Goal: Task Accomplishment & Management: Manage account settings

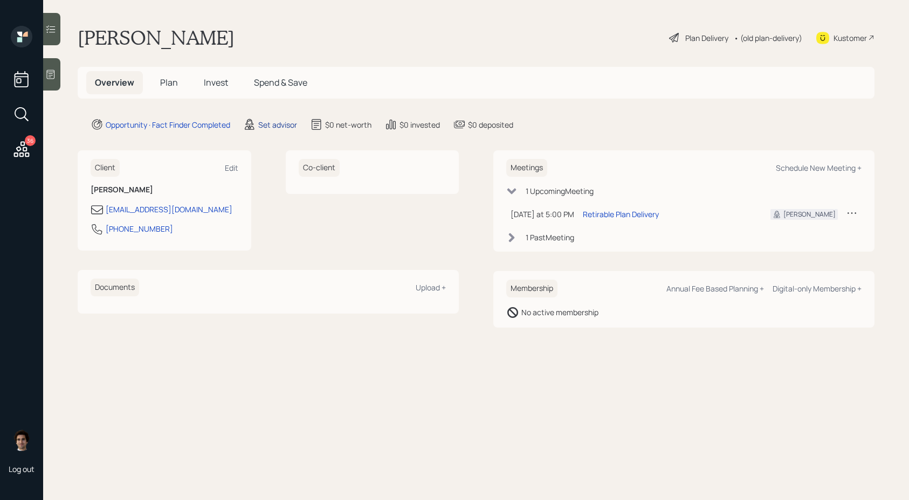
click at [261, 126] on div "Set advisor" at bounding box center [277, 124] width 39 height 11
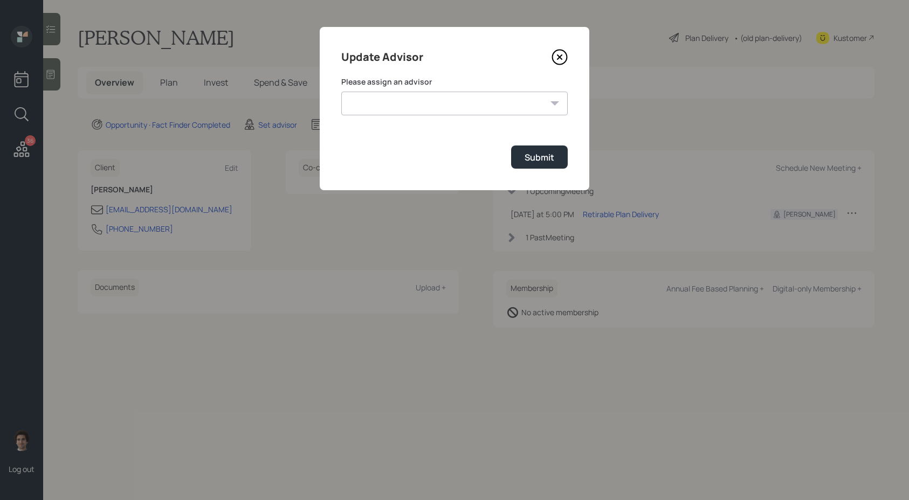
click at [428, 103] on select "[PERSON_NAME] [PERSON_NAME] End [PERSON_NAME] [PERSON_NAME] [PERSON_NAME] [PERS…" at bounding box center [454, 104] width 226 height 24
select select "59554aeb-d739-4552-90b9-0d27d70b4bf7"
click at [539, 158] on div "Submit" at bounding box center [539, 157] width 30 height 12
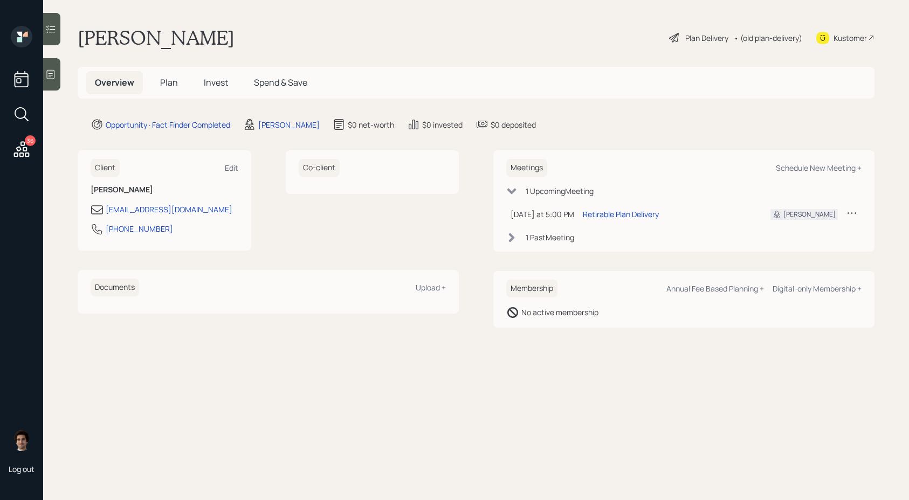
click at [719, 41] on div "Plan Delivery" at bounding box center [706, 37] width 43 height 11
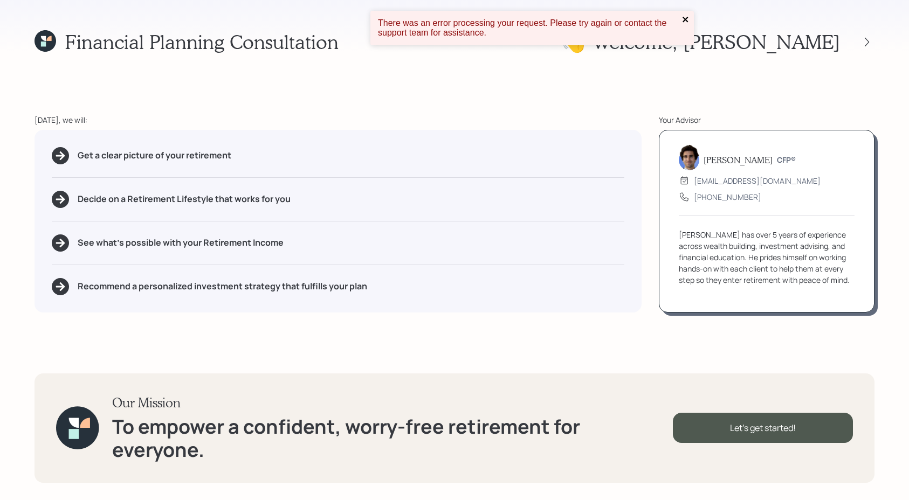
click at [683, 20] on icon "close" at bounding box center [686, 19] width 8 height 9
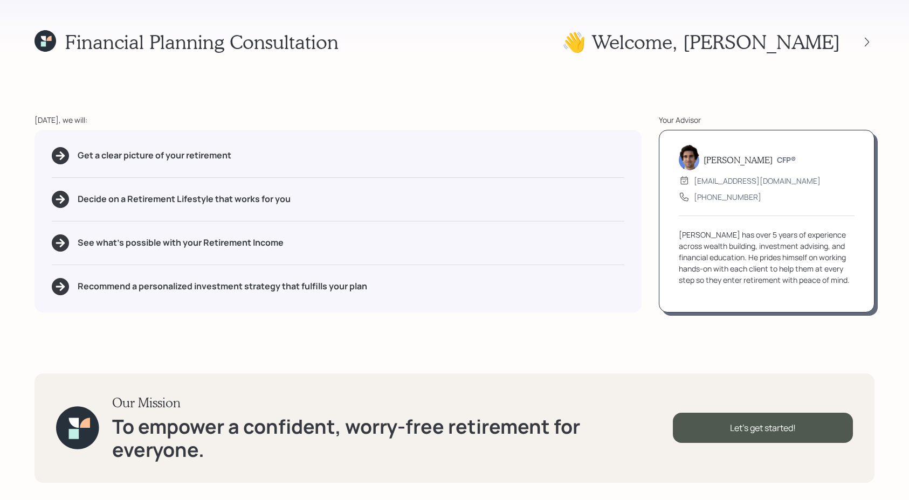
click at [46, 45] on icon at bounding box center [45, 41] width 22 height 22
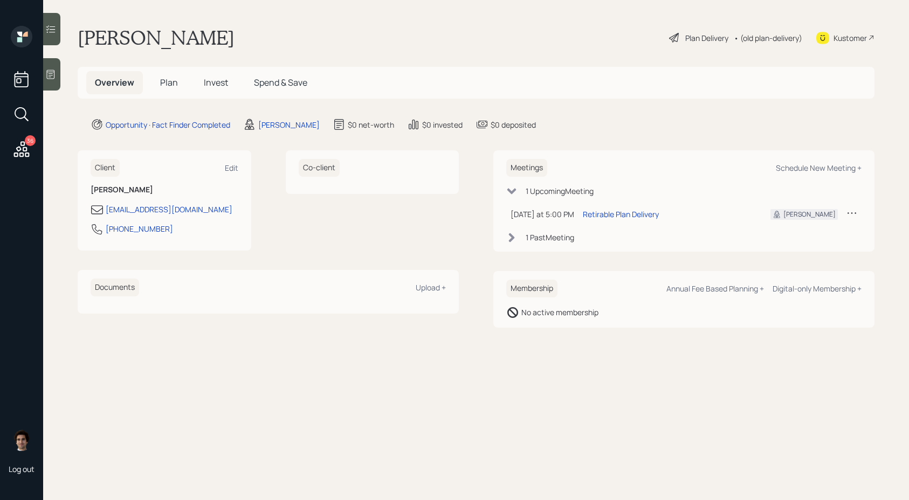
click at [59, 72] on div at bounding box center [51, 74] width 17 height 32
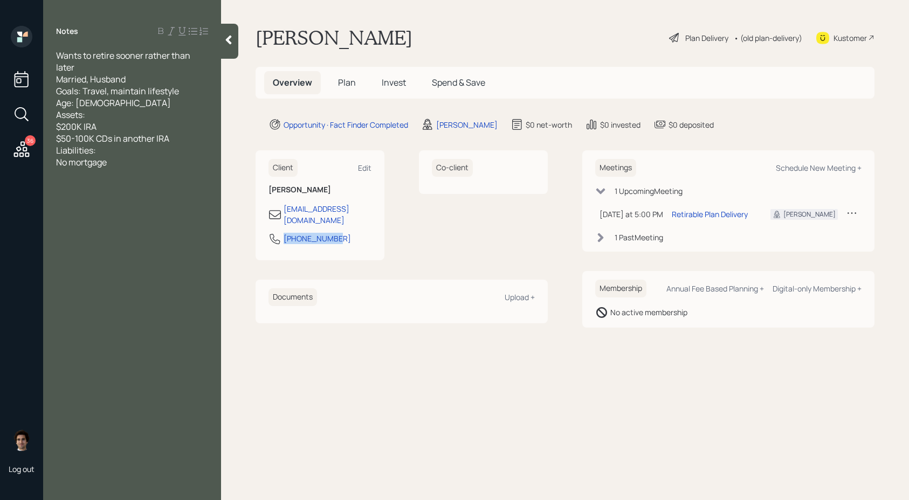
drag, startPoint x: 342, startPoint y: 229, endPoint x: 271, endPoint y: 236, distance: 72.0
click at [271, 236] on div "[PHONE_NUMBER]" at bounding box center [319, 241] width 103 height 19
copy div "[PHONE_NUMBER]"
click at [827, 39] on icon at bounding box center [822, 38] width 13 height 12
click at [142, 161] on div "Wants to retire sooner rather than later Married, Husband Goals: Travel, mainta…" at bounding box center [132, 109] width 152 height 119
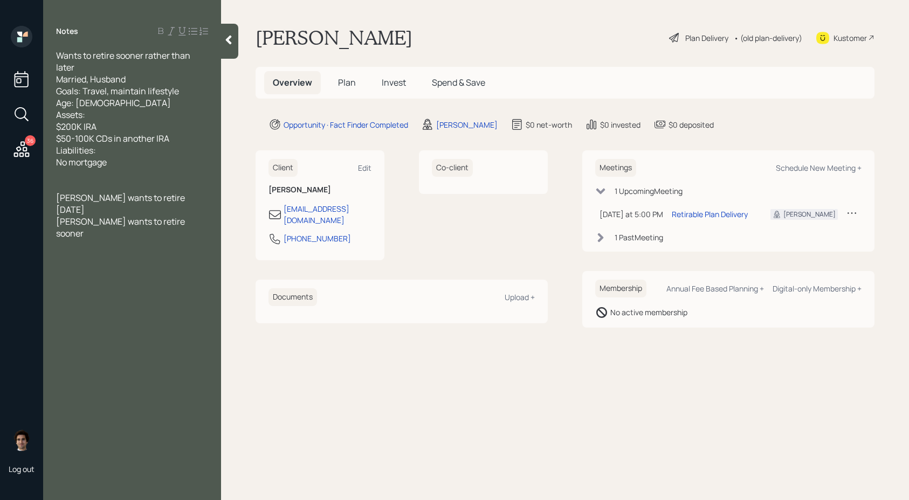
click at [194, 196] on div "[PERSON_NAME] wants to retire [DATE]" at bounding box center [132, 204] width 152 height 24
click at [163, 220] on span "[PERSON_NAME] wants to retire sooner" at bounding box center [121, 228] width 130 height 24
click at [703, 37] on div "Plan Delivery" at bounding box center [706, 37] width 43 height 11
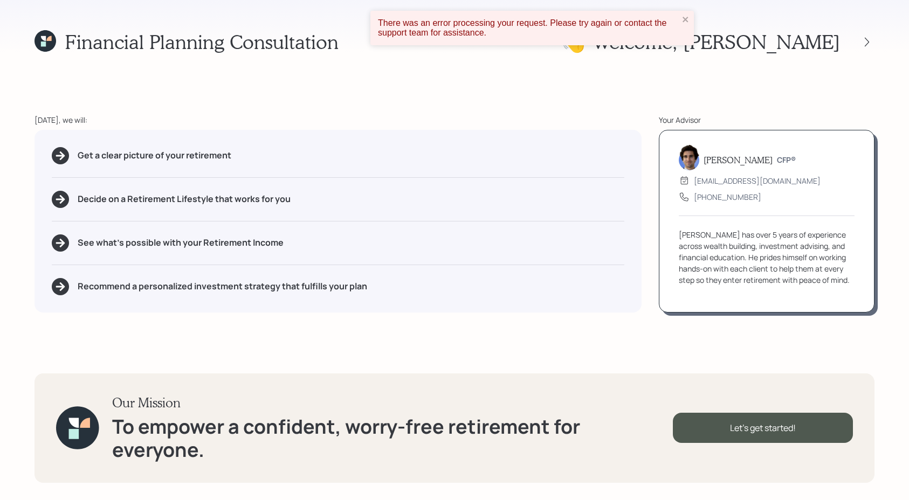
click at [679, 17] on div "There was an error processing your request. Please try again or contact the sup…" at bounding box center [528, 28] width 307 height 26
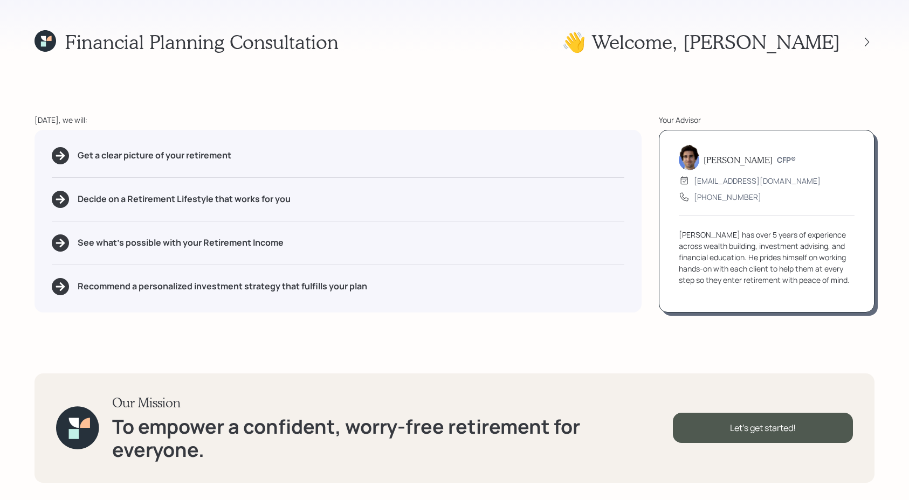
click at [259, 164] on div "Get a clear picture of your retirement Decide on a Retirement Lifestyle that wo…" at bounding box center [337, 221] width 607 height 183
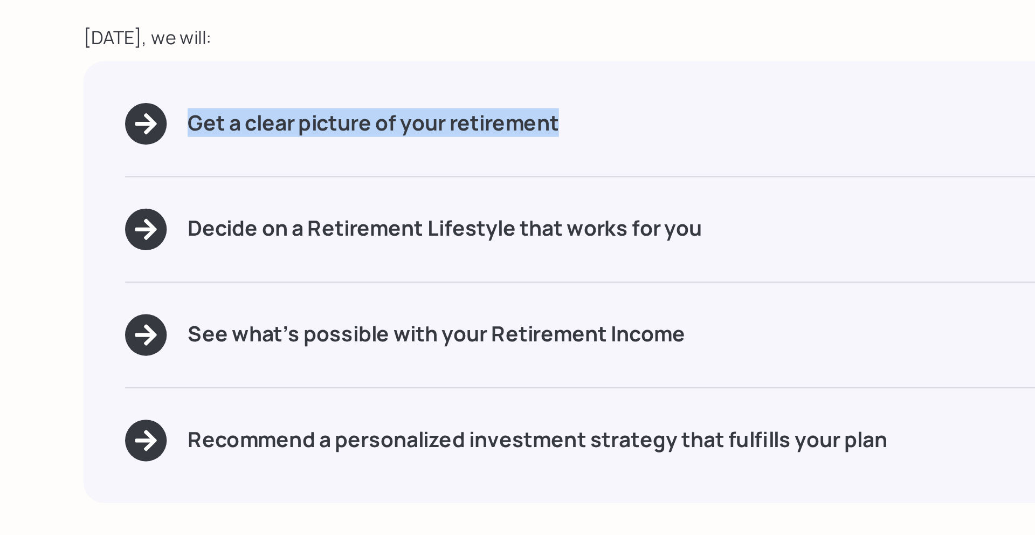
drag, startPoint x: 235, startPoint y: 187, endPoint x: 82, endPoint y: 177, distance: 152.8
click at [82, 177] on div "Get a clear picture of your retirement" at bounding box center [401, 184] width 698 height 17
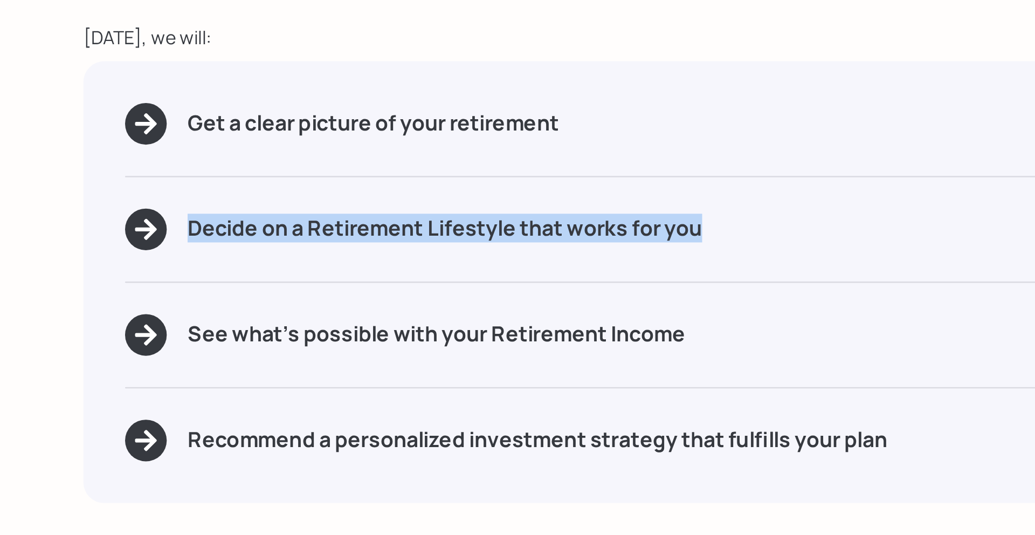
drag, startPoint x: 303, startPoint y: 238, endPoint x: 75, endPoint y: 227, distance: 228.2
click at [75, 227] on div "Get a clear picture of your retirement Decide on a Retirement Lifestyle that wo…" at bounding box center [400, 250] width 733 height 183
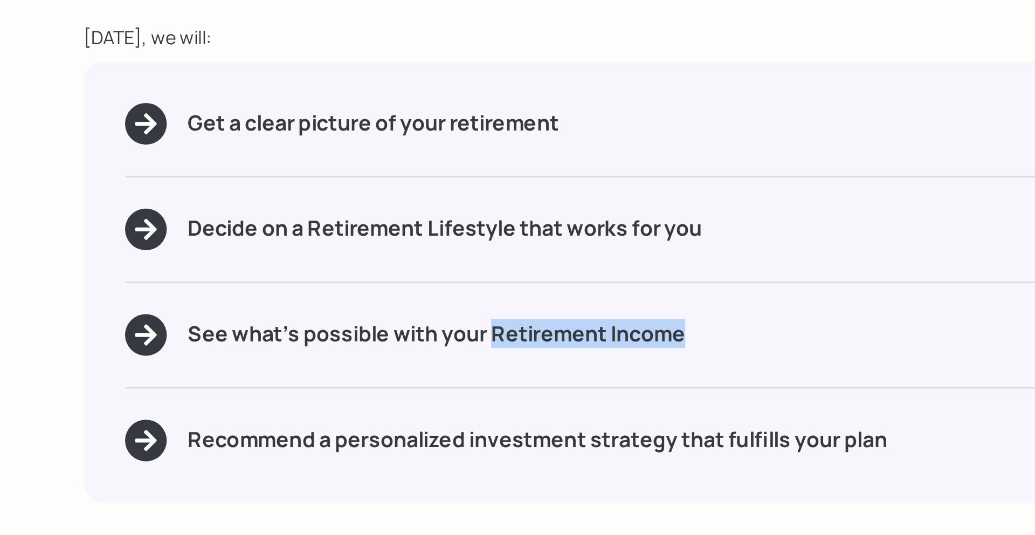
drag, startPoint x: 286, startPoint y: 272, endPoint x: 202, endPoint y: 271, distance: 84.6
click at [202, 271] on div "See what's possible with your Retirement Income" at bounding box center [401, 272] width 698 height 17
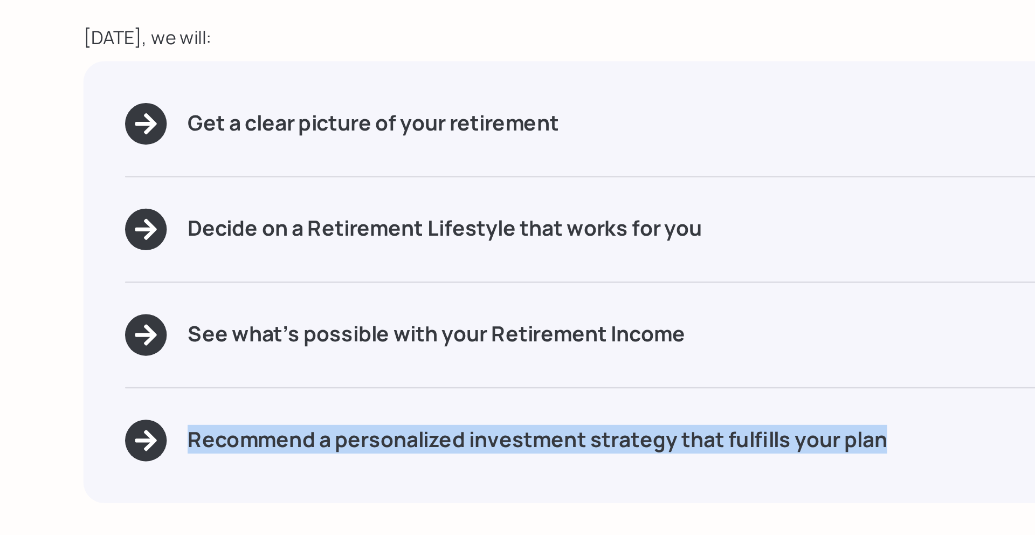
drag, startPoint x: 78, startPoint y: 317, endPoint x: 400, endPoint y: 341, distance: 322.6
click at [400, 341] on div "Get a clear picture of your retirement Decide on a Retirement Lifestyle that wo…" at bounding box center [400, 250] width 733 height 183
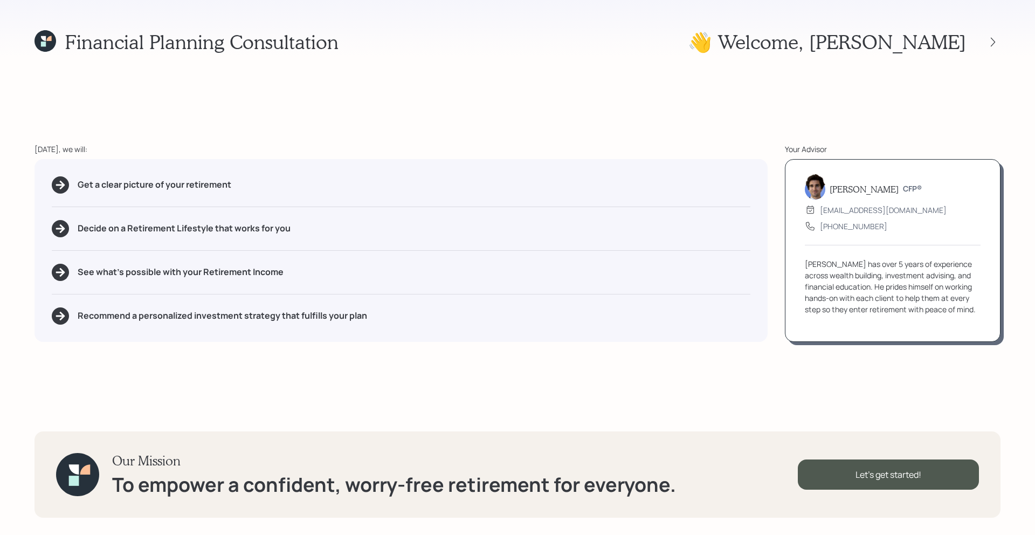
click at [908, 385] on div "Financial Planning Consultation 👋 Welcome , [PERSON_NAME] [DATE], we will: Get …" at bounding box center [517, 267] width 1035 height 535
click at [891, 463] on div "Let's get started!" at bounding box center [888, 474] width 181 height 30
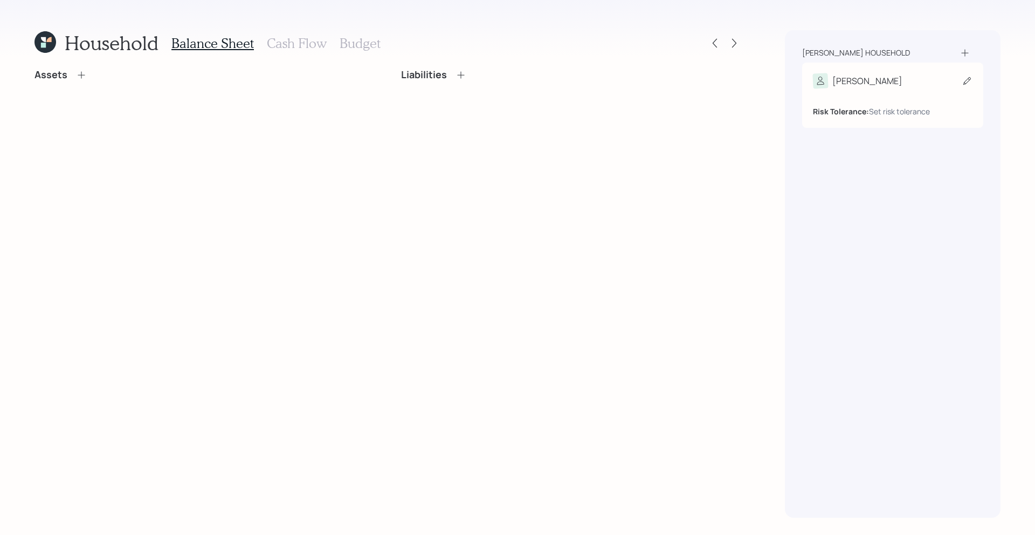
click at [908, 95] on div "Risk Tolerance: Set risk tolerance" at bounding box center [893, 102] width 160 height 29
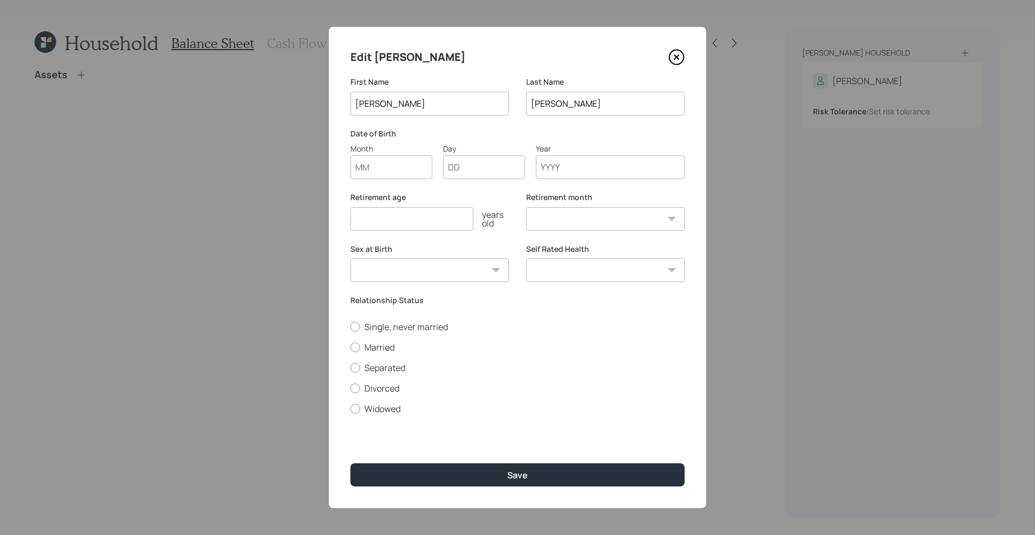
click at [409, 169] on input "Month" at bounding box center [391, 167] width 82 height 24
type input "11"
type input "19"
type input "1967"
select select "11"
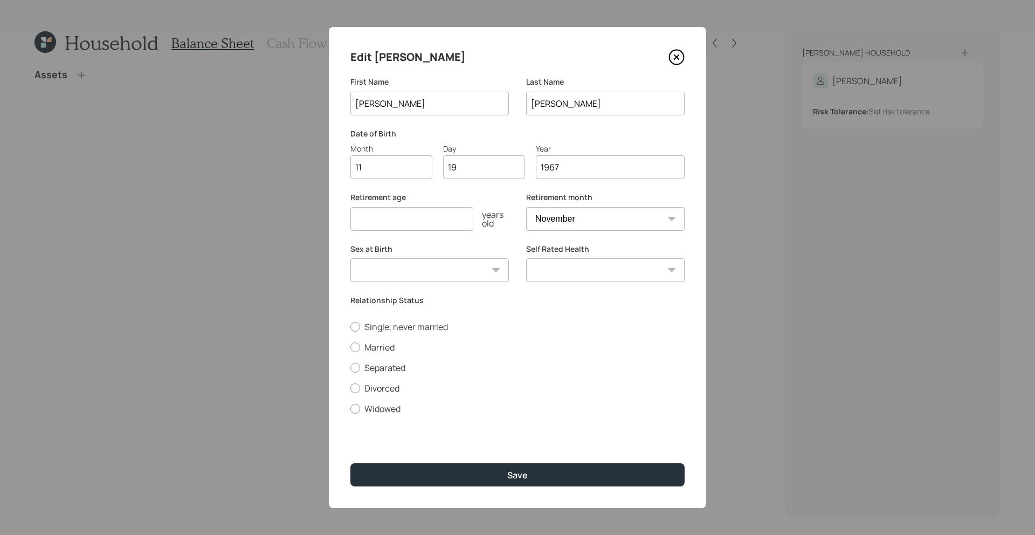
type input "1967"
click at [360, 220] on input "number" at bounding box center [411, 219] width 123 height 24
click at [442, 224] on input "number" at bounding box center [411, 219] width 123 height 24
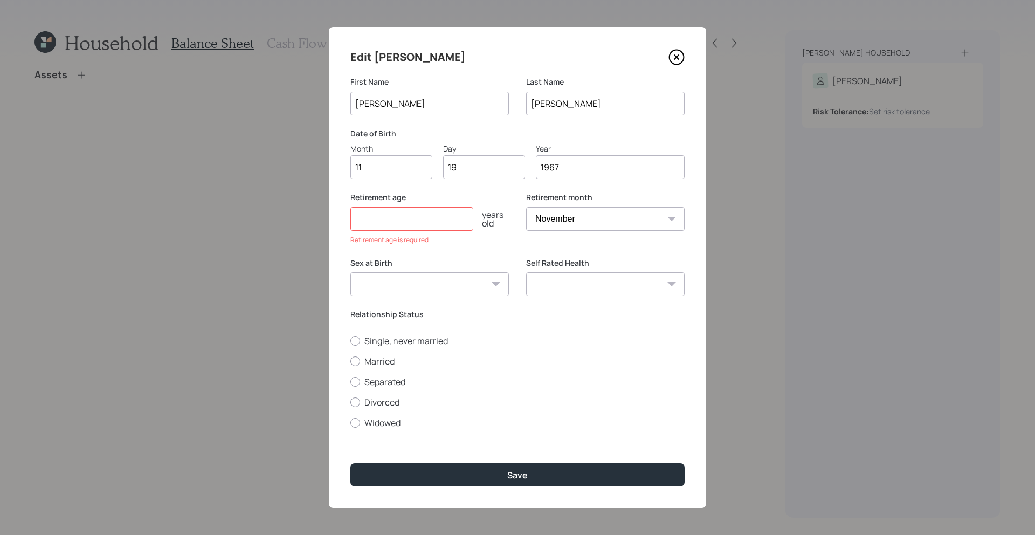
drag, startPoint x: 413, startPoint y: 196, endPoint x: 406, endPoint y: 196, distance: 7.0
click at [406, 196] on label "Retirement age" at bounding box center [429, 197] width 158 height 11
click at [406, 220] on input "number" at bounding box center [411, 219] width 123 height 24
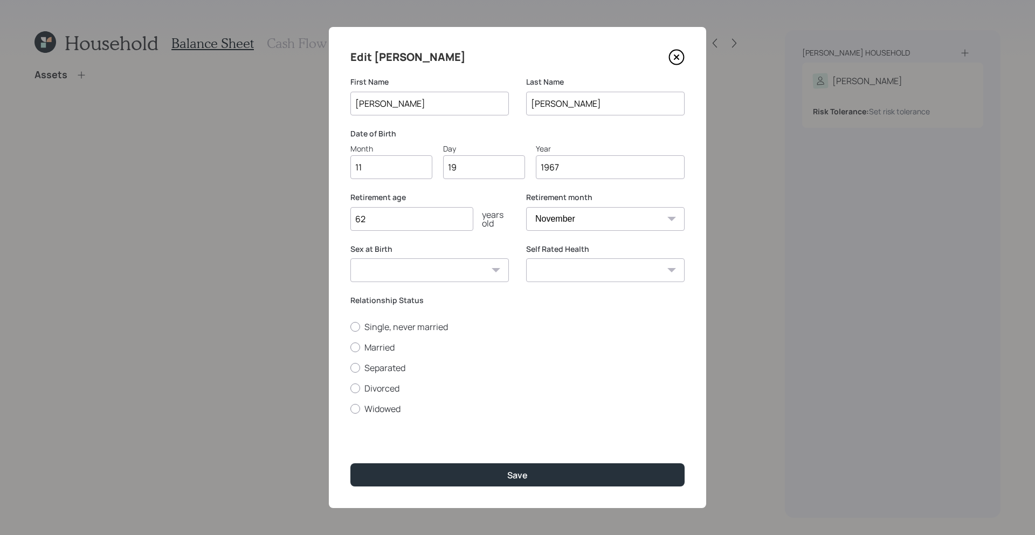
type input "62"
click at [473, 269] on select "[DEMOGRAPHIC_DATA] [DEMOGRAPHIC_DATA] Other / Prefer not to say" at bounding box center [429, 270] width 158 height 24
select select "[DEMOGRAPHIC_DATA]"
click at [604, 279] on select "Excellent Very Good Good Fair Poor" at bounding box center [605, 270] width 158 height 24
click at [616, 279] on select "Excellent Very Good Good Fair Poor" at bounding box center [605, 270] width 158 height 24
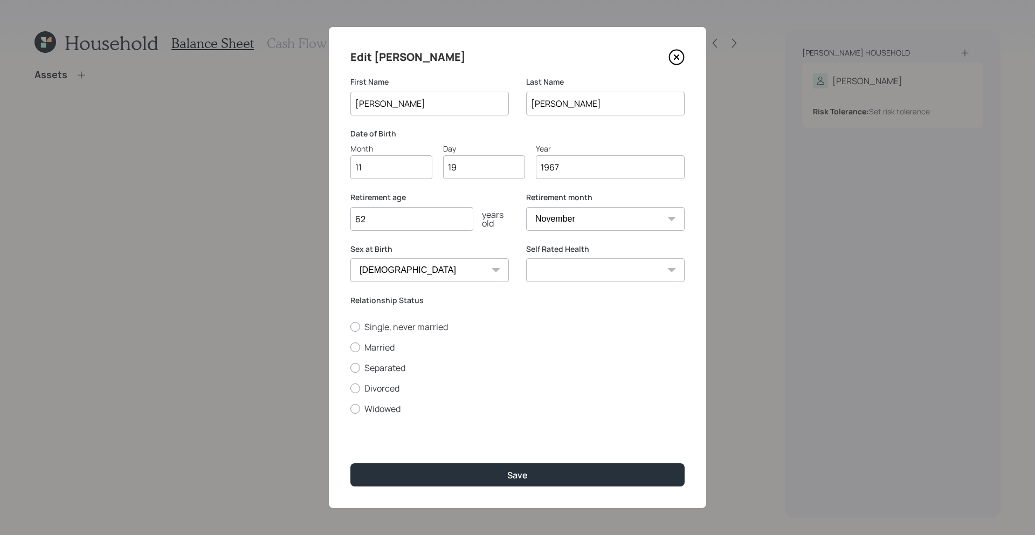
select select "good"
click at [370, 348] on label "Married" at bounding box center [517, 347] width 334 height 12
click at [350, 347] on input "Married" at bounding box center [350, 346] width 1 height 1
radio input "true"
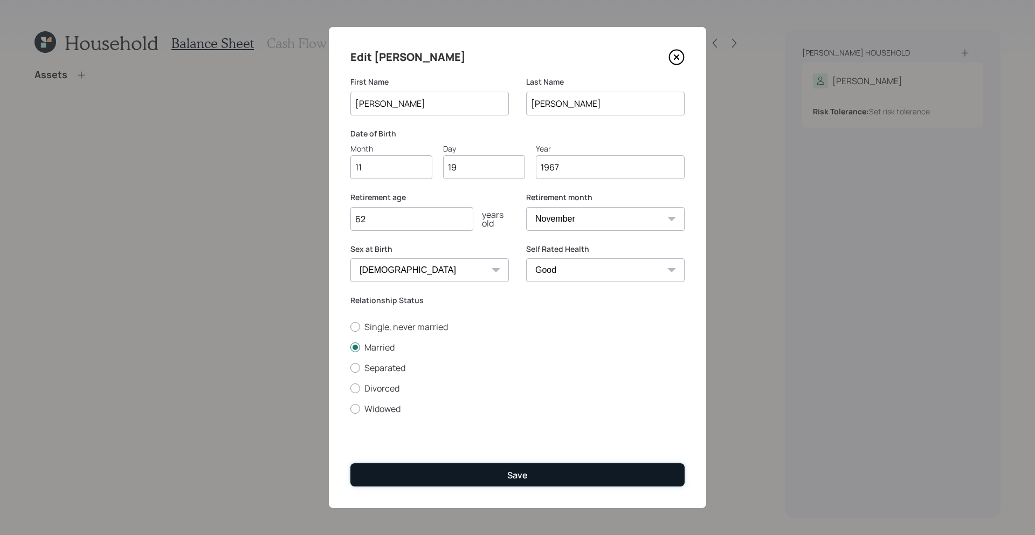
click at [517, 480] on div "Save" at bounding box center [517, 475] width 20 height 12
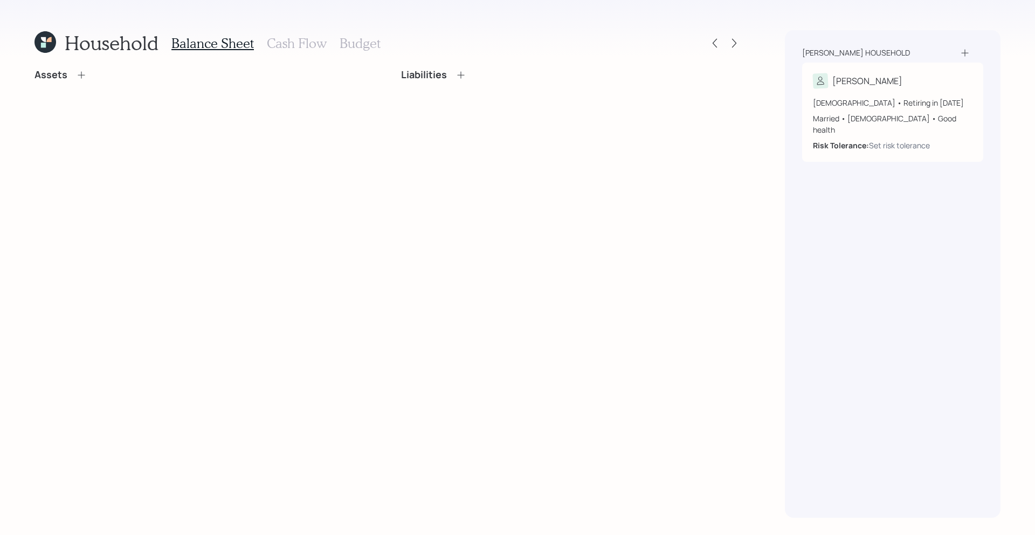
click at [908, 53] on icon at bounding box center [964, 52] width 11 height 11
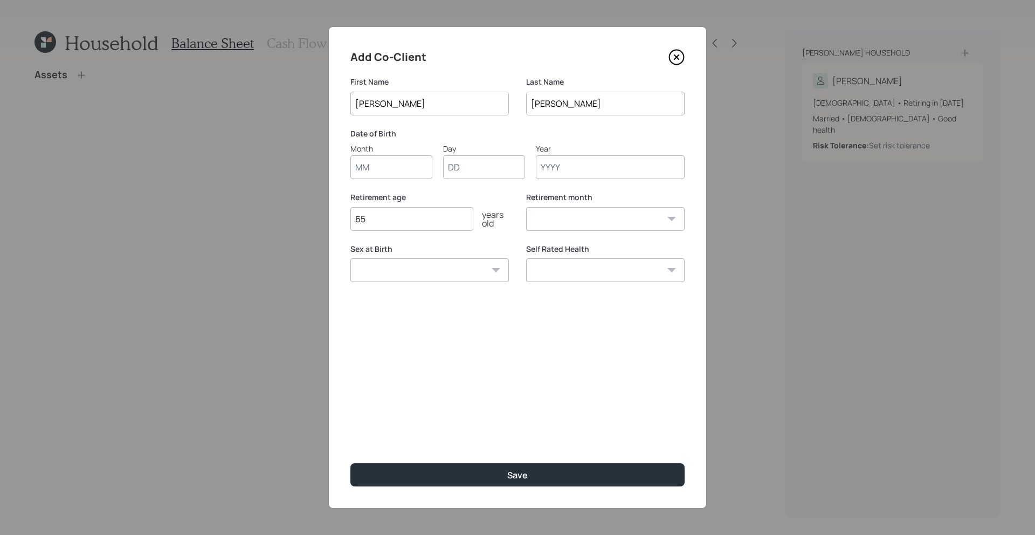
type input "[PERSON_NAME]"
click at [375, 165] on input "Month" at bounding box center [391, 167] width 82 height 24
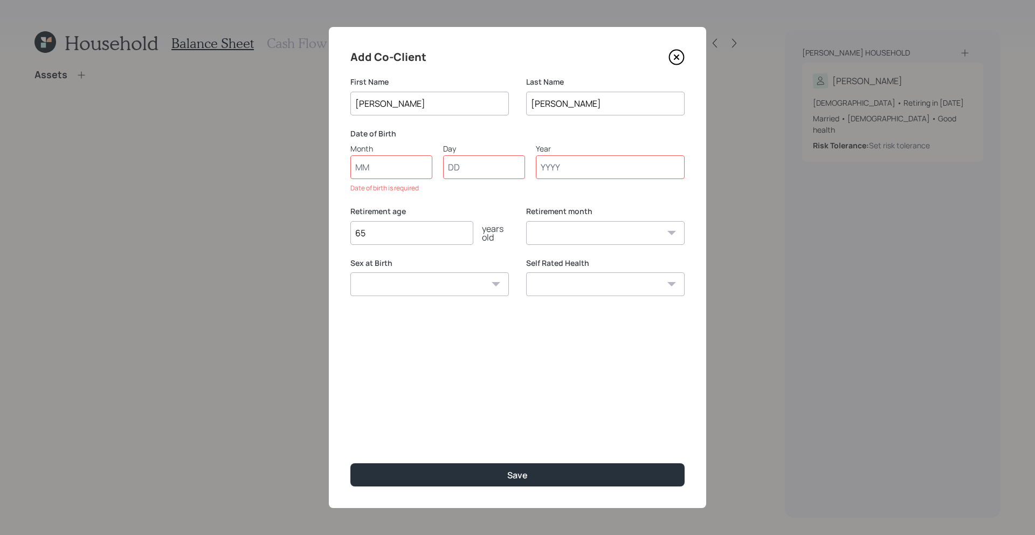
click at [557, 103] on input "[PERSON_NAME]" at bounding box center [605, 104] width 158 height 24
click at [412, 169] on input "Month" at bounding box center [391, 167] width 82 height 24
click at [558, 106] on input "Necklan" at bounding box center [605, 104] width 158 height 24
type input "Necklen"
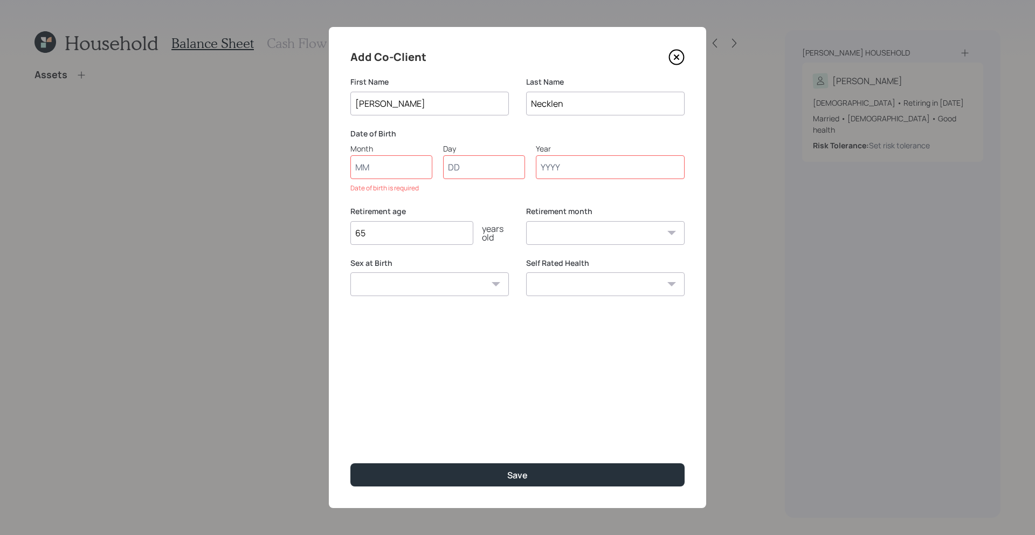
click at [384, 179] on div "Date of Birth Month Day Year Date of birth is required" at bounding box center [517, 160] width 334 height 65
click at [387, 169] on input "Month" at bounding box center [391, 167] width 82 height 24
type input "10"
type input "21"
type input "1963"
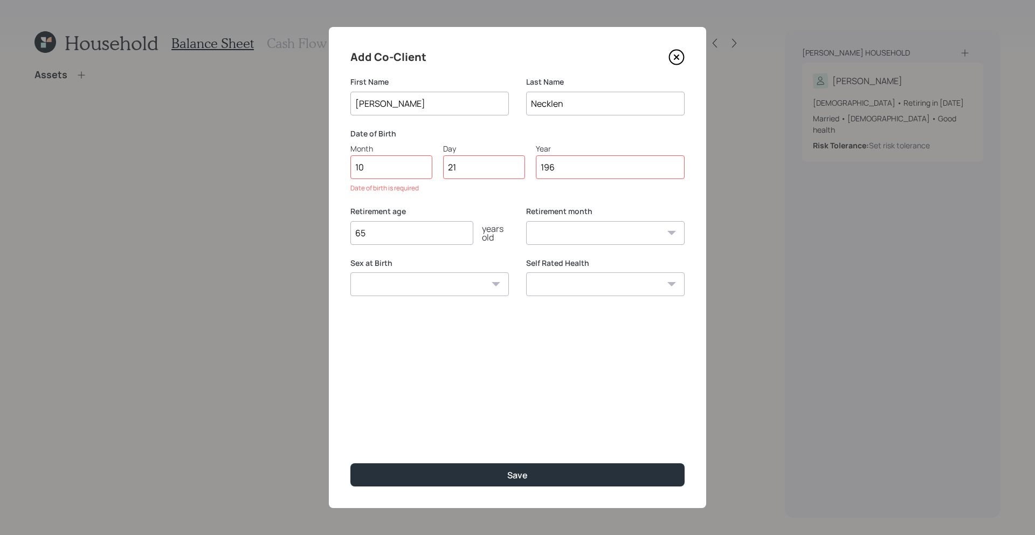
select select "10"
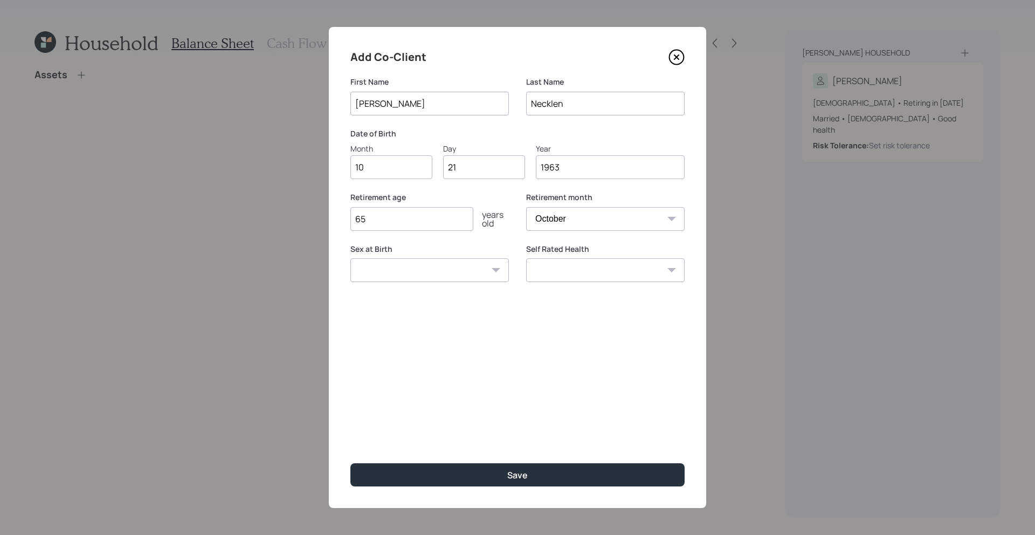
type input "1963"
click at [394, 218] on input "65" at bounding box center [411, 219] width 123 height 24
type input "6"
type input "65"
click at [427, 258] on select "[DEMOGRAPHIC_DATA] [DEMOGRAPHIC_DATA] Other / Prefer not to say" at bounding box center [429, 270] width 158 height 24
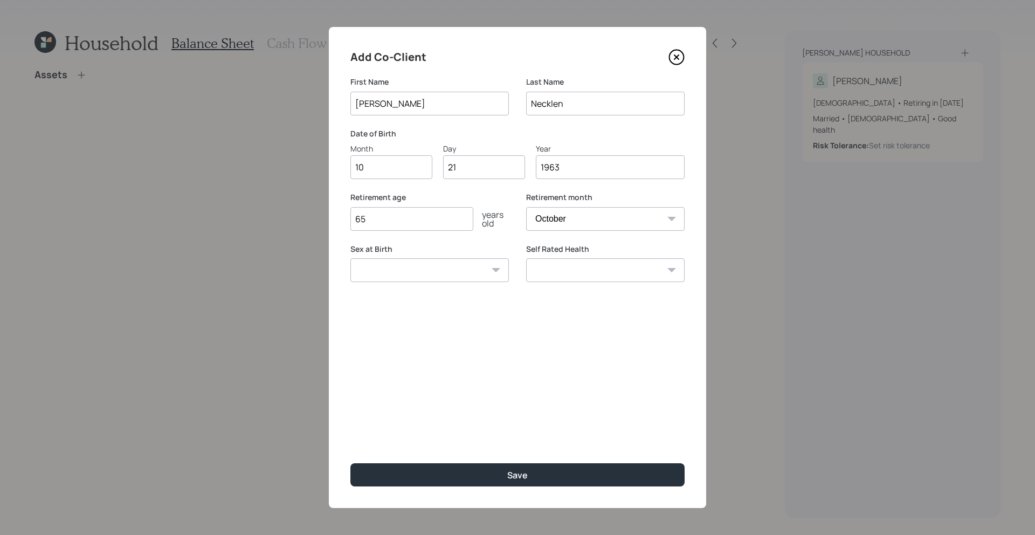
select select "[DEMOGRAPHIC_DATA]"
click at [622, 279] on select "Excellent Very Good Good Fair Poor" at bounding box center [605, 270] width 158 height 24
select select "good"
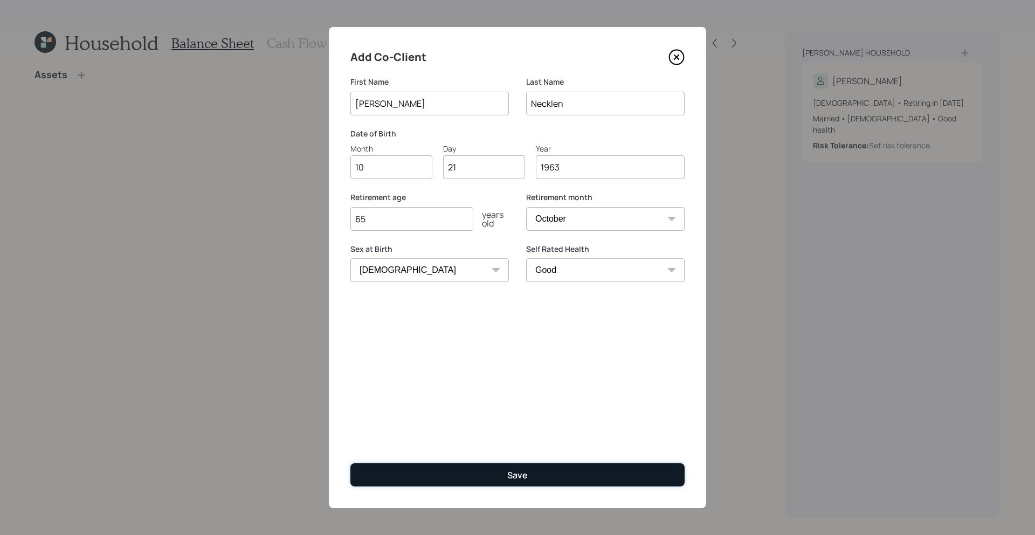
click at [518, 472] on div "Save" at bounding box center [517, 475] width 20 height 12
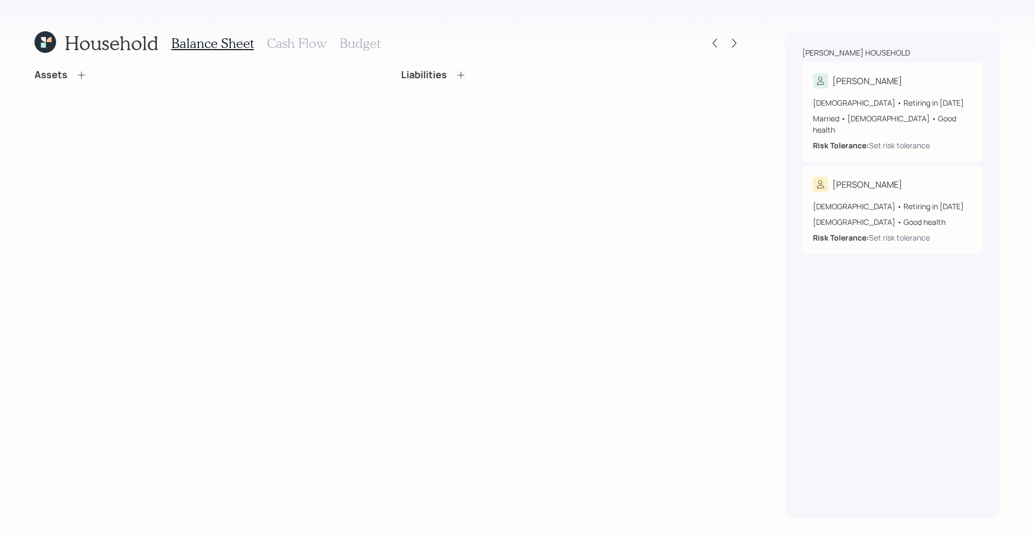
click at [109, 115] on div "Assets Liabilities" at bounding box center [387, 293] width 707 height 448
click at [82, 73] on icon at bounding box center [81, 75] width 11 height 11
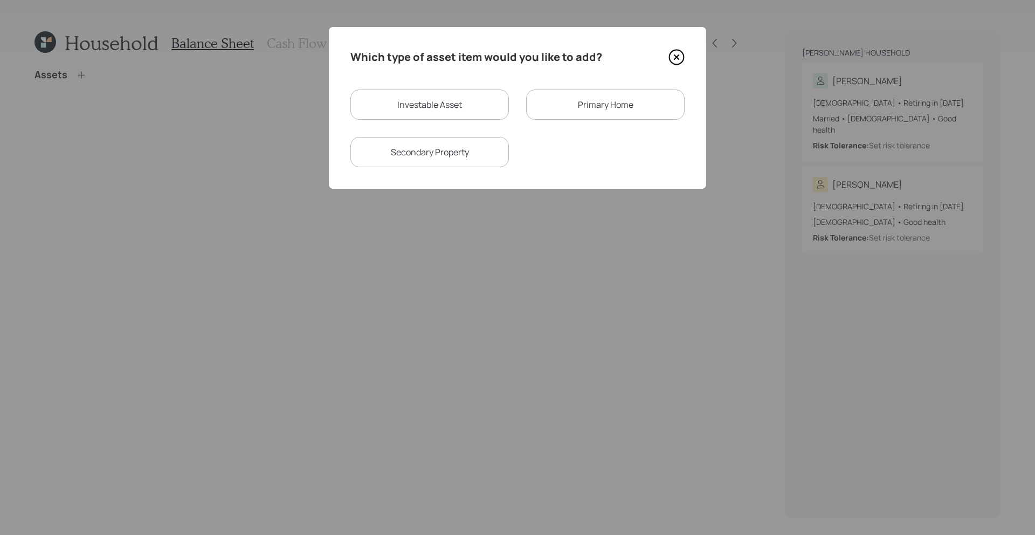
click at [438, 96] on div "Investable Asset" at bounding box center [429, 104] width 158 height 30
select select "taxable"
select select "balanced"
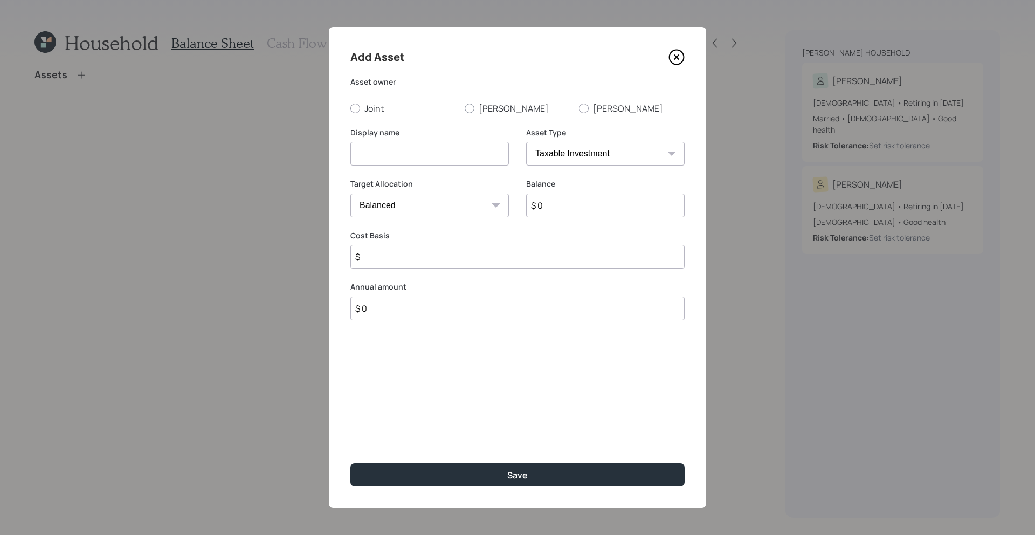
click at [478, 109] on label "[PERSON_NAME]" at bounding box center [518, 108] width 106 height 12
click at [465, 108] on input "[PERSON_NAME]" at bounding box center [464, 108] width 1 height 1
radio input "true"
click at [591, 155] on select "SEP [PERSON_NAME] IRA 401(k) [PERSON_NAME] 401(k) 403(b) [PERSON_NAME] 403(b) 4…" at bounding box center [605, 154] width 158 height 24
select select "company_sponsored"
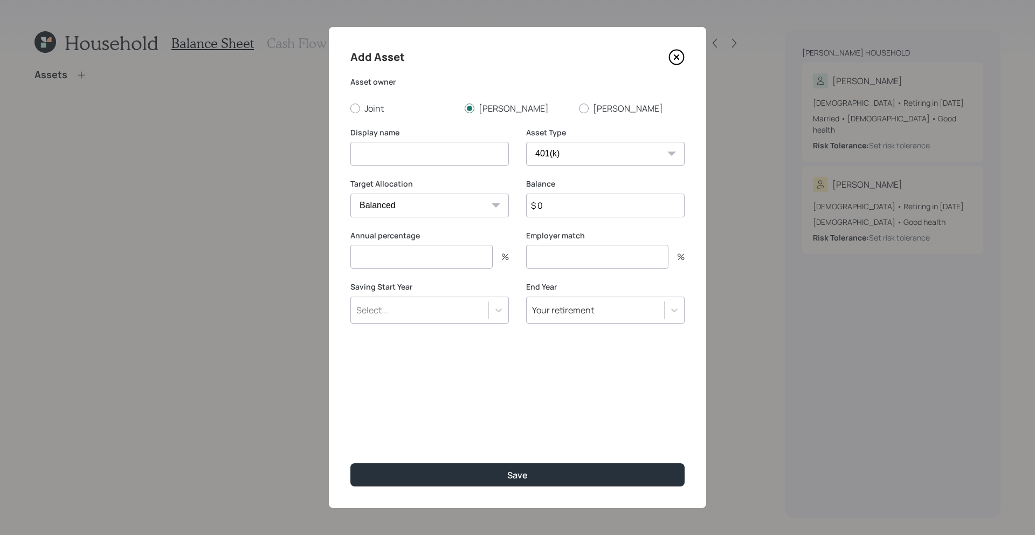
click at [436, 310] on div "Select..." at bounding box center [419, 310] width 137 height 18
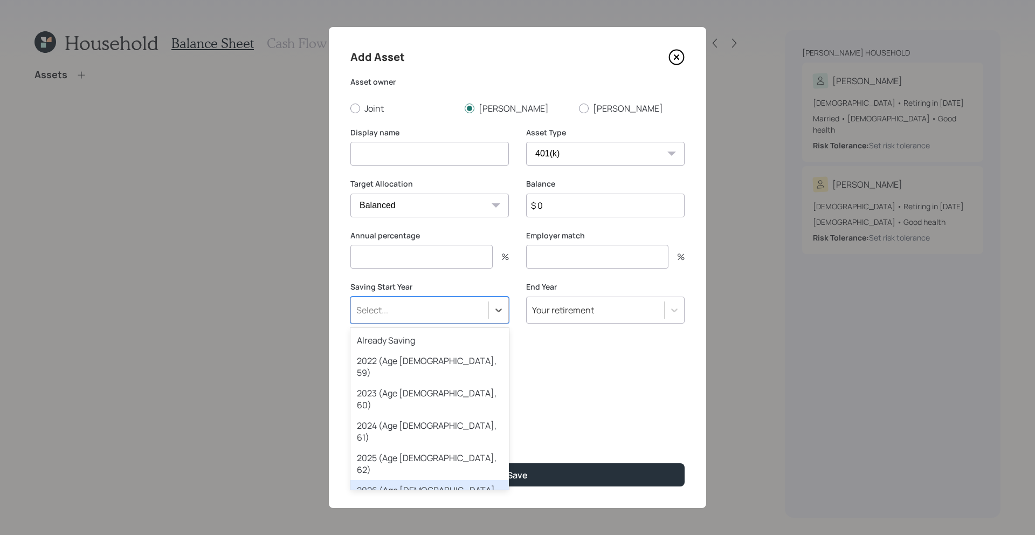
click at [434, 480] on div "2026 (Age [DEMOGRAPHIC_DATA], 63)" at bounding box center [429, 496] width 158 height 32
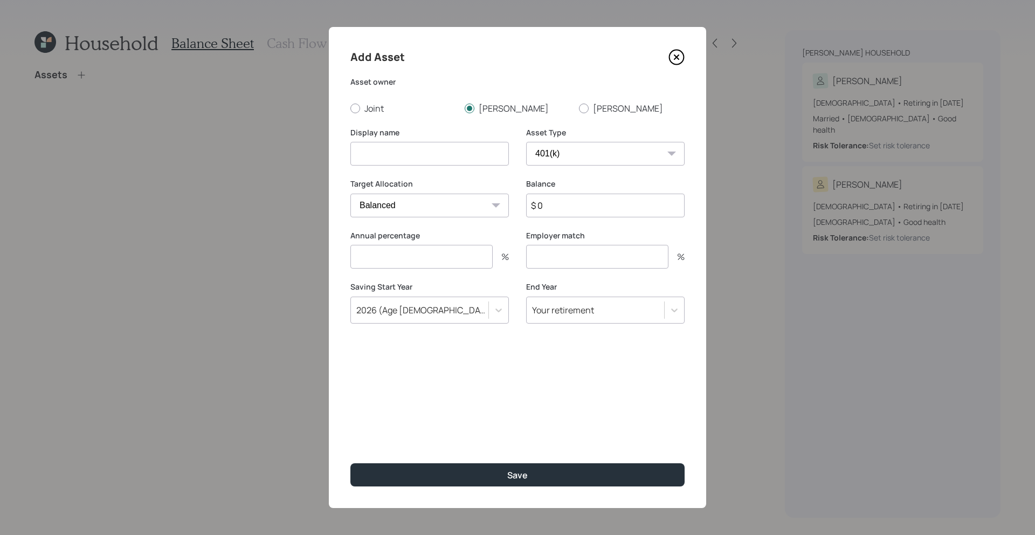
click at [615, 257] on input "number" at bounding box center [597, 257] width 142 height 24
type input "3"
click at [449, 261] on input "number" at bounding box center [421, 257] width 142 height 24
type input "3"
click at [562, 214] on input "$ 0" at bounding box center [605, 205] width 158 height 24
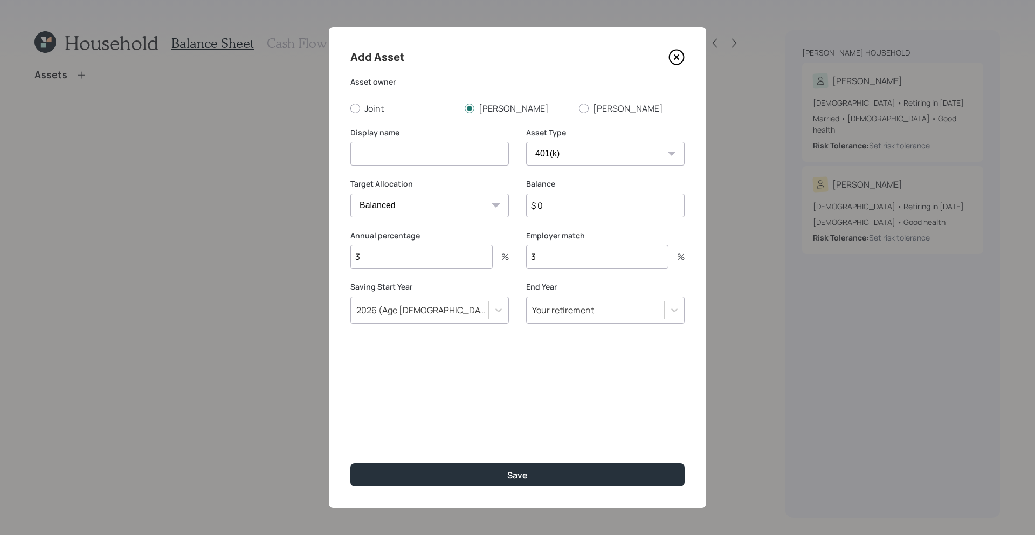
click at [425, 149] on input at bounding box center [429, 154] width 158 height 24
type input "[PERSON_NAME]'s Current 403b"
click at [592, 149] on select "SEP [PERSON_NAME] IRA 401(k) [PERSON_NAME] 401(k) 403(b) [PERSON_NAME] 403(b) 4…" at bounding box center [605, 154] width 158 height 24
select select "public_school_sponsored"
click at [421, 267] on input "number" at bounding box center [421, 257] width 142 height 24
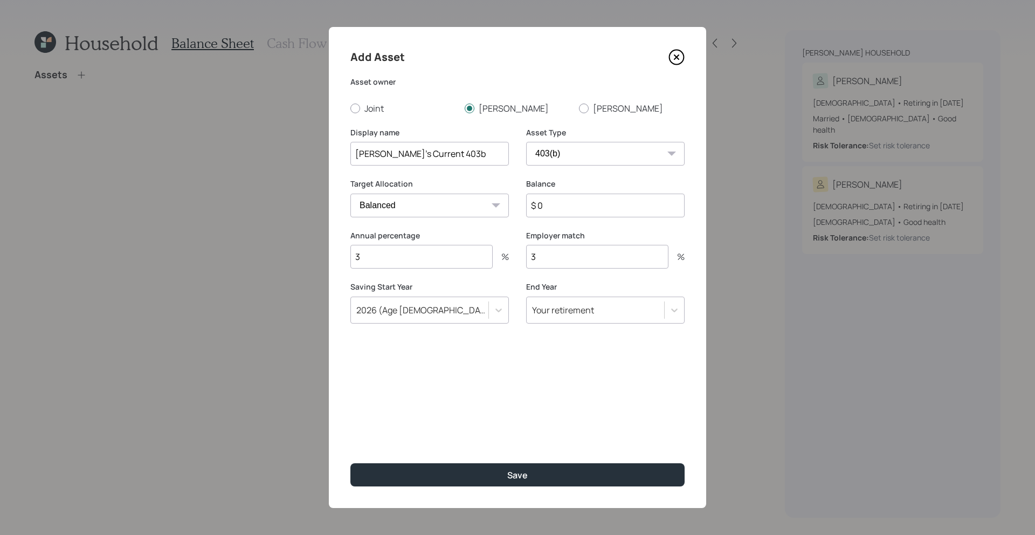
type input "3"
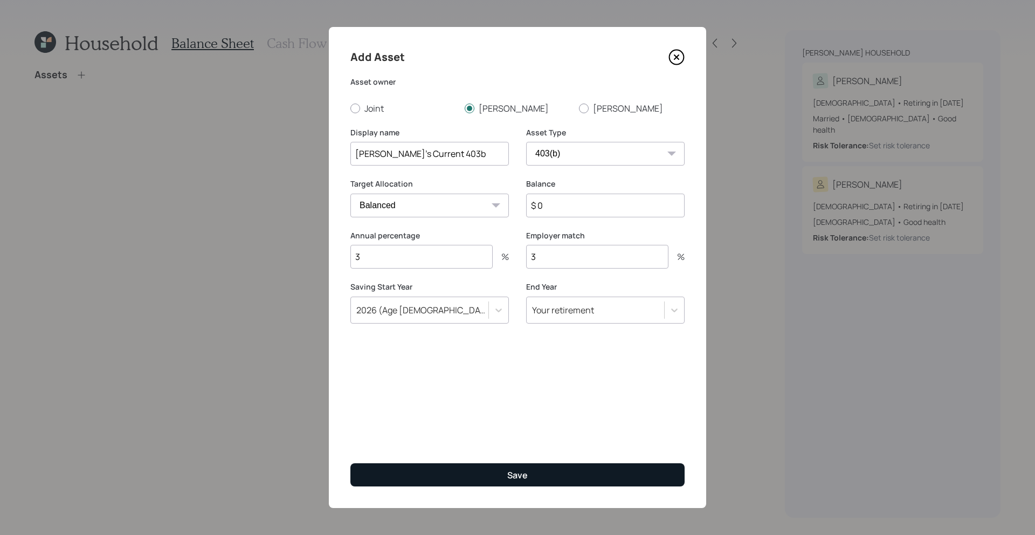
click at [487, 463] on div "Add Asset Asset owner Joint [PERSON_NAME] [PERSON_NAME] Display name [PERSON_NA…" at bounding box center [517, 267] width 377 height 481
click at [487, 470] on button "Save" at bounding box center [517, 474] width 334 height 23
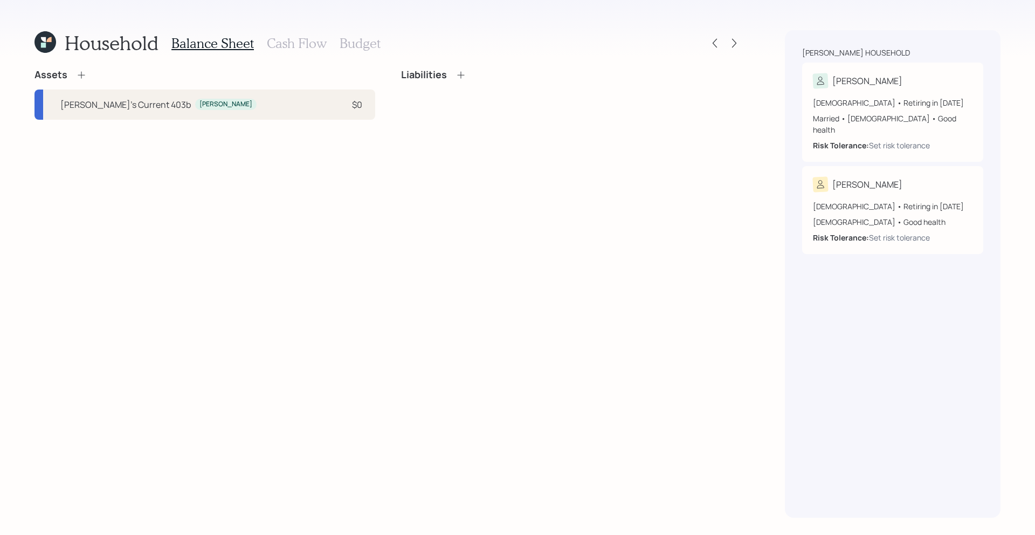
click at [84, 75] on icon at bounding box center [81, 75] width 11 height 11
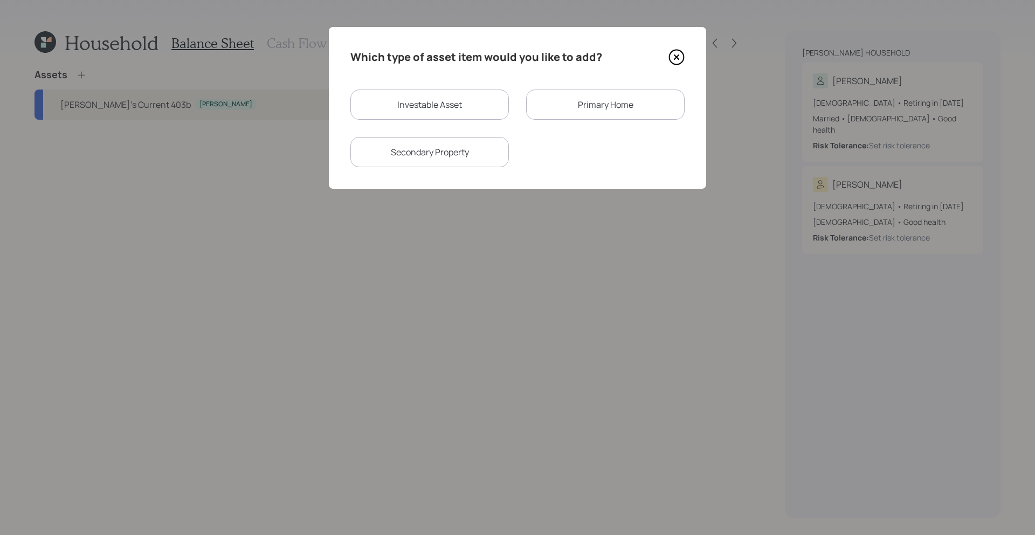
click at [453, 107] on div "Investable Asset" at bounding box center [429, 104] width 158 height 30
select select "taxable"
select select "balanced"
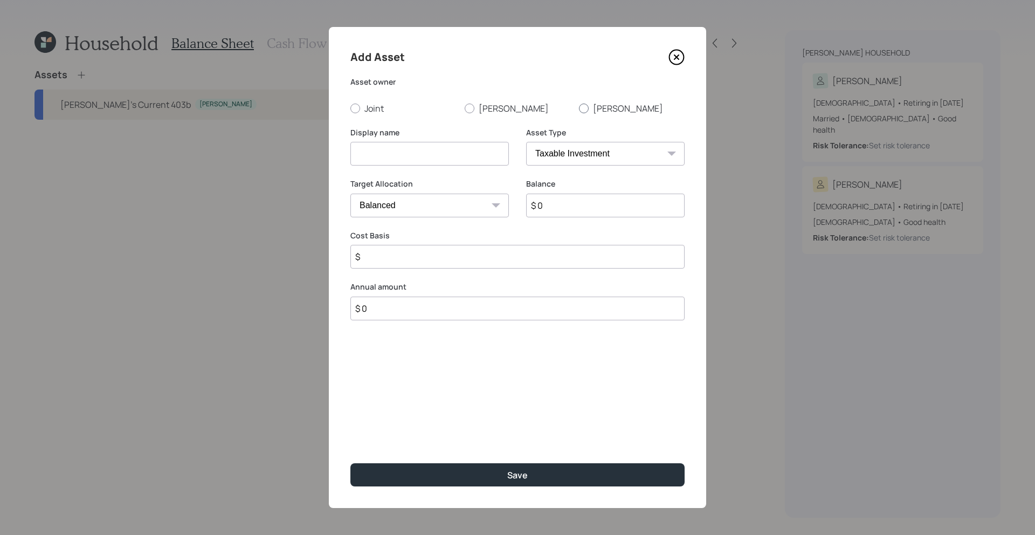
click at [591, 110] on label "[PERSON_NAME]" at bounding box center [632, 108] width 106 height 12
click at [579, 108] on input "[PERSON_NAME]" at bounding box center [578, 108] width 1 height 1
radio input "true"
click at [604, 162] on select "SEP [PERSON_NAME] IRA 401(k) [PERSON_NAME] 401(k) 403(b) [PERSON_NAME] 403(b) 4…" at bounding box center [605, 154] width 158 height 24
select select "company_sponsored"
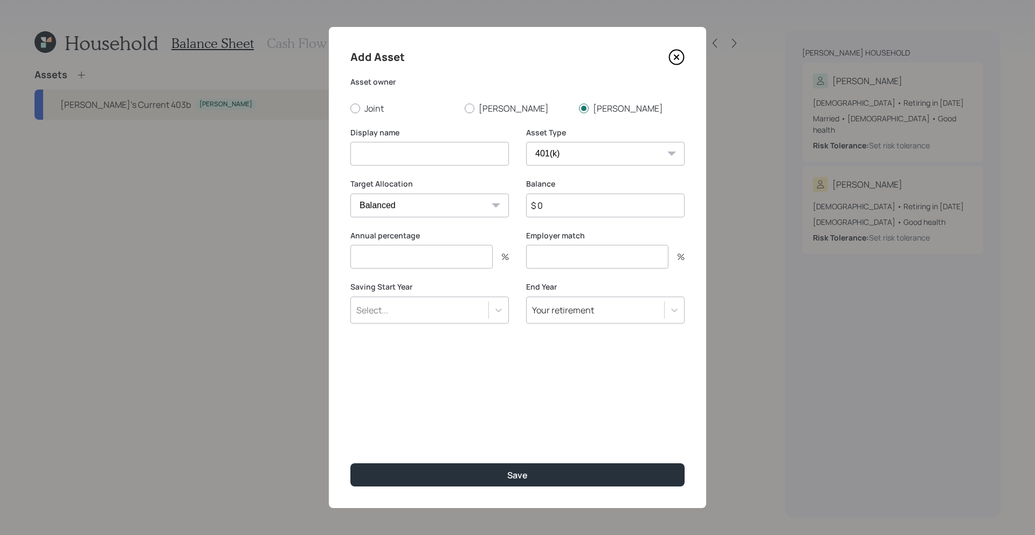
click at [434, 148] on input at bounding box center [429, 154] width 158 height 24
type input "[PERSON_NAME]'s Current 401k"
click at [562, 206] on input "$ 0" at bounding box center [605, 205] width 158 height 24
type input "$ 77,168"
click at [407, 248] on input "number" at bounding box center [421, 257] width 142 height 24
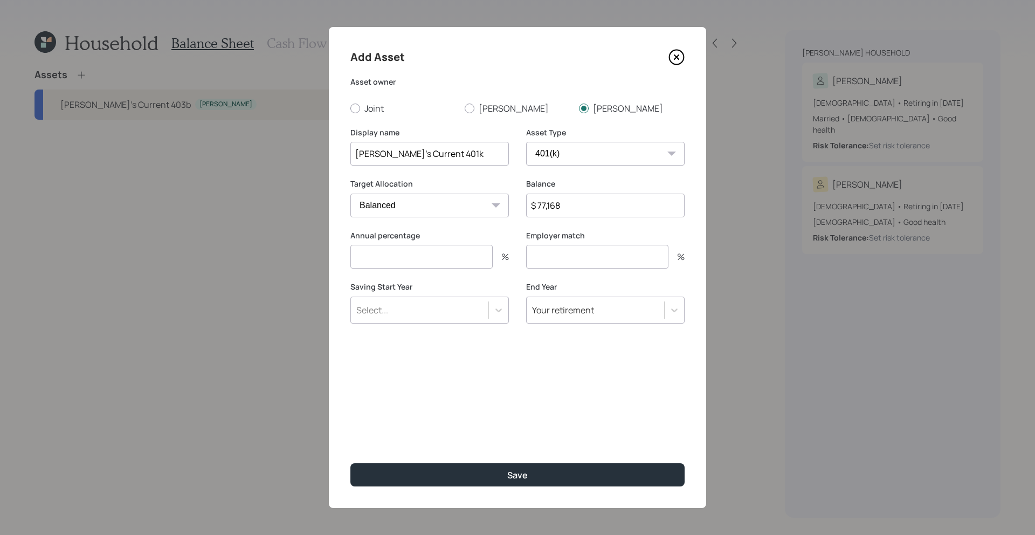
click at [407, 248] on input "number" at bounding box center [421, 257] width 142 height 24
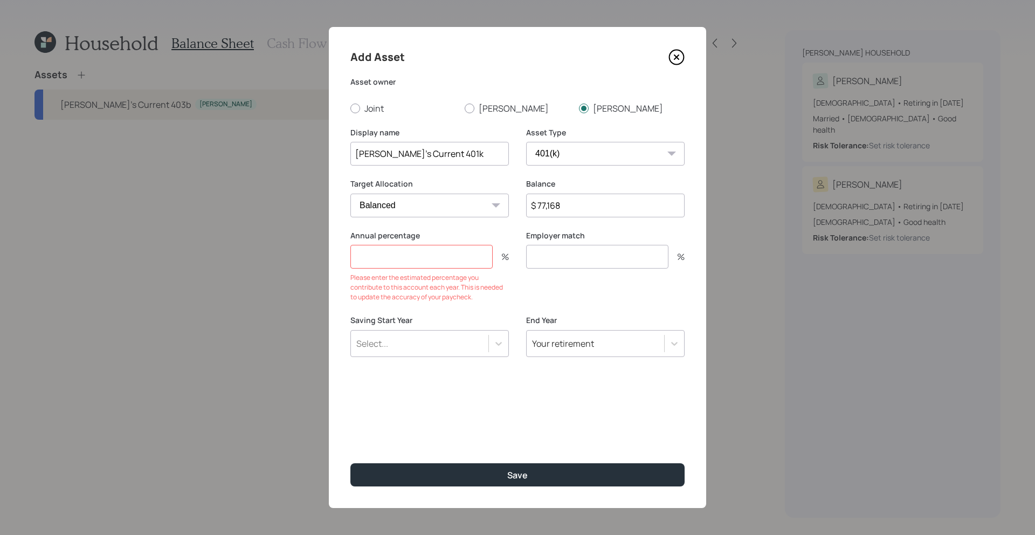
click at [0, 0] on form "Asset owner Joint [PERSON_NAME] [PERSON_NAME] Display name [PERSON_NAME]'s Curr…" at bounding box center [0, 0] width 0 height 0
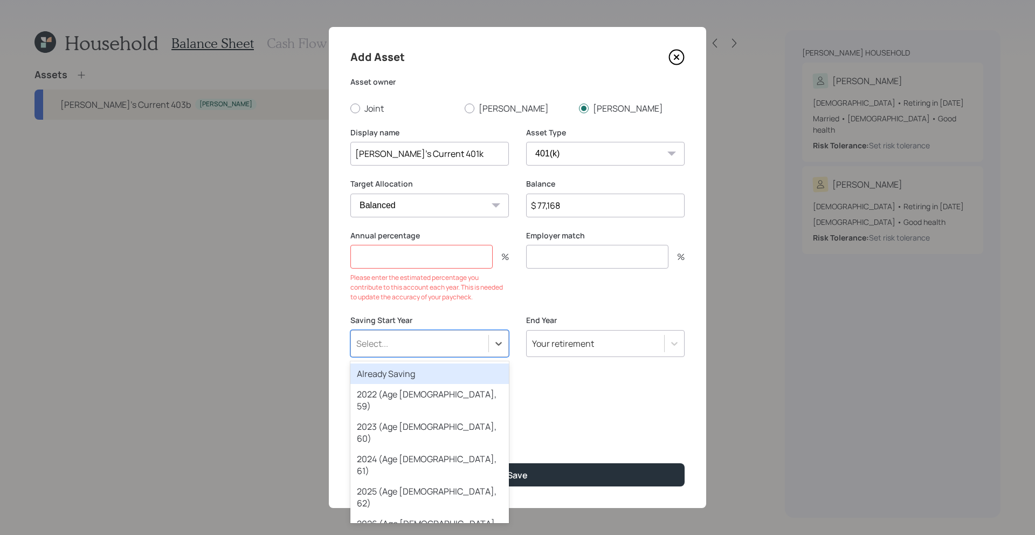
click at [435, 342] on div "Select..." at bounding box center [419, 343] width 137 height 18
click at [432, 372] on div "Already Saving" at bounding box center [429, 373] width 158 height 20
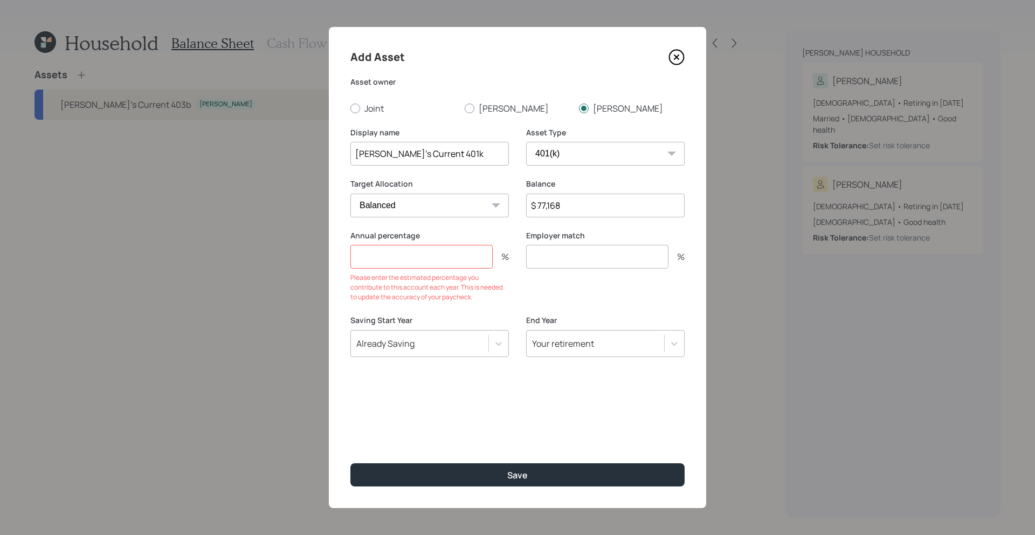
click at [433, 267] on input "number" at bounding box center [421, 257] width 142 height 24
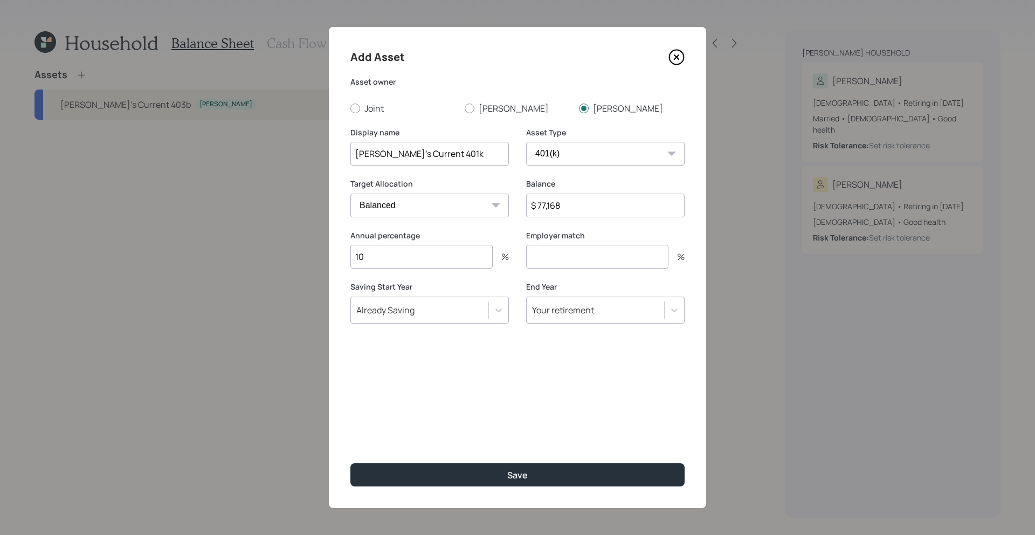
type input "10"
click at [591, 260] on input "number" at bounding box center [597, 257] width 142 height 24
type input "5"
click at [350, 463] on button "Save" at bounding box center [517, 474] width 334 height 23
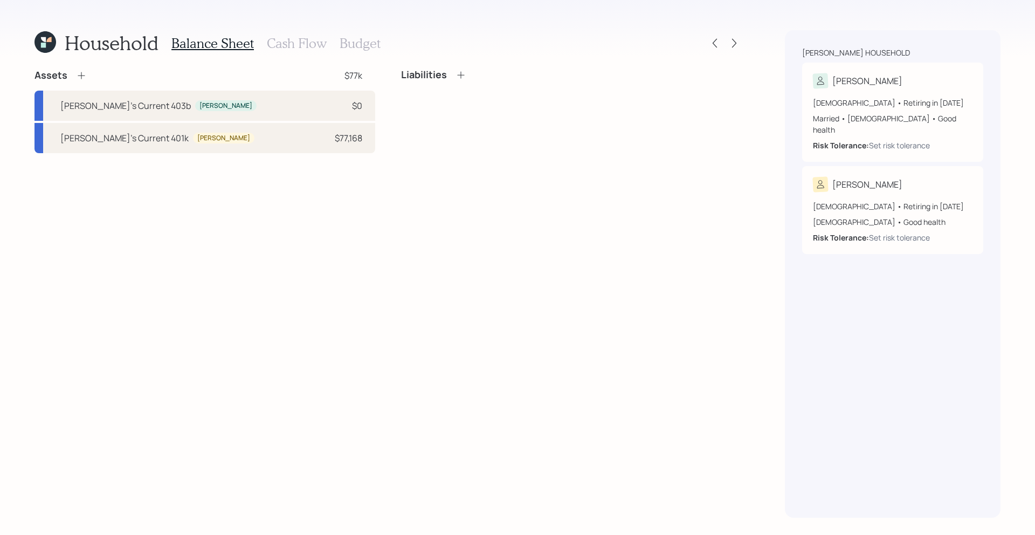
click at [78, 75] on icon at bounding box center [81, 75] width 11 height 11
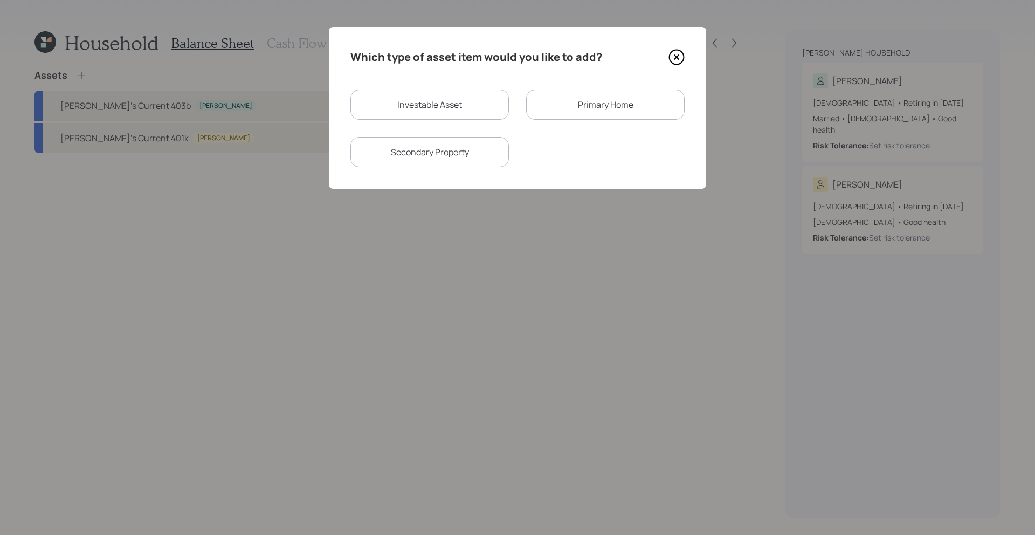
click at [483, 113] on div "Investable Asset" at bounding box center [429, 104] width 158 height 30
select select "taxable"
select select "balanced"
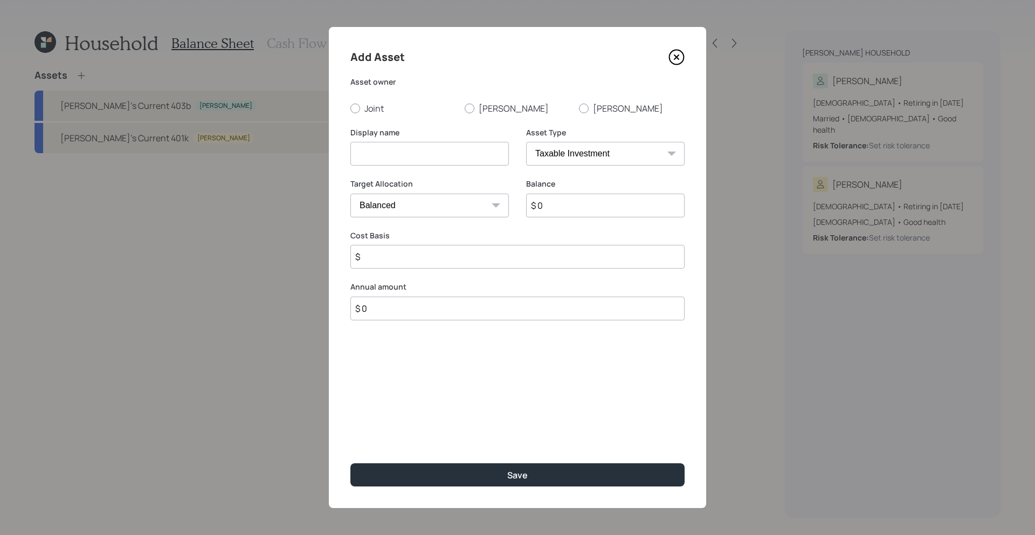
click at [575, 150] on select "SEP [PERSON_NAME] IRA 401(k) [PERSON_NAME] 401(k) 403(b) [PERSON_NAME] 403(b) 4…" at bounding box center [605, 154] width 158 height 24
select select "ira"
type input "$"
click at [410, 154] on input at bounding box center [429, 154] width 158 height 24
type input "[PERSON_NAME]'s Traditional IRA"
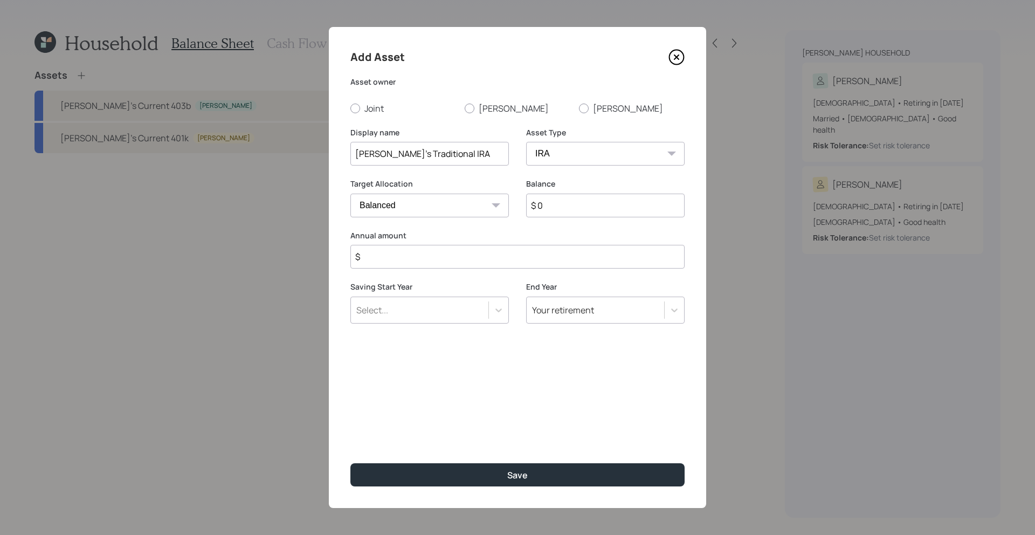
click at [590, 198] on input "$ 0" at bounding box center [605, 205] width 158 height 24
click at [590, 205] on input "$ 0" at bounding box center [605, 205] width 158 height 24
type input "$ 182,000"
type input "$ 0"
click at [478, 108] on label "[PERSON_NAME]" at bounding box center [518, 108] width 106 height 12
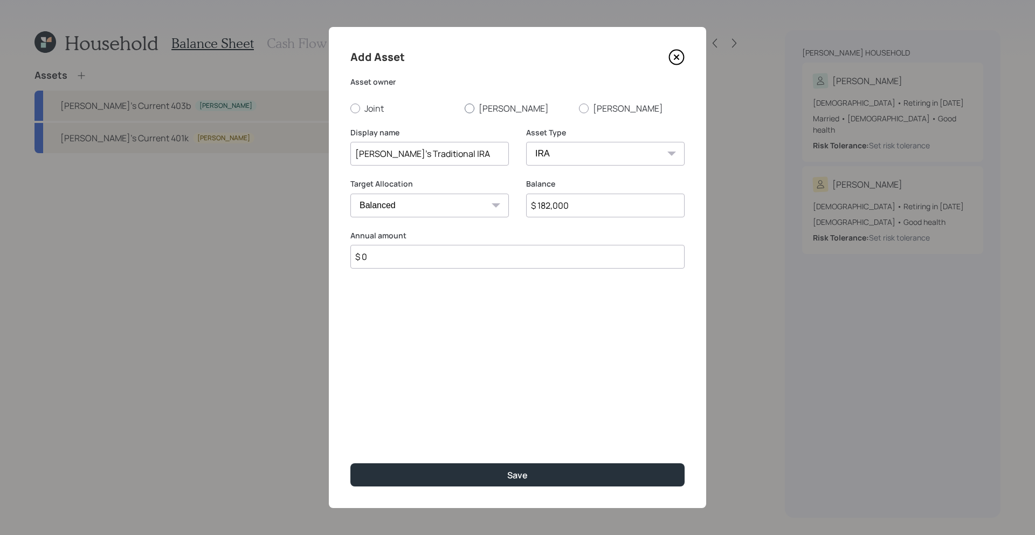
click at [465, 108] on input "[PERSON_NAME]" at bounding box center [464, 108] width 1 height 1
radio input "true"
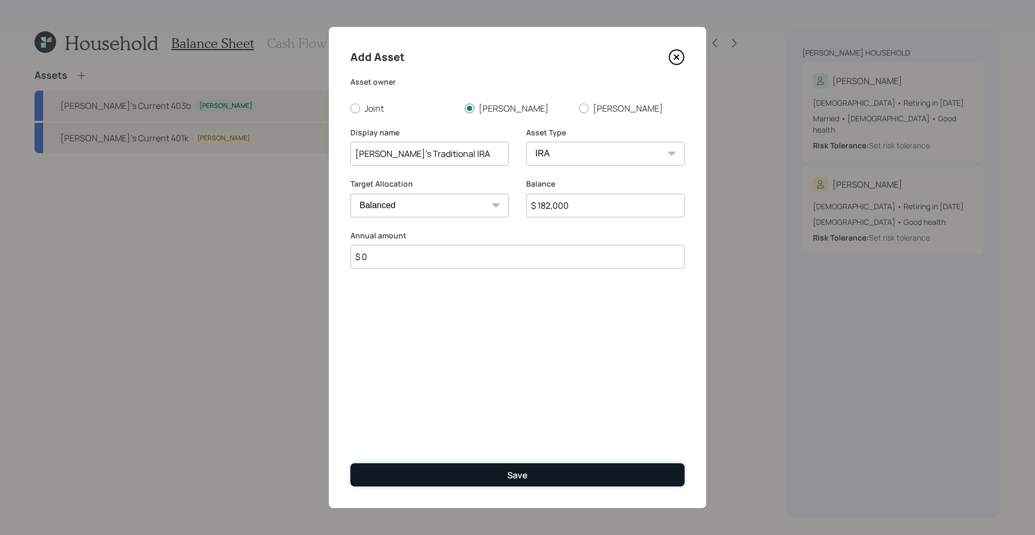
click at [500, 478] on button "Save" at bounding box center [517, 474] width 334 height 23
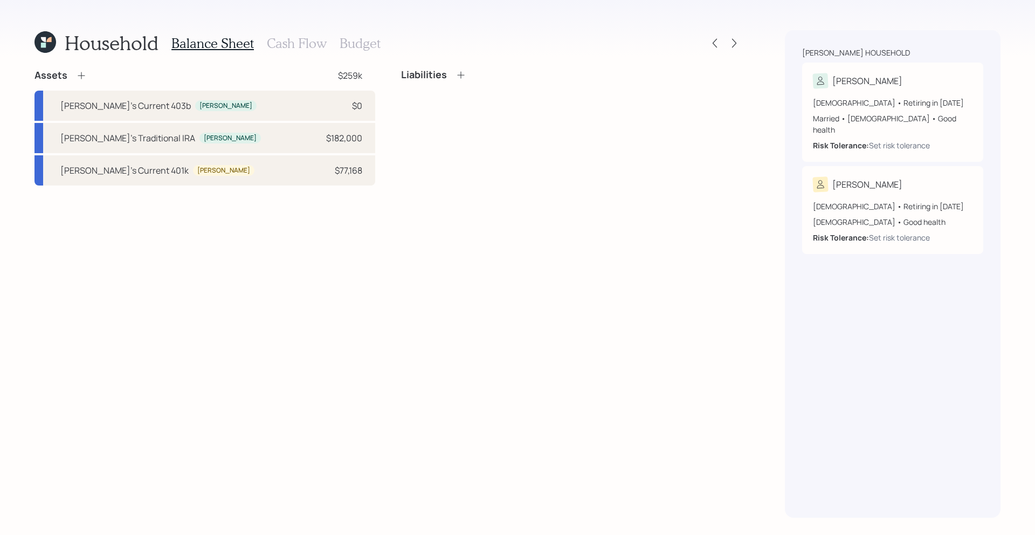
click at [81, 75] on icon at bounding box center [81, 75] width 7 height 7
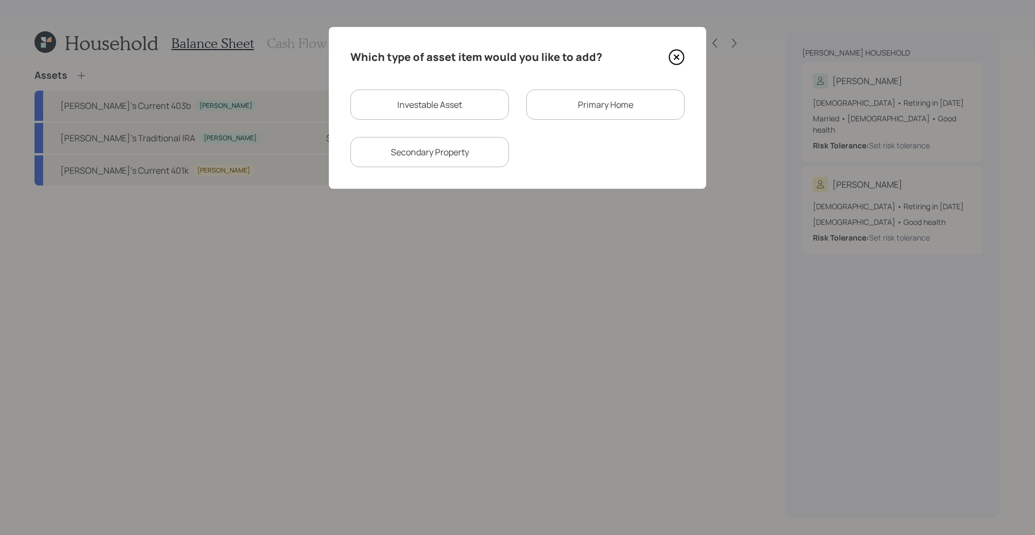
click at [487, 108] on div "Investable Asset" at bounding box center [429, 104] width 158 height 30
select select "taxable"
select select "balanced"
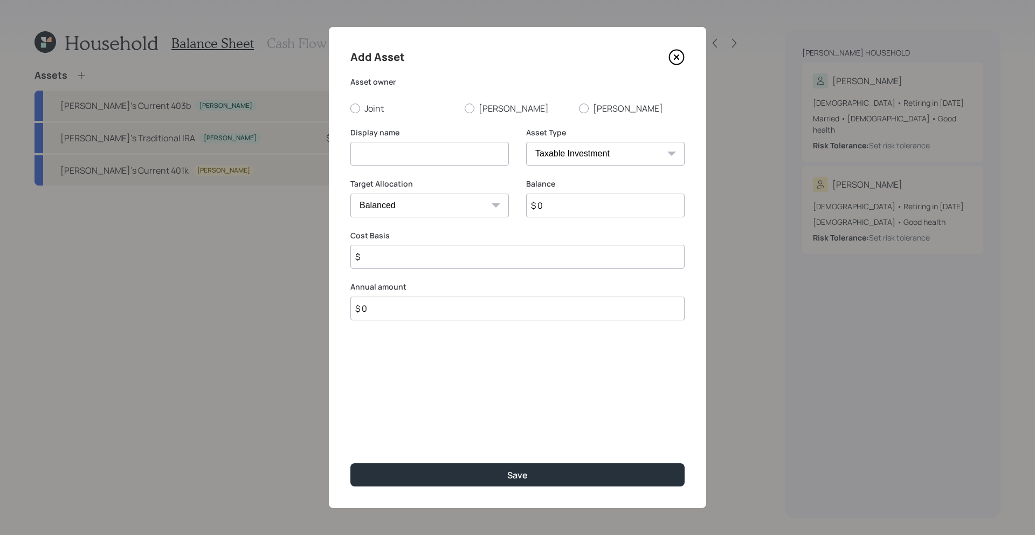
click at [589, 101] on div "Asset owner Joint [PERSON_NAME] [PERSON_NAME]" at bounding box center [517, 96] width 334 height 38
click at [586, 104] on div at bounding box center [584, 108] width 10 height 10
click at [579, 108] on input "[PERSON_NAME]" at bounding box center [578, 108] width 1 height 1
radio input "true"
click at [585, 140] on div "Asset Type SEP [PERSON_NAME] IRA 401(k) [PERSON_NAME] 401(k) 403(b) [PERSON_NAM…" at bounding box center [605, 146] width 158 height 39
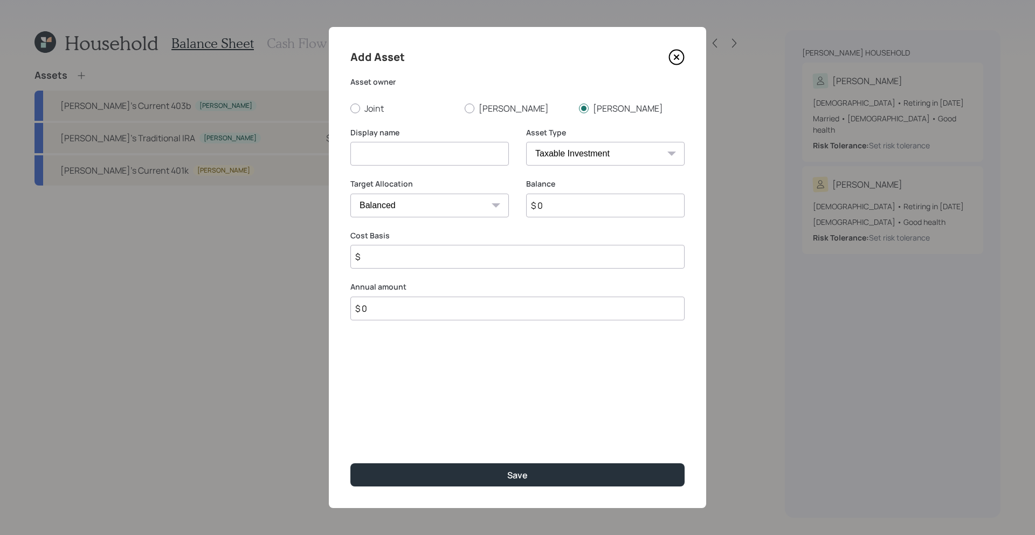
click at [585, 156] on select "SEP [PERSON_NAME] IRA 401(k) [PERSON_NAME] 401(k) 403(b) [PERSON_NAME] 403(b) 4…" at bounding box center [605, 154] width 158 height 24
select select "ira"
type input "$"
click at [408, 158] on input at bounding box center [429, 154] width 158 height 24
type input "[PERSON_NAME]'s Traditional IRA"
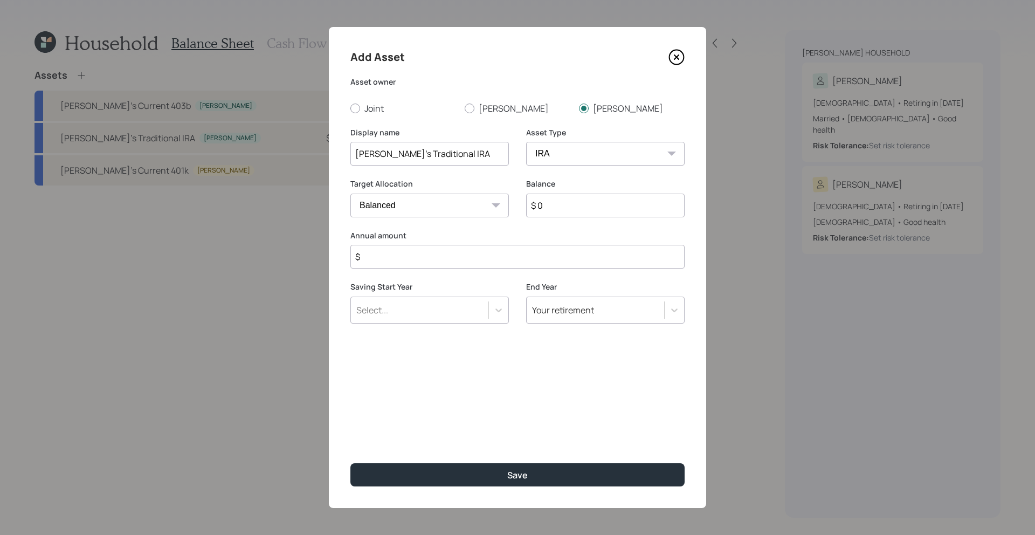
click at [614, 214] on input "$ 0" at bounding box center [605, 205] width 158 height 24
type input "$ 70,600"
type input "$ 0"
drag, startPoint x: 581, startPoint y: 213, endPoint x: 476, endPoint y: 196, distance: 106.5
click at [476, 196] on div "Target Allocation Cash Conservative Balanced Aggressive Balance $ 70,600" at bounding box center [517, 204] width 334 height 52
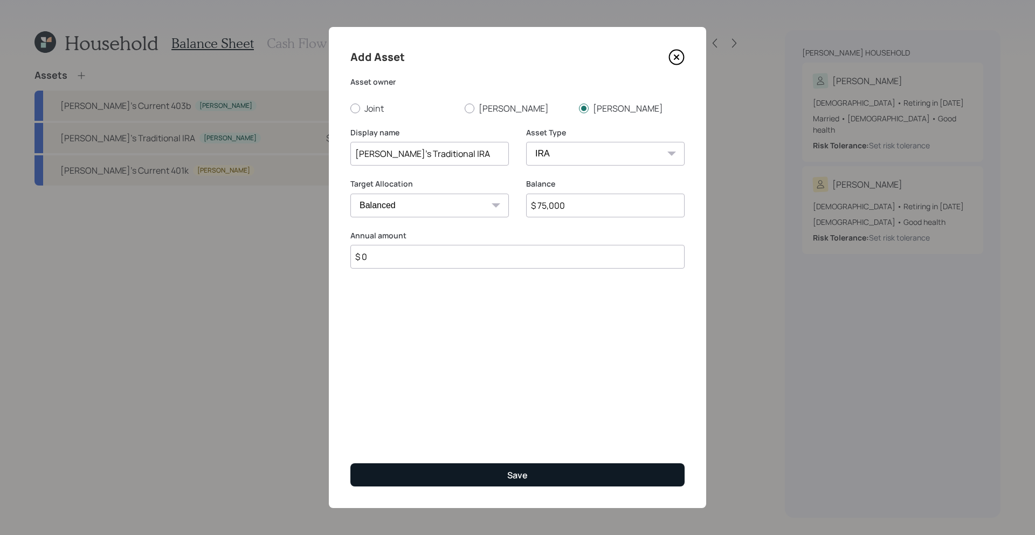
type input "$ 75,000"
click at [533, 481] on button "Save" at bounding box center [517, 474] width 334 height 23
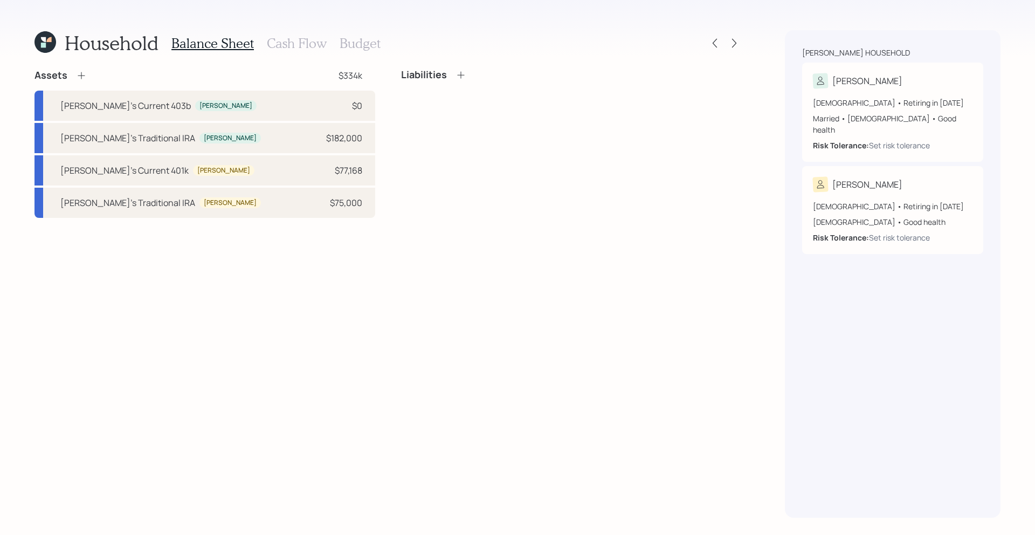
click at [80, 73] on icon at bounding box center [81, 75] width 11 height 11
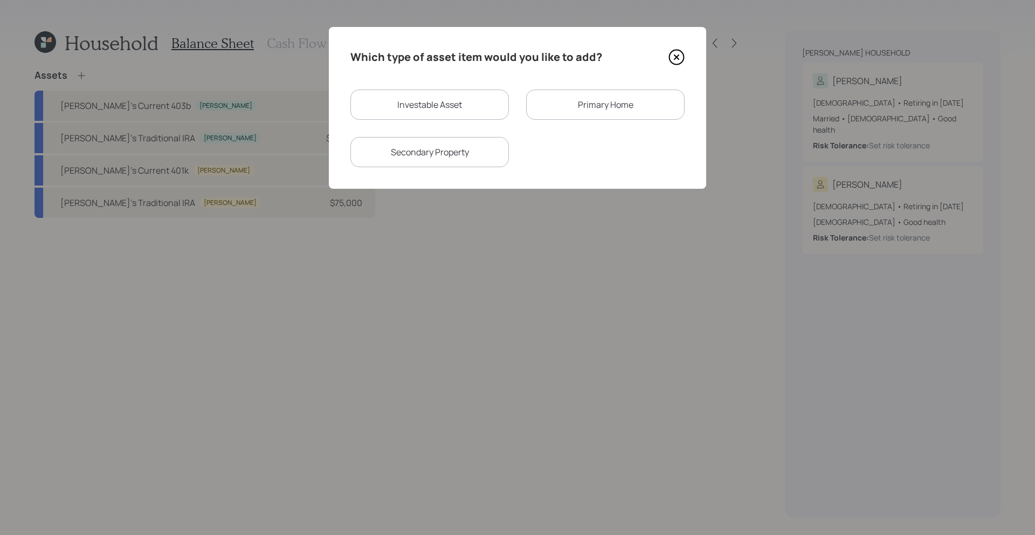
click at [475, 96] on div "Investable Asset" at bounding box center [429, 104] width 158 height 30
select select "taxable"
select select "balanced"
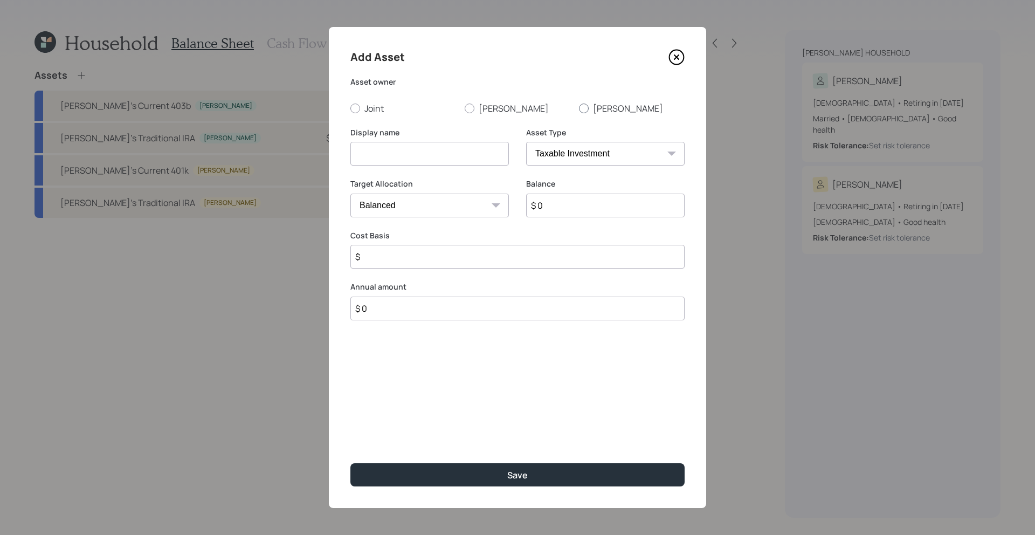
click at [609, 103] on label "[PERSON_NAME]" at bounding box center [632, 108] width 106 height 12
click at [579, 108] on input "[PERSON_NAME]" at bounding box center [578, 108] width 1 height 1
radio input "true"
click at [457, 143] on input at bounding box center [429, 154] width 158 height 24
type input "[PERSON_NAME]'s Brokerage"
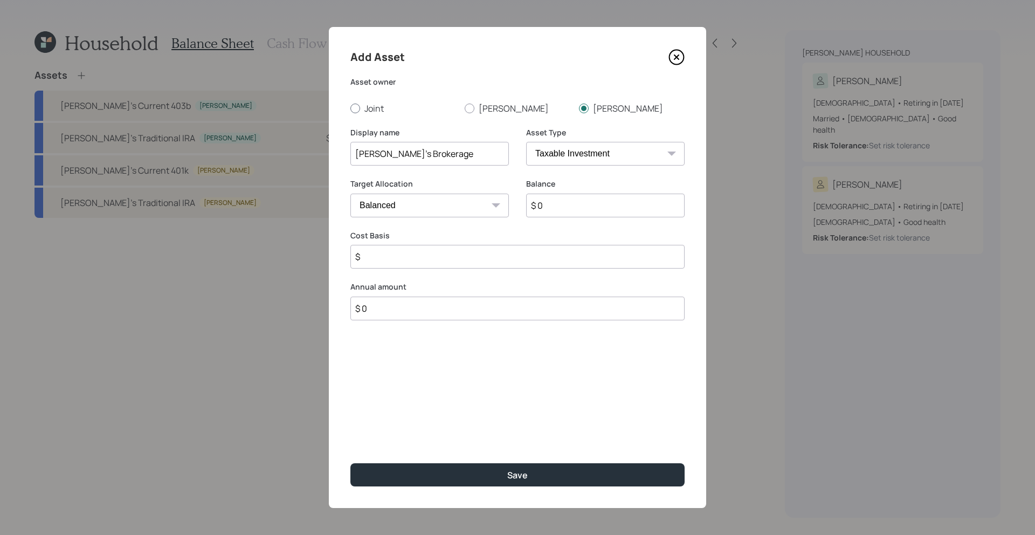
click at [370, 105] on label "Joint" at bounding box center [403, 108] width 106 height 12
click at [350, 108] on input "Joint" at bounding box center [350, 108] width 1 height 1
radio input "true"
drag, startPoint x: 377, startPoint y: 155, endPoint x: 331, endPoint y: 150, distance: 46.5
click at [331, 150] on div "Add Asset Asset owner Joint [PERSON_NAME] [PERSON_NAME] Display name [PERSON_NA…" at bounding box center [517, 267] width 377 height 481
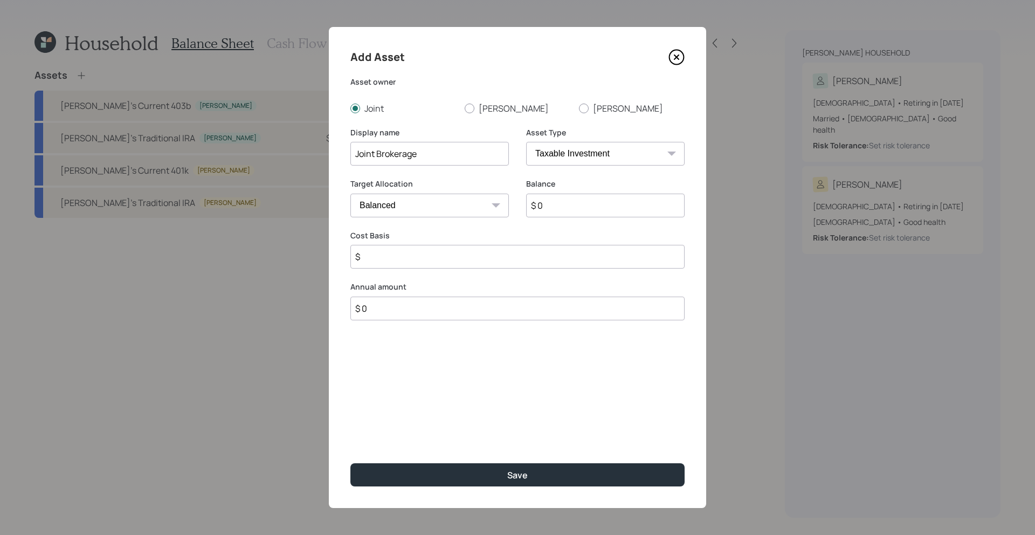
type input "Joint Brokerage"
click at [547, 196] on input "$ 0" at bounding box center [605, 205] width 158 height 24
click at [547, 200] on input "$ 0" at bounding box center [605, 205] width 158 height 24
type input "$ 66,218"
click at [526, 276] on div "Add Asset Asset owner Joint [PERSON_NAME] [PERSON_NAME] Display name Joint Brok…" at bounding box center [517, 267] width 377 height 481
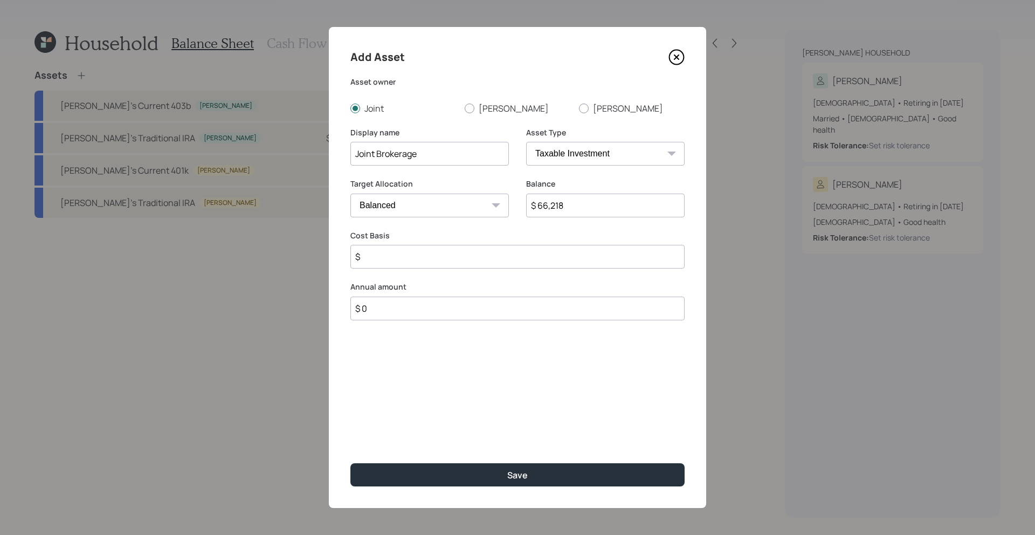
click at [526, 247] on input "$" at bounding box center [517, 257] width 334 height 24
click at [530, 261] on input "$" at bounding box center [517, 257] width 334 height 24
click at [532, 261] on input "$" at bounding box center [517, 257] width 334 height 24
type input "$ 40,000"
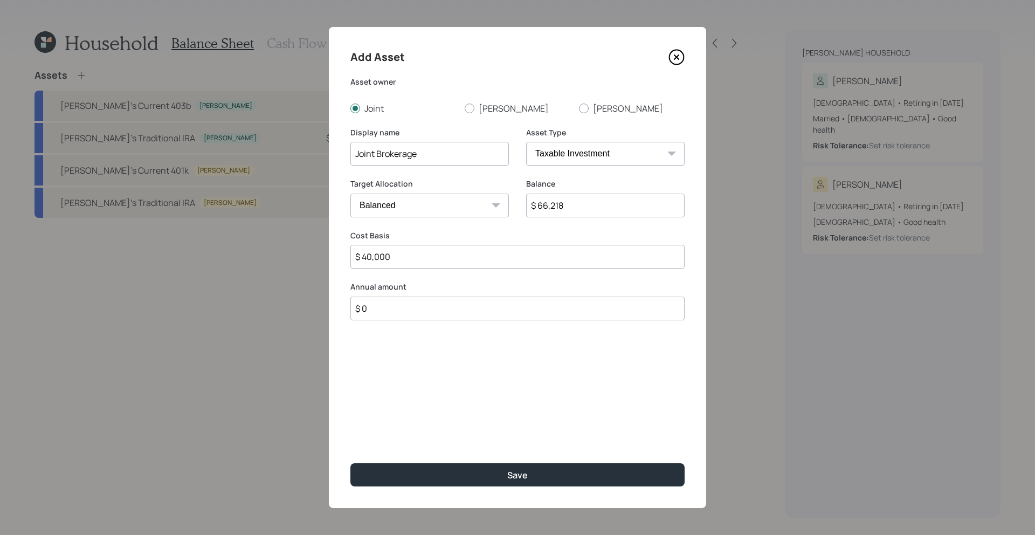
click at [350, 463] on button "Save" at bounding box center [517, 474] width 334 height 23
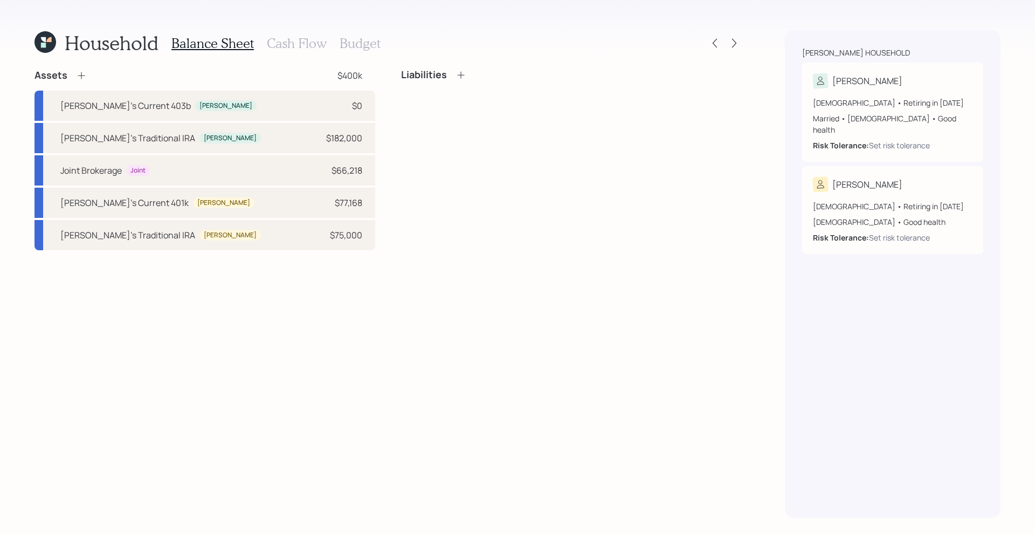
click at [77, 72] on icon at bounding box center [81, 75] width 11 height 11
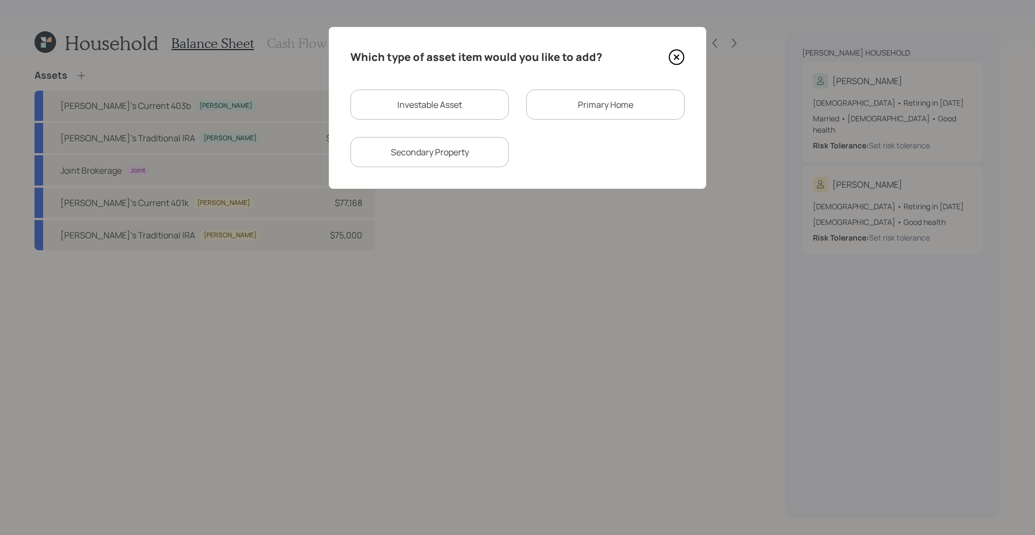
click at [432, 99] on div "Investable Asset" at bounding box center [429, 104] width 158 height 30
select select "taxable"
select select "balanced"
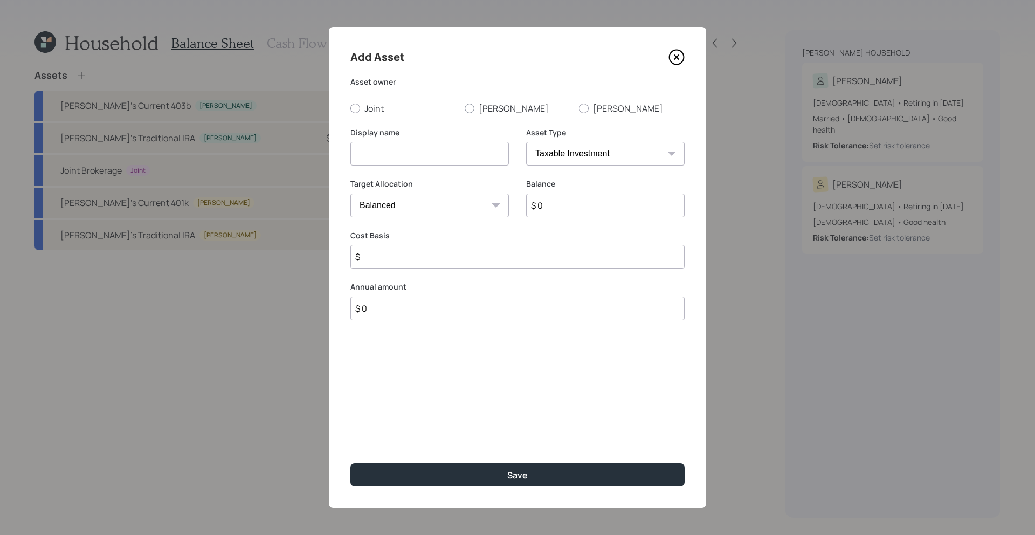
click at [488, 109] on label "[PERSON_NAME]" at bounding box center [518, 108] width 106 height 12
click at [465, 108] on input "[PERSON_NAME]" at bounding box center [464, 108] width 1 height 1
radio input "true"
click at [553, 140] on div "Asset Type SEP [PERSON_NAME] IRA 401(k) [PERSON_NAME] 401(k) 403(b) [PERSON_NAM…" at bounding box center [605, 146] width 158 height 39
click at [553, 151] on select "SEP [PERSON_NAME] IRA 401(k) [PERSON_NAME] 401(k) 403(b) [PERSON_NAME] 403(b) 4…" at bounding box center [605, 154] width 158 height 24
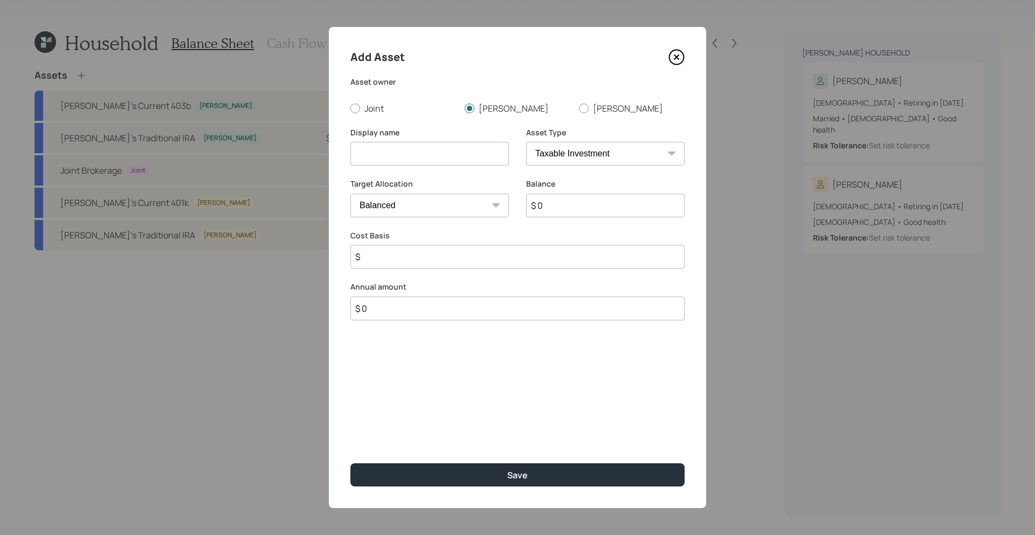
select select "ira"
type input "$"
click at [449, 152] on input at bounding box center [429, 154] width 158 height 24
type input "[PERSON_NAME]'s Traditional IRA - CD"
click at [614, 202] on input "$ 0" at bounding box center [605, 205] width 158 height 24
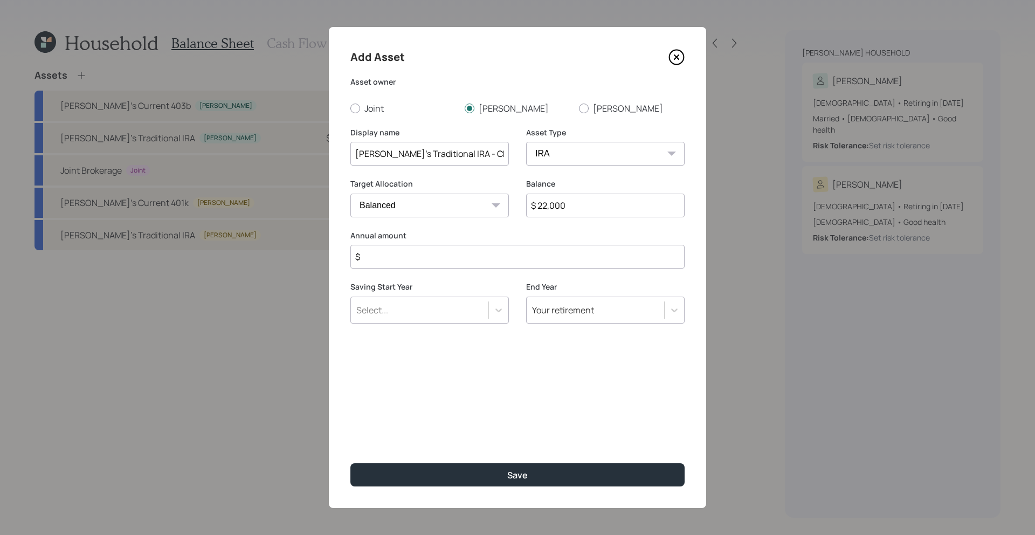
type input "$ 22,000"
type input "$ 0"
click at [350, 463] on button "Save" at bounding box center [517, 474] width 334 height 23
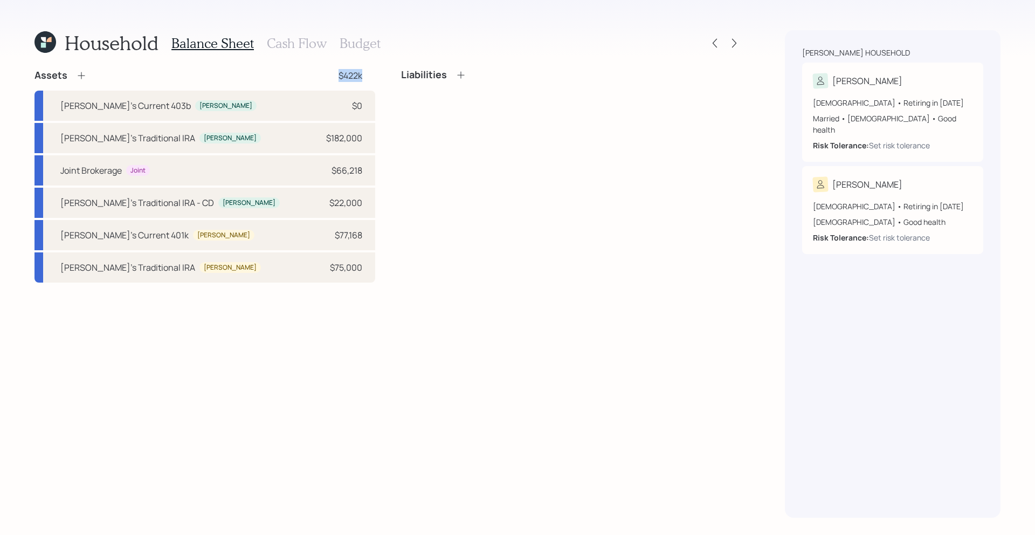
drag, startPoint x: 370, startPoint y: 75, endPoint x: 322, endPoint y: 75, distance: 48.0
click at [322, 75] on div "Assets $422k" at bounding box center [204, 75] width 341 height 13
click at [199, 147] on div "[PERSON_NAME]'s Traditional IRA [PERSON_NAME] $182,000" at bounding box center [204, 138] width 341 height 30
select select "ira"
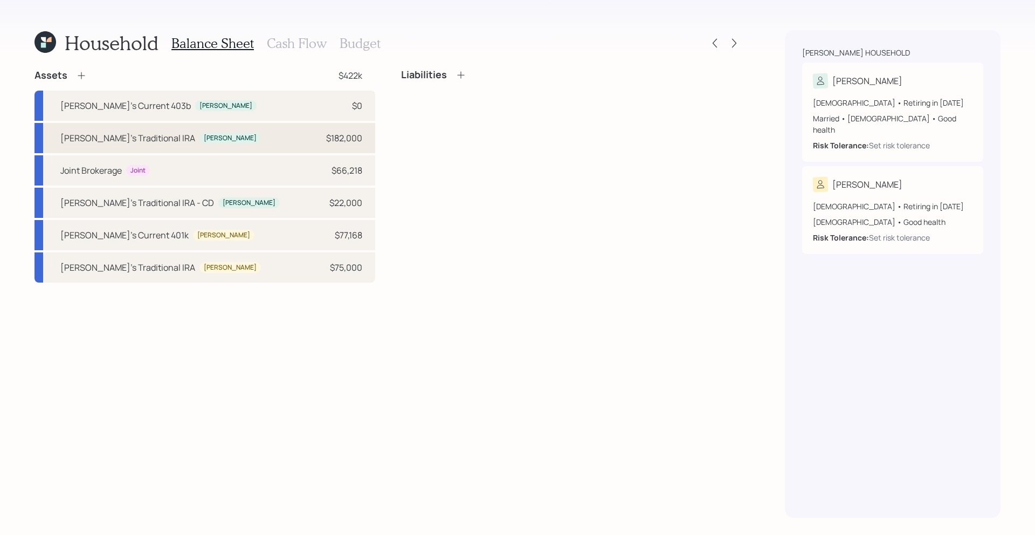
select select "balanced"
click at [222, 269] on div "[PERSON_NAME]'s Traditional IRA Rob $75,000" at bounding box center [204, 267] width 341 height 30
select select "ira"
select select "balanced"
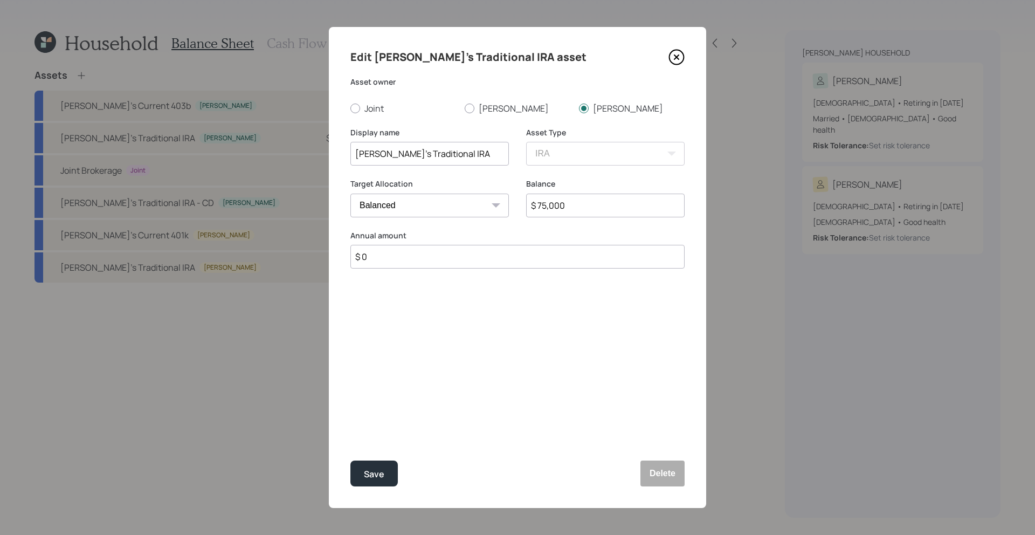
click at [469, 154] on input "[PERSON_NAME]'s Traditional IRA" at bounding box center [429, 154] width 158 height 24
type input "[PERSON_NAME]'s Traditional IRA - CD"
click at [350, 460] on button "Save" at bounding box center [373, 473] width 47 height 26
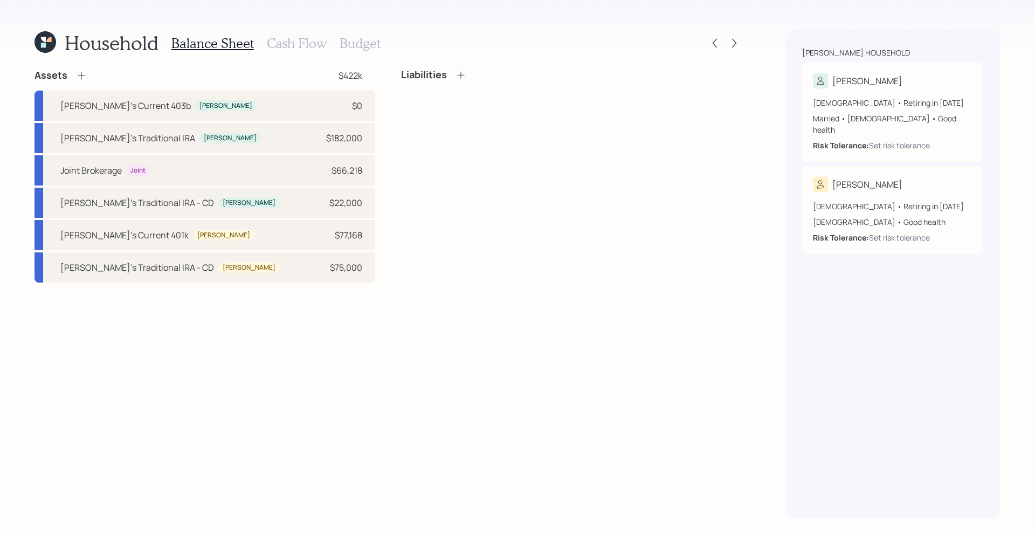
click at [76, 71] on icon at bounding box center [81, 75] width 11 height 11
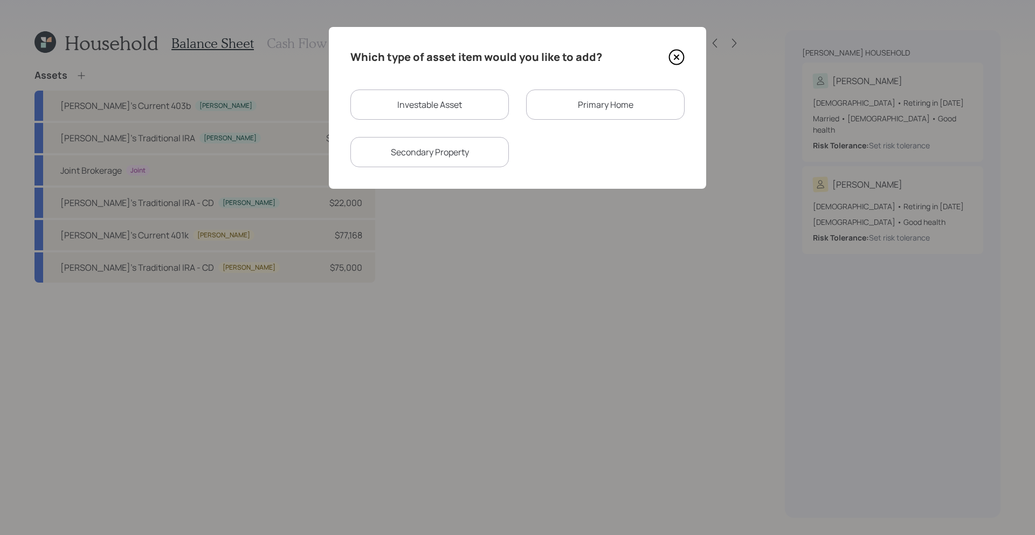
click at [419, 126] on div "Investable Asset Primary Home Secondary Property" at bounding box center [517, 128] width 334 height 78
click at [419, 113] on div "Investable Asset" at bounding box center [429, 104] width 158 height 30
select select "taxable"
select select "balanced"
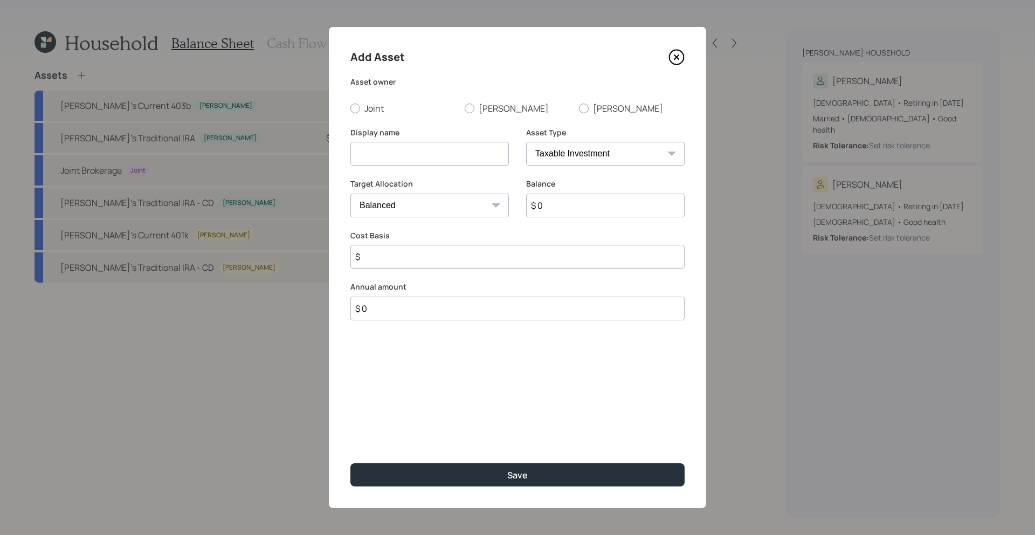
click at [611, 142] on select "SEP [PERSON_NAME] IRA 401(k) [PERSON_NAME] 401(k) 403(b) [PERSON_NAME] 403(b) 4…" at bounding box center [605, 154] width 158 height 24
click at [554, 209] on input "$ 0" at bounding box center [517, 205] width 334 height 24
click at [564, 143] on select "SEP [PERSON_NAME] IRA 401(k) [PERSON_NAME] 401(k) 403(b) [PERSON_NAME] 403(b) 4…" at bounding box center [605, 154] width 158 height 24
select select "cash"
click at [425, 163] on input at bounding box center [429, 154] width 158 height 24
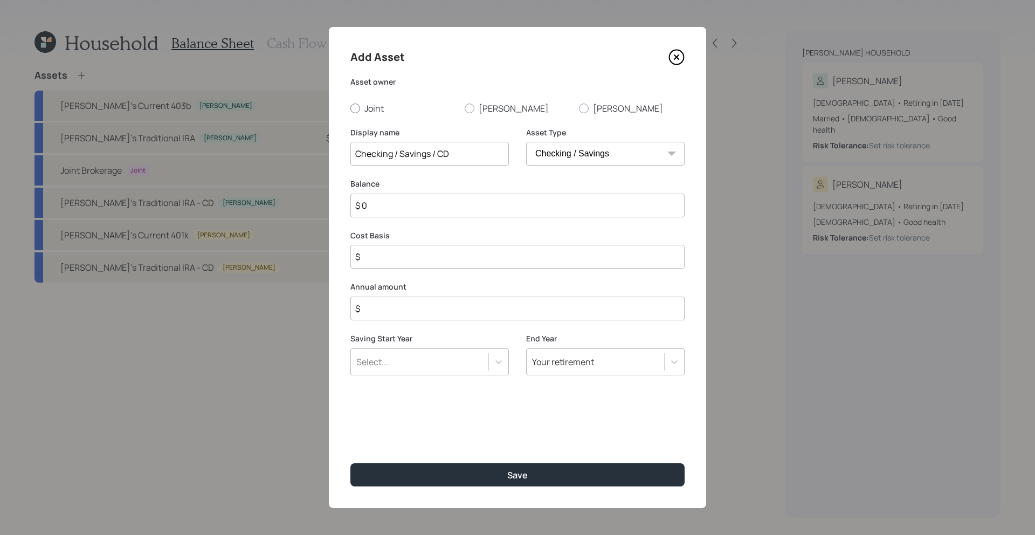
type input "Checking / Savings / CD"
click at [373, 102] on label "Joint" at bounding box center [403, 108] width 106 height 12
click at [350, 108] on input "Joint" at bounding box center [350, 108] width 1 height 1
radio input "true"
click at [411, 204] on input "$ 0" at bounding box center [517, 205] width 334 height 24
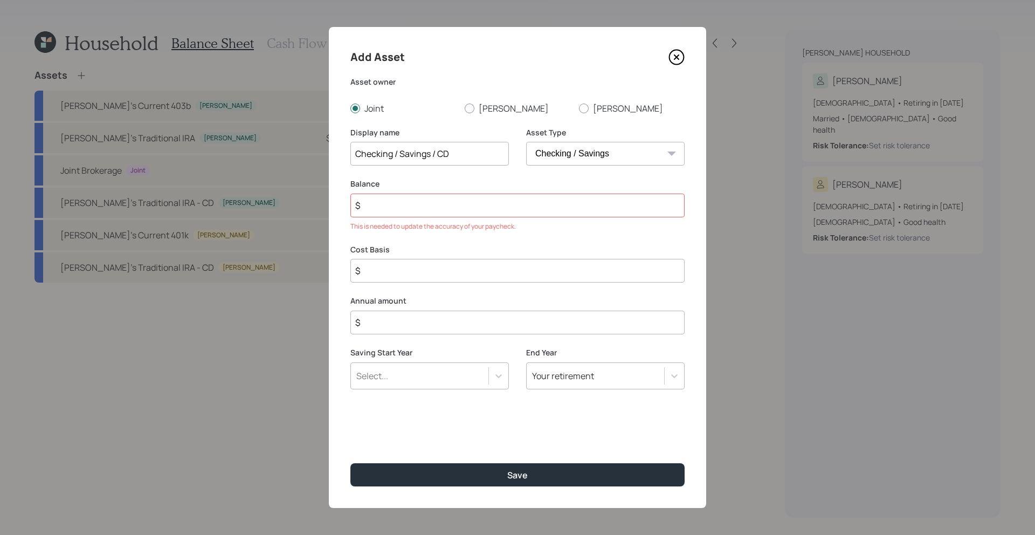
type input "$ 2"
type input "$ 21"
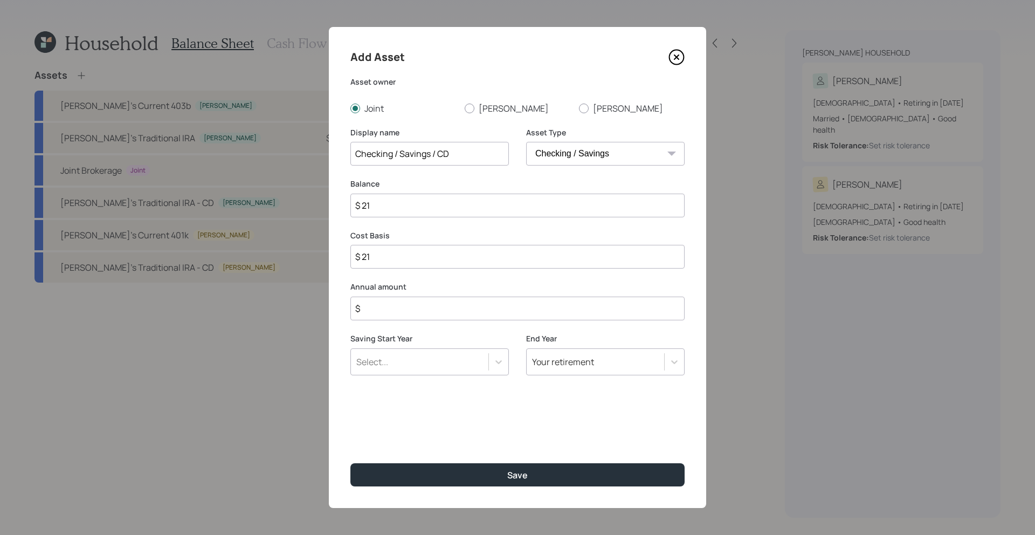
type input "$ 215"
type input "$ 2,150"
type input "$ 21,500"
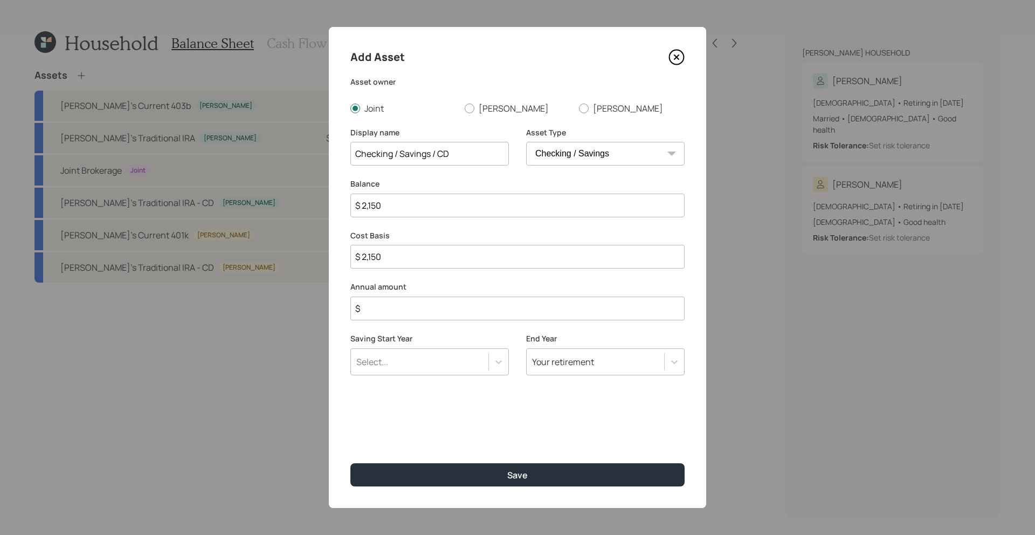
type input "$ 21,500"
type input "$ 215,000"
click at [419, 314] on input "$" at bounding box center [517, 308] width 334 height 24
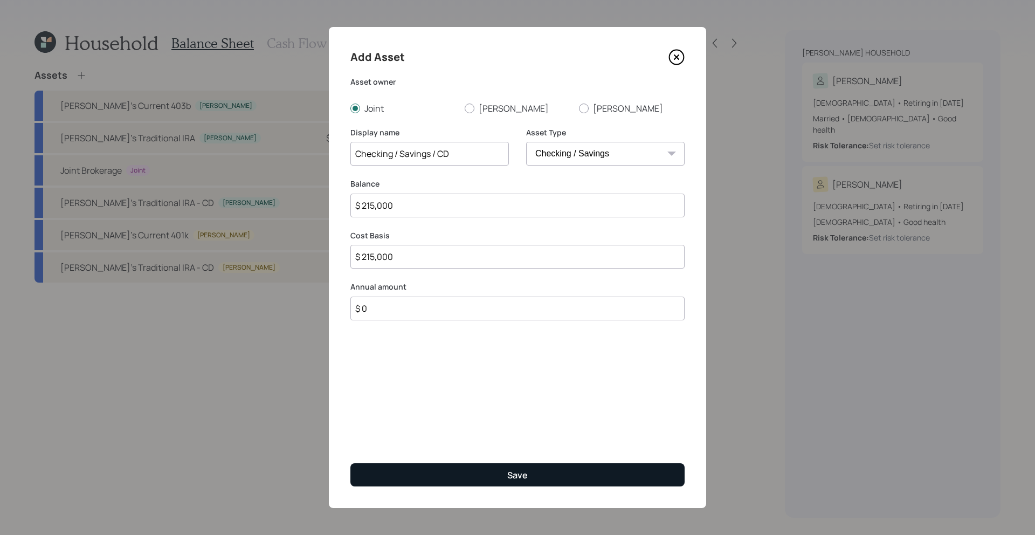
type input "$ 0"
click at [450, 468] on button "Save" at bounding box center [517, 474] width 334 height 23
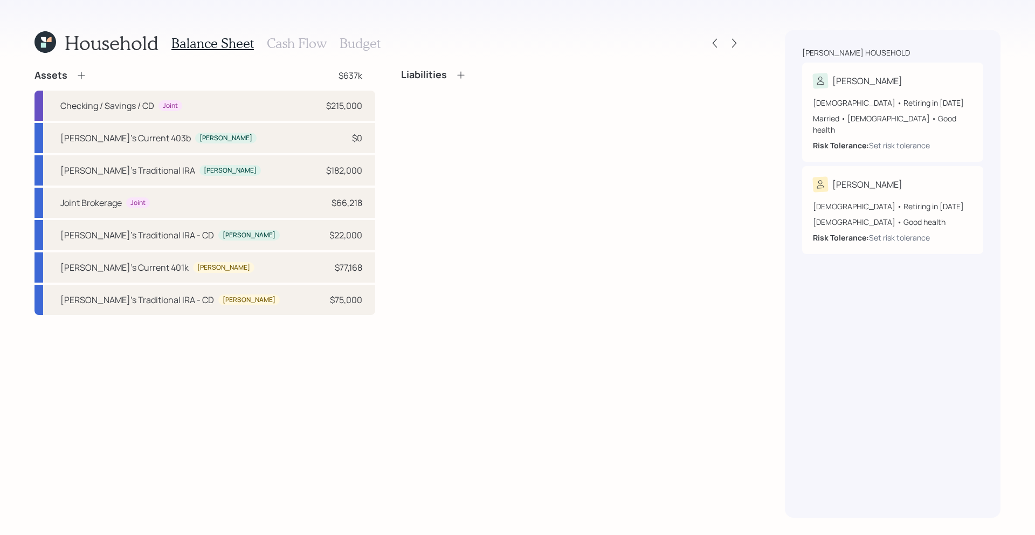
drag, startPoint x: 75, startPoint y: 77, endPoint x: 136, endPoint y: 81, distance: 61.0
click at [137, 81] on div "Assets $637k" at bounding box center [204, 75] width 341 height 13
click at [77, 72] on icon at bounding box center [81, 75] width 11 height 11
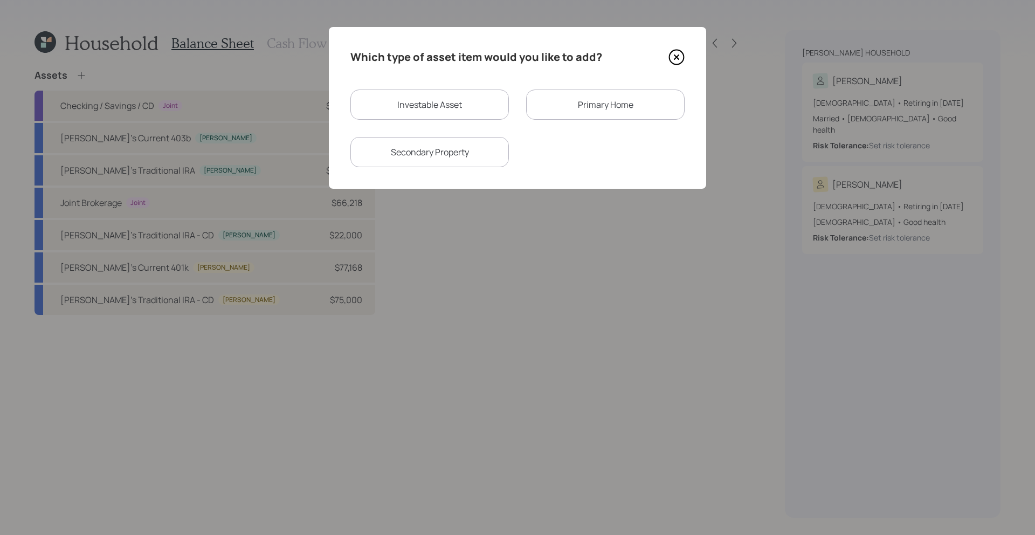
click at [494, 108] on div "Investable Asset" at bounding box center [429, 104] width 158 height 30
select select "taxable"
select select "balanced"
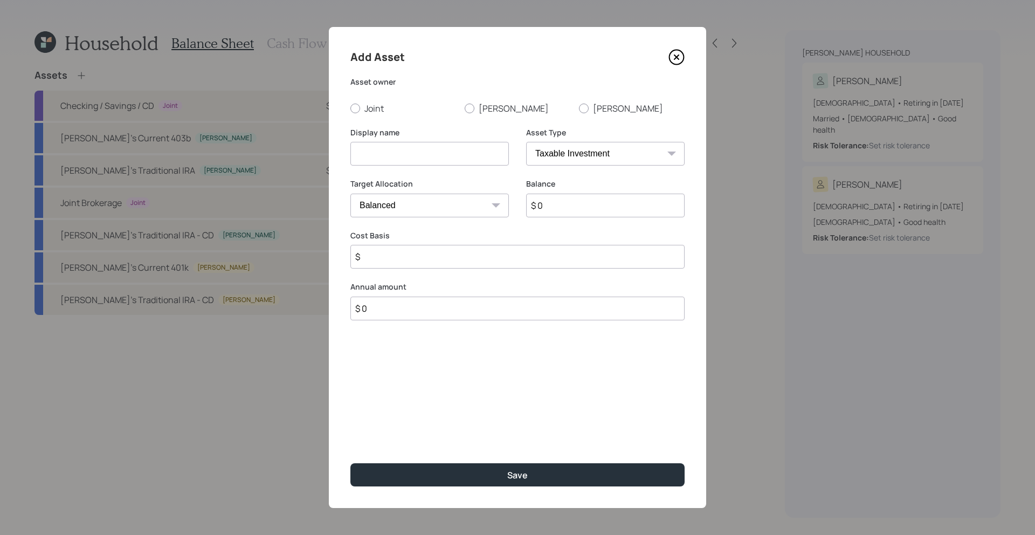
click at [586, 155] on select "SEP [PERSON_NAME] IRA 401(k) [PERSON_NAME] 401(k) 403(b) [PERSON_NAME] 403(b) 4…" at bounding box center [605, 154] width 158 height 24
select select "emergency_fund"
click at [380, 101] on div "Asset owner Joint [PERSON_NAME] [PERSON_NAME]" at bounding box center [517, 96] width 334 height 38
click at [380, 107] on label "Joint" at bounding box center [403, 108] width 106 height 12
click at [350, 108] on input "Joint" at bounding box center [350, 108] width 1 height 1
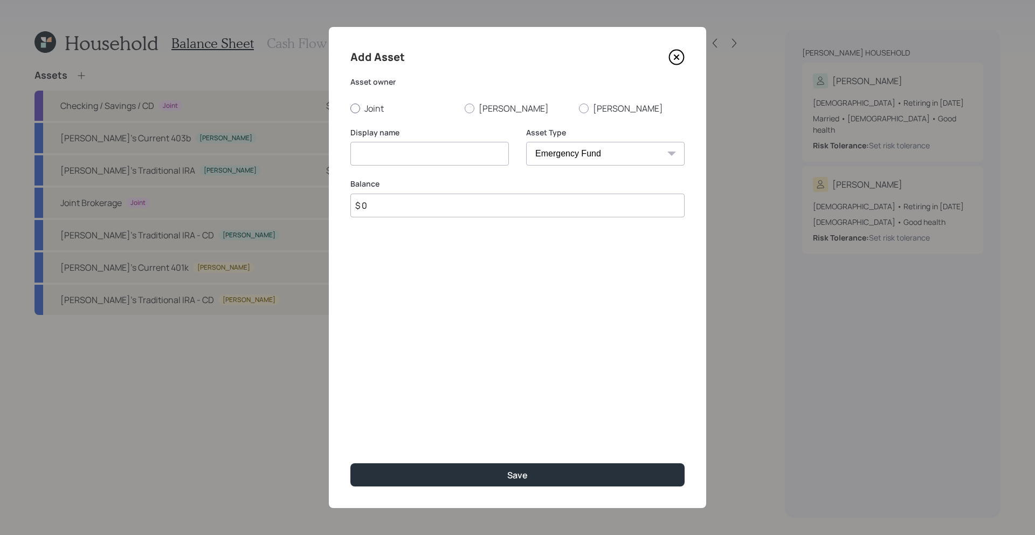
radio input "true"
click at [401, 153] on input at bounding box center [429, 154] width 158 height 24
type input "Emergency Savings"
click at [412, 211] on input "$ 0" at bounding box center [517, 205] width 334 height 24
type input "$ 41,000"
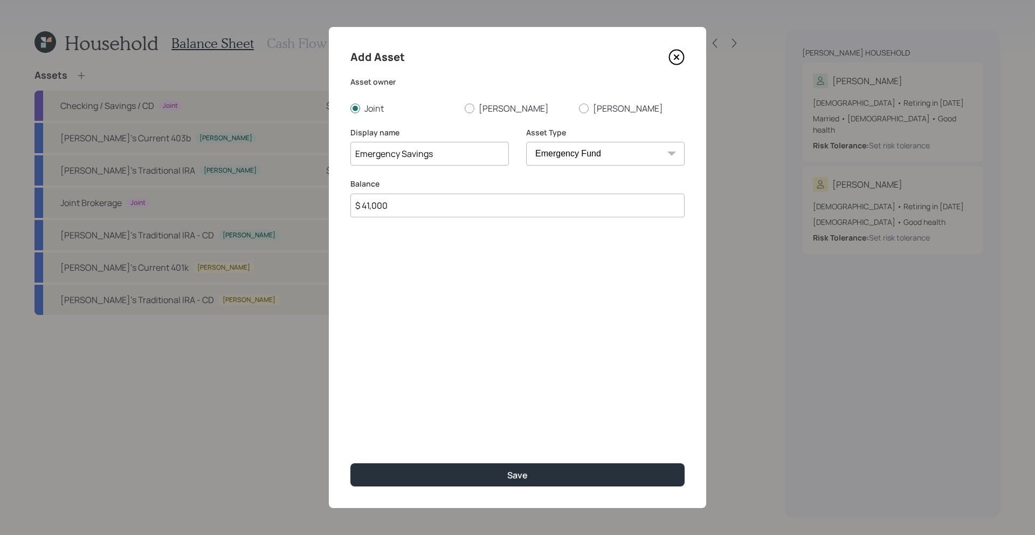
click at [350, 463] on button "Save" at bounding box center [517, 474] width 334 height 23
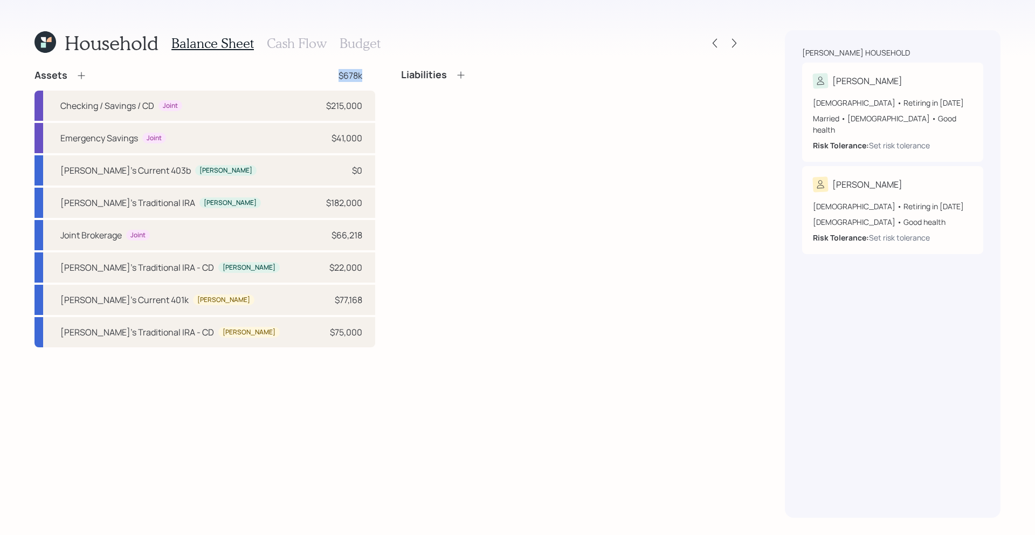
drag, startPoint x: 377, startPoint y: 73, endPoint x: 314, endPoint y: 73, distance: 63.0
click at [314, 73] on div "Assets $678k Checking / Savings / CD Joint $215,000 Emergency Savings Joint $41…" at bounding box center [387, 208] width 707 height 278
click at [85, 79] on icon at bounding box center [81, 75] width 11 height 11
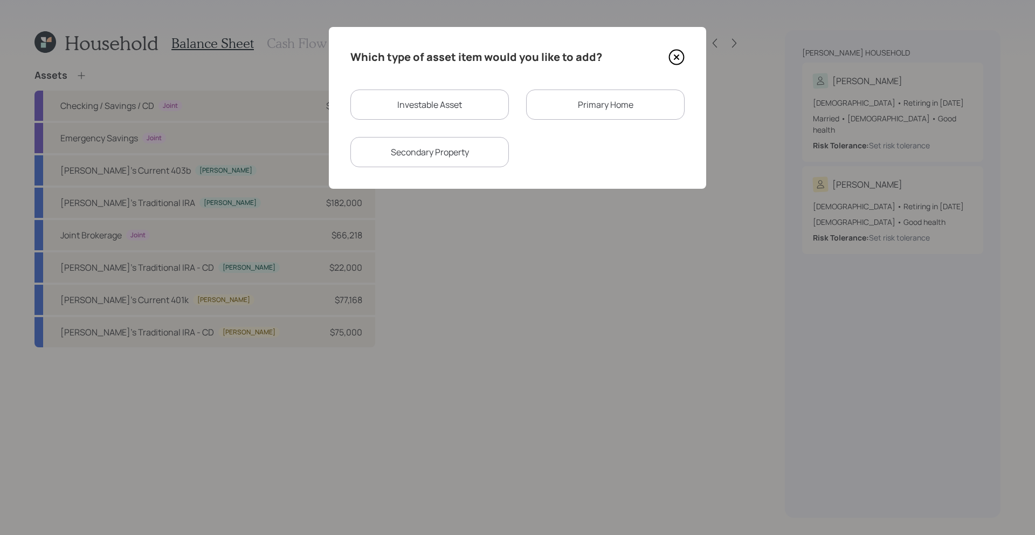
click at [672, 66] on div "Which type of asset item would you like to add? Investable Asset Primary Home S…" at bounding box center [517, 108] width 377 height 162
click at [676, 59] on icon at bounding box center [676, 57] width 16 height 16
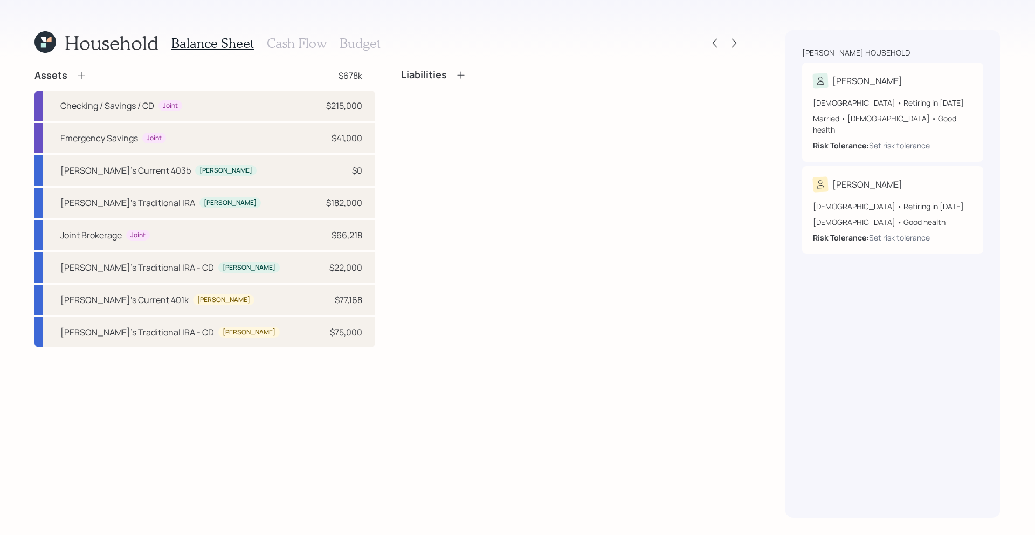
click at [83, 79] on icon at bounding box center [81, 75] width 11 height 11
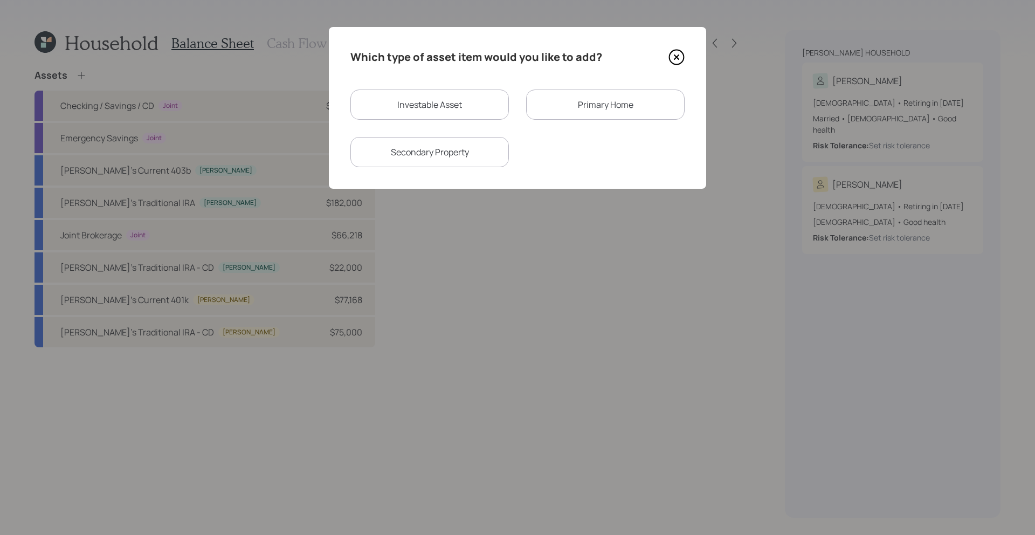
click at [552, 117] on div "Primary Home" at bounding box center [605, 104] width 158 height 30
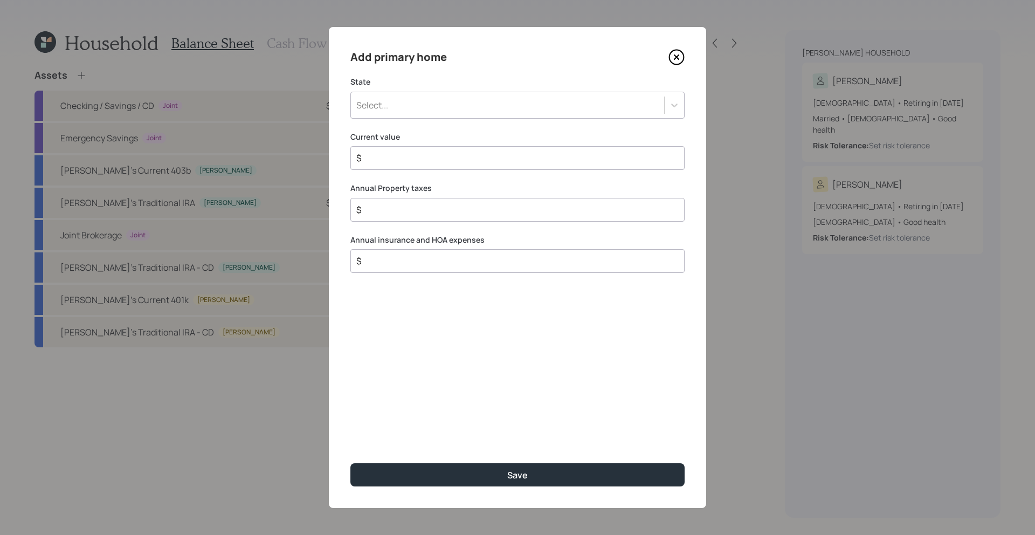
click at [458, 128] on div "Add primary home State Select... Current value $ Annual Property taxes $ Annual…" at bounding box center [517, 267] width 377 height 481
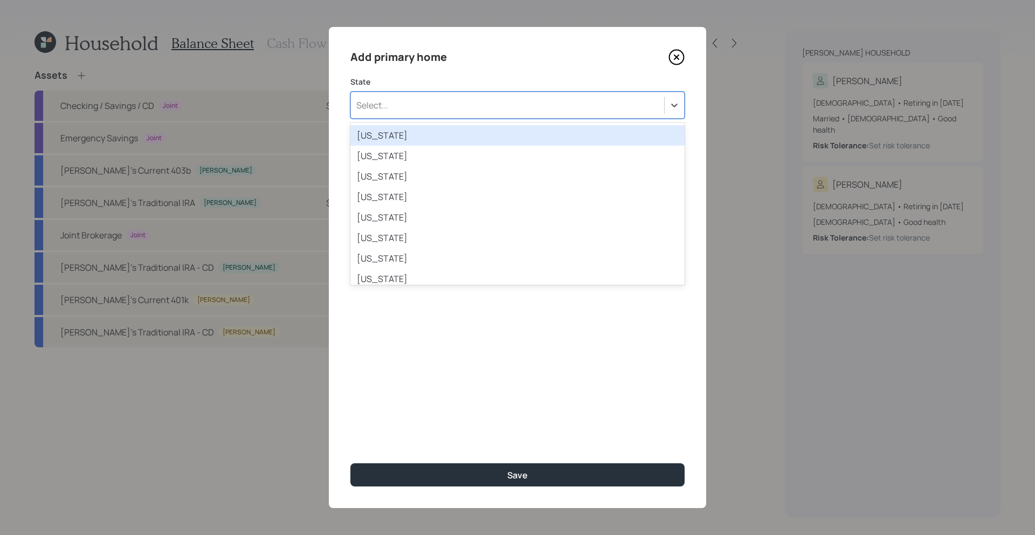
click at [458, 111] on div "Select..." at bounding box center [507, 105] width 313 height 18
type input "new j"
click at [448, 133] on div "[US_STATE]" at bounding box center [517, 135] width 334 height 20
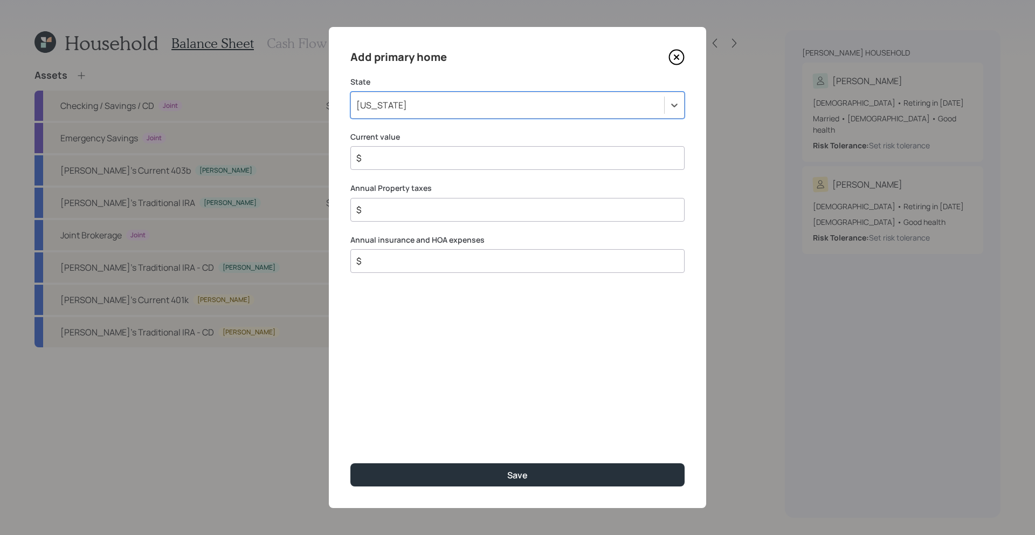
click at [451, 158] on input "$" at bounding box center [513, 157] width 316 height 13
type input "$ 350,000"
click at [433, 218] on div "$" at bounding box center [517, 210] width 334 height 24
click at [433, 214] on input "$" at bounding box center [513, 209] width 316 height 13
type input "$ 6,000"
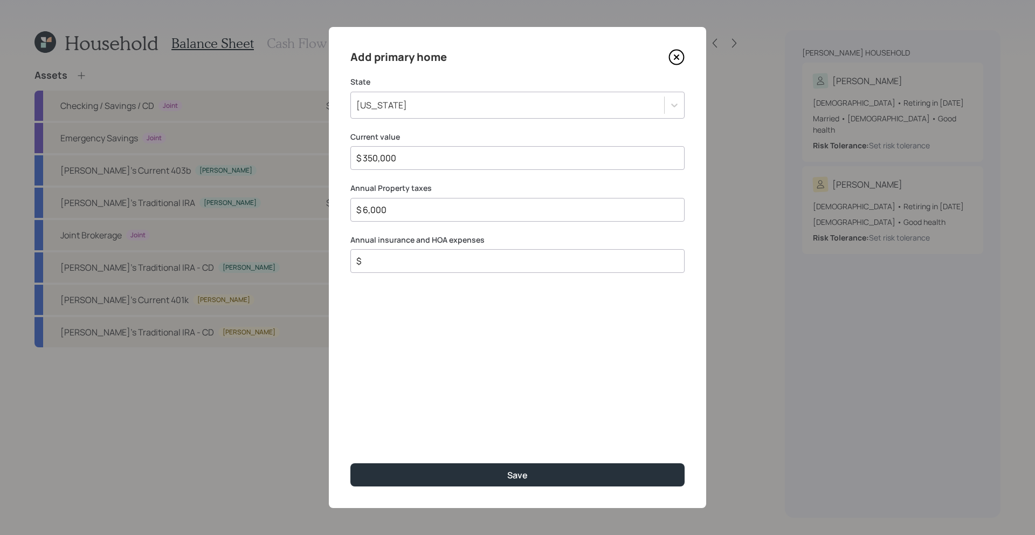
click at [385, 255] on input "$" at bounding box center [513, 260] width 316 height 13
click at [388, 268] on div "$" at bounding box center [517, 261] width 334 height 24
click at [388, 267] on input "$" at bounding box center [513, 260] width 316 height 13
type input "$ 1,500"
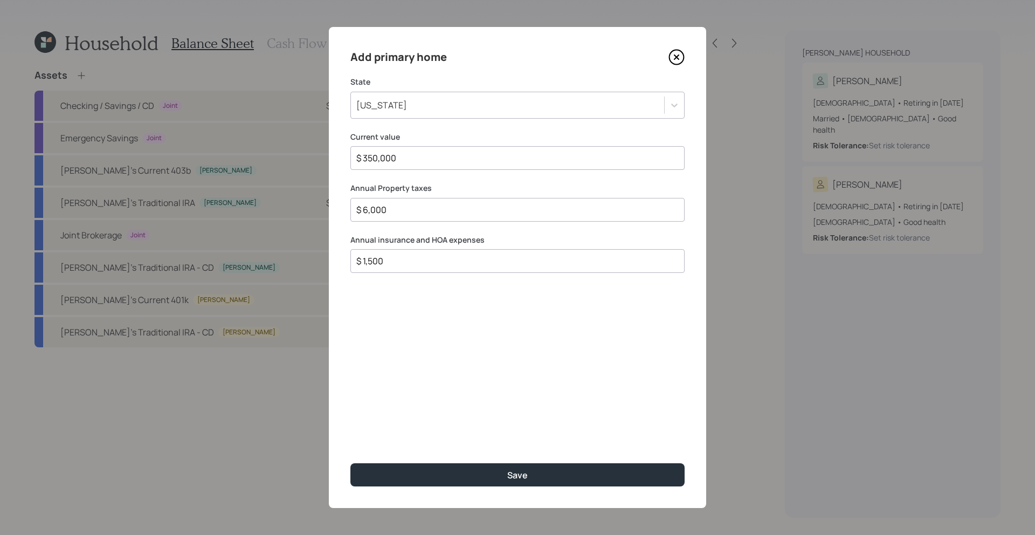
click at [350, 463] on button "Save" at bounding box center [517, 474] width 334 height 23
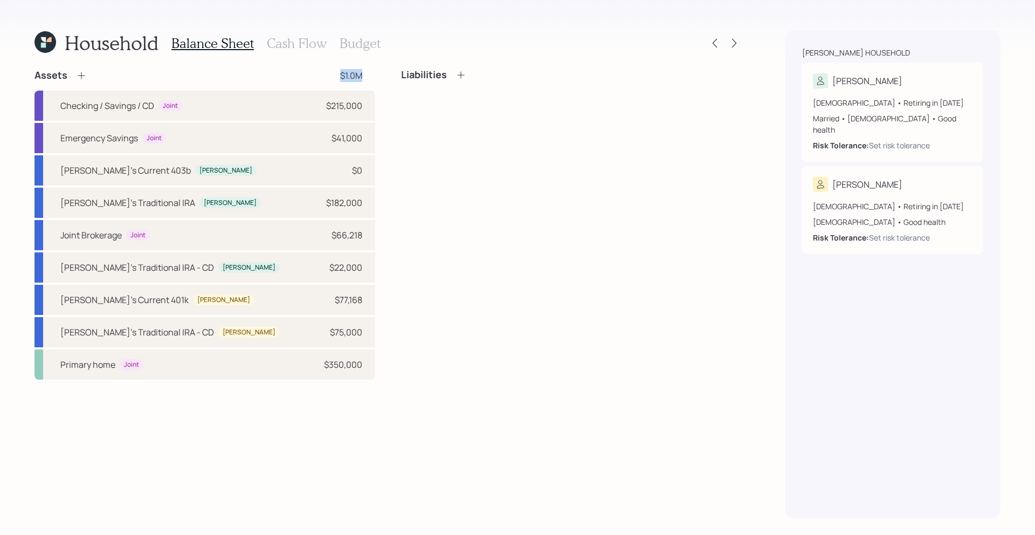
drag, startPoint x: 367, startPoint y: 77, endPoint x: 322, endPoint y: 77, distance: 45.3
click at [322, 77] on div "Assets $1.0M" at bounding box center [204, 75] width 341 height 13
click at [465, 198] on div "Liabilities" at bounding box center [571, 224] width 341 height 310
click at [296, 43] on h3 "Cash Flow" at bounding box center [297, 44] width 60 height 16
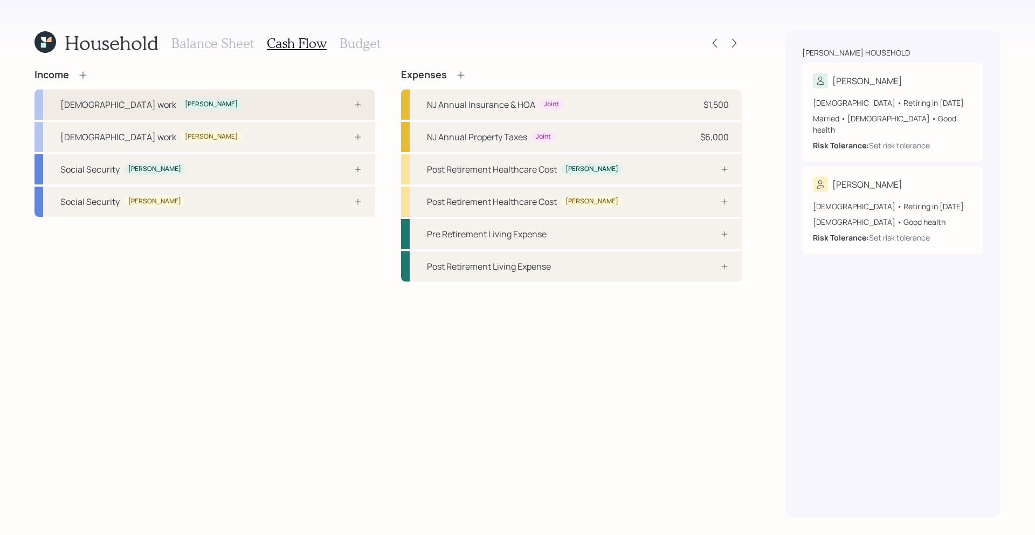
click at [185, 96] on div "[DEMOGRAPHIC_DATA] work [PERSON_NAME]" at bounding box center [204, 104] width 341 height 30
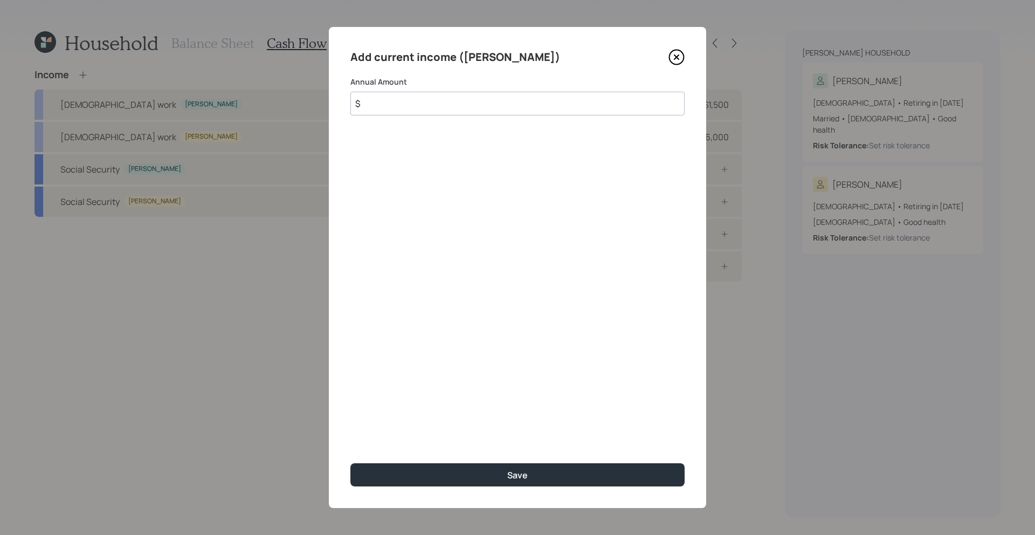
click at [423, 101] on input "$" at bounding box center [517, 104] width 334 height 24
type input "$ 104,000"
click at [350, 463] on button "Save" at bounding box center [517, 474] width 334 height 23
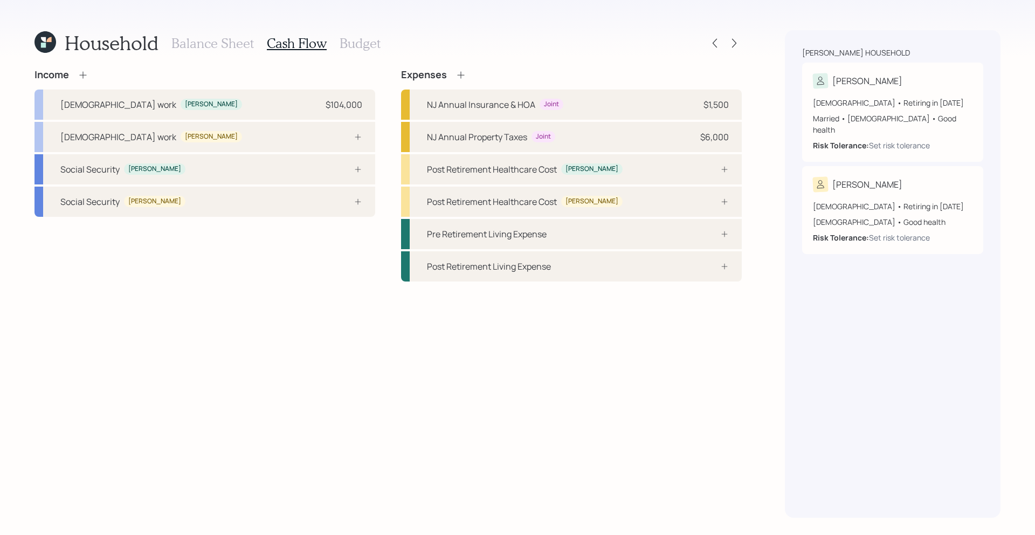
click at [231, 138] on div "[DEMOGRAPHIC_DATA] work [PERSON_NAME]" at bounding box center [204, 137] width 341 height 30
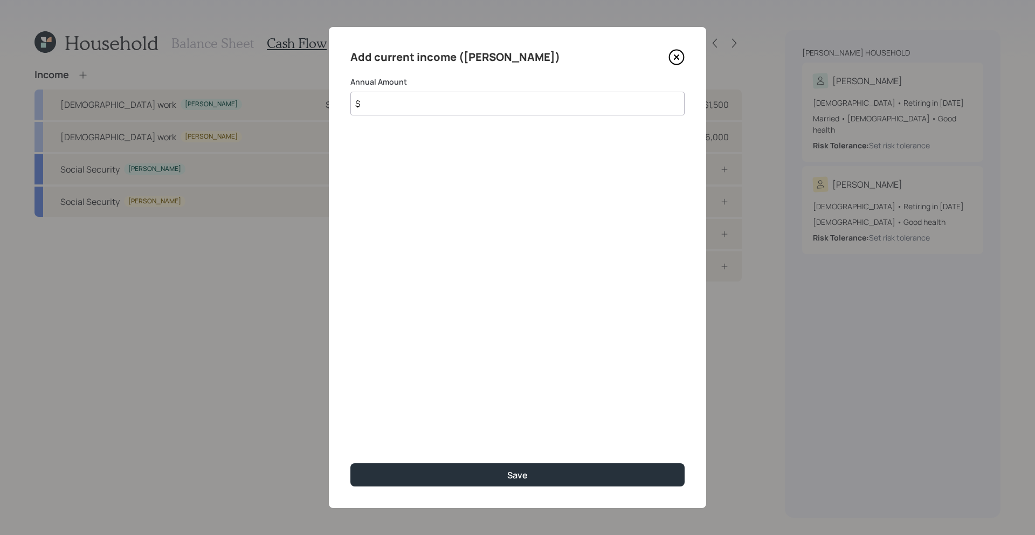
click at [547, 110] on input "$" at bounding box center [517, 104] width 334 height 24
type input "$ 100,000"
click at [350, 463] on button "Save" at bounding box center [517, 474] width 334 height 23
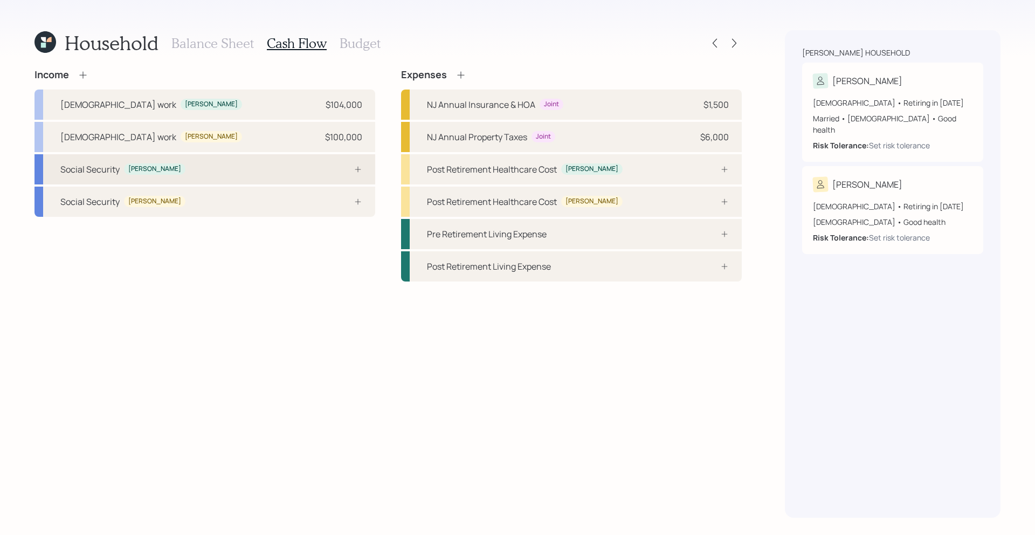
click at [331, 180] on div "Social Security [PERSON_NAME]" at bounding box center [204, 169] width 341 height 30
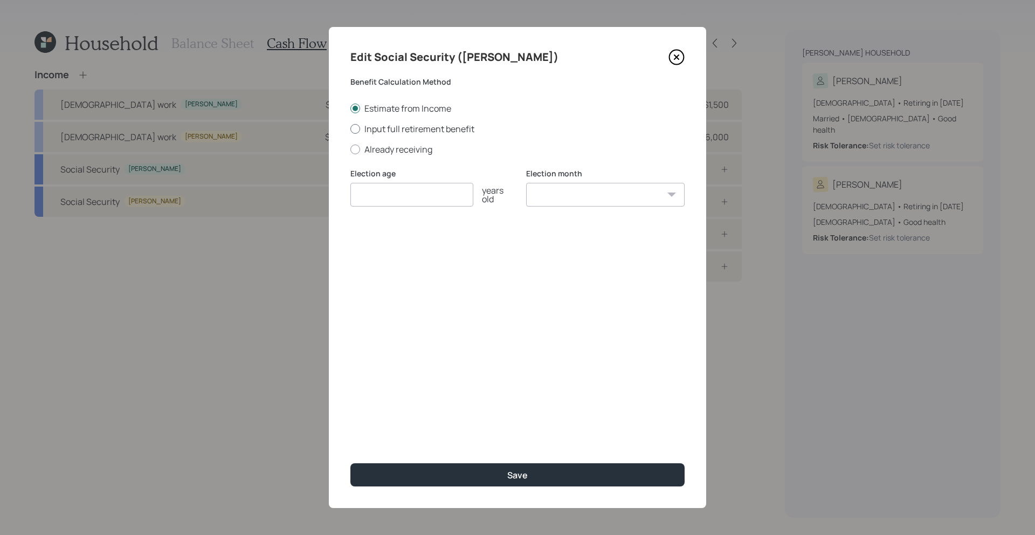
click at [406, 125] on label "Input full retirement benefit" at bounding box center [517, 129] width 334 height 12
click at [350, 128] on input "Input full retirement benefit" at bounding box center [350, 128] width 1 height 1
radio input "true"
click at [401, 192] on input "number" at bounding box center [411, 195] width 123 height 24
type input "67"
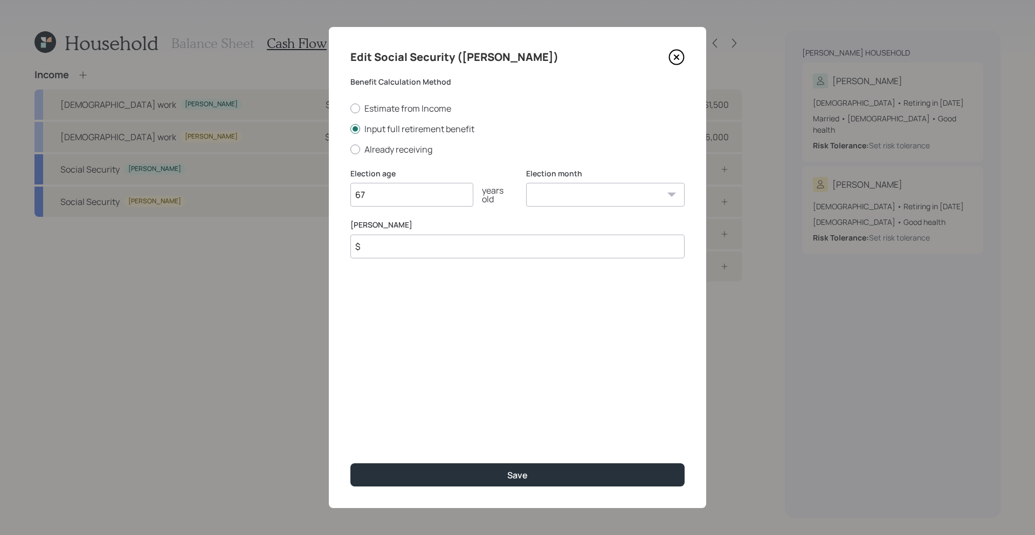
click at [690, 200] on div "Edit Social Security ([PERSON_NAME]) Benefit Calculation Method Estimate from I…" at bounding box center [517, 267] width 377 height 481
click at [664, 200] on select "January February March April May June July August September October November De…" at bounding box center [605, 195] width 158 height 24
select select "11"
click at [490, 253] on input "$" at bounding box center [517, 246] width 334 height 24
type input "$ 2,700"
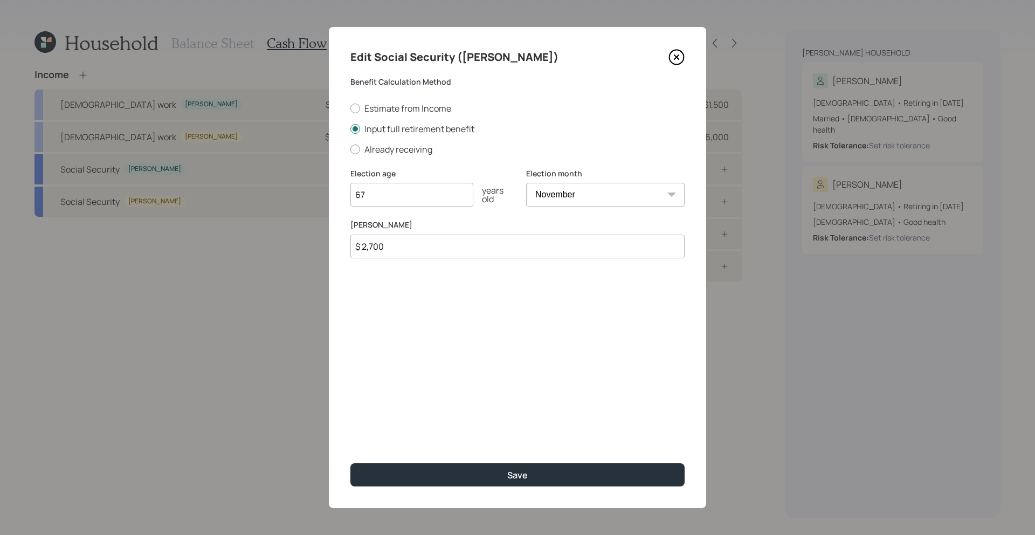
click at [350, 463] on button "Save" at bounding box center [517, 474] width 334 height 23
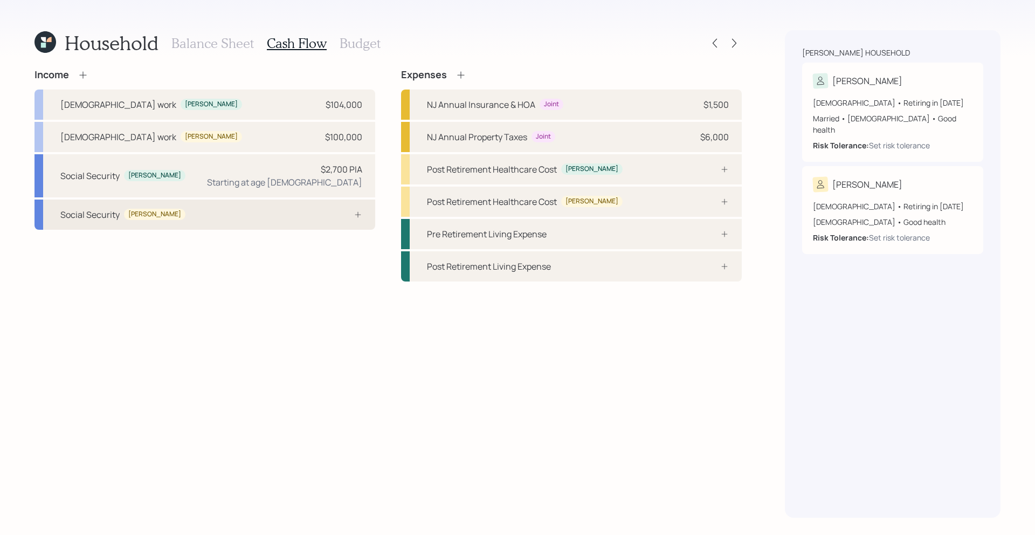
click at [292, 204] on div "Social Security [PERSON_NAME]" at bounding box center [204, 214] width 341 height 30
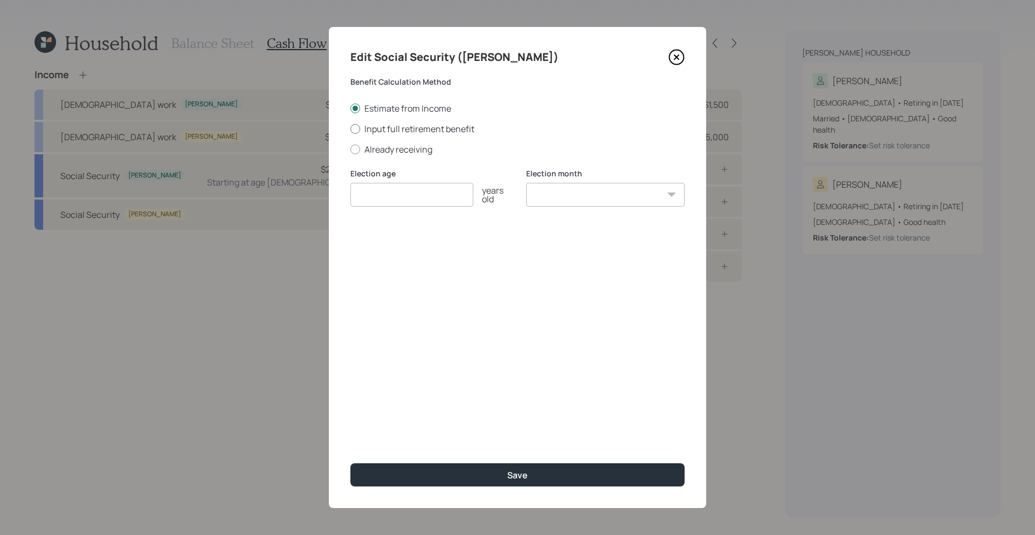
click at [380, 127] on label "Input full retirement benefit" at bounding box center [517, 129] width 334 height 12
click at [350, 128] on input "Input full retirement benefit" at bounding box center [350, 128] width 1 height 1
radio input "true"
click at [384, 193] on input "number" at bounding box center [411, 195] width 123 height 24
type input "67"
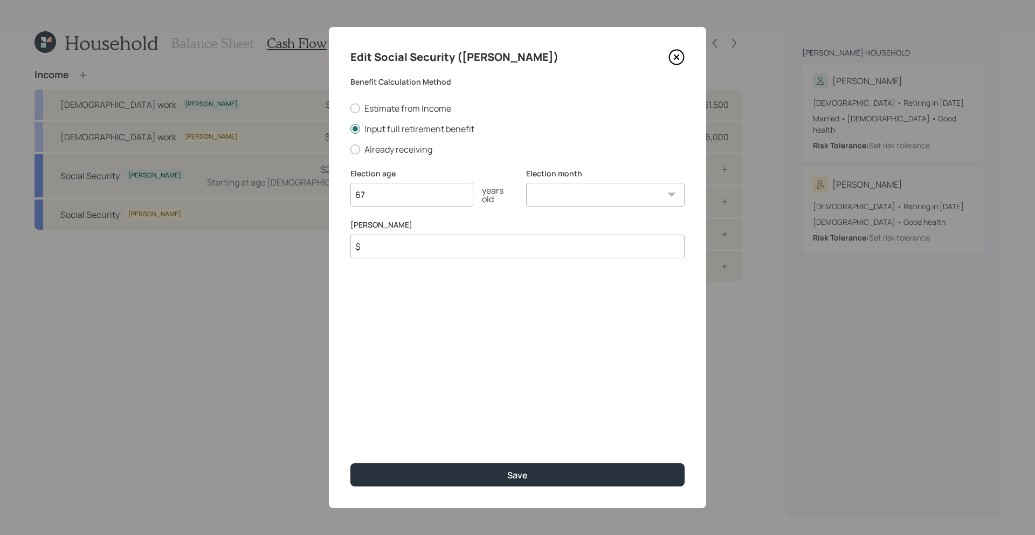
click at [655, 192] on select "January February March April May June July August September October November De…" at bounding box center [605, 195] width 158 height 24
select select "10"
click at [438, 245] on input "$" at bounding box center [517, 246] width 334 height 24
click at [396, 104] on label "Estimate from Income" at bounding box center [517, 108] width 334 height 12
click at [350, 108] on input "Estimate from Income" at bounding box center [350, 108] width 1 height 1
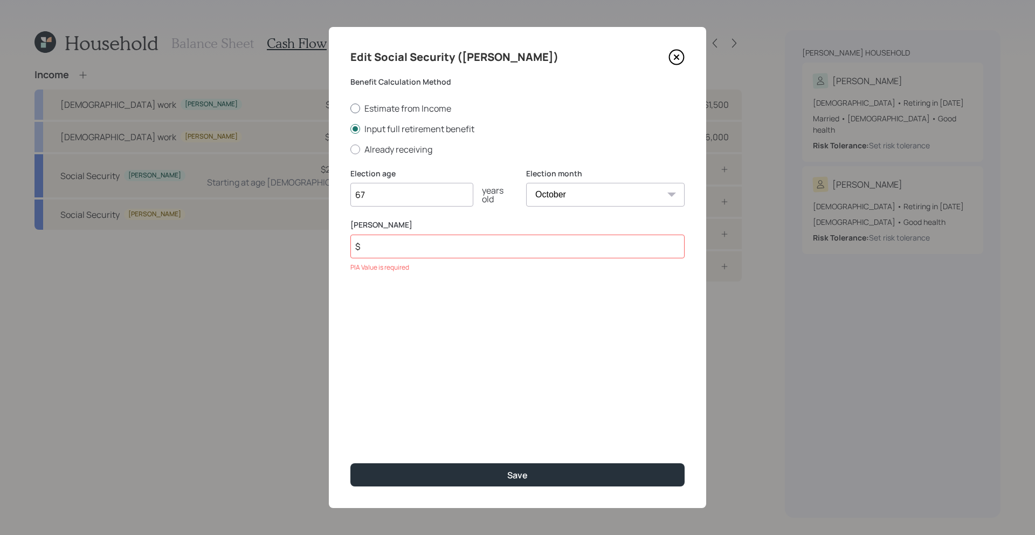
radio input "true"
click at [479, 487] on div "Edit Social Security (Rob) Benefit Calculation Method Estimate from Income Inpu…" at bounding box center [517, 267] width 377 height 481
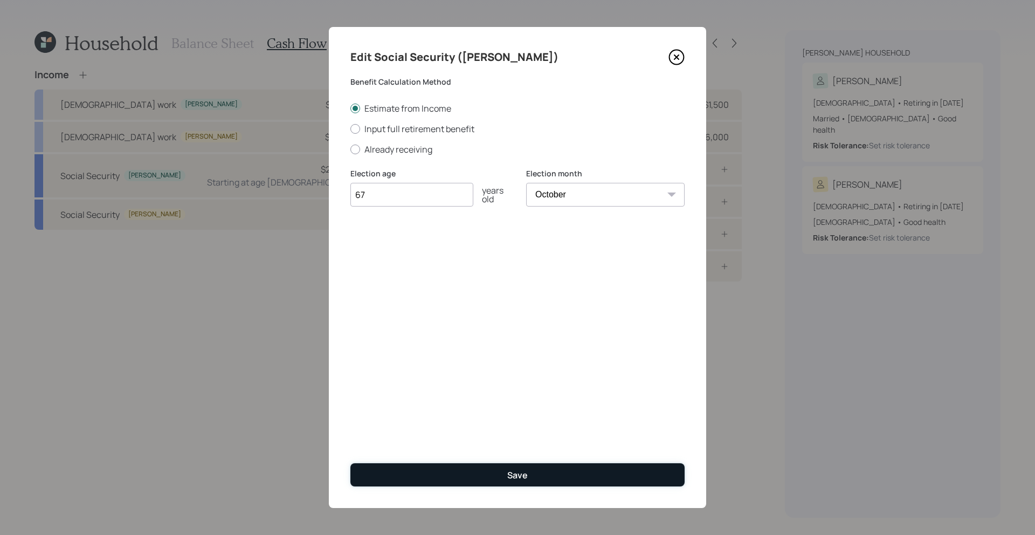
click at [483, 478] on button "Save" at bounding box center [517, 474] width 334 height 23
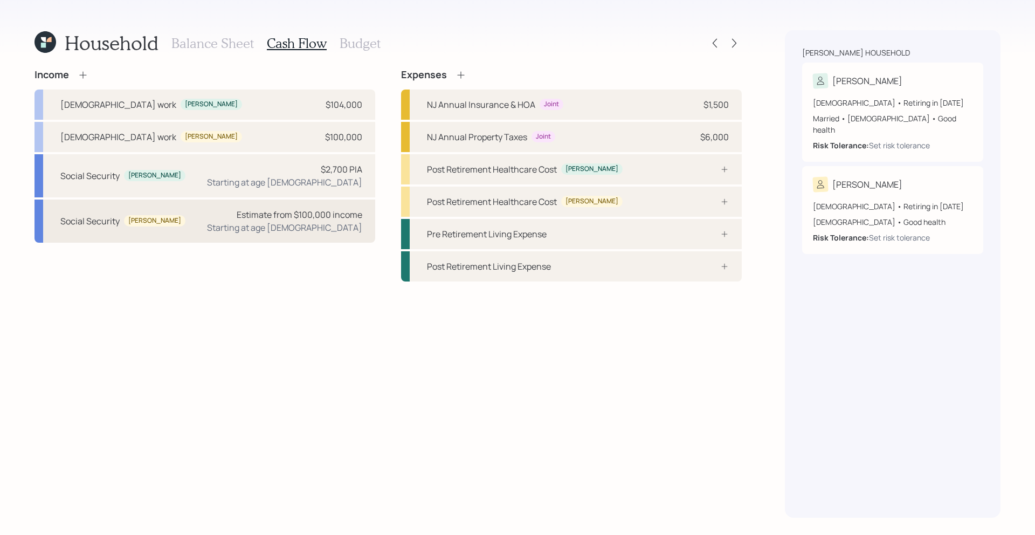
click at [174, 224] on div "Social Security Rob Estimate from $100,000 income Starting at age [DEMOGRAPHIC_…" at bounding box center [204, 220] width 341 height 43
select select "10"
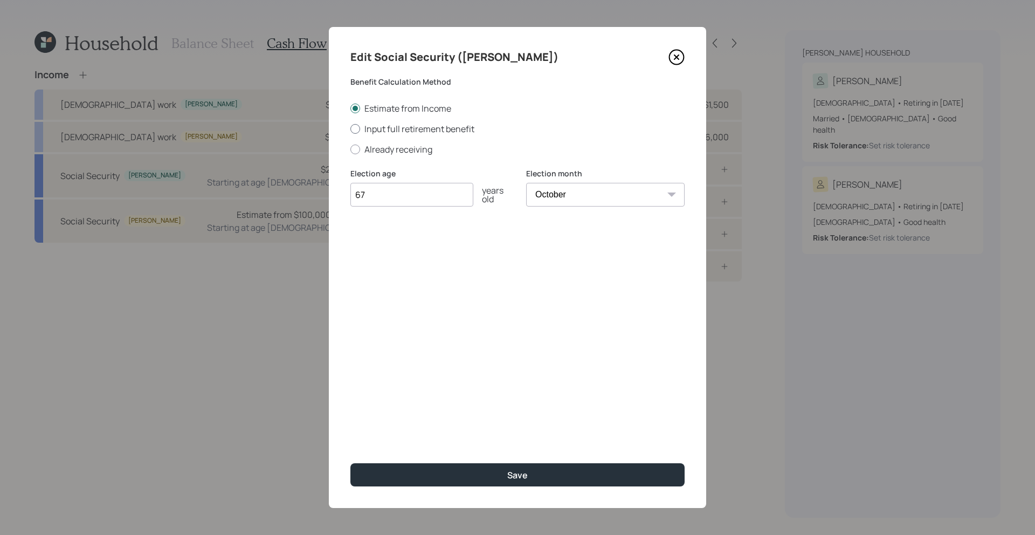
click at [470, 126] on label "Input full retirement benefit" at bounding box center [517, 129] width 334 height 12
click at [350, 128] on input "Input full retirement benefit" at bounding box center [350, 128] width 1 height 1
radio input "true"
click at [424, 251] on input "$" at bounding box center [517, 246] width 334 height 24
type input "$ 2,000"
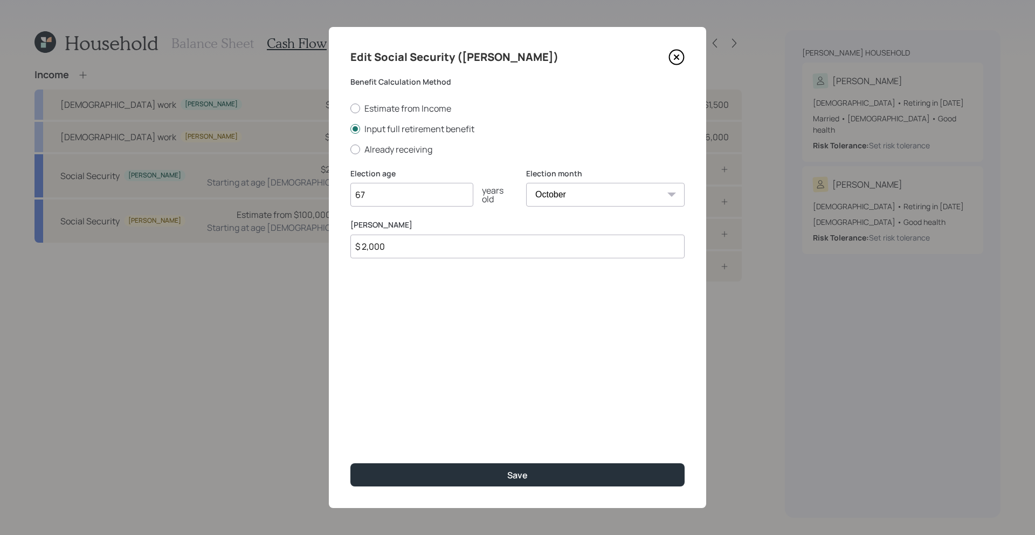
click at [350, 463] on button "Save" at bounding box center [517, 474] width 334 height 23
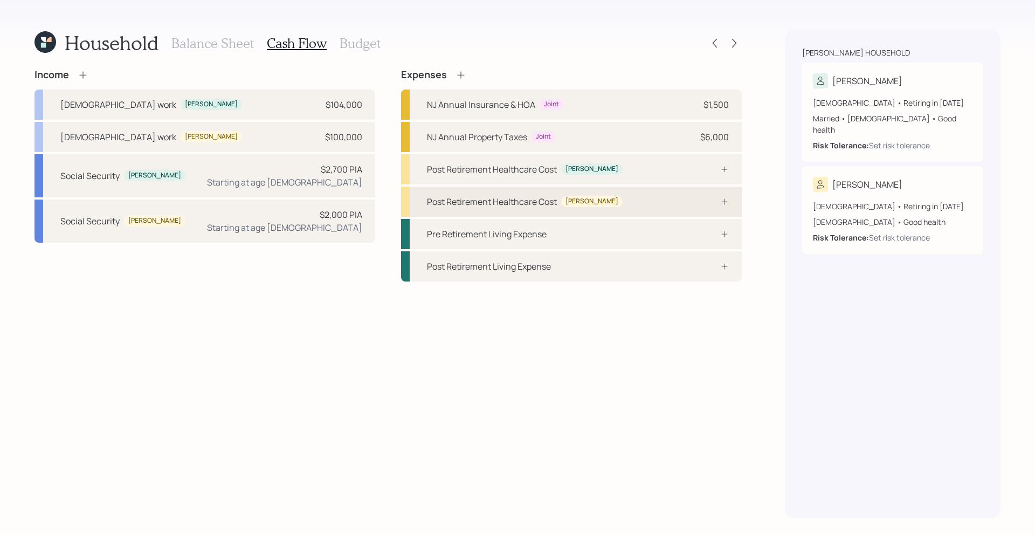
click at [627, 198] on div "Post Retirement Healthcare Cost [PERSON_NAME]" at bounding box center [571, 201] width 341 height 30
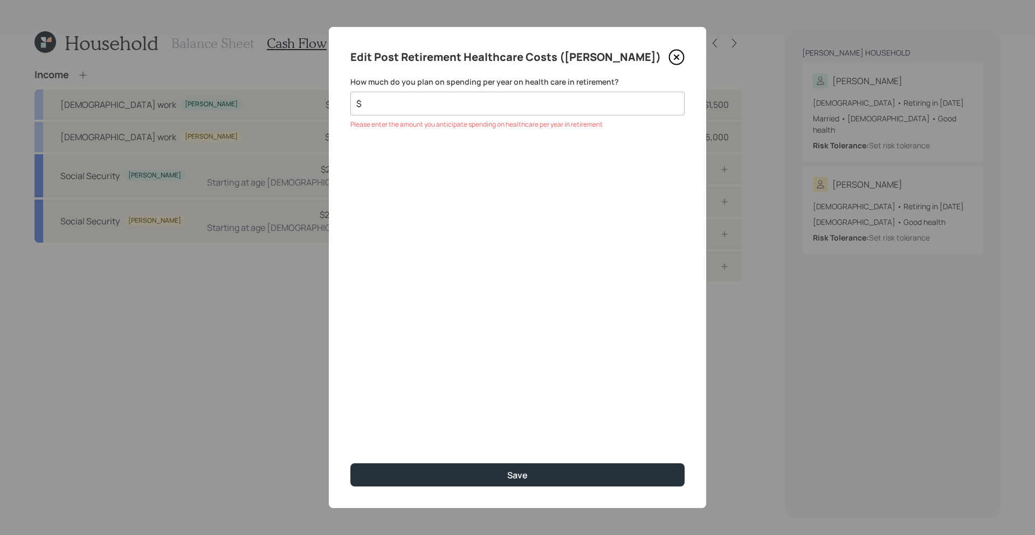
click at [535, 115] on div "Edit Post Retirement Healthcare Costs ([PERSON_NAME]) How much do you plan on s…" at bounding box center [517, 267] width 377 height 481
click at [538, 108] on input "$" at bounding box center [513, 103] width 316 height 13
type input "$ 6,000"
click at [350, 463] on button "Save" at bounding box center [517, 474] width 334 height 23
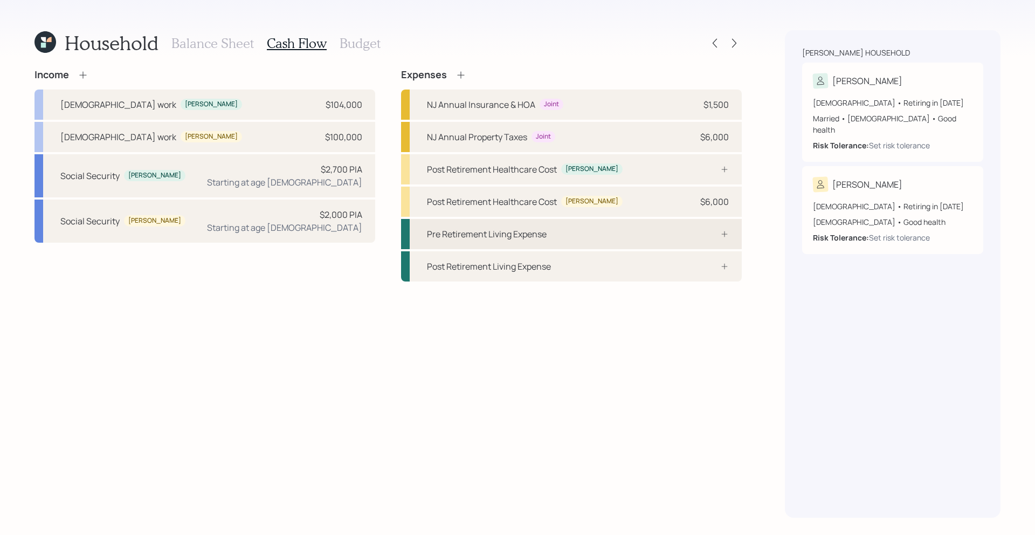
click at [629, 237] on div "Pre Retirement Living Expense" at bounding box center [571, 234] width 341 height 30
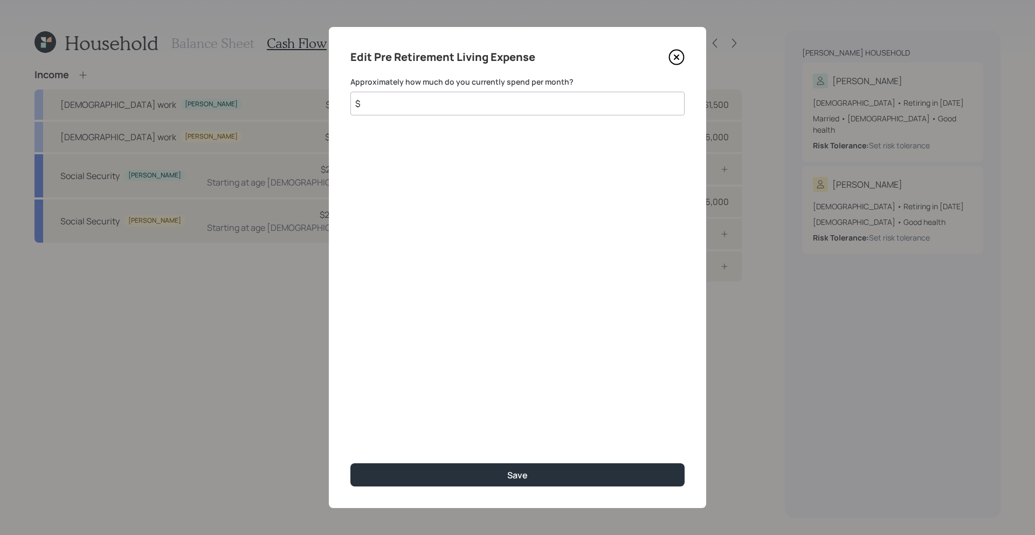
click at [671, 54] on icon at bounding box center [676, 57] width 16 height 16
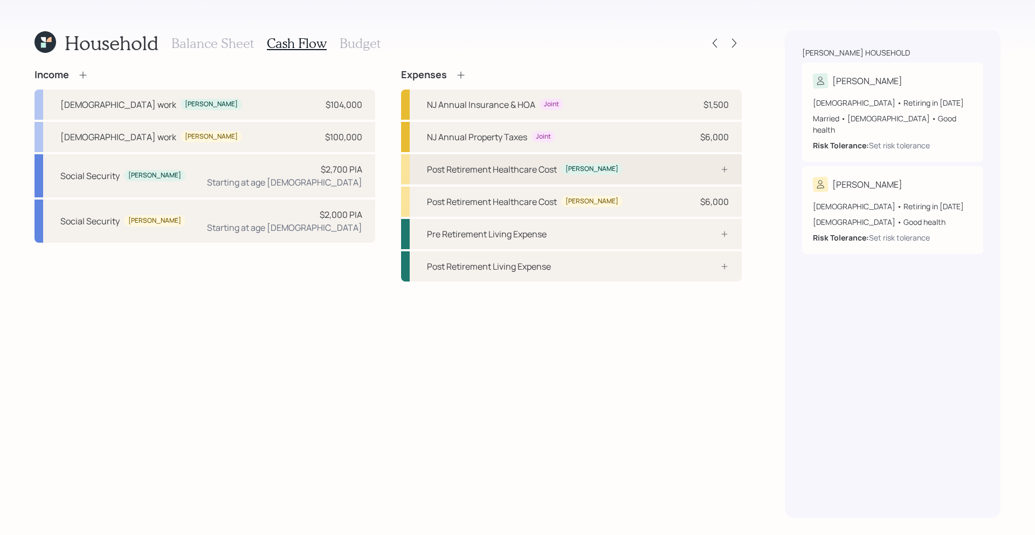
click at [668, 176] on div "Post Retirement Healthcare Cost [PERSON_NAME]" at bounding box center [571, 169] width 341 height 30
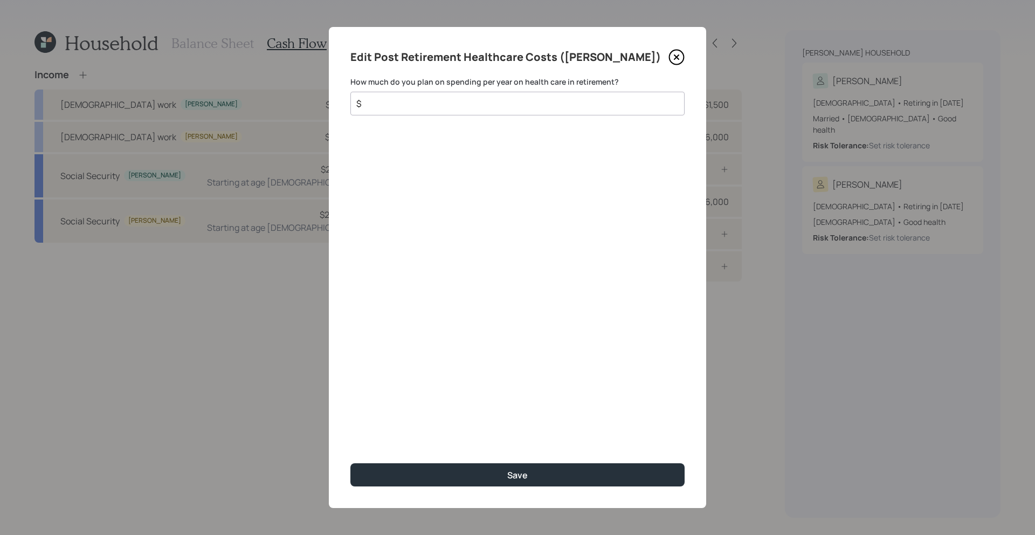
click at [502, 106] on input "$" at bounding box center [513, 103] width 316 height 13
type input "$ 6,000"
click at [350, 463] on button "Save" at bounding box center [517, 474] width 334 height 23
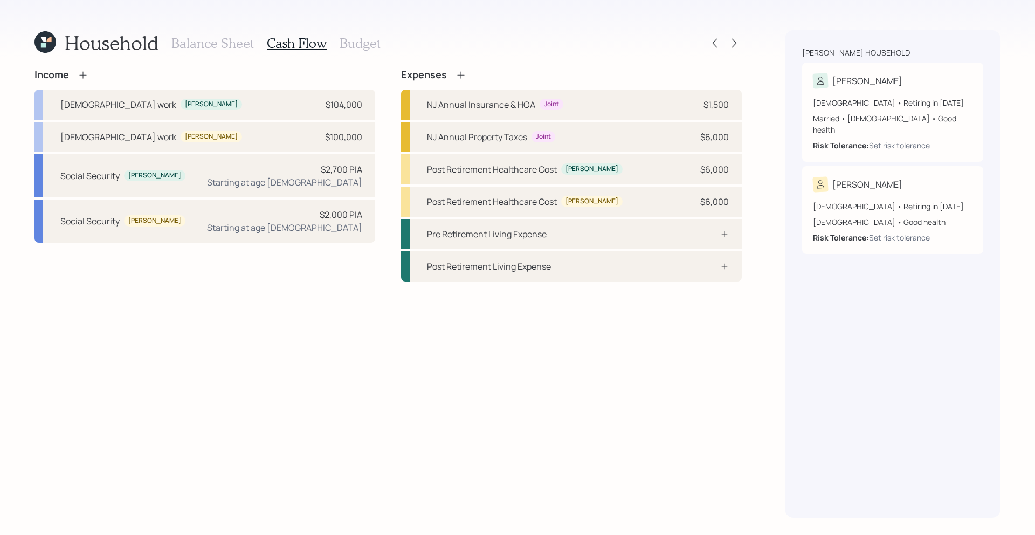
click at [457, 79] on icon at bounding box center [460, 75] width 11 height 11
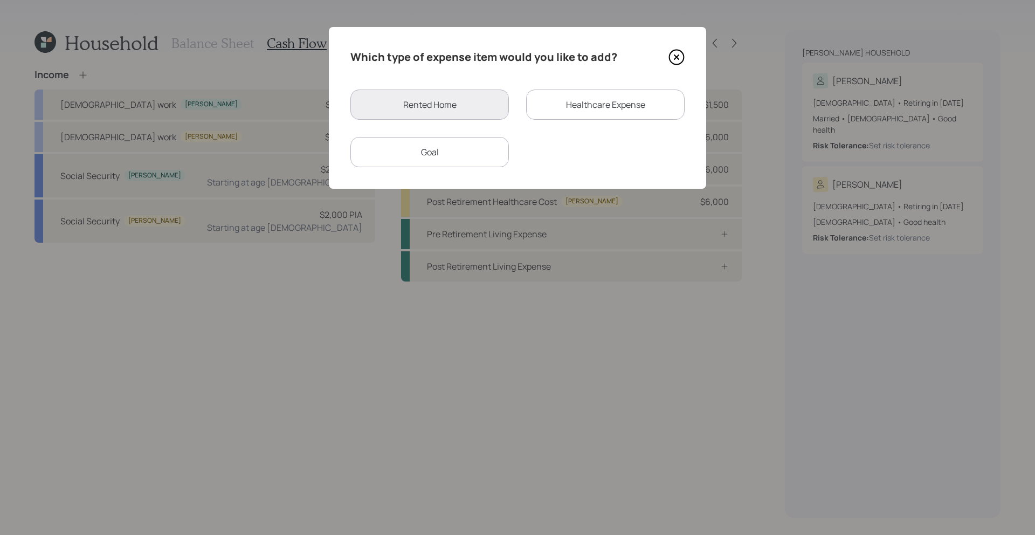
click at [588, 113] on div "Healthcare Expense" at bounding box center [605, 104] width 158 height 30
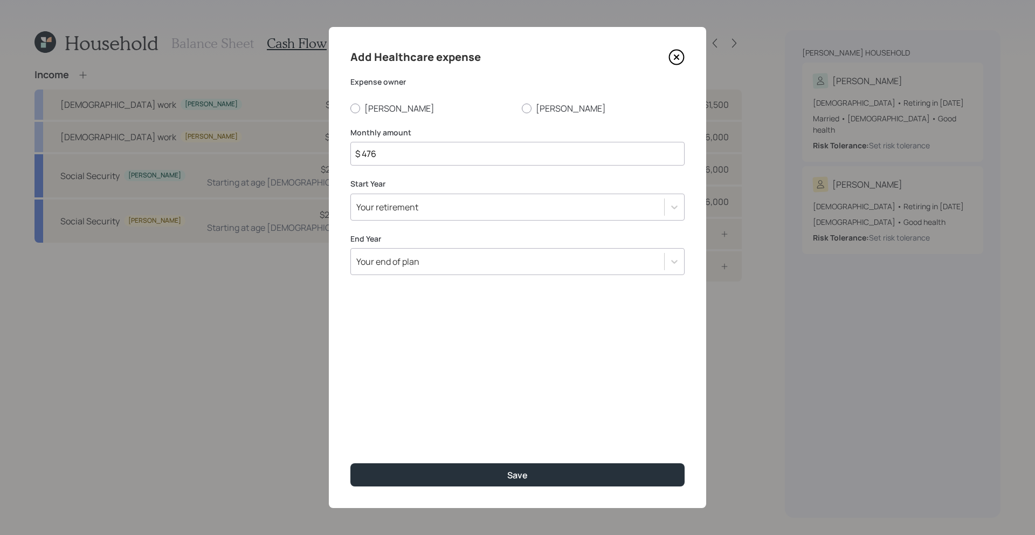
click at [449, 210] on div "Your retirement" at bounding box center [507, 207] width 313 height 18
click at [366, 116] on div "Add Healthcare expense Expense owner [PERSON_NAME] [PERSON_NAME] Monthly amount…" at bounding box center [517, 267] width 377 height 481
click at [366, 115] on div "Add Healthcare expense Expense owner [PERSON_NAME] [PERSON_NAME] Monthly amount…" at bounding box center [517, 267] width 377 height 481
click at [366, 109] on label "[PERSON_NAME]" at bounding box center [431, 108] width 163 height 12
click at [350, 108] on input "[PERSON_NAME]" at bounding box center [350, 108] width 1 height 1
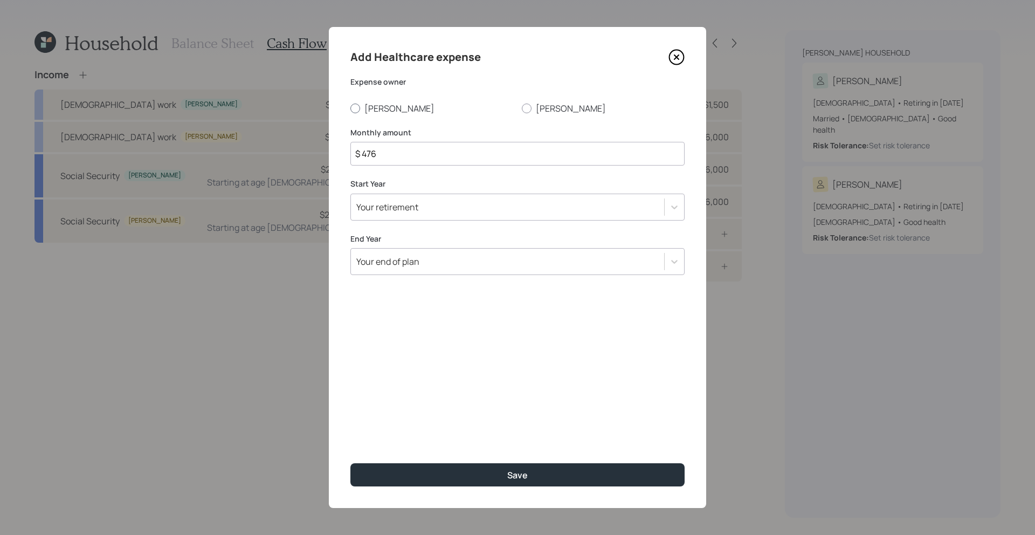
radio input "true"
click at [417, 154] on input "$ 476" at bounding box center [517, 154] width 334 height 24
type input "$ 500"
click at [415, 276] on div "Add Healthcare expense Expense owner [PERSON_NAME] [PERSON_NAME] Monthly amount…" at bounding box center [517, 267] width 377 height 481
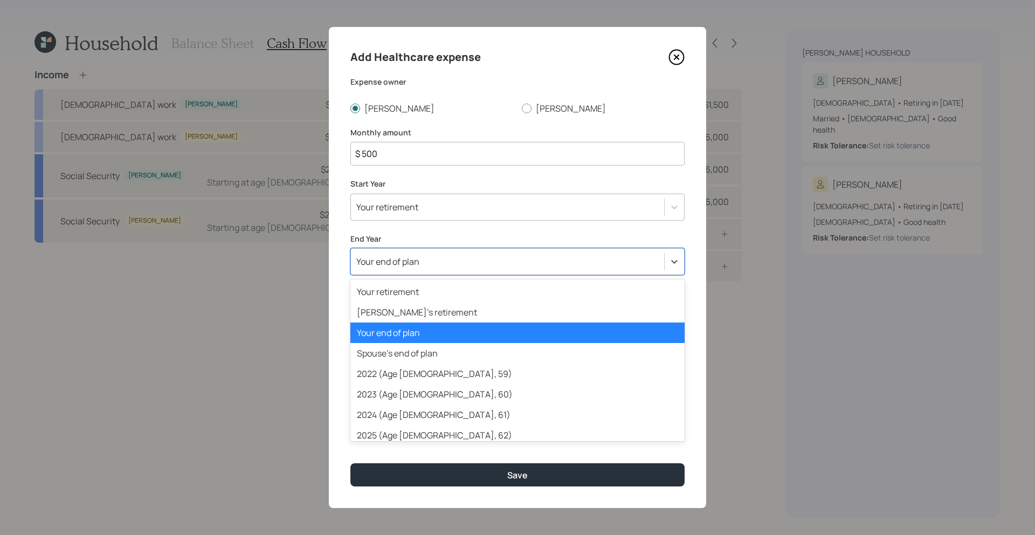
click at [418, 273] on div "Your end of plan" at bounding box center [517, 261] width 334 height 27
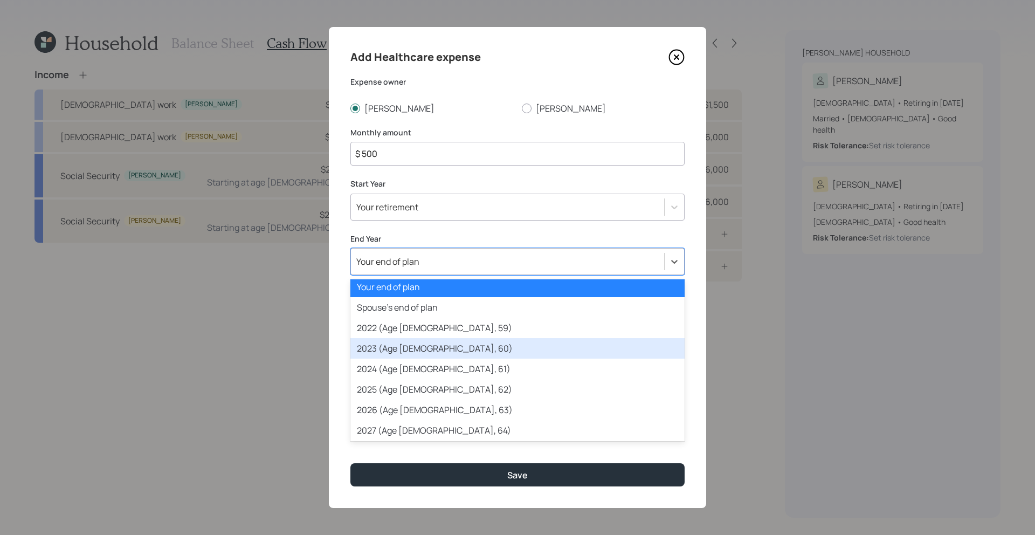
scroll to position [44, 0]
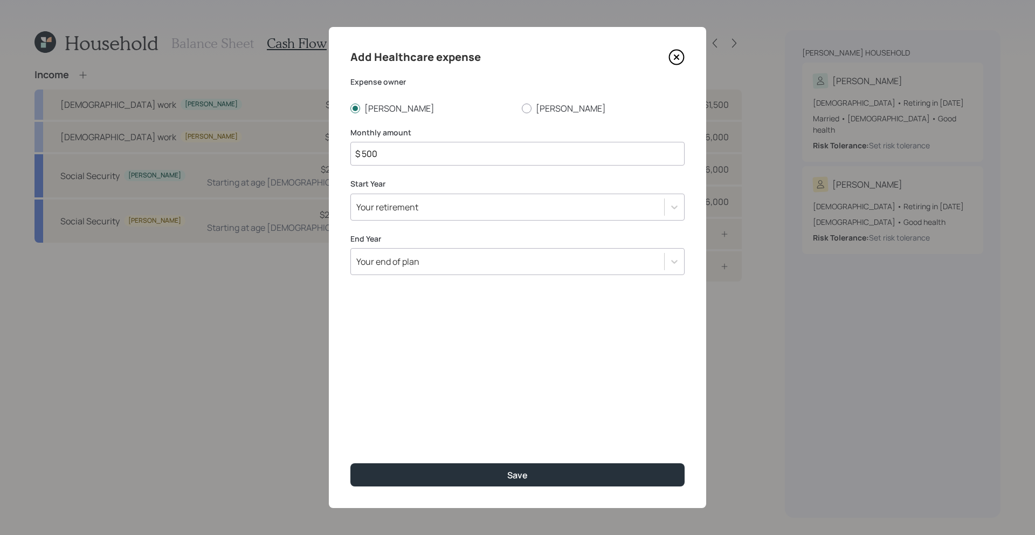
click at [402, 253] on div "Your end of plan" at bounding box center [507, 261] width 313 height 18
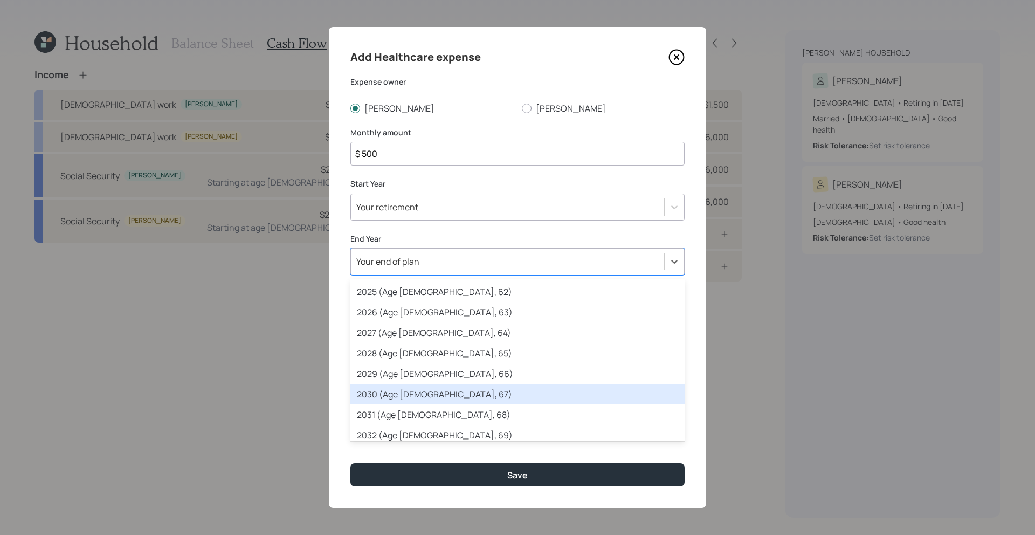
scroll to position [146, 0]
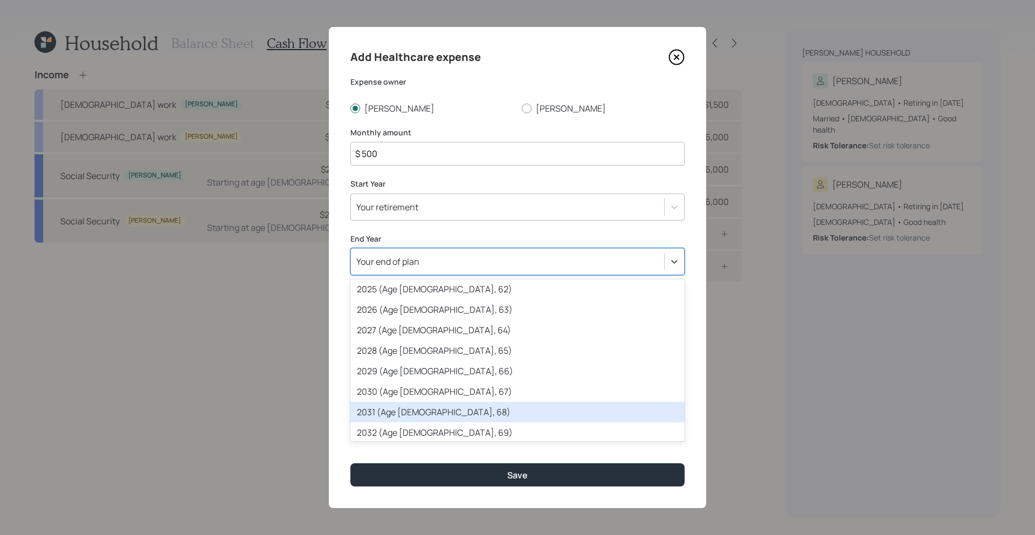
click at [426, 416] on div "2031 (Age [DEMOGRAPHIC_DATA], 68)" at bounding box center [517, 411] width 334 height 20
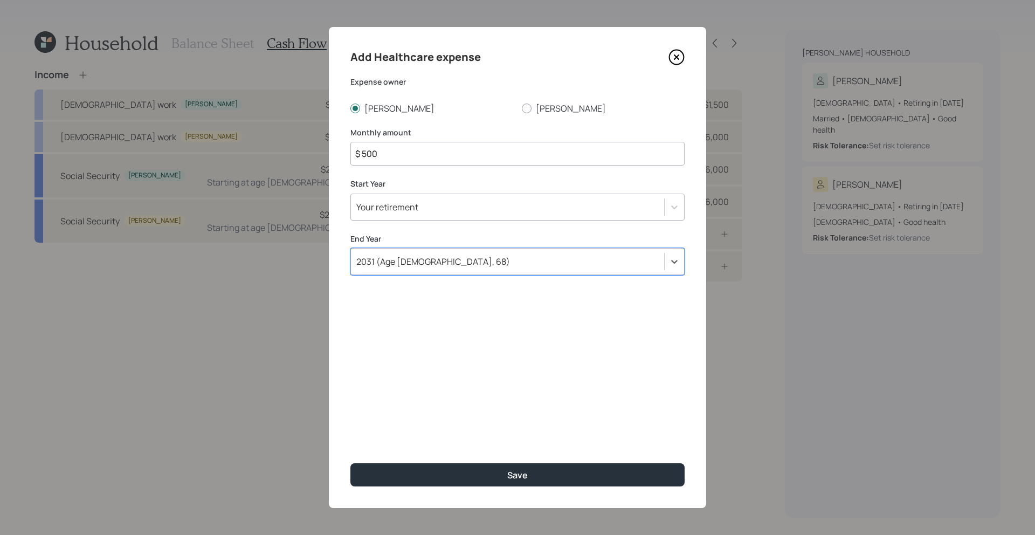
drag, startPoint x: 429, startPoint y: 263, endPoint x: 429, endPoint y: 276, distance: 13.5
click at [429, 263] on div "2031 (Age [DEMOGRAPHIC_DATA], 68)" at bounding box center [507, 261] width 313 height 18
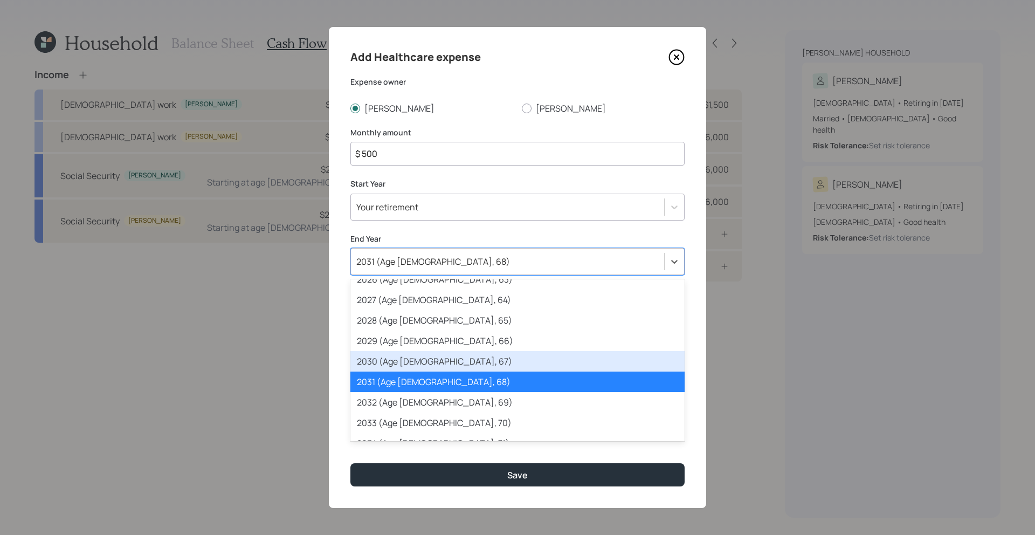
scroll to position [177, 0]
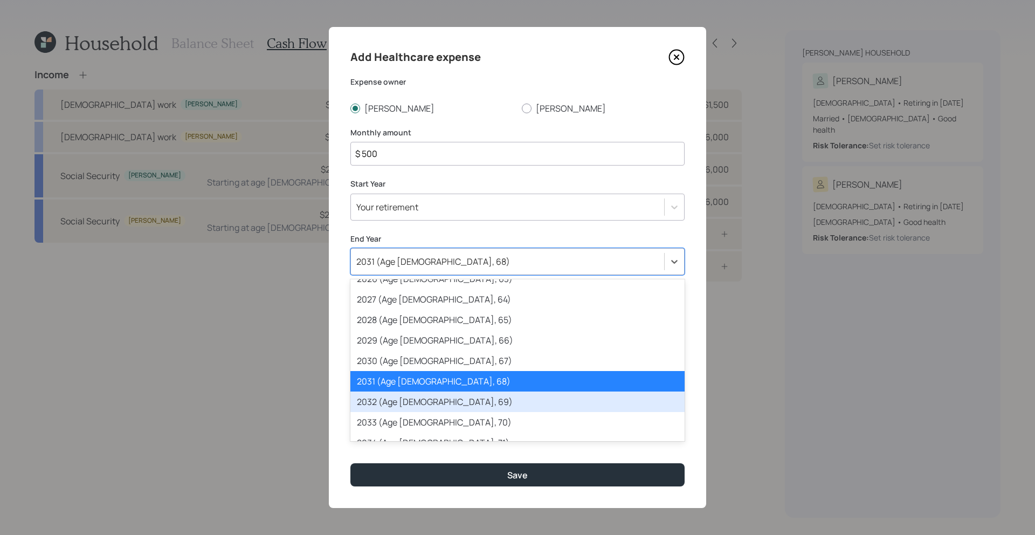
click at [428, 401] on div "2032 (Age [DEMOGRAPHIC_DATA], 69)" at bounding box center [517, 401] width 334 height 20
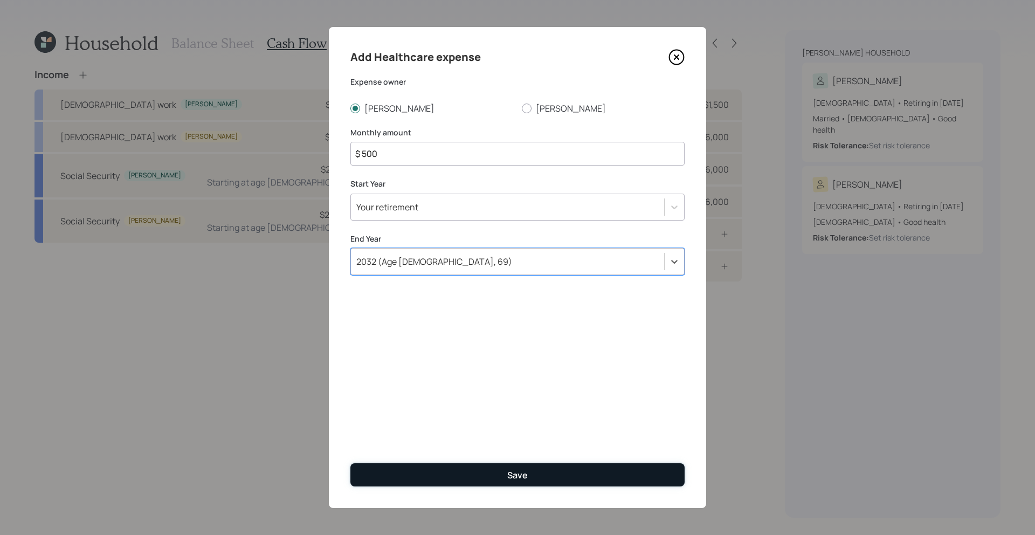
click at [432, 476] on button "Save" at bounding box center [517, 474] width 334 height 23
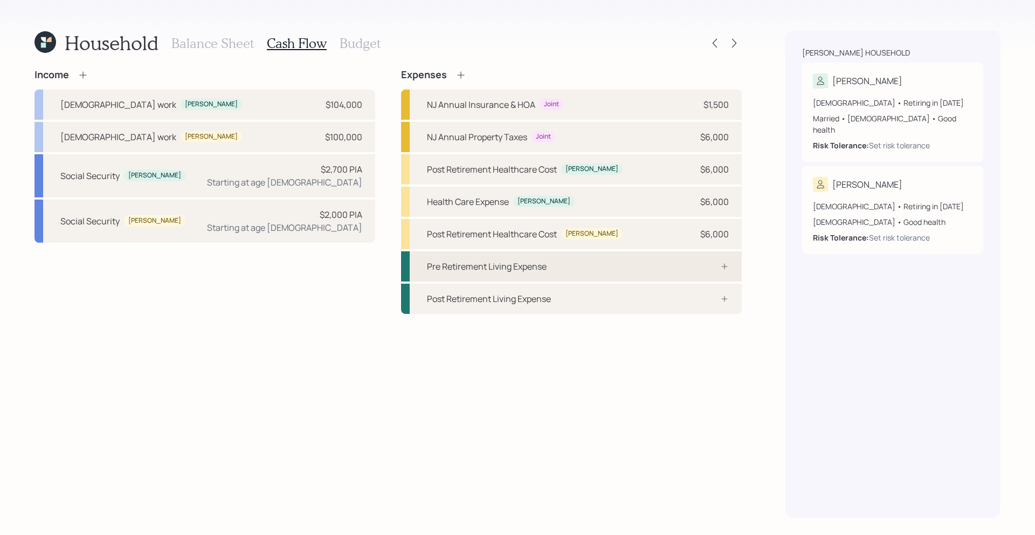
click at [618, 261] on div "Pre Retirement Living Expense" at bounding box center [571, 266] width 341 height 30
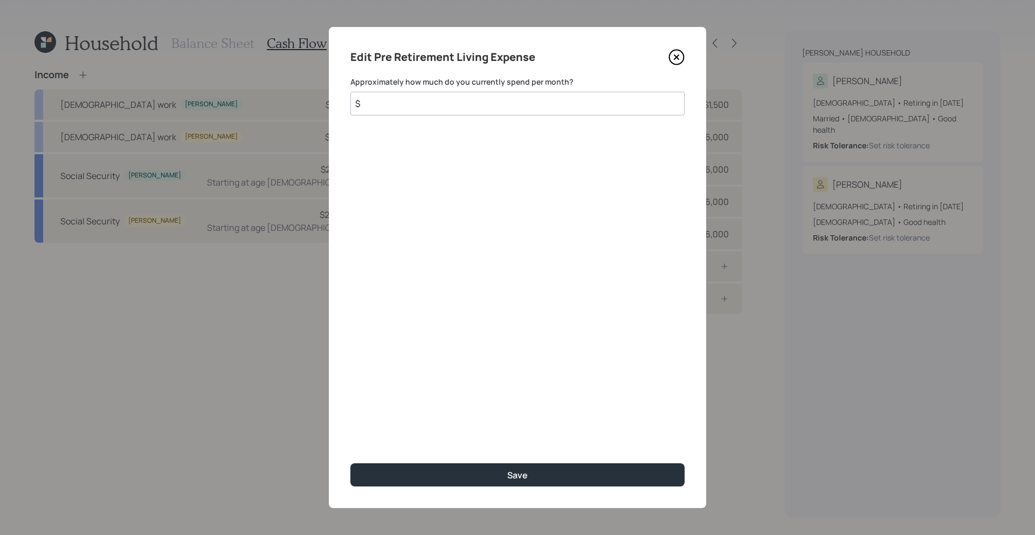
click at [549, 107] on input "$" at bounding box center [517, 104] width 334 height 24
type input "$ 3,000"
click at [350, 463] on button "Save" at bounding box center [517, 474] width 334 height 23
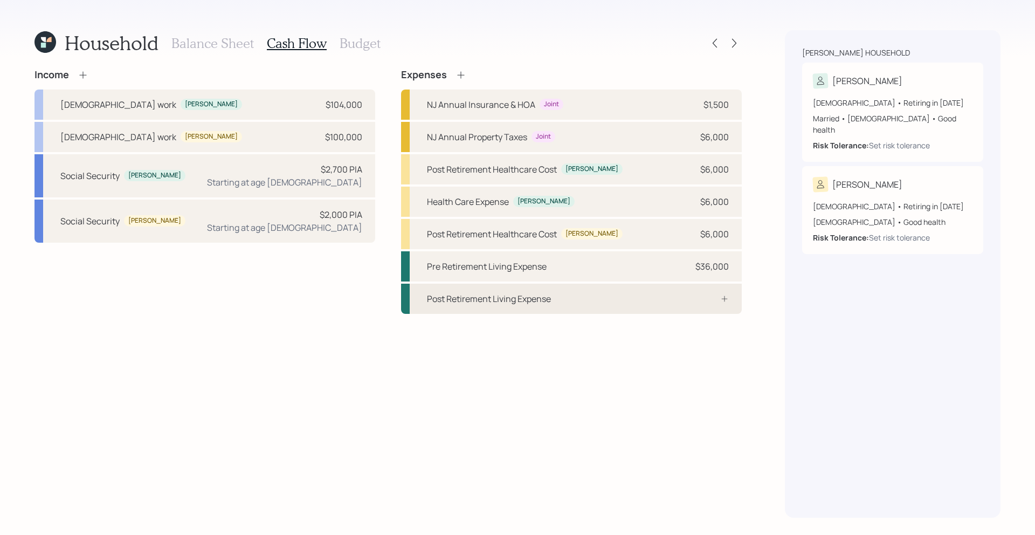
click at [615, 294] on div "Post Retirement Living Expense" at bounding box center [571, 298] width 341 height 30
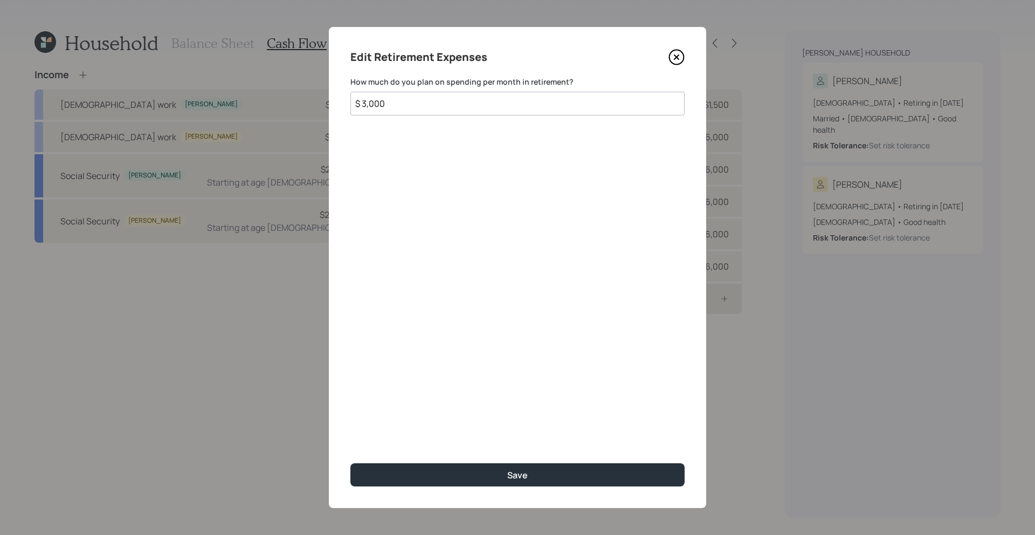
type input "$ 3,000"
click at [350, 463] on button "Save" at bounding box center [517, 474] width 334 height 23
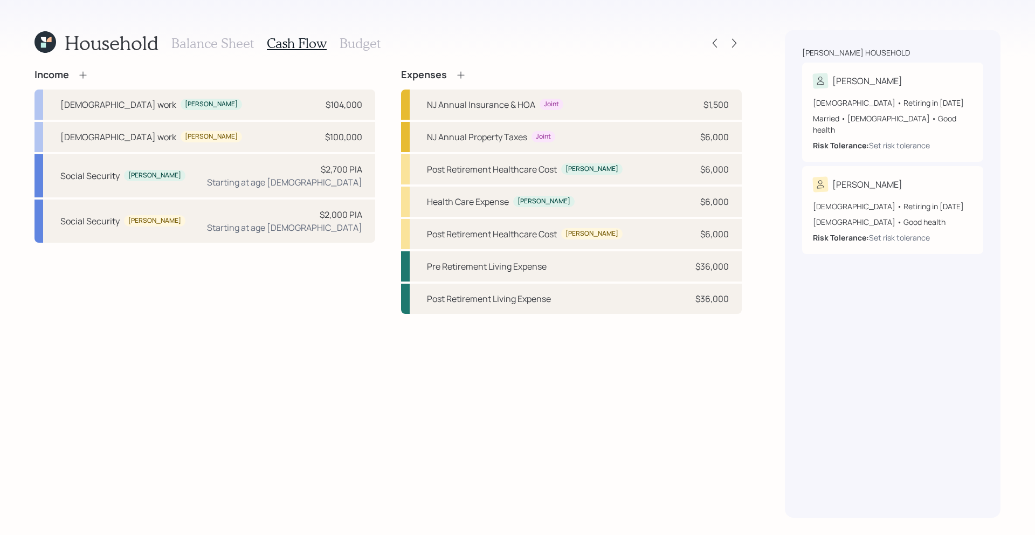
click at [342, 42] on h3 "Budget" at bounding box center [359, 44] width 41 height 16
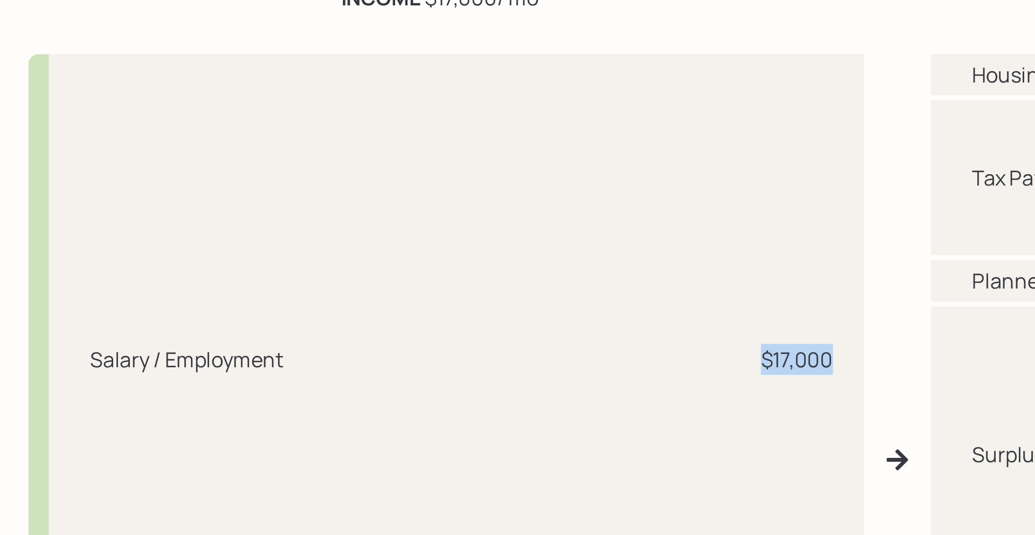
drag, startPoint x: 370, startPoint y: 253, endPoint x: 321, endPoint y: 253, distance: 48.5
click at [321, 253] on div "Salary / Employment $17,000" at bounding box center [209, 255] width 350 height 256
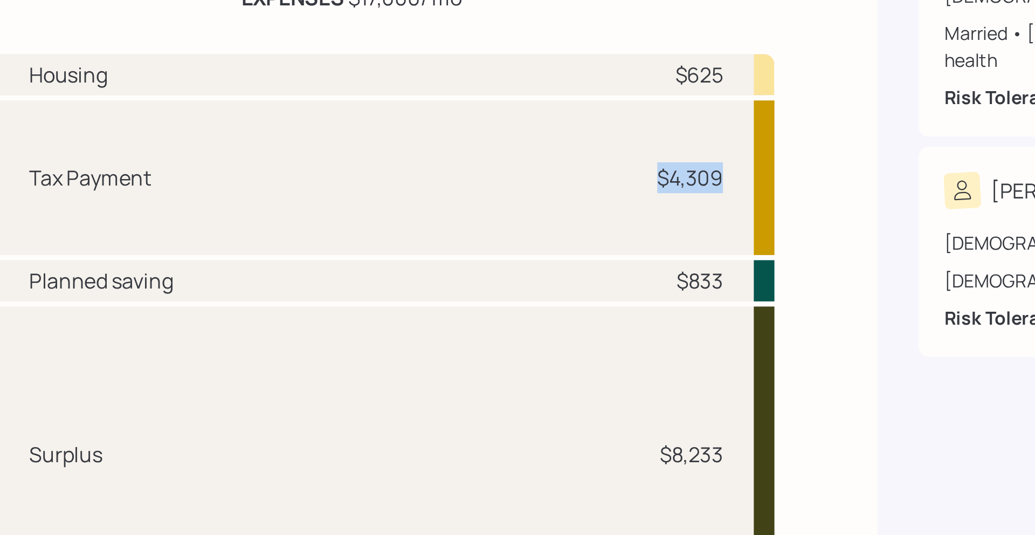
drag, startPoint x: 722, startPoint y: 180, endPoint x: 692, endPoint y: 180, distance: 29.1
click at [692, 180] on div "Tax Payment $4,309" at bounding box center [576, 179] width 329 height 65
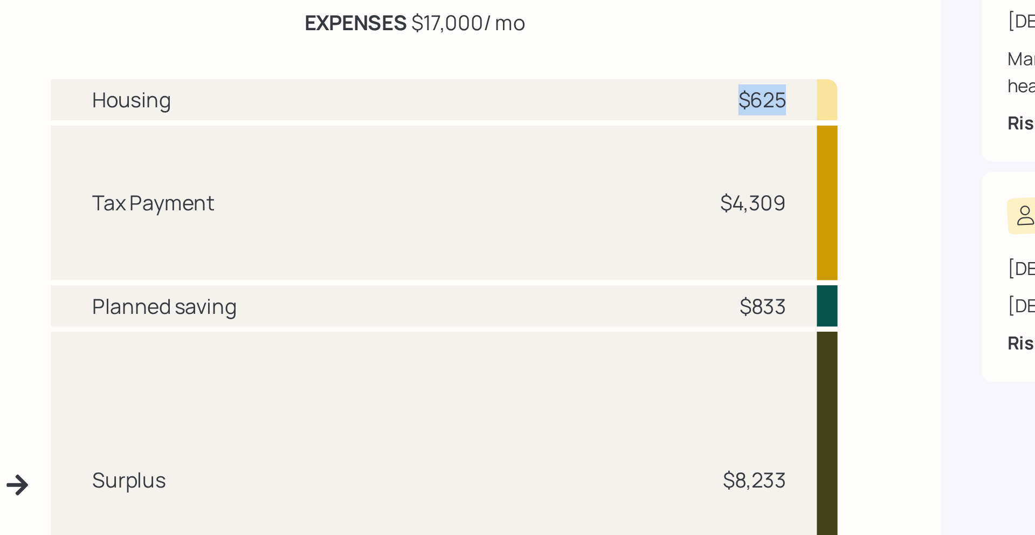
drag, startPoint x: 719, startPoint y: 134, endPoint x: 700, endPoint y: 135, distance: 19.4
click at [700, 135] on div "$625" at bounding box center [710, 135] width 20 height 13
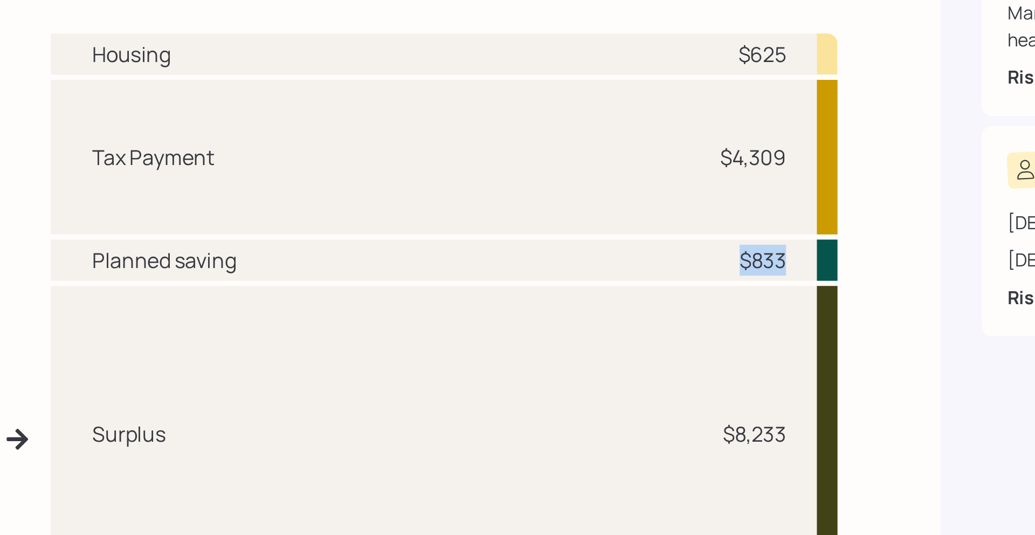
drag, startPoint x: 721, startPoint y: 220, endPoint x: 694, endPoint y: 223, distance: 27.6
click at [694, 223] on div "Planned saving $833" at bounding box center [576, 221] width 329 height 17
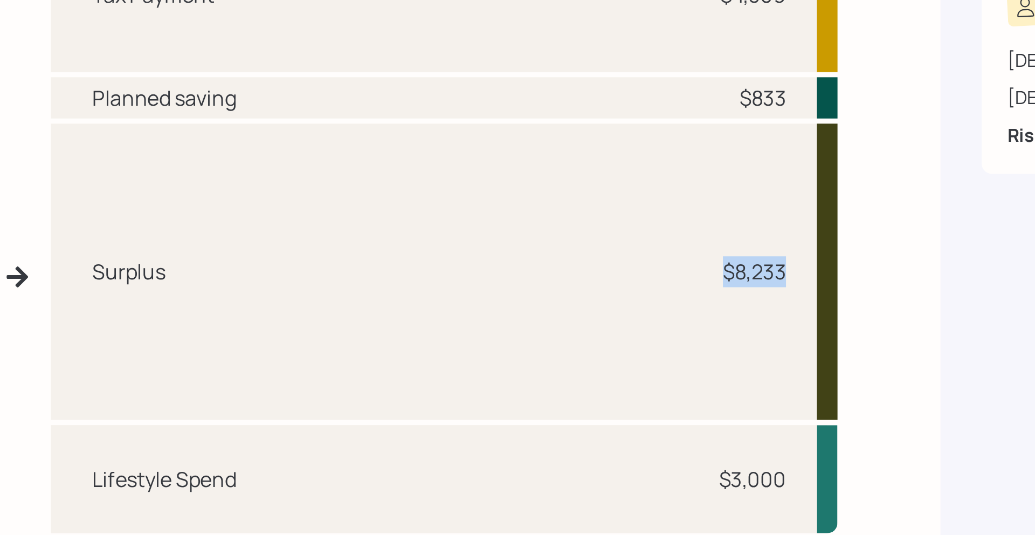
drag, startPoint x: 722, startPoint y: 294, endPoint x: 688, endPoint y: 295, distance: 34.5
click at [688, 295] on div "Surplus $8,233" at bounding box center [576, 295] width 329 height 124
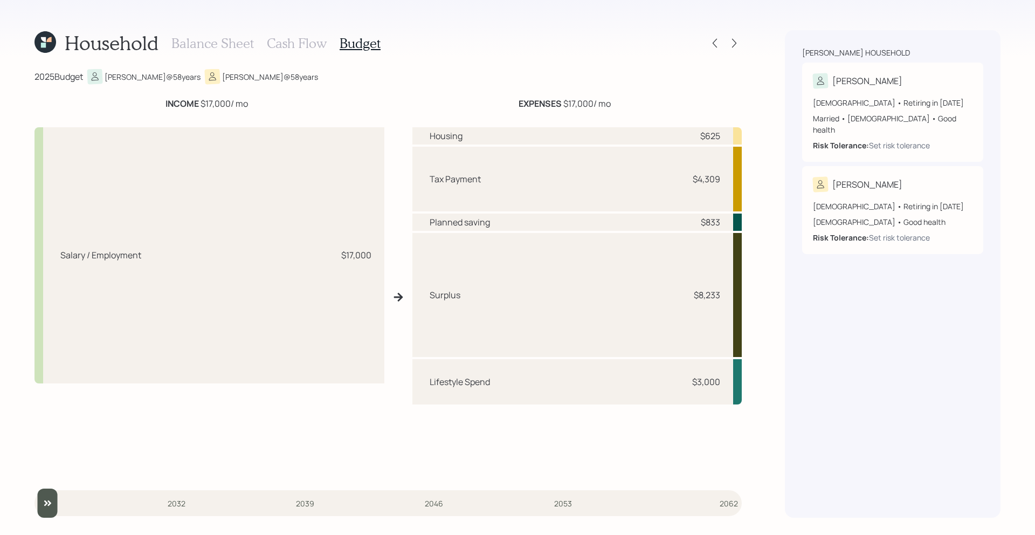
click at [720, 307] on div "Surplus $8,233" at bounding box center [576, 295] width 329 height 124
drag, startPoint x: 724, startPoint y: 295, endPoint x: 680, endPoint y: 295, distance: 44.2
click at [680, 295] on div "Surplus $8,233" at bounding box center [576, 295] width 329 height 124
click at [237, 39] on h3 "Balance Sheet" at bounding box center [212, 44] width 82 height 16
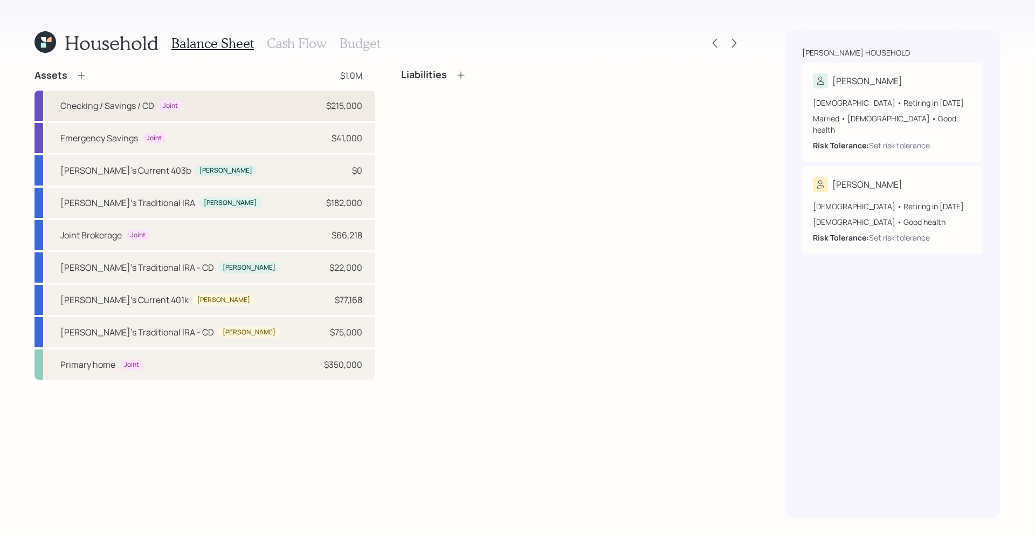
click at [198, 115] on div "Checking / Savings / CD Joint $215,000" at bounding box center [204, 106] width 341 height 30
select select "cash"
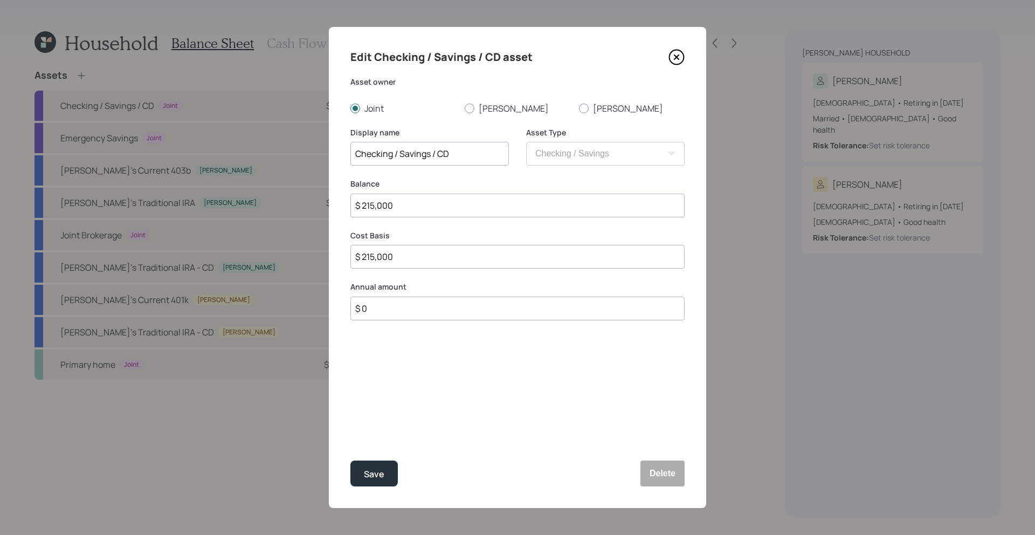
click at [492, 304] on input "$ 0" at bounding box center [517, 308] width 334 height 24
type input "$ 48,000"
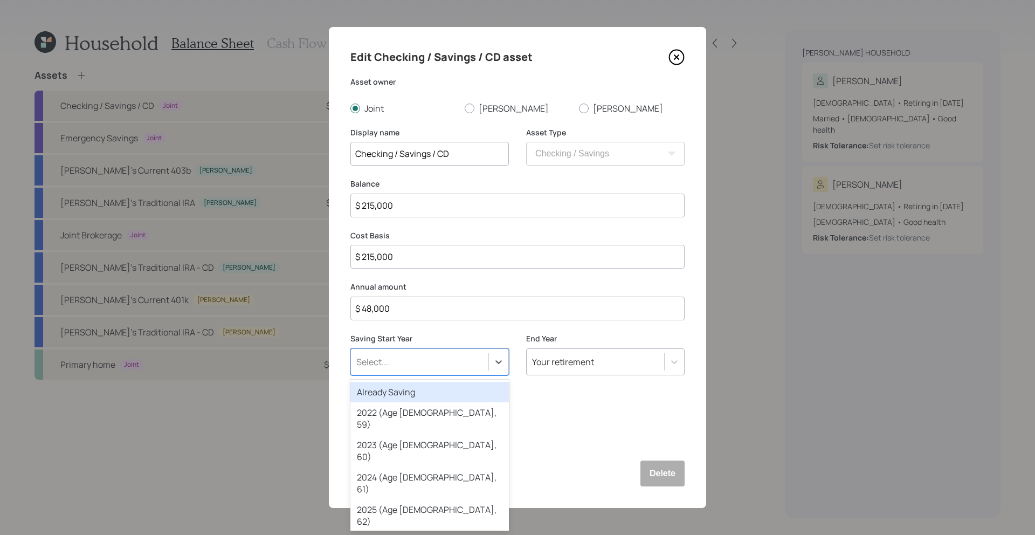
click at [436, 351] on div "Select..." at bounding box center [429, 361] width 158 height 27
click at [449, 382] on div "Already Saving" at bounding box center [429, 392] width 158 height 20
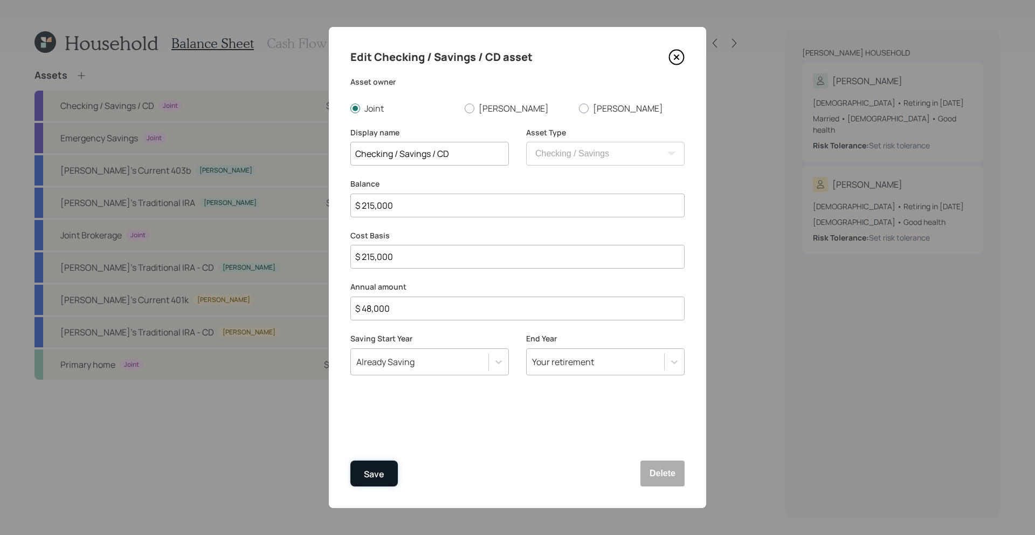
click at [380, 475] on div "Save" at bounding box center [374, 474] width 20 height 15
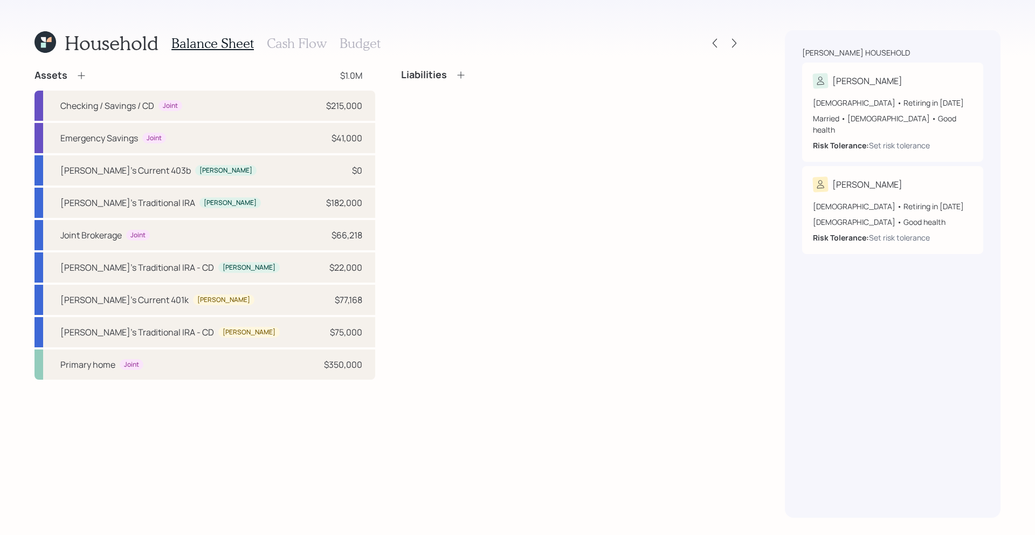
click at [350, 39] on h3 "Budget" at bounding box center [359, 44] width 41 height 16
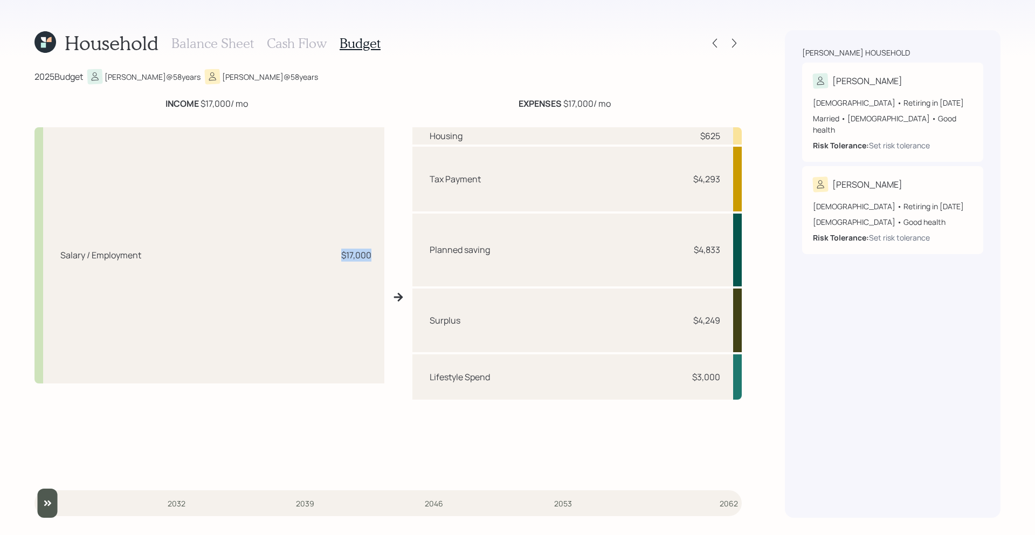
drag, startPoint x: 370, startPoint y: 258, endPoint x: 336, endPoint y: 258, distance: 34.5
click at [336, 258] on div "Salary / Employment $17,000" at bounding box center [209, 255] width 350 height 256
drag, startPoint x: 726, startPoint y: 254, endPoint x: 652, endPoint y: 253, distance: 73.8
click at [652, 253] on div "Planned saving $4,833" at bounding box center [576, 249] width 329 height 73
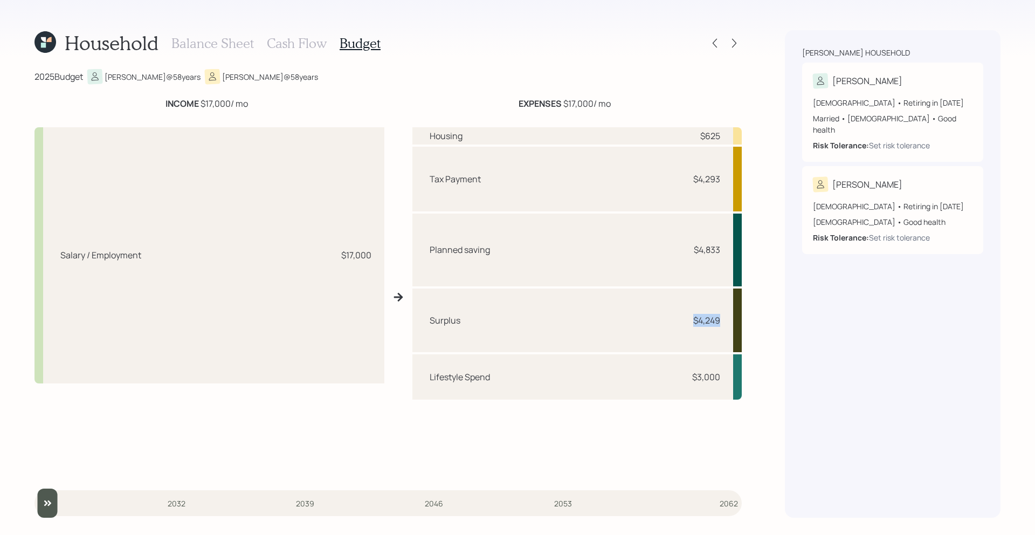
drag, startPoint x: 725, startPoint y: 318, endPoint x: 670, endPoint y: 318, distance: 54.4
click at [670, 318] on div "Surplus $4,249" at bounding box center [576, 320] width 329 height 64
click at [307, 43] on h3 "Cash Flow" at bounding box center [297, 44] width 60 height 16
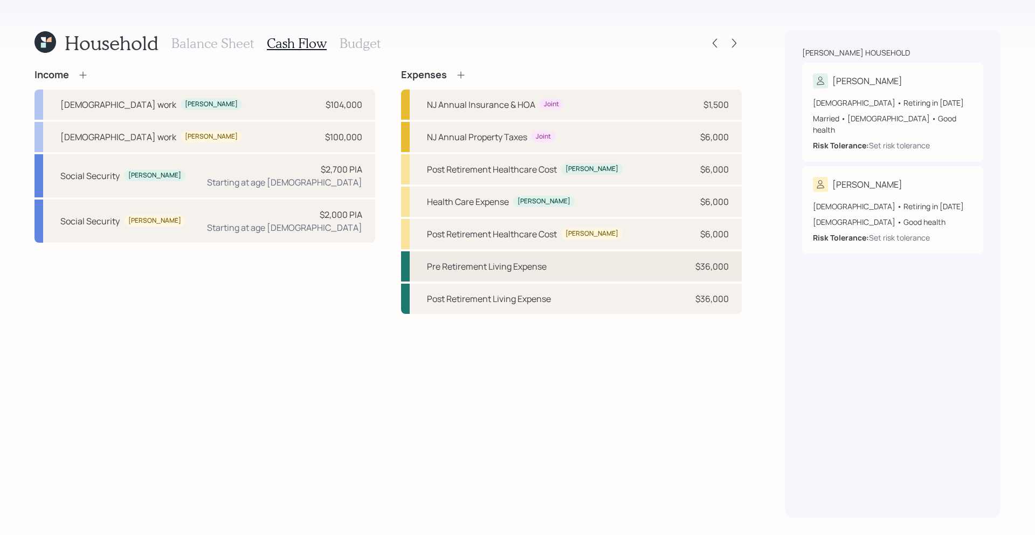
click at [646, 276] on div "Pre Retirement Living Expense $36,000" at bounding box center [571, 266] width 341 height 30
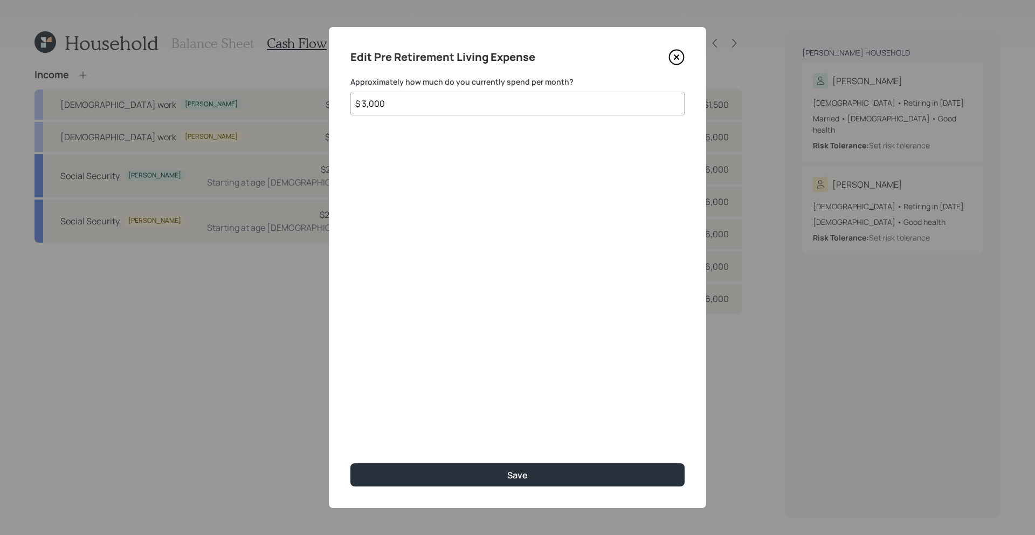
drag, startPoint x: 425, startPoint y: 101, endPoint x: 248, endPoint y: 101, distance: 176.2
click at [248, 101] on div "Edit Pre Retirement Living Expense Approximately how much do you currently spen…" at bounding box center [517, 267] width 1035 height 535
type input "$ 6,000"
click at [350, 463] on button "Save" at bounding box center [517, 474] width 334 height 23
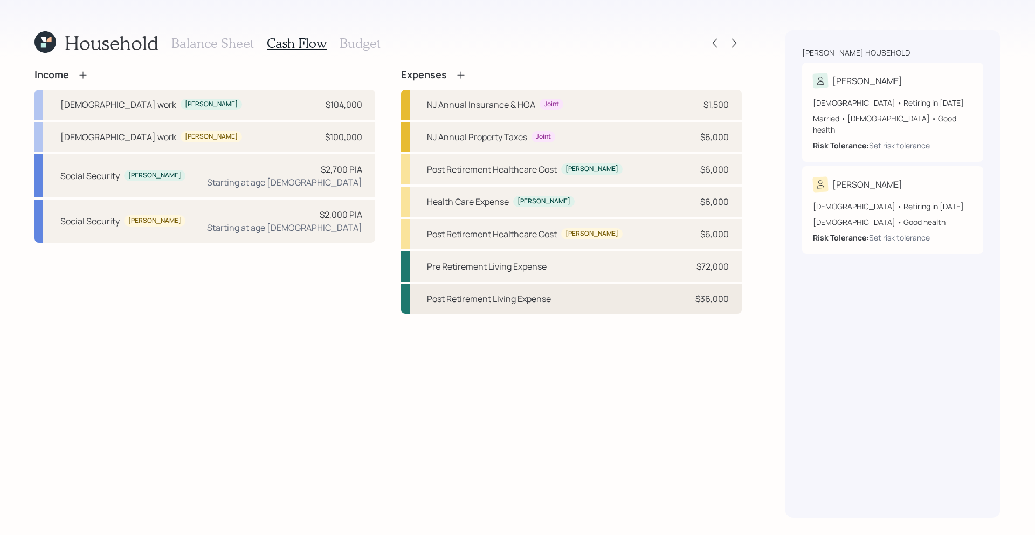
click at [625, 307] on div "Post Retirement Living Expense $36,000" at bounding box center [571, 298] width 341 height 30
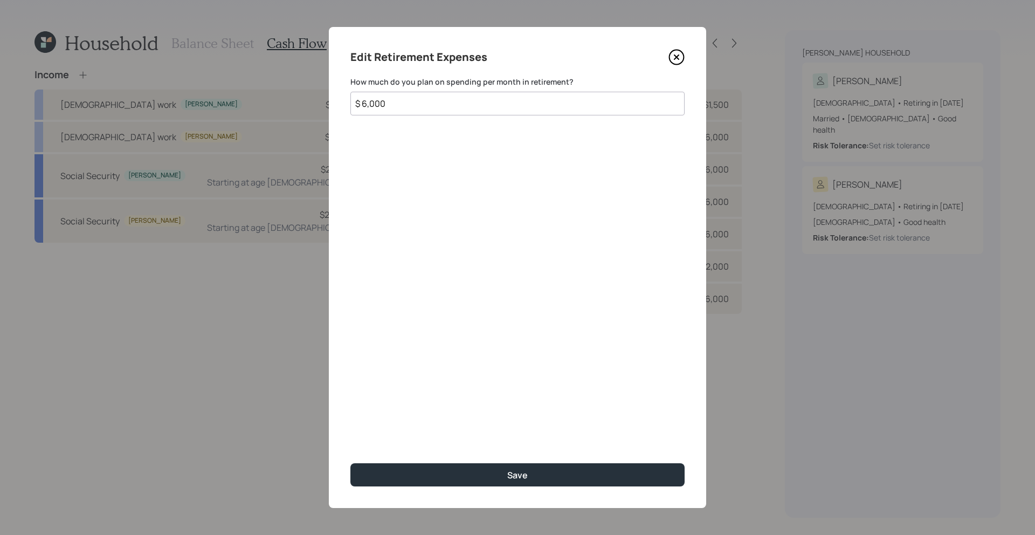
type input "$ 6,000"
click at [350, 463] on button "Save" at bounding box center [517, 474] width 334 height 23
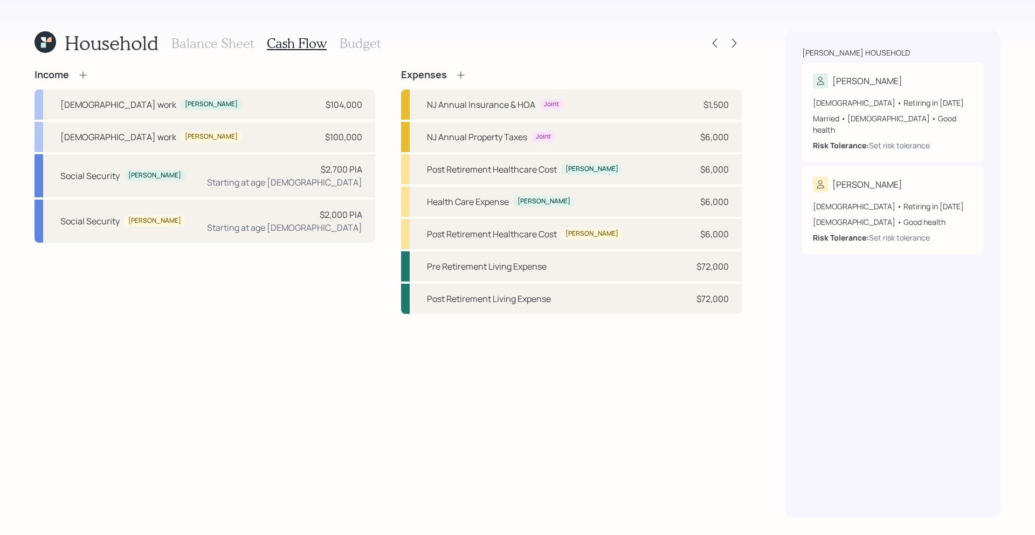
click at [368, 36] on h3 "Budget" at bounding box center [359, 44] width 41 height 16
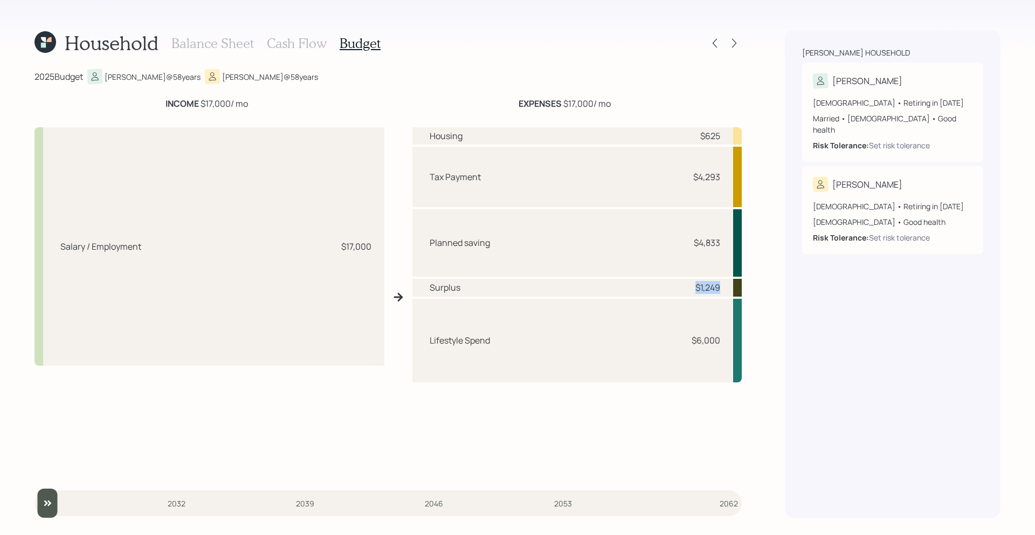
drag, startPoint x: 719, startPoint y: 289, endPoint x: 676, endPoint y: 289, distance: 43.6
click at [676, 289] on div "Surplus $1,249" at bounding box center [576, 287] width 329 height 17
drag, startPoint x: 722, startPoint y: 252, endPoint x: 687, endPoint y: 232, distance: 40.3
click at [687, 232] on div "Planned saving $4,833" at bounding box center [576, 243] width 329 height 68
click at [707, 240] on div "$4,833" at bounding box center [707, 242] width 26 height 13
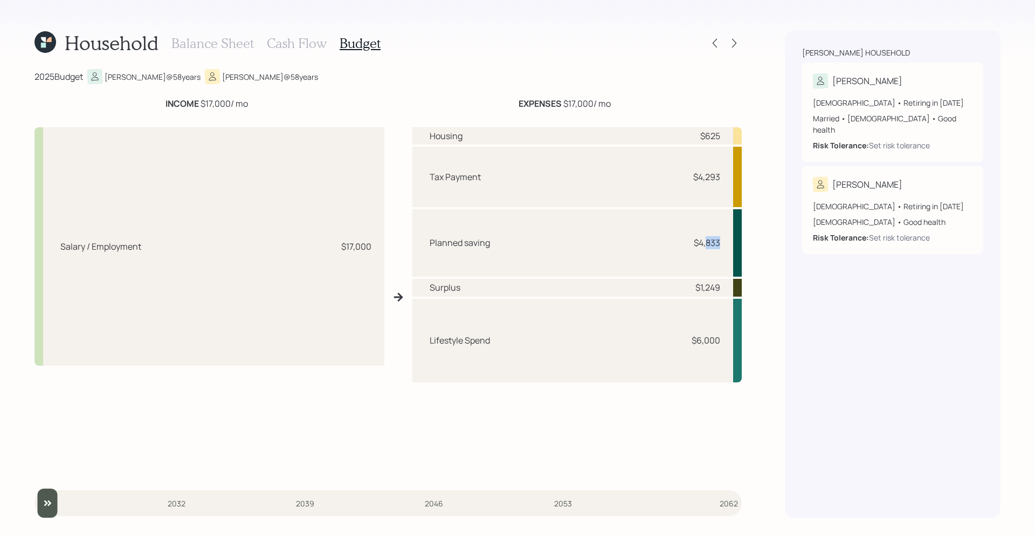
drag, startPoint x: 724, startPoint y: 241, endPoint x: 704, endPoint y: 241, distance: 19.4
click at [704, 241] on div "Planned saving $4,833" at bounding box center [576, 243] width 329 height 68
drag, startPoint x: 722, startPoint y: 342, endPoint x: 692, endPoint y: 343, distance: 29.1
click at [692, 343] on div "Lifestyle Spend $6,000" at bounding box center [576, 341] width 329 height 84
click at [695, 405] on div "Housing $625 Tax Payment $4,293 Planned saving $4,833 Surplus $1,249 Lifestyle …" at bounding box center [576, 301] width 329 height 348
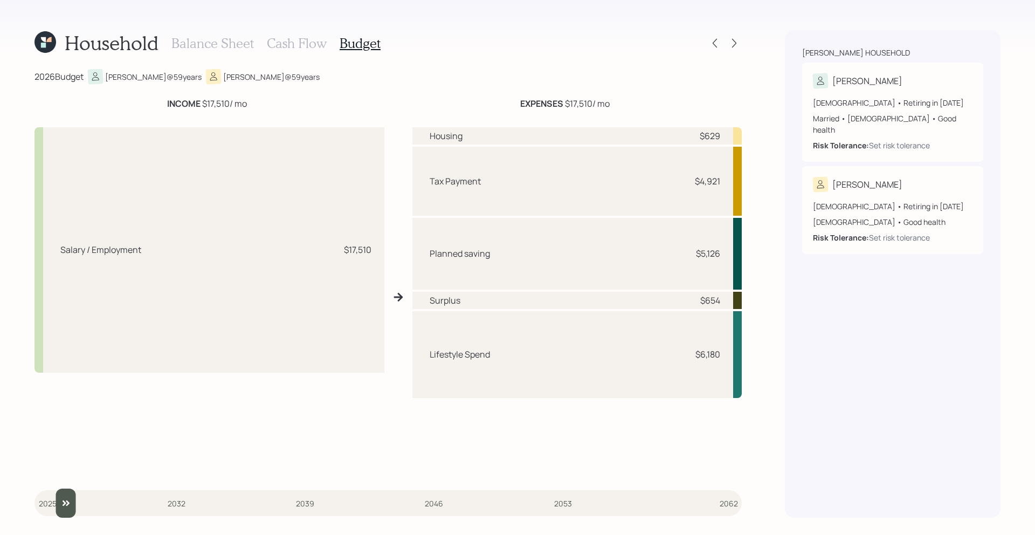
type input "2026"
drag, startPoint x: 47, startPoint y: 501, endPoint x: 60, endPoint y: 502, distance: 12.5
click at [60, 500] on input "slider" at bounding box center [387, 502] width 707 height 29
drag, startPoint x: 726, startPoint y: 257, endPoint x: 694, endPoint y: 257, distance: 32.9
click at [694, 257] on div "Planned saving $5,126" at bounding box center [576, 254] width 329 height 72
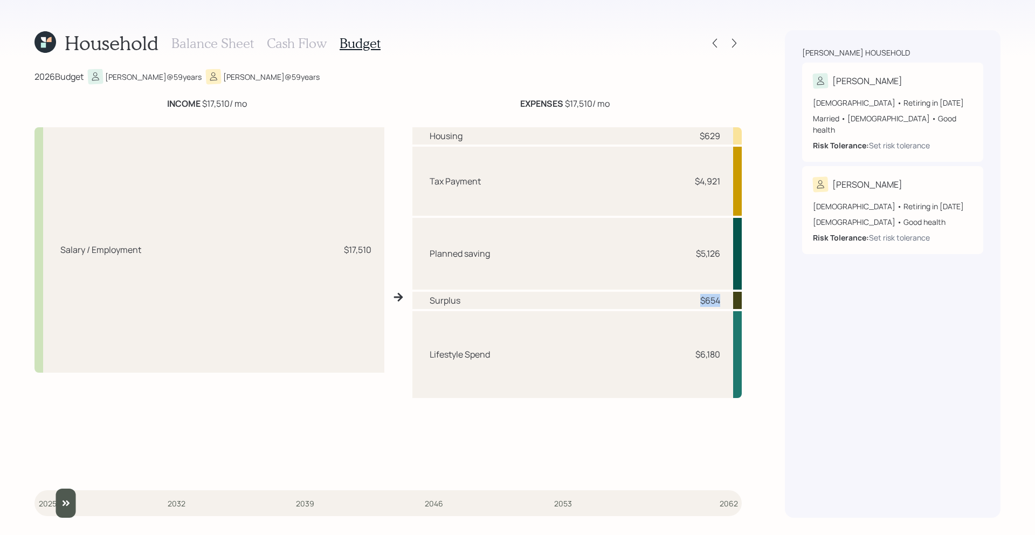
drag, startPoint x: 724, startPoint y: 300, endPoint x: 690, endPoint y: 300, distance: 33.4
click at [690, 300] on div "Surplus $654" at bounding box center [576, 300] width 329 height 17
click at [690, 300] on div "$654" at bounding box center [704, 300] width 32 height 13
click at [733, 39] on icon at bounding box center [734, 43] width 11 height 11
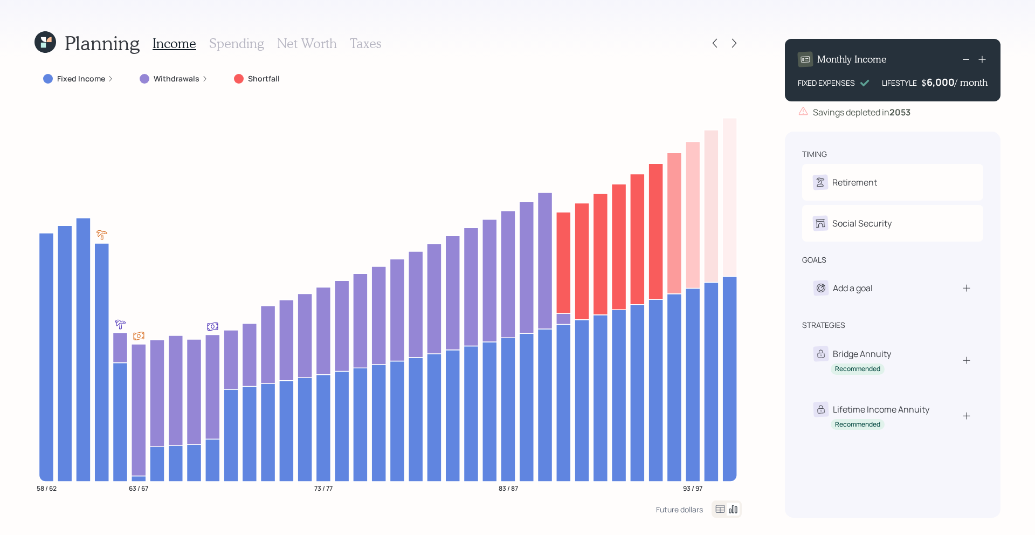
click at [92, 78] on label "Fixed Income" at bounding box center [81, 78] width 48 height 11
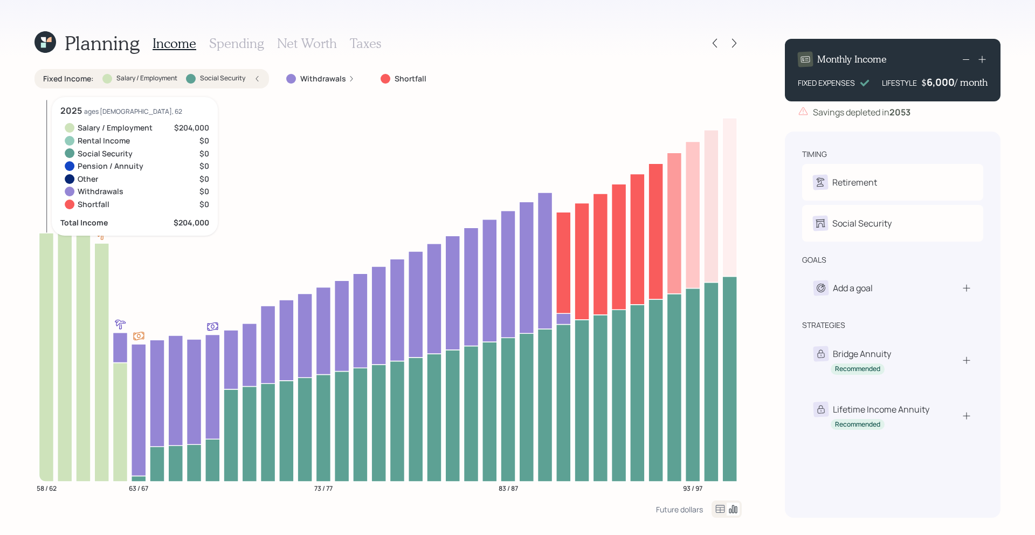
click at [47, 305] on icon at bounding box center [46, 357] width 15 height 248
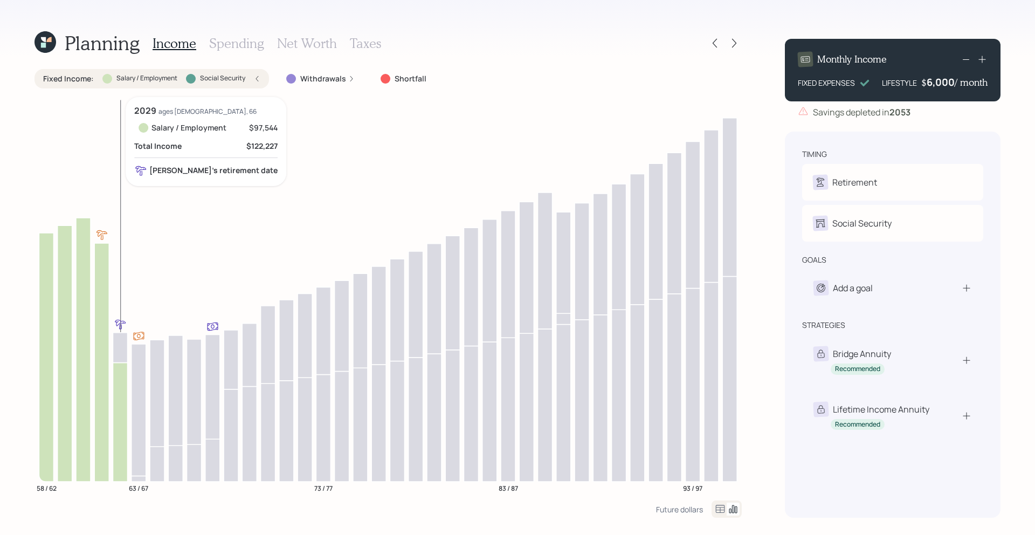
click at [122, 374] on icon at bounding box center [120, 421] width 15 height 119
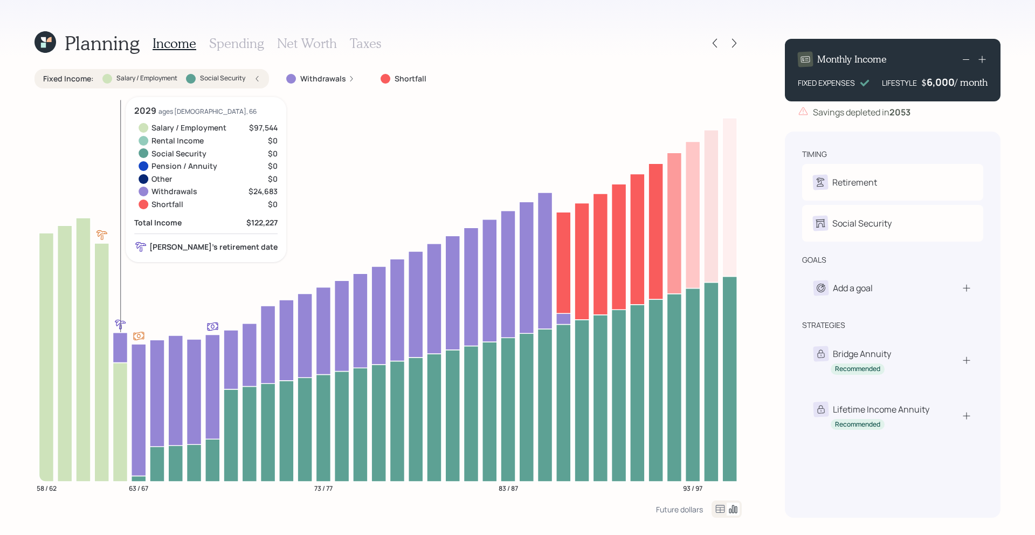
click at [118, 351] on icon at bounding box center [120, 347] width 15 height 30
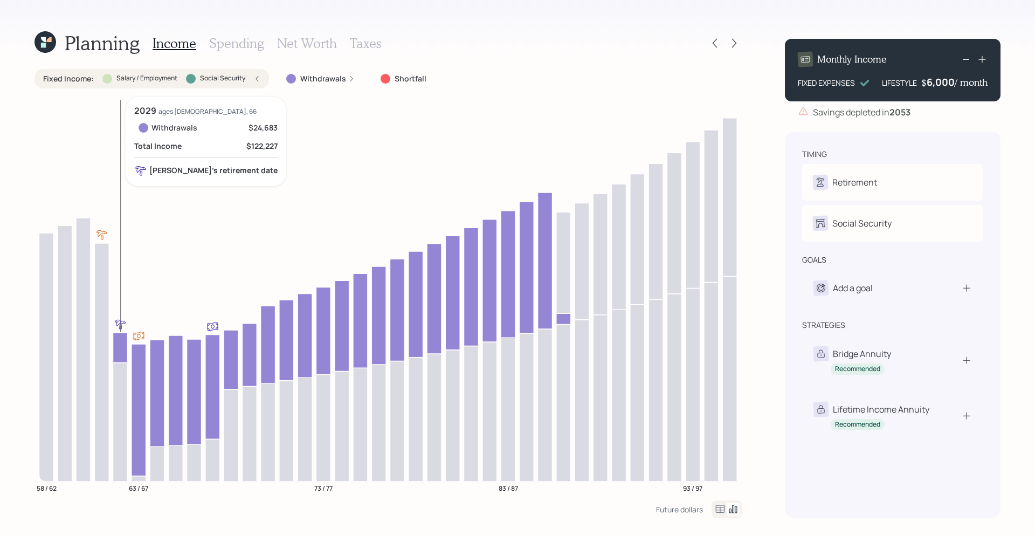
click at [123, 342] on icon at bounding box center [120, 347] width 15 height 30
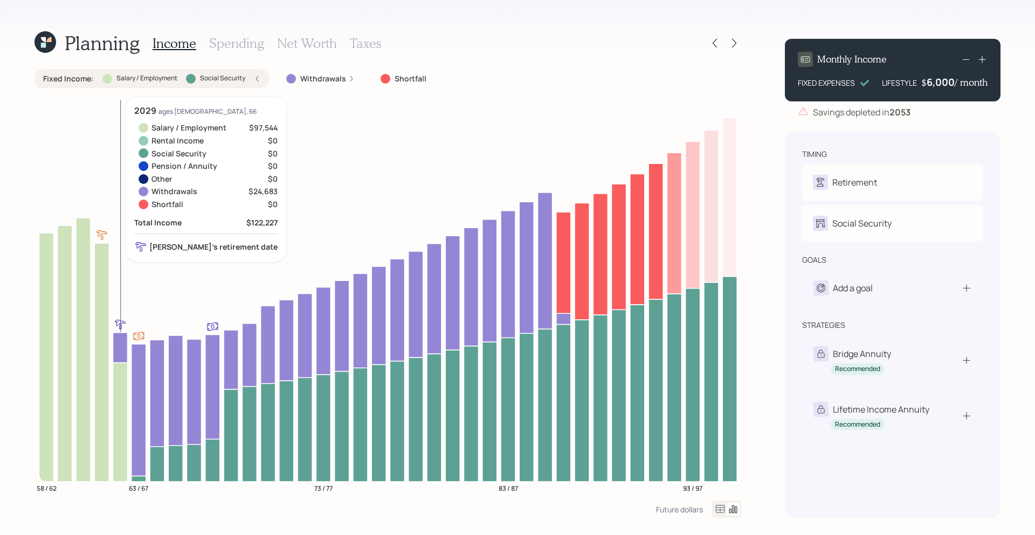
click at [123, 342] on icon at bounding box center [120, 347] width 15 height 30
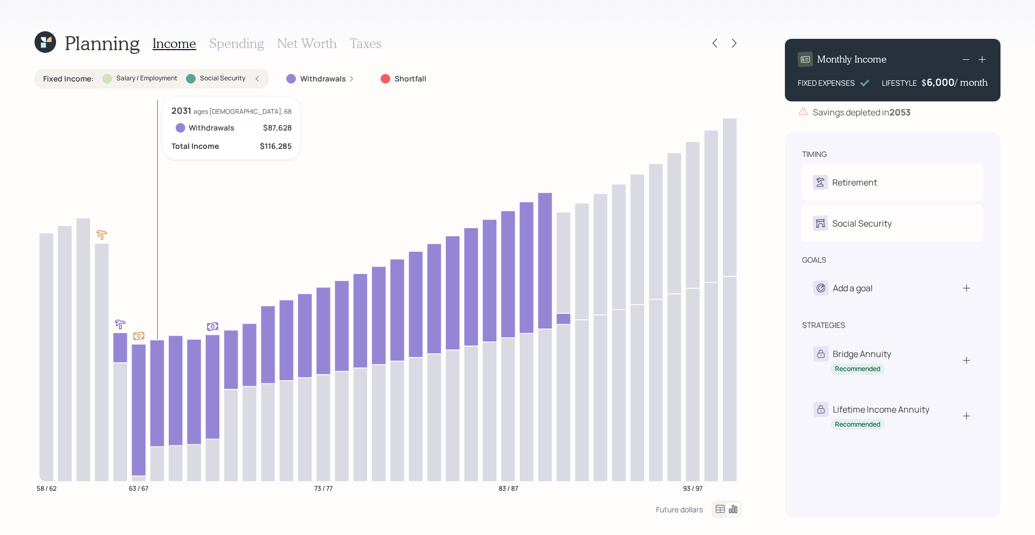
click at [154, 455] on icon at bounding box center [157, 463] width 15 height 35
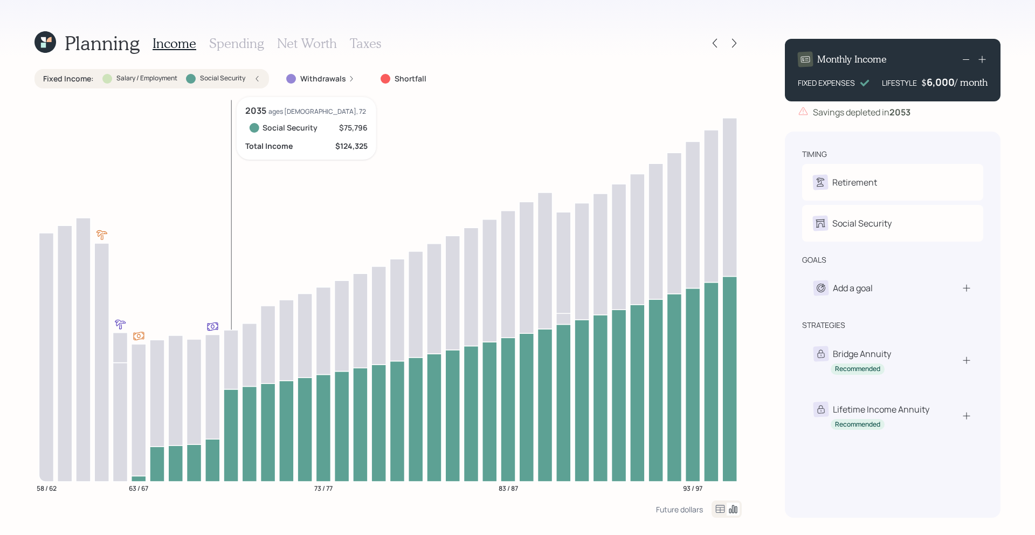
click at [227, 419] on icon at bounding box center [231, 435] width 15 height 92
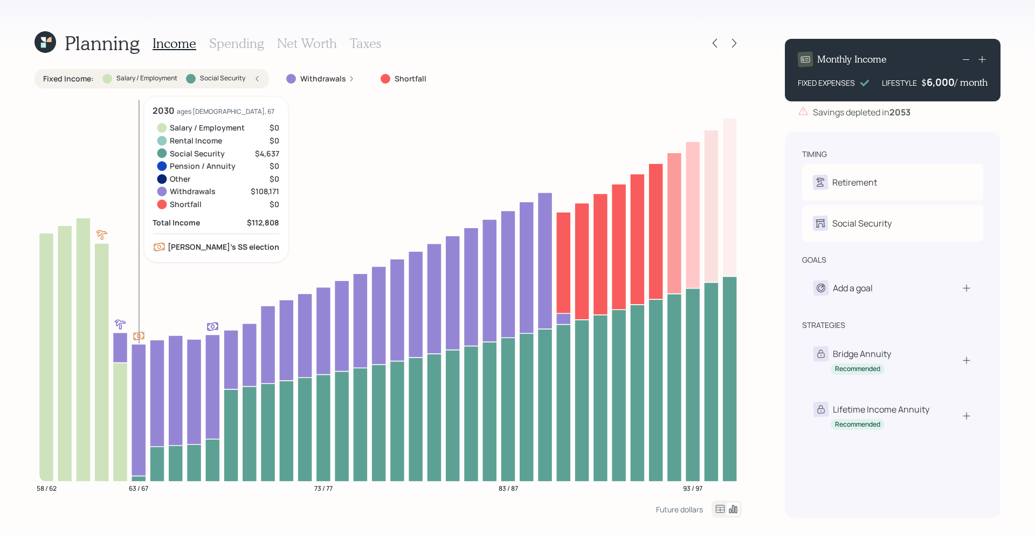
click at [142, 378] on icon at bounding box center [138, 409] width 15 height 131
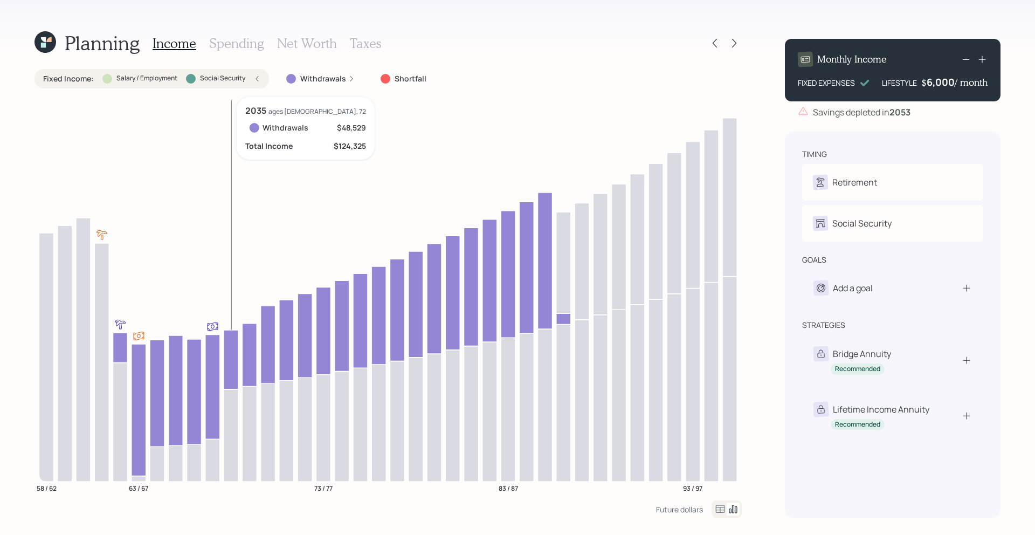
click at [231, 357] on icon at bounding box center [231, 359] width 15 height 59
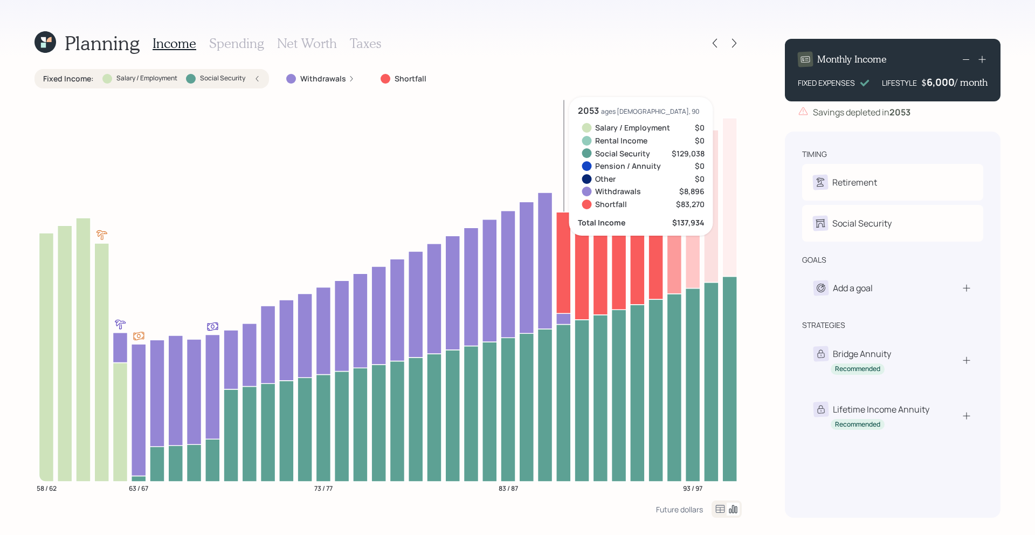
click at [560, 271] on icon at bounding box center [563, 262] width 15 height 101
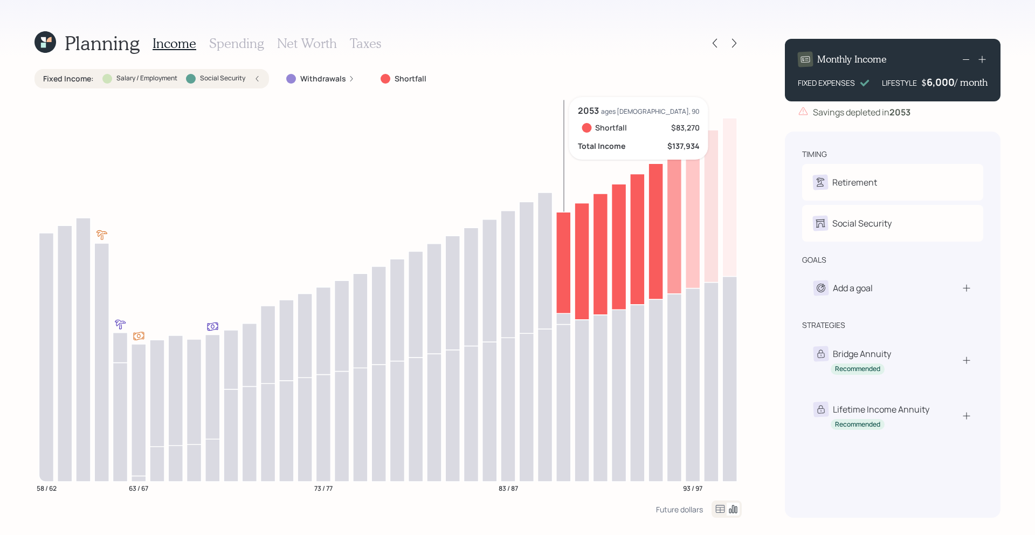
click at [560, 271] on icon at bounding box center [563, 262] width 15 height 101
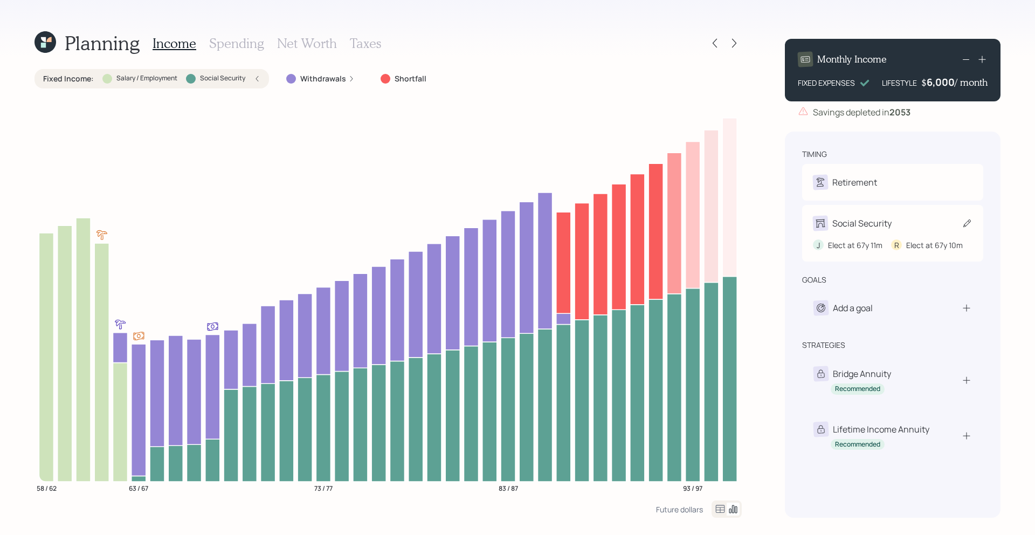
click at [908, 231] on div "J Elect at 67y 11m R Elect at 67y 10m" at bounding box center [893, 241] width 160 height 20
select select "11"
select select "10"
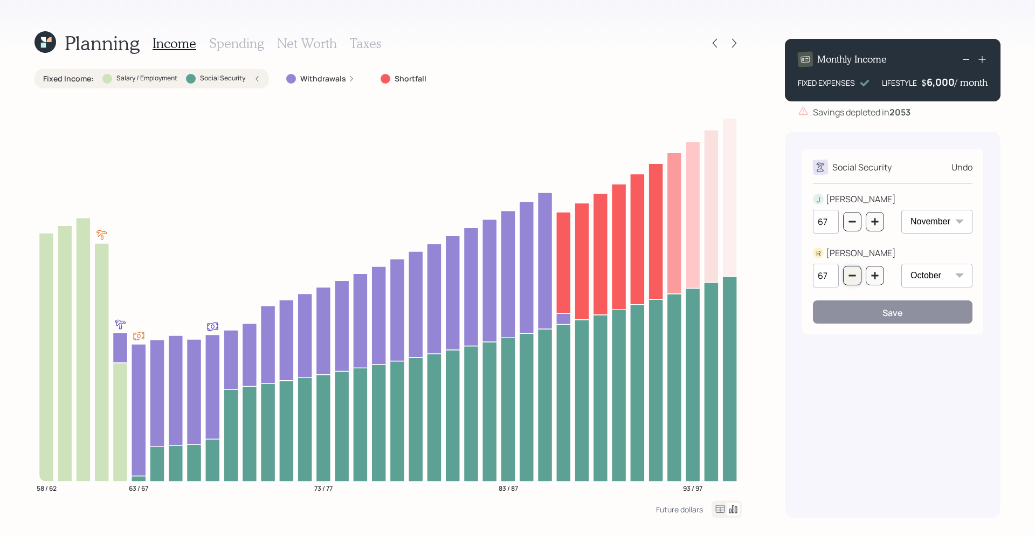
click at [854, 270] on button "button" at bounding box center [852, 275] width 18 height 19
type input "65"
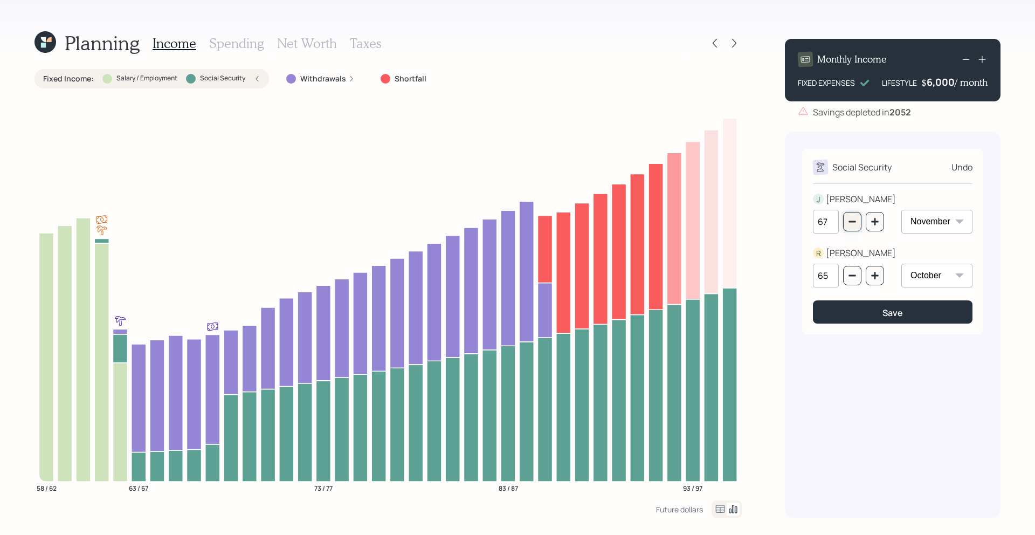
click at [855, 227] on button "button" at bounding box center [852, 221] width 18 height 19
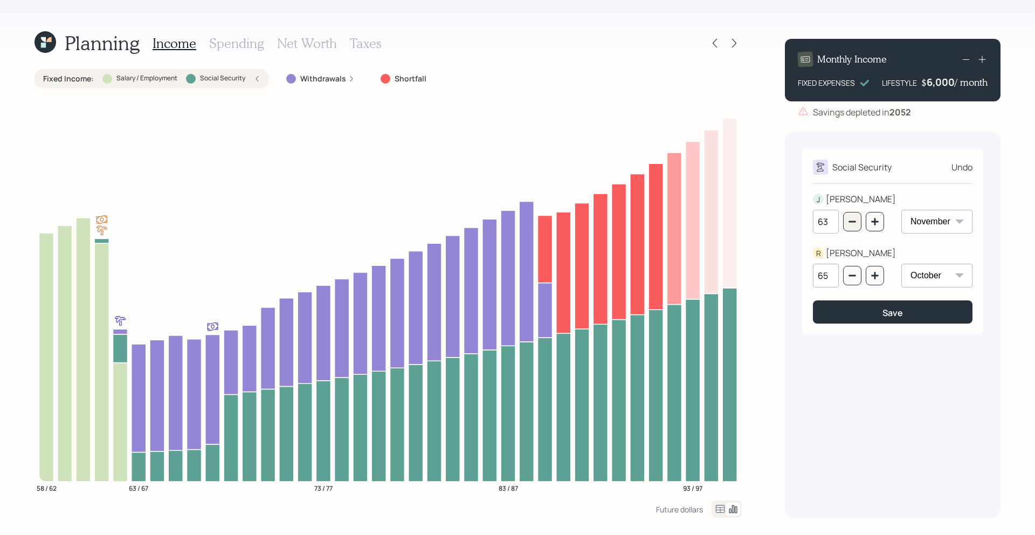
type input "62"
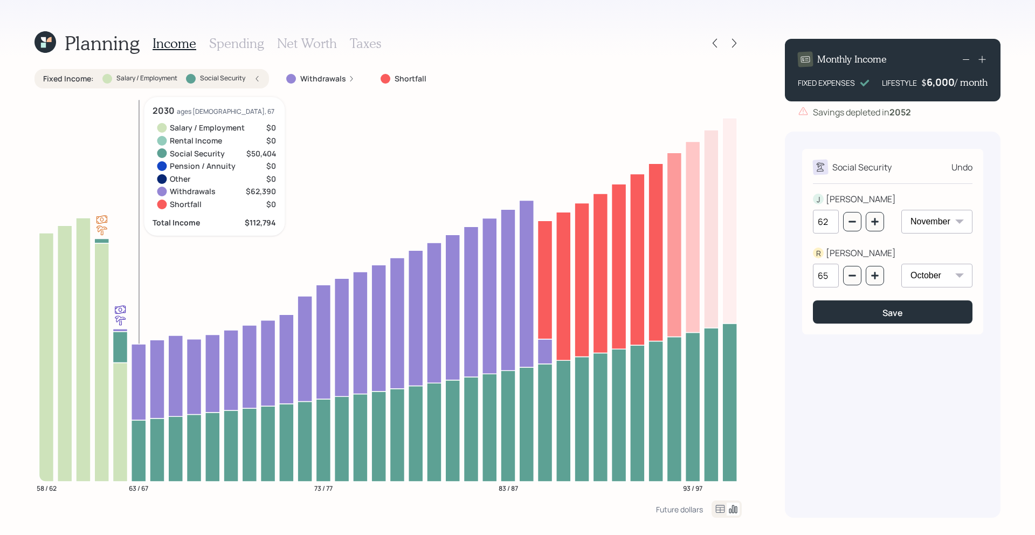
click at [140, 433] on icon at bounding box center [138, 450] width 15 height 61
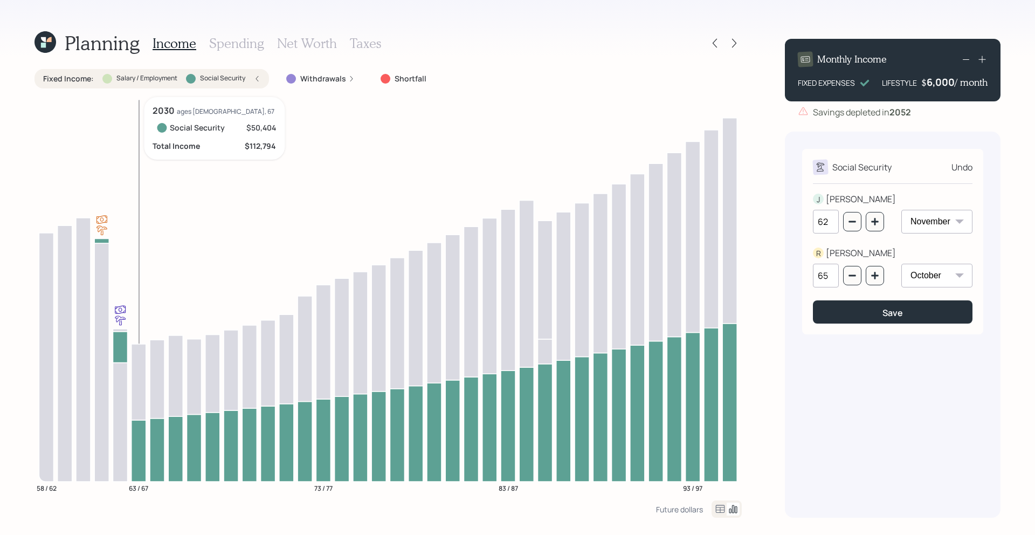
click at [140, 433] on icon at bounding box center [138, 450] width 15 height 61
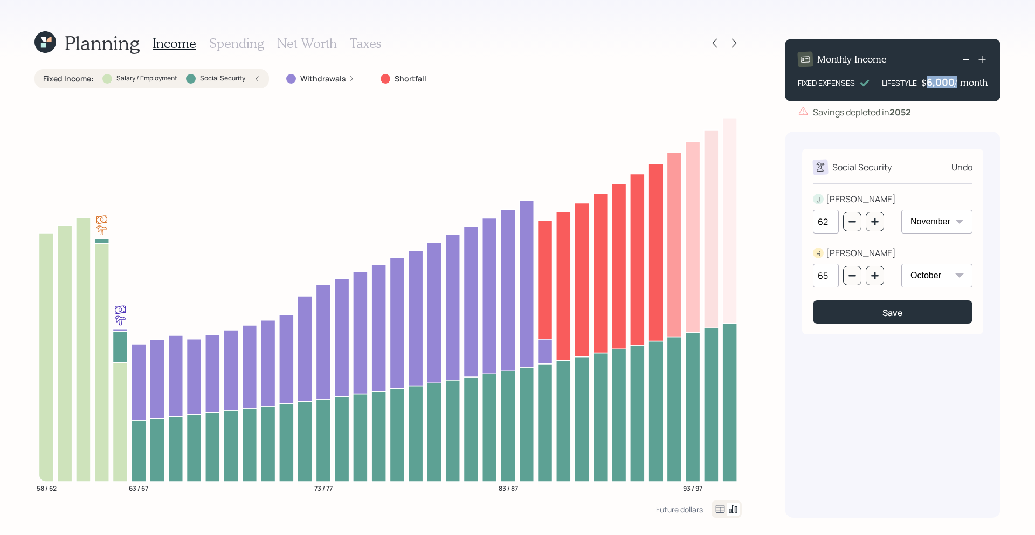
drag, startPoint x: 924, startPoint y: 83, endPoint x: 954, endPoint y: 85, distance: 29.7
click at [908, 85] on div "$ 6,000 / month" at bounding box center [954, 81] width 66 height 13
click at [908, 85] on h4 "/ month" at bounding box center [970, 83] width 33 height 12
click at [908, 85] on div "6000" at bounding box center [940, 81] width 27 height 13
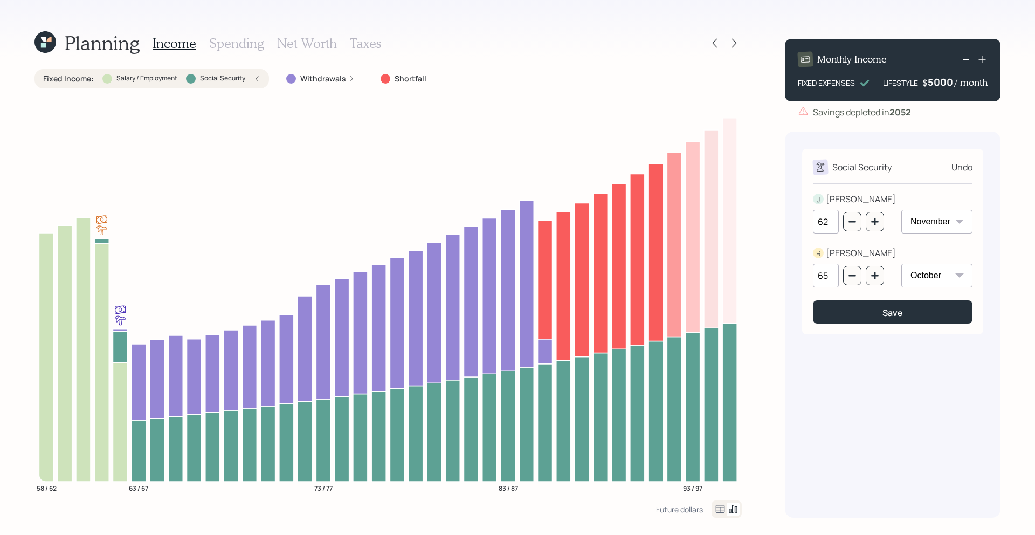
click at [908, 105] on div "Monthly Income FIXED EXPENSES LIFESTYLE $ 5000 / month Savings depleted in [DAT…" at bounding box center [893, 79] width 216 height 80
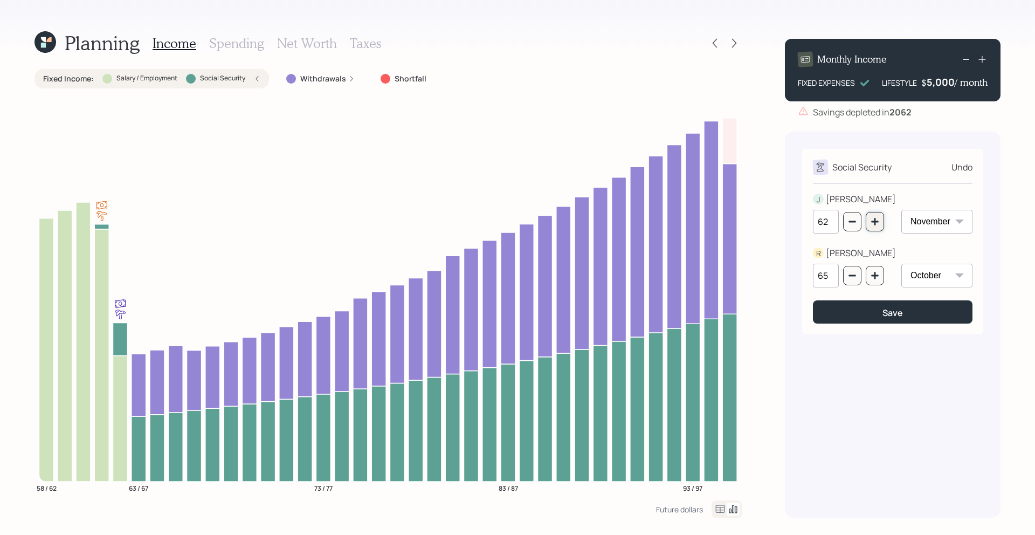
click at [876, 228] on button "button" at bounding box center [874, 221] width 18 height 19
type input "66"
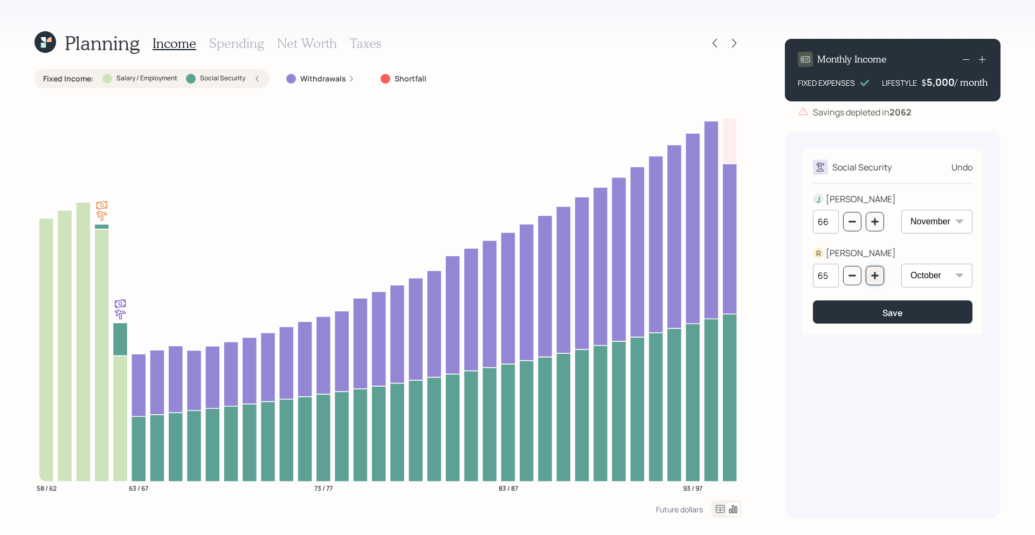
click at [876, 278] on icon "button" at bounding box center [874, 275] width 9 height 9
type input "67"
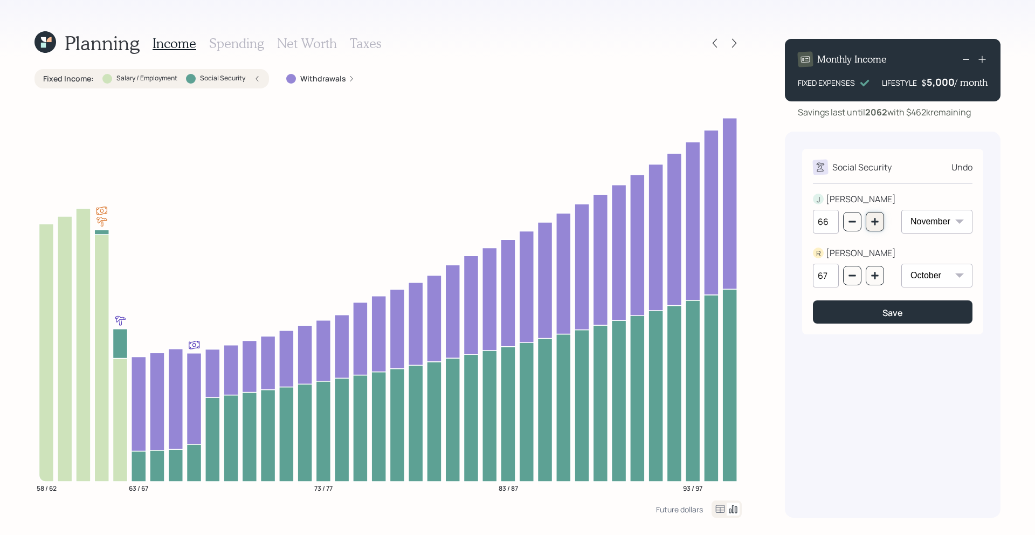
click at [876, 219] on icon "button" at bounding box center [874, 221] width 9 height 9
type input "67"
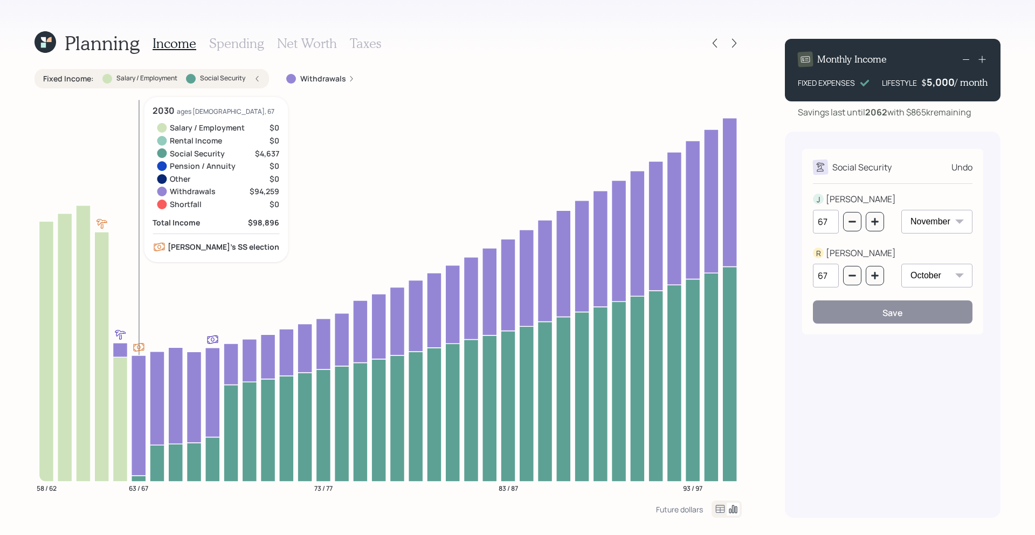
click at [139, 384] on icon at bounding box center [138, 415] width 15 height 120
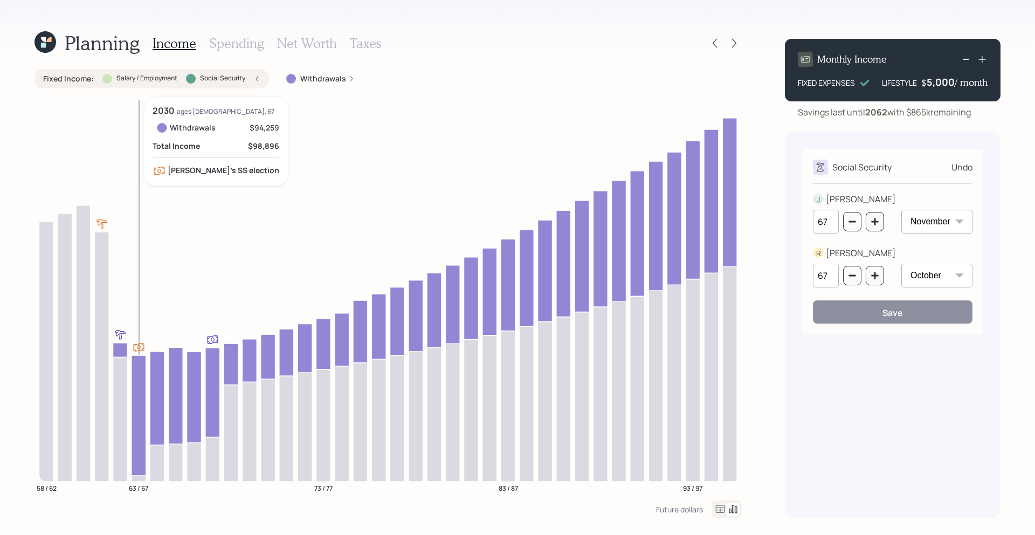
click at [139, 384] on icon at bounding box center [138, 415] width 15 height 120
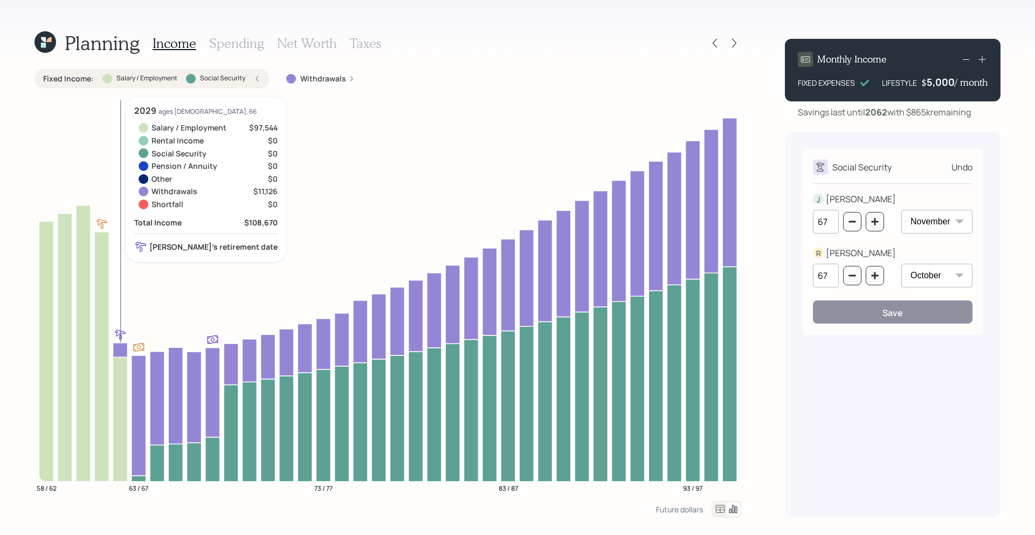
click at [117, 346] on icon at bounding box center [120, 349] width 15 height 14
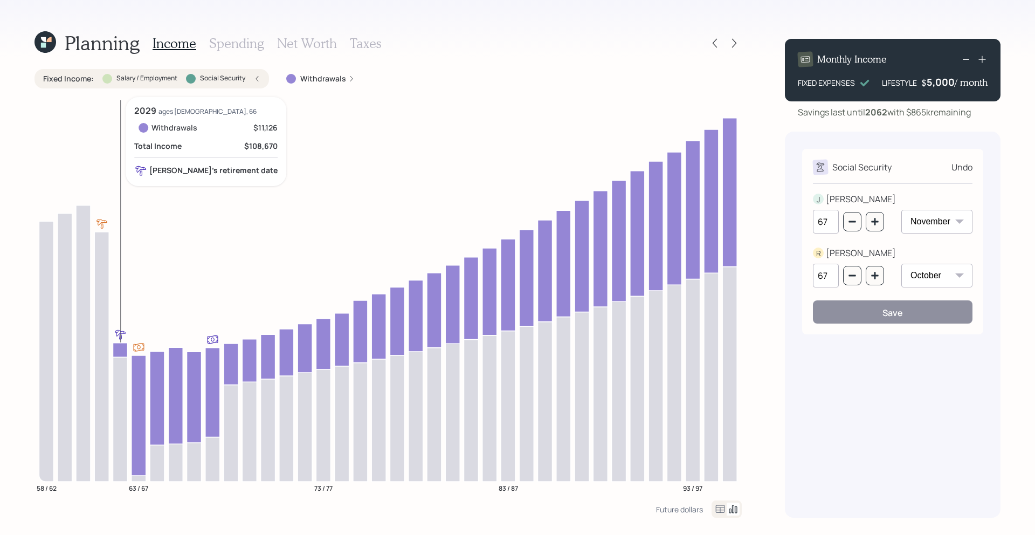
click at [117, 346] on icon at bounding box center [120, 349] width 15 height 14
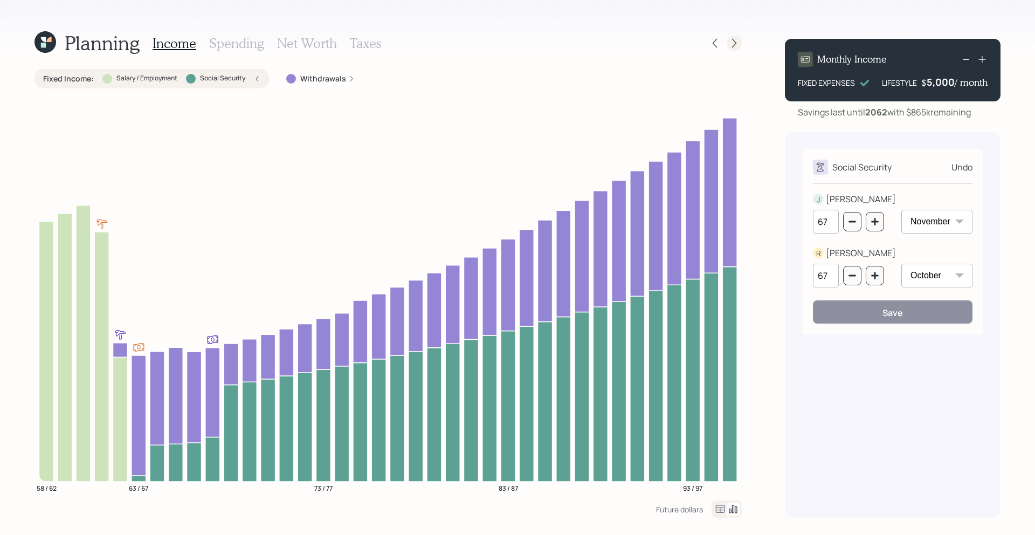
click at [733, 40] on icon at bounding box center [734, 43] width 4 height 9
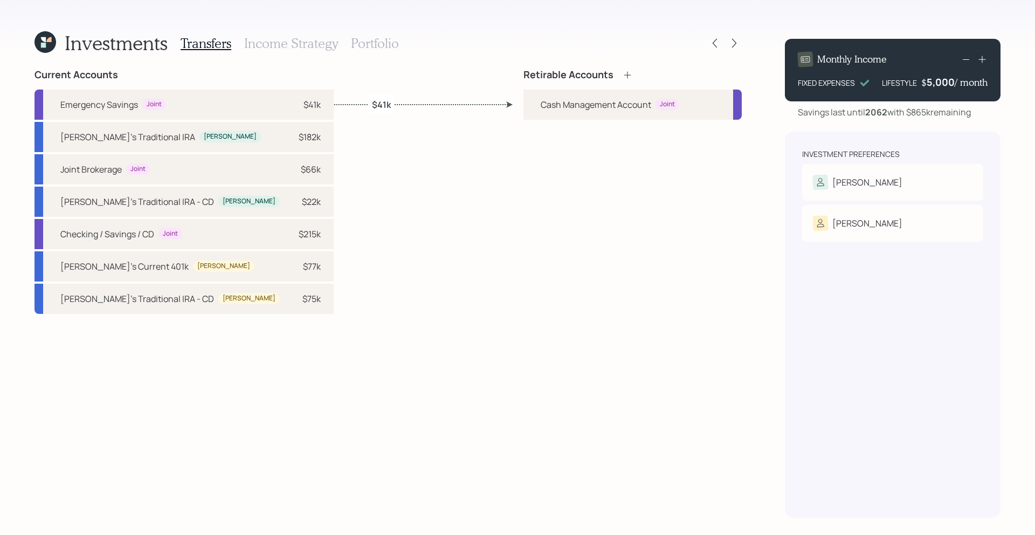
click at [630, 74] on icon at bounding box center [627, 75] width 11 height 11
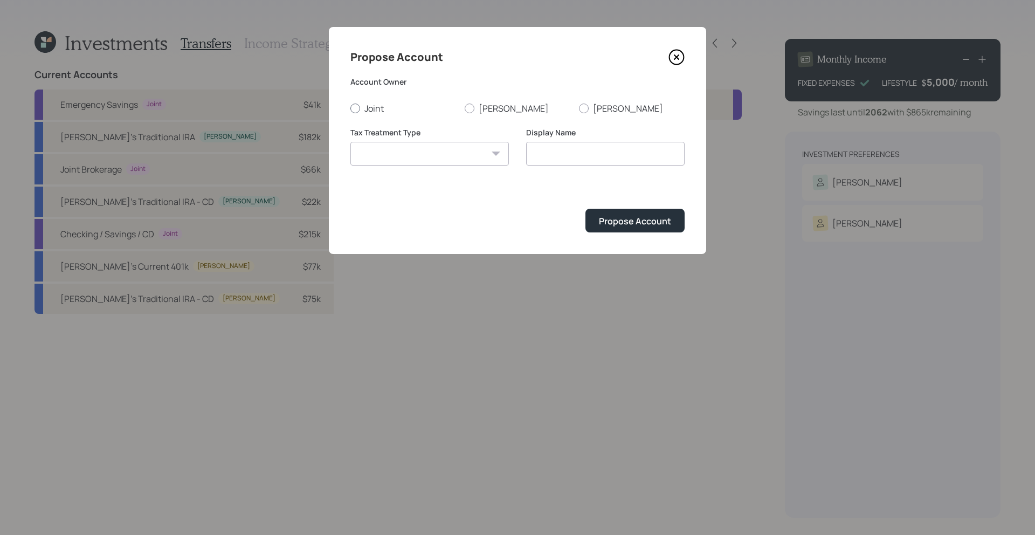
click at [385, 107] on label "Joint" at bounding box center [403, 108] width 106 height 12
click at [350, 108] on input "Joint" at bounding box center [350, 108] width 1 height 1
radio input "true"
click at [401, 150] on select "[PERSON_NAME] Taxable Traditional" at bounding box center [429, 154] width 158 height 24
select select "taxable"
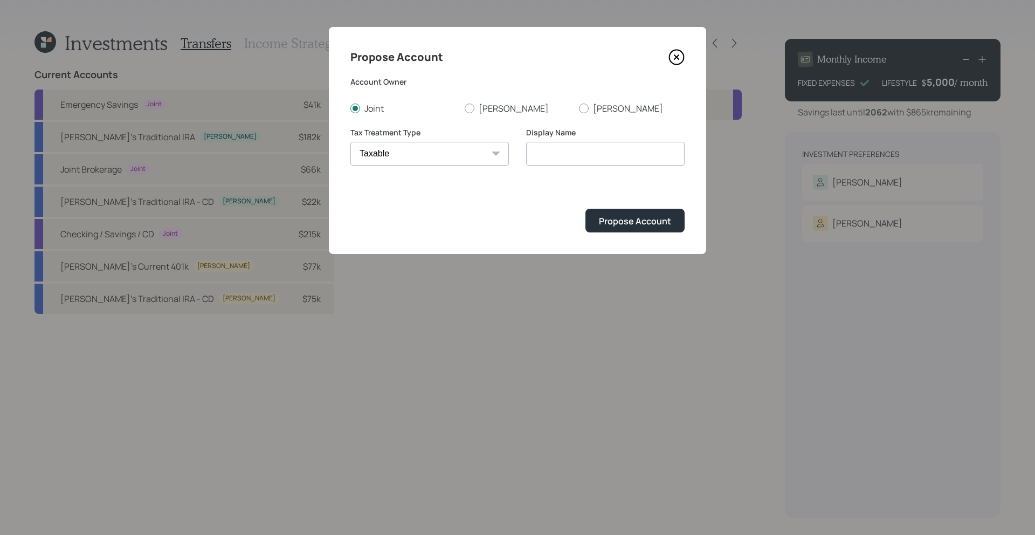
type input "Taxable"
click at [624, 223] on div "Propose Account" at bounding box center [635, 221] width 72 height 12
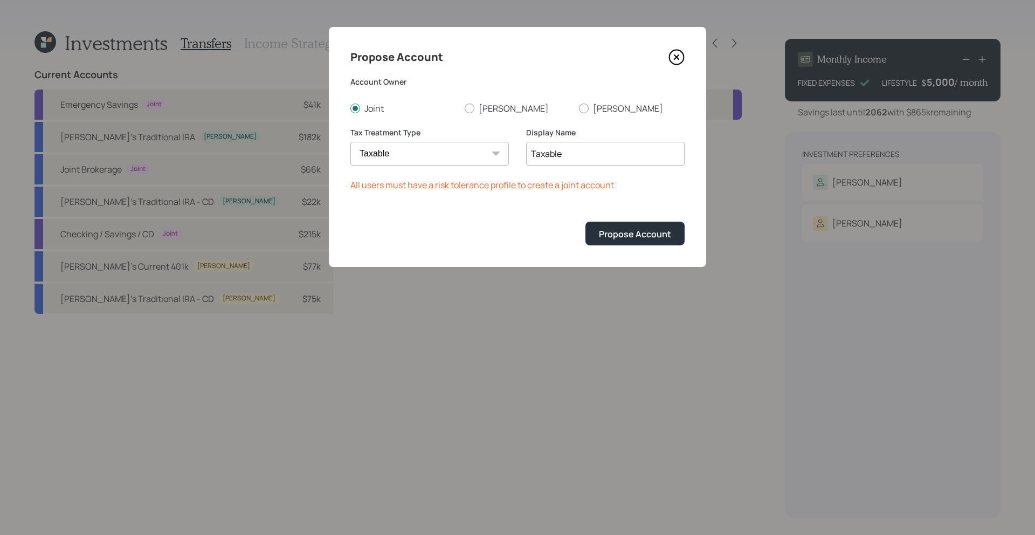
click at [682, 54] on icon at bounding box center [676, 57] width 16 height 16
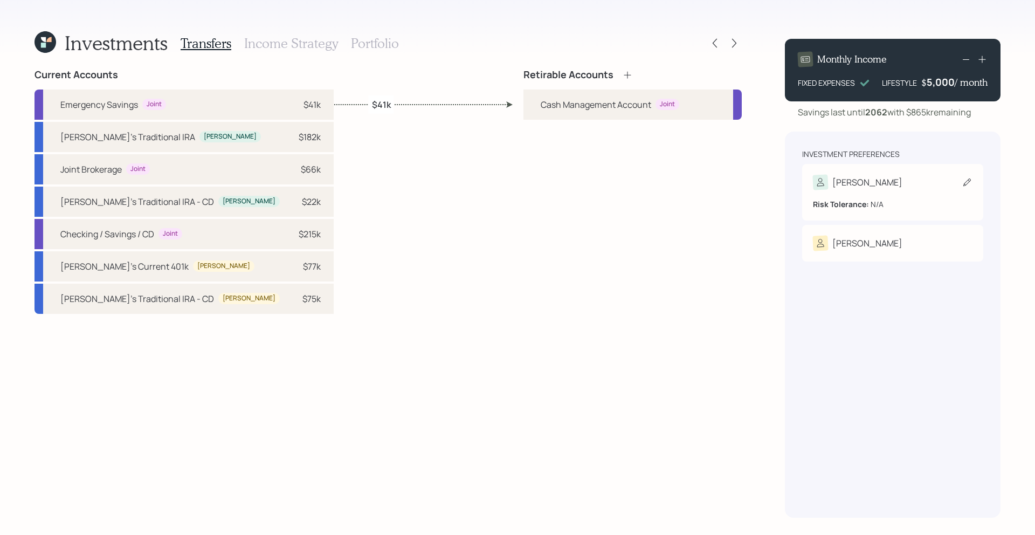
click at [876, 186] on div "[PERSON_NAME]" at bounding box center [893, 182] width 160 height 15
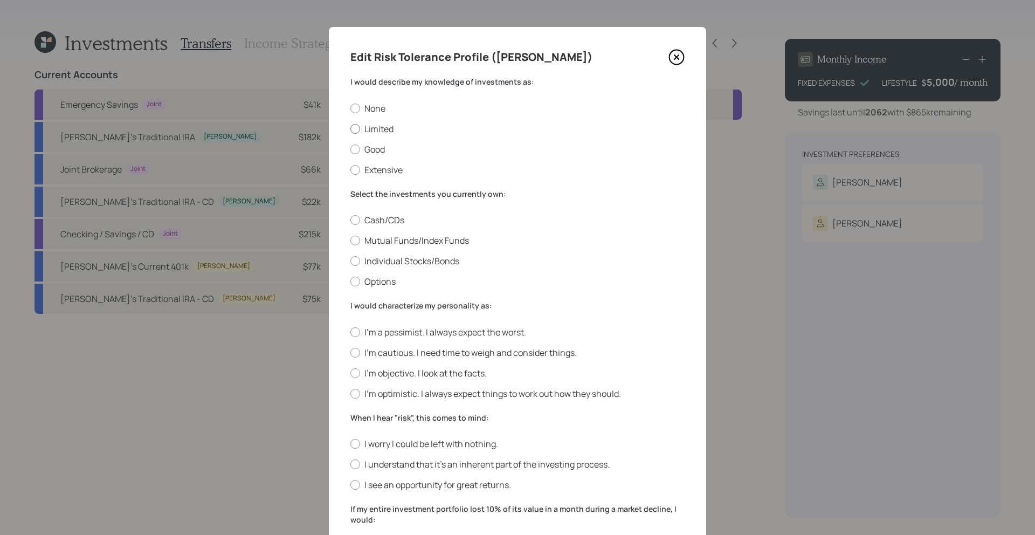
click at [383, 133] on label "Limited" at bounding box center [517, 129] width 334 height 12
click at [350, 129] on input "Limited" at bounding box center [350, 128] width 1 height 1
radio input "true"
click at [386, 247] on div "Cash/CDs Mutual Funds/Index Funds Individual Stocks/Bonds Options" at bounding box center [517, 250] width 334 height 73
click at [386, 244] on label "Mutual Funds/Index Funds" at bounding box center [517, 240] width 334 height 12
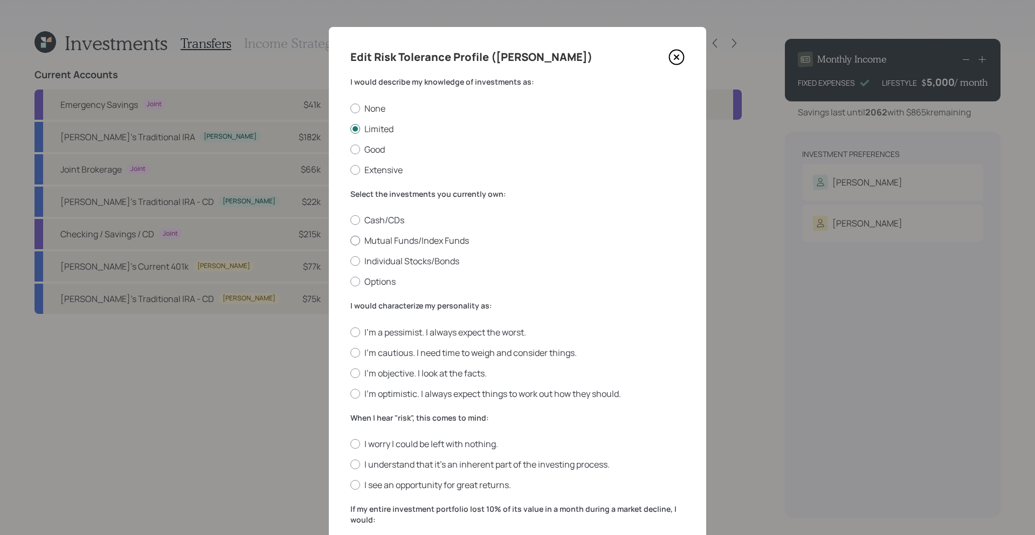
click at [350, 241] on input "Mutual Funds/Index Funds" at bounding box center [350, 240] width 1 height 1
radio input "true"
click at [391, 357] on label "I'm cautious. I need time to weigh and consider things." at bounding box center [517, 352] width 334 height 12
click at [350, 352] on input "I'm cautious. I need time to weigh and consider things." at bounding box center [350, 352] width 1 height 1
radio input "true"
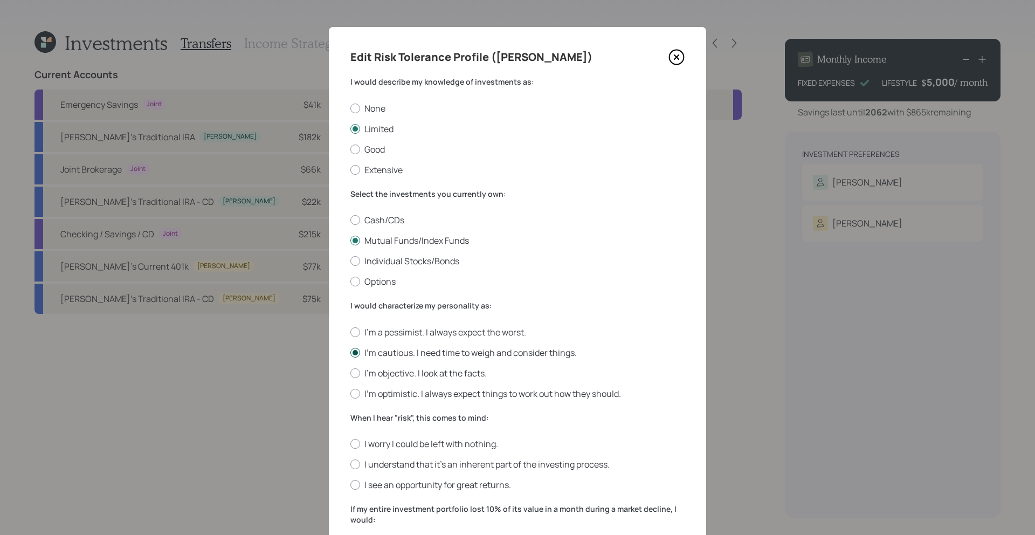
scroll to position [106, 0]
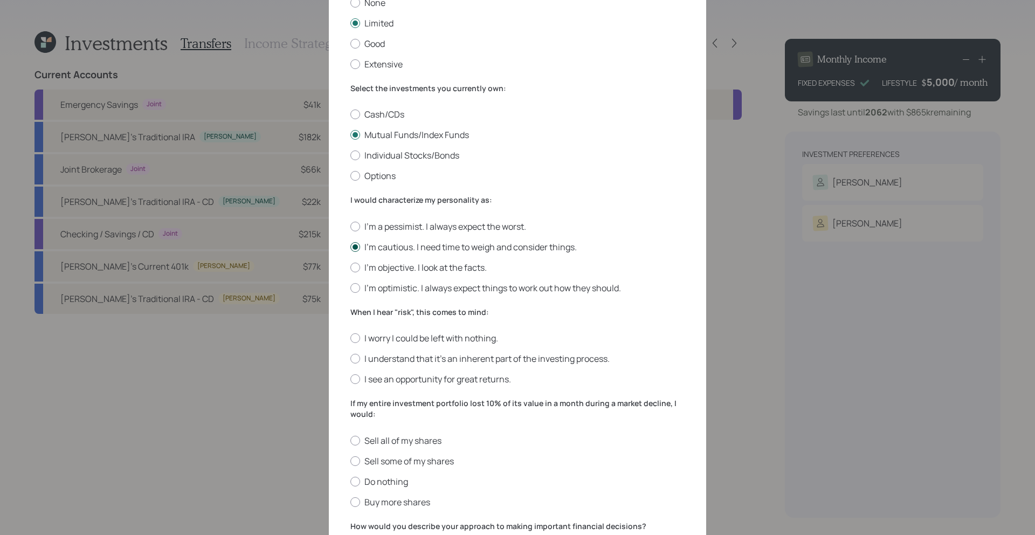
click at [391, 357] on label "I understand that it’s an inherent part of the investing process." at bounding box center [517, 358] width 334 height 12
click at [350, 358] on input "I understand that it’s an inherent part of the investing process." at bounding box center [350, 358] width 1 height 1
radio input "true"
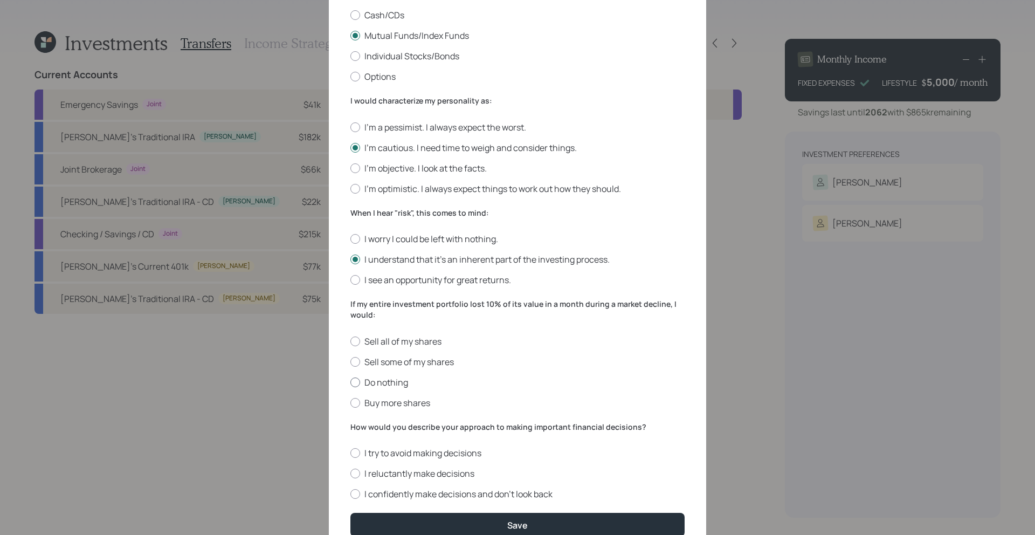
click at [379, 384] on label "Do nothing" at bounding box center [517, 382] width 334 height 12
click at [350, 382] on input "Do nothing" at bounding box center [350, 382] width 1 height 1
radio input "true"
click at [404, 481] on div "I try to avoid making decisions I reluctantly make decisions I confidently make…" at bounding box center [517, 473] width 334 height 53
click at [404, 469] on label "I reluctantly make decisions" at bounding box center [517, 473] width 334 height 12
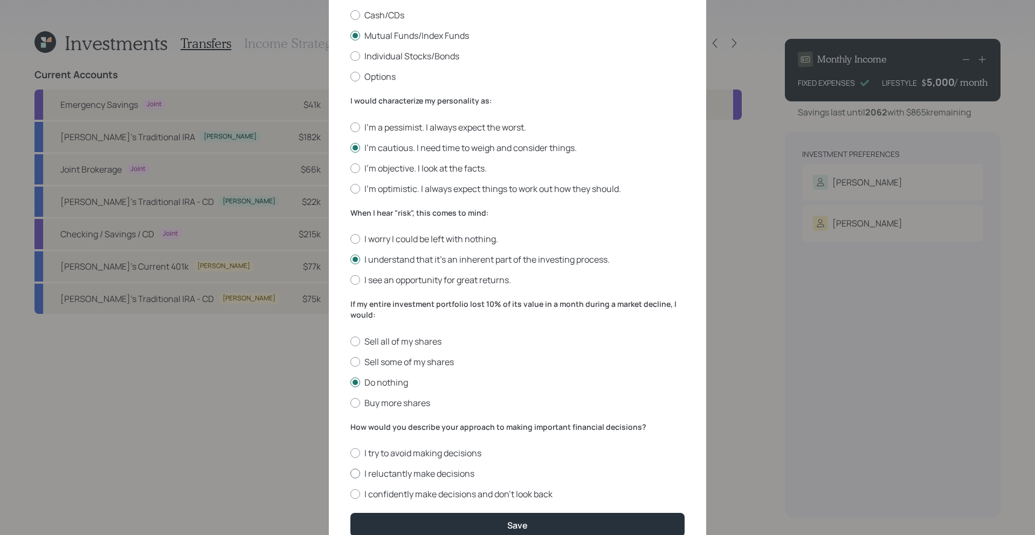
click at [350, 473] on input "I reluctantly make decisions" at bounding box center [350, 473] width 1 height 1
radio input "true"
click at [425, 500] on button "Save" at bounding box center [517, 523] width 334 height 23
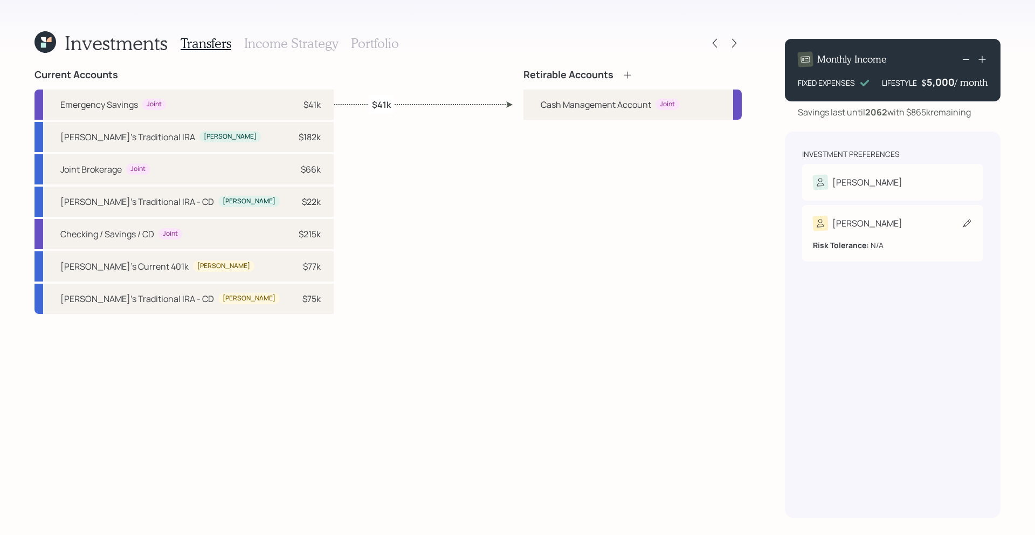
click at [872, 246] on div "[PERSON_NAME] Tolerance: N/A" at bounding box center [892, 233] width 181 height 57
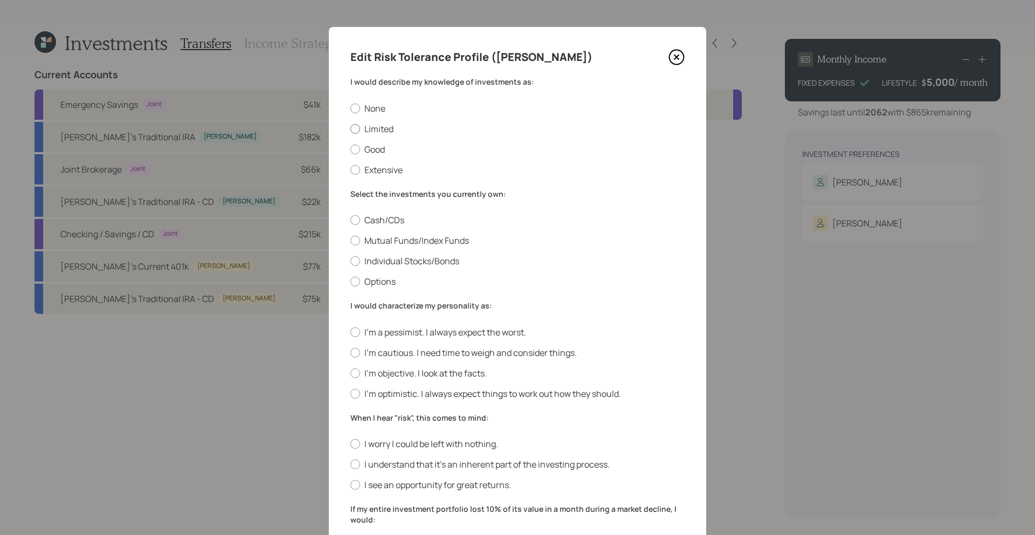
click at [372, 133] on label "Limited" at bounding box center [517, 129] width 334 height 12
click at [350, 129] on input "Limited" at bounding box center [350, 128] width 1 height 1
radio input "true"
click at [370, 234] on label "Mutual Funds/Index Funds" at bounding box center [517, 240] width 334 height 12
click at [350, 240] on input "Mutual Funds/Index Funds" at bounding box center [350, 240] width 1 height 1
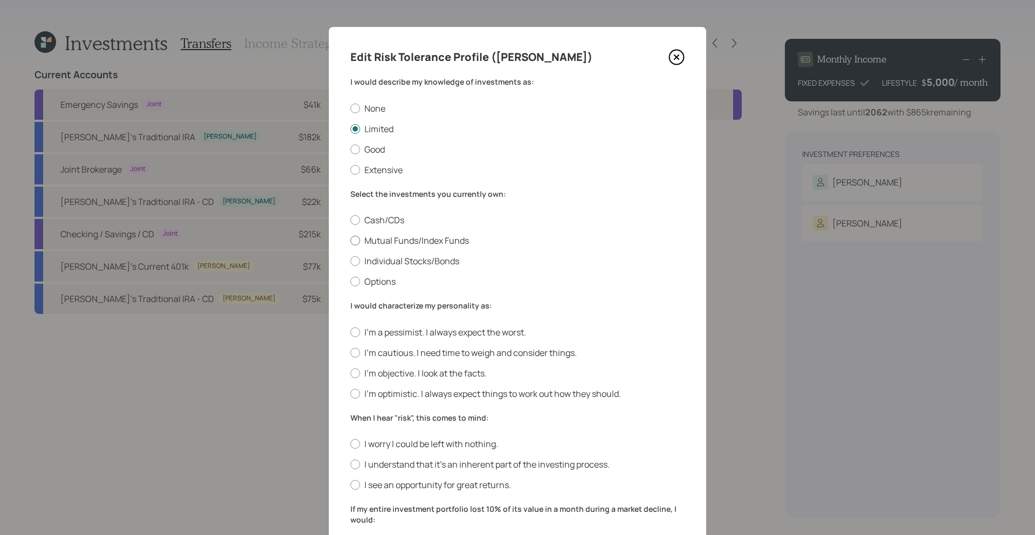
radio input "true"
click at [394, 346] on label "I'm cautious. I need time to weigh and consider things." at bounding box center [517, 352] width 334 height 12
click at [350, 352] on input "I'm cautious. I need time to weigh and consider things." at bounding box center [350, 352] width 1 height 1
radio input "true"
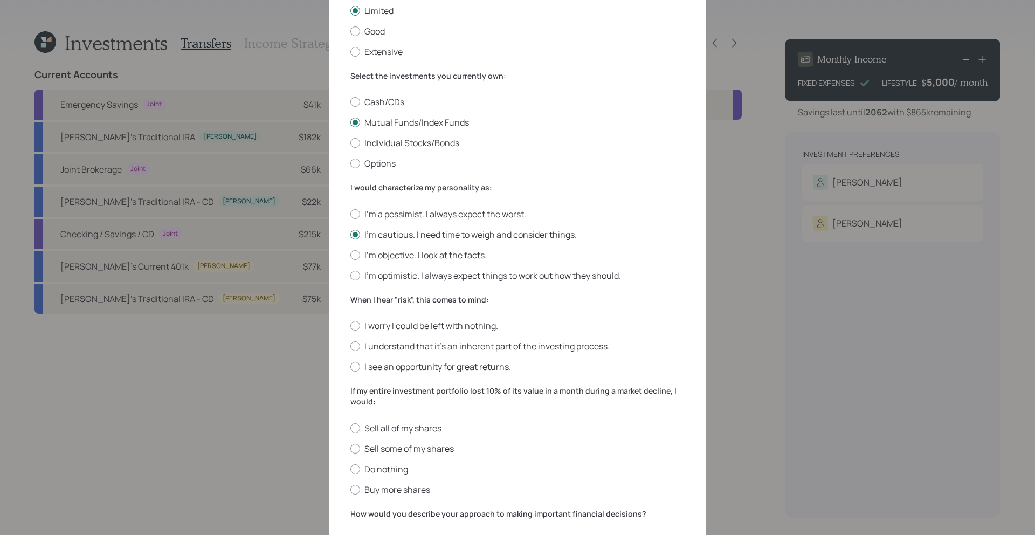
click at [400, 339] on div "I worry I could be left with nothing. I understand that it’s an inherent part o…" at bounding box center [517, 346] width 334 height 53
click at [398, 349] on label "I understand that it’s an inherent part of the investing process." at bounding box center [517, 346] width 334 height 12
click at [350, 346] on input "I understand that it’s an inherent part of the investing process." at bounding box center [350, 346] width 1 height 1
radio input "true"
click at [392, 463] on label "Do nothing" at bounding box center [517, 469] width 334 height 12
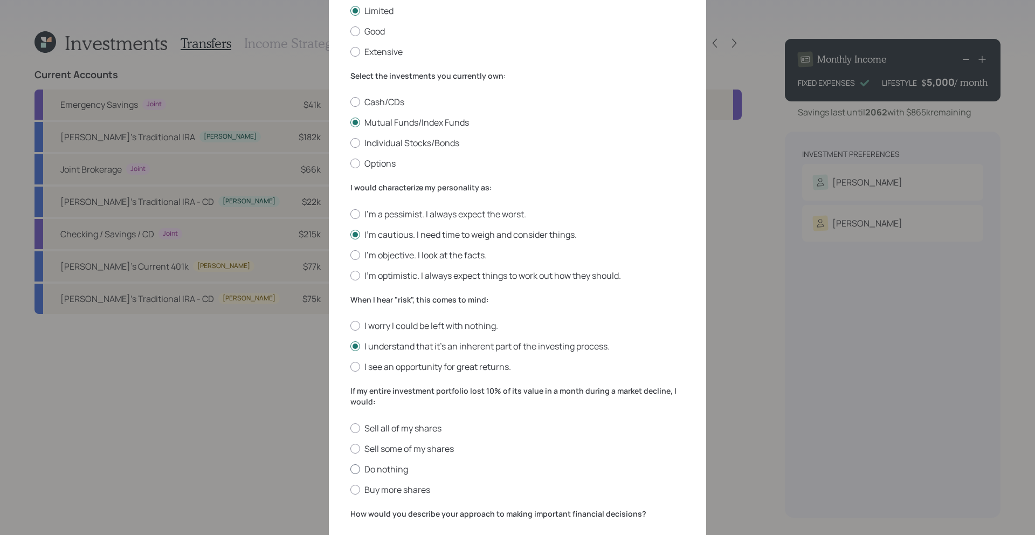
click at [350, 468] on input "Do nothing" at bounding box center [350, 468] width 1 height 1
radio input "true"
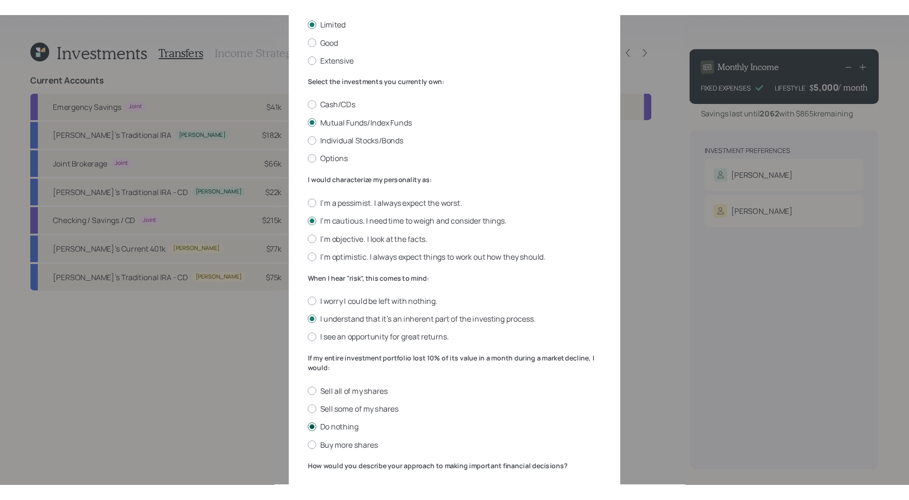
scroll to position [255, 0]
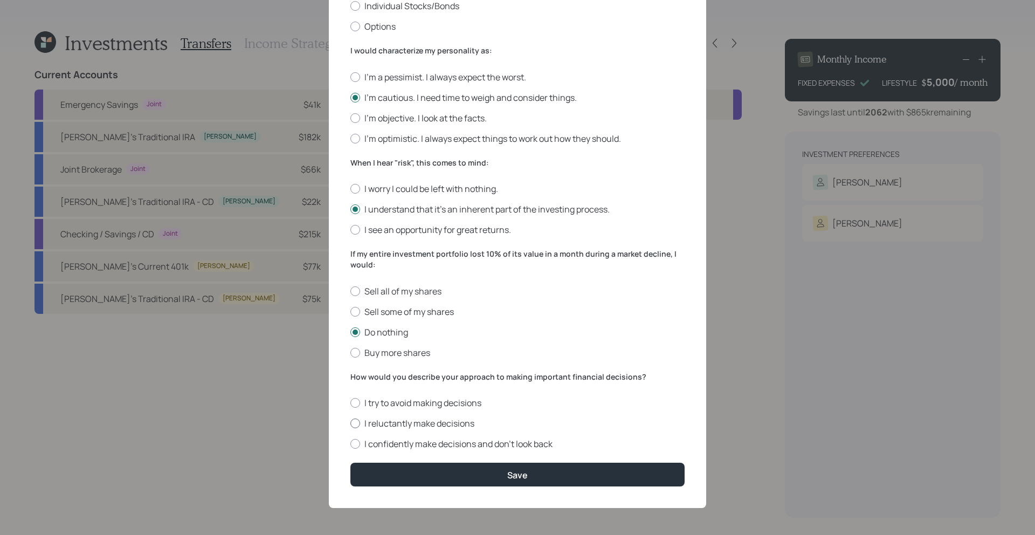
click at [396, 418] on label "I reluctantly make decisions" at bounding box center [517, 423] width 334 height 12
click at [350, 423] on input "I reluctantly make decisions" at bounding box center [350, 423] width 1 height 1
radio input "true"
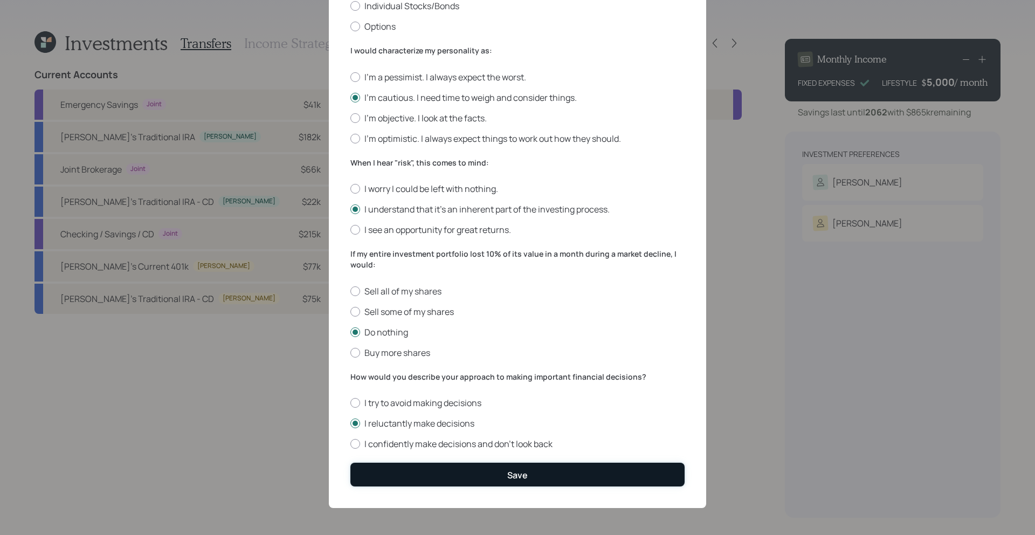
click at [396, 469] on button "Save" at bounding box center [517, 473] width 334 height 23
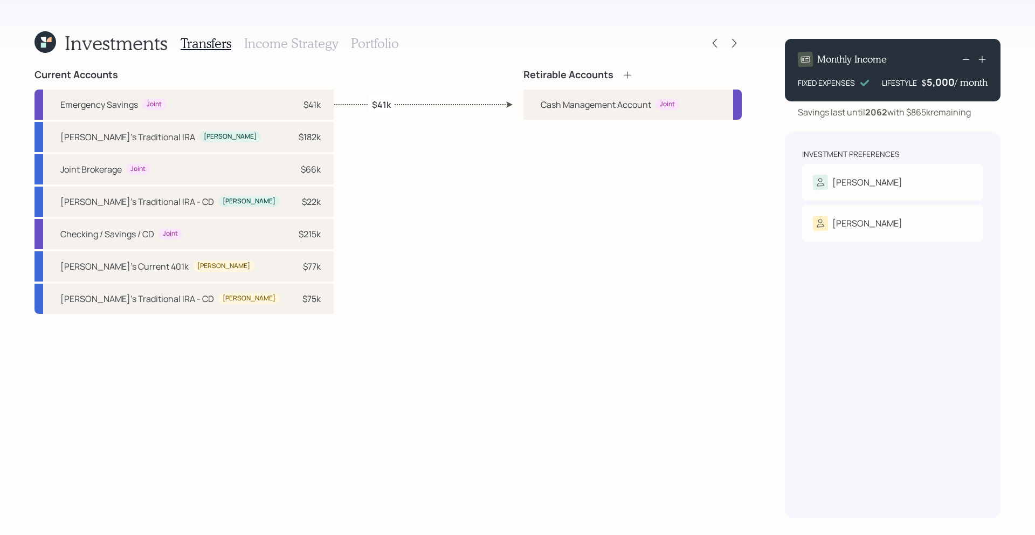
click at [623, 75] on icon at bounding box center [627, 75] width 11 height 11
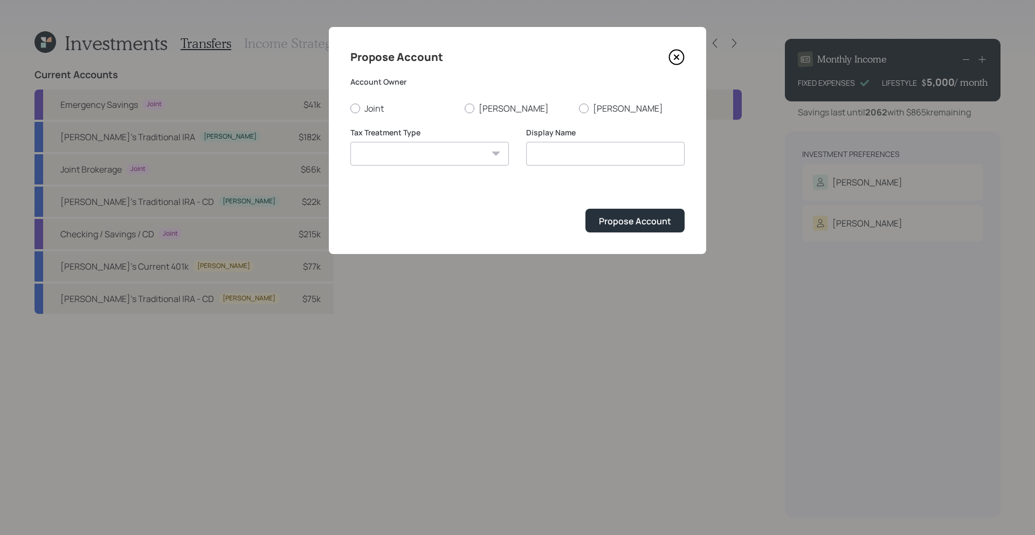
click at [472, 100] on div "Account Owner Joint [PERSON_NAME] [PERSON_NAME]" at bounding box center [517, 96] width 334 height 38
click at [472, 109] on div at bounding box center [470, 108] width 10 height 10
click at [465, 108] on input "[PERSON_NAME]" at bounding box center [464, 108] width 1 height 1
radio input "true"
click at [464, 162] on select "[PERSON_NAME] Taxable Traditional" at bounding box center [429, 154] width 158 height 24
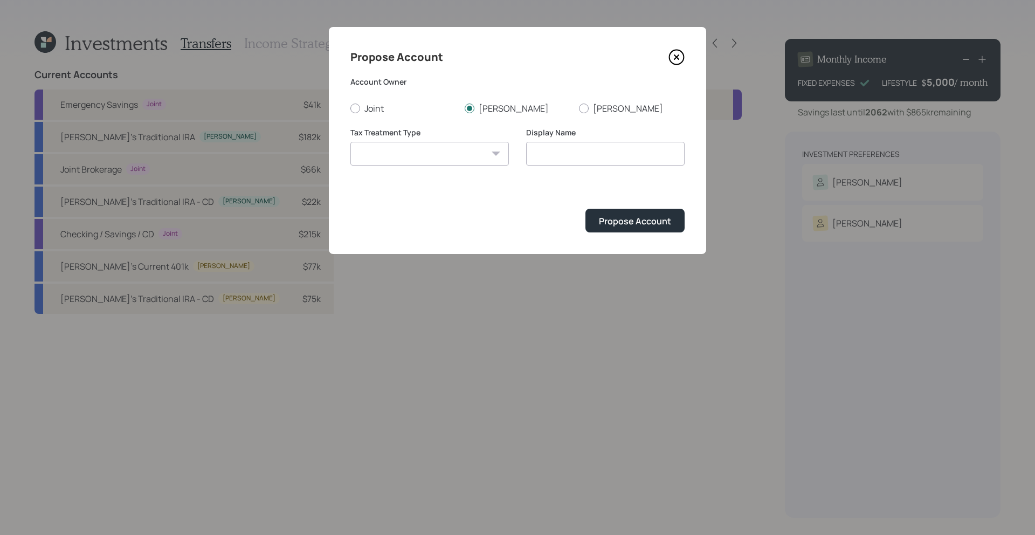
select select "traditional"
click at [633, 160] on input "Traditional" at bounding box center [605, 154] width 158 height 24
type input "Traditional IRA"
click at [585, 209] on button "Propose Account" at bounding box center [634, 220] width 99 height 23
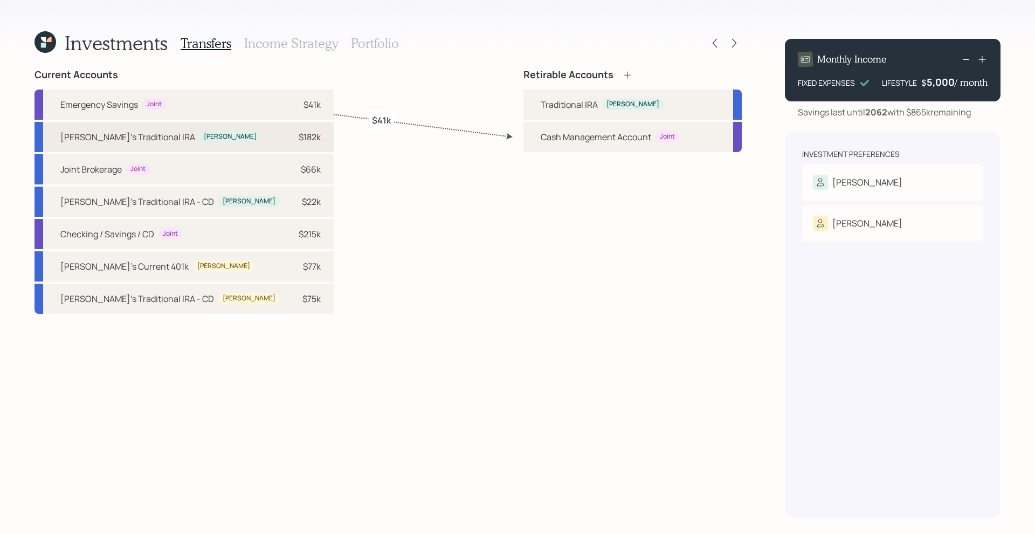
click at [177, 137] on div "[PERSON_NAME]'s Traditional IRA [PERSON_NAME] $182k" at bounding box center [183, 137] width 299 height 30
click at [566, 110] on div "Traditional IRA" at bounding box center [568, 104] width 57 height 13
select select "e03f6272-d1f5-4d27-a831-6205fd9a77e6"
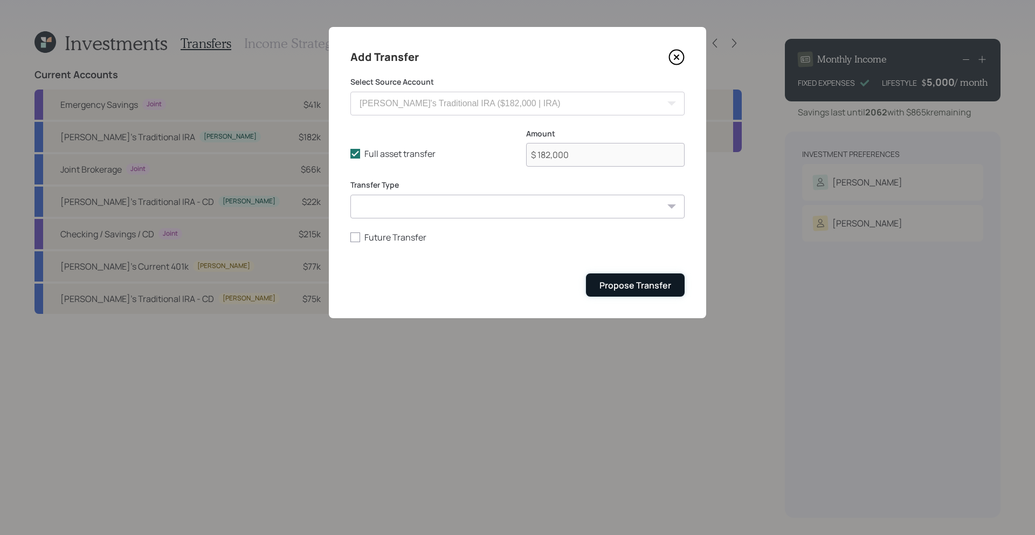
click at [630, 287] on div "Propose Transfer" at bounding box center [635, 285] width 72 height 12
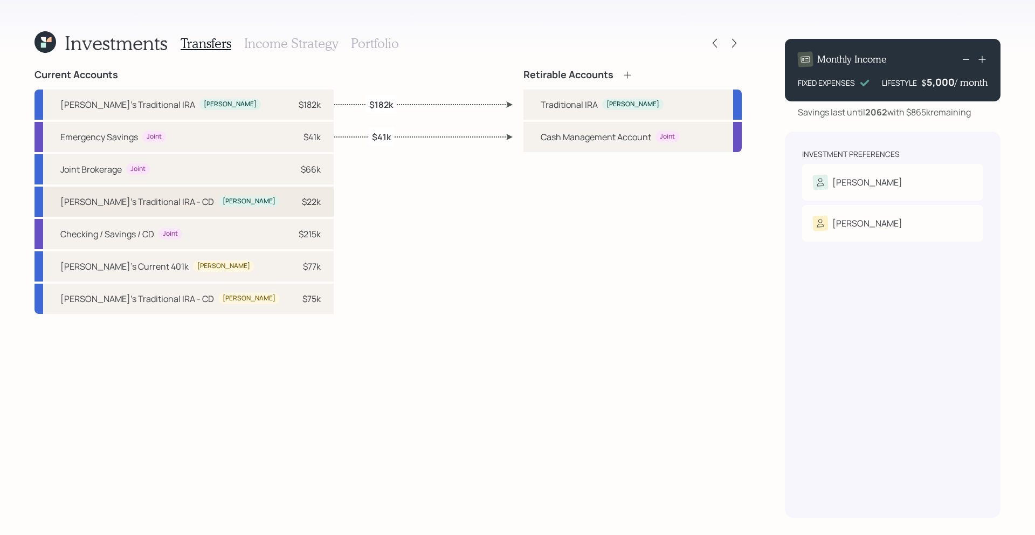
click at [174, 193] on div "[PERSON_NAME]'s Traditional IRA - CD [PERSON_NAME] $22k" at bounding box center [183, 201] width 299 height 30
click at [302, 198] on div "$22k" at bounding box center [311, 201] width 19 height 13
click at [608, 99] on div "[PERSON_NAME]" at bounding box center [632, 104] width 61 height 11
select select "d5655757-7a01-4c9f-a4d1-154554ec925d"
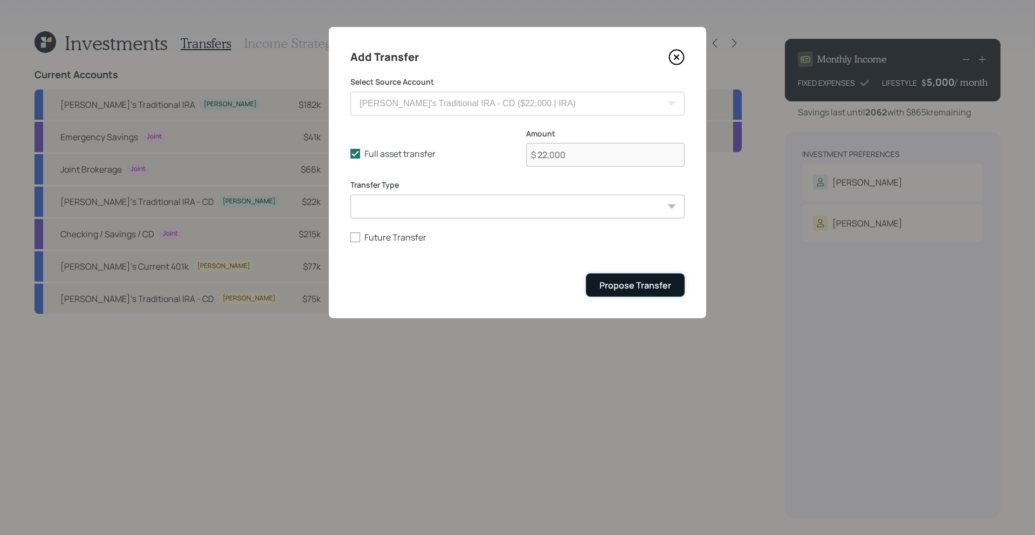
click at [648, 281] on div "Propose Transfer" at bounding box center [635, 285] width 72 height 12
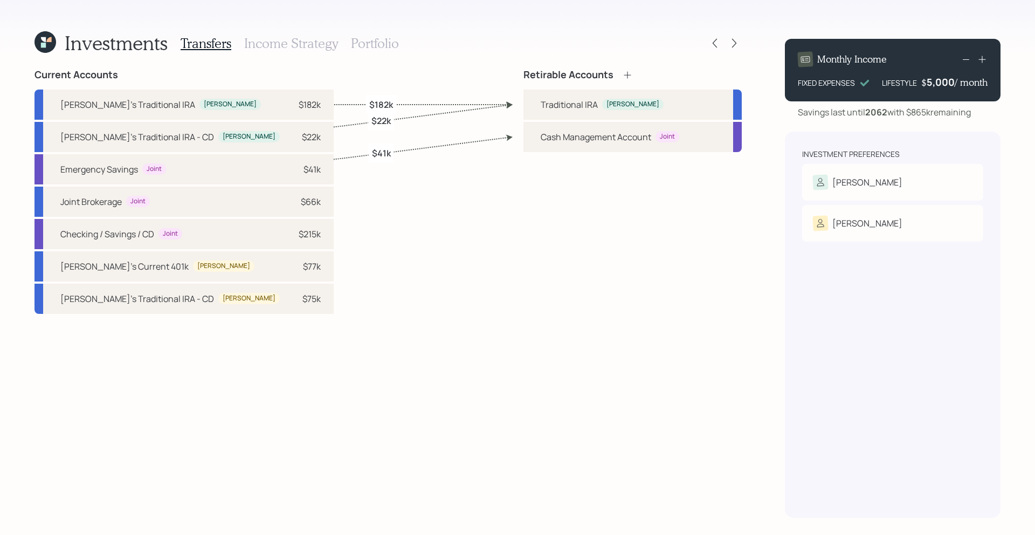
click at [623, 71] on icon at bounding box center [627, 75] width 11 height 11
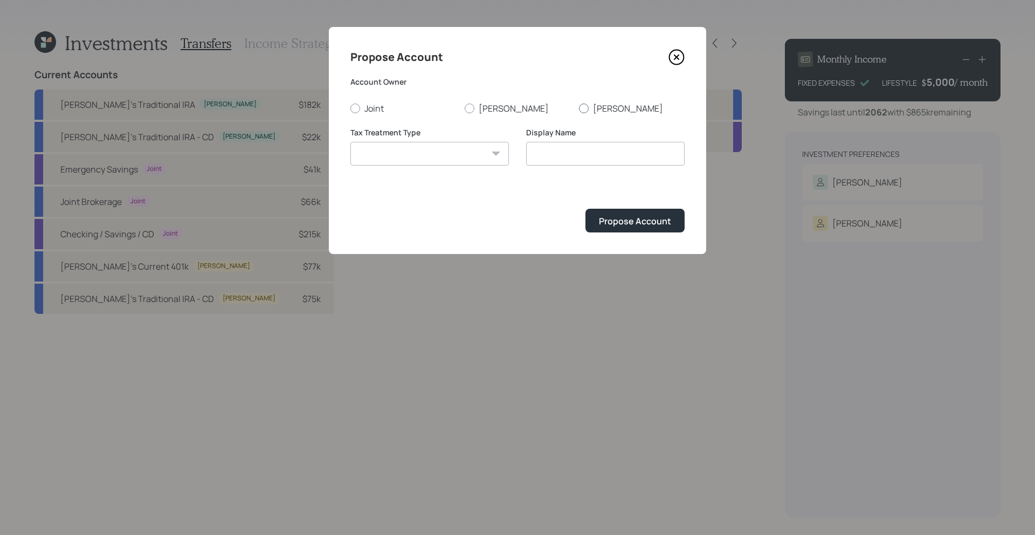
click at [585, 105] on div at bounding box center [584, 108] width 10 height 10
click at [579, 108] on input "[PERSON_NAME]" at bounding box center [578, 108] width 1 height 1
radio input "true"
click at [464, 156] on select "[PERSON_NAME] Taxable Traditional" at bounding box center [429, 154] width 158 height 24
select select "traditional"
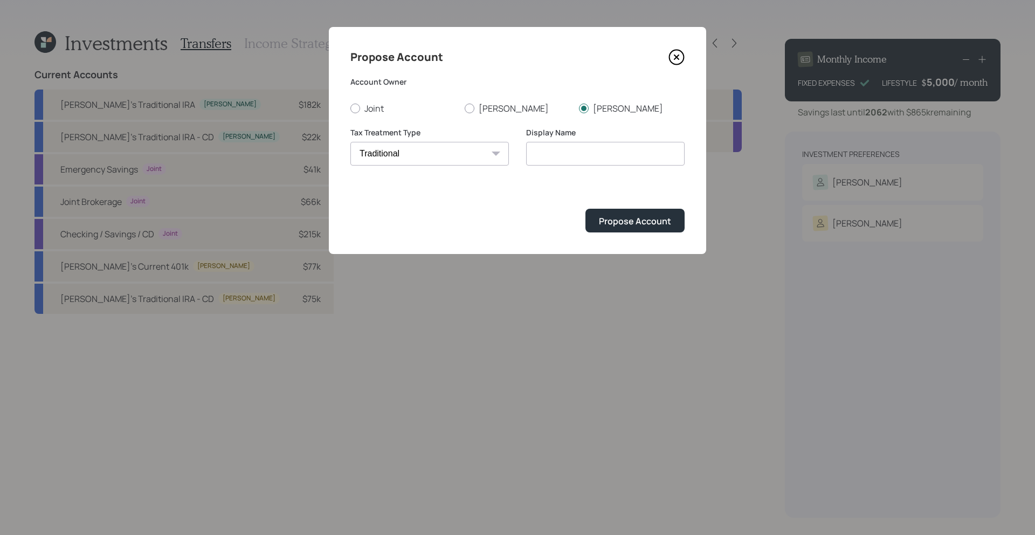
type input "Traditional"
click at [614, 212] on button "Propose Account" at bounding box center [634, 220] width 99 height 23
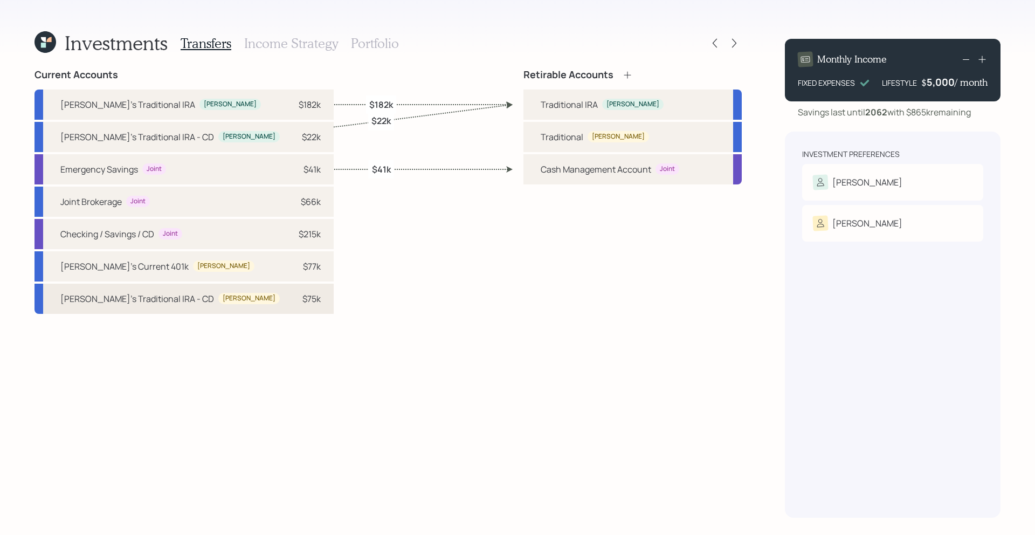
click at [189, 297] on div "[PERSON_NAME]'s Traditional IRA - CD Rob $75k" at bounding box center [183, 298] width 299 height 30
click at [605, 141] on div "Traditional Rob" at bounding box center [594, 136] width 108 height 13
select select "64eba2bd-ac86-4445-a17e-428b2e7c0a99"
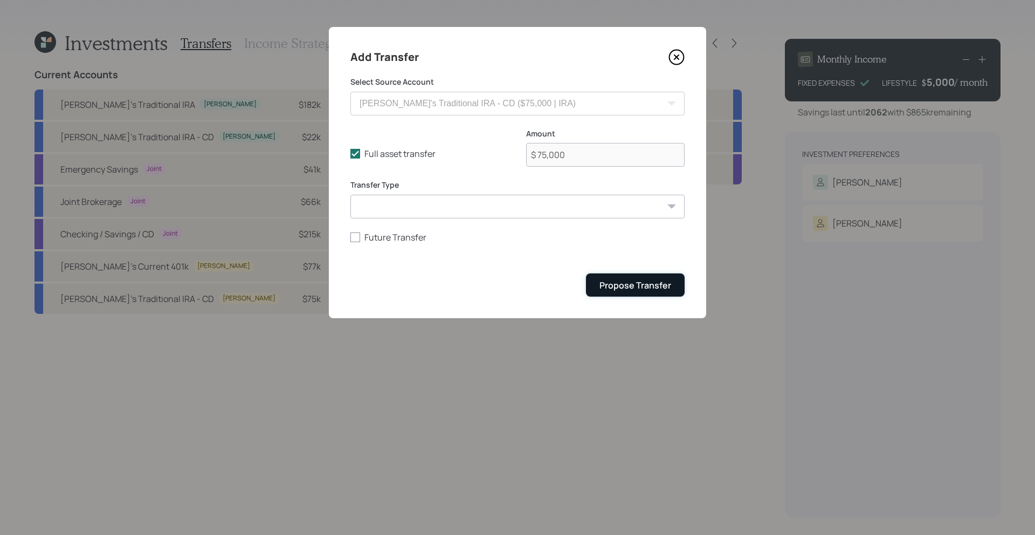
click at [654, 277] on button "Propose Transfer" at bounding box center [635, 284] width 99 height 23
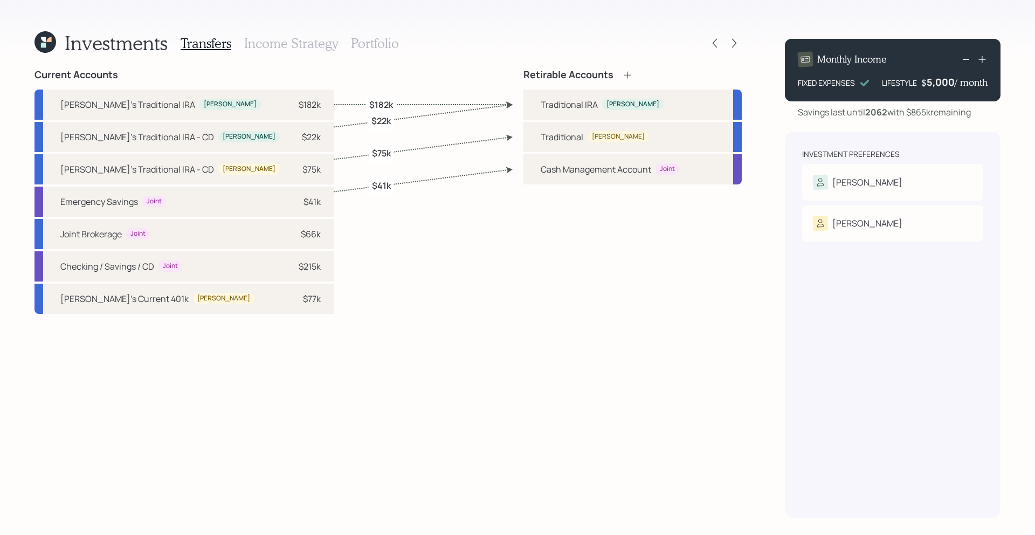
click at [625, 75] on icon at bounding box center [627, 75] width 11 height 11
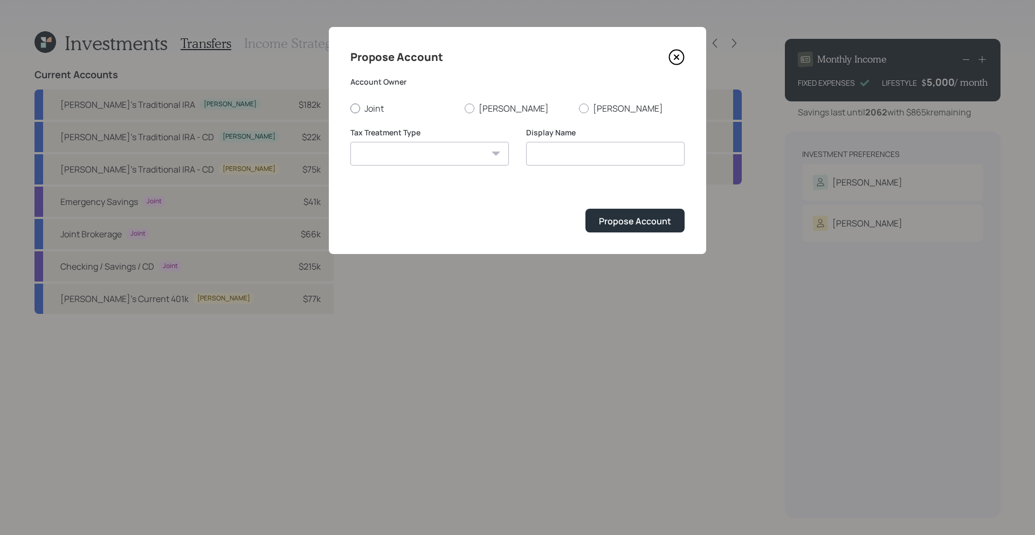
click at [376, 110] on label "Joint" at bounding box center [403, 108] width 106 height 12
click at [350, 108] on input "Joint" at bounding box center [350, 108] width 1 height 1
radio input "true"
click at [415, 163] on select "[PERSON_NAME] Taxable Traditional" at bounding box center [429, 154] width 158 height 24
select select "taxable"
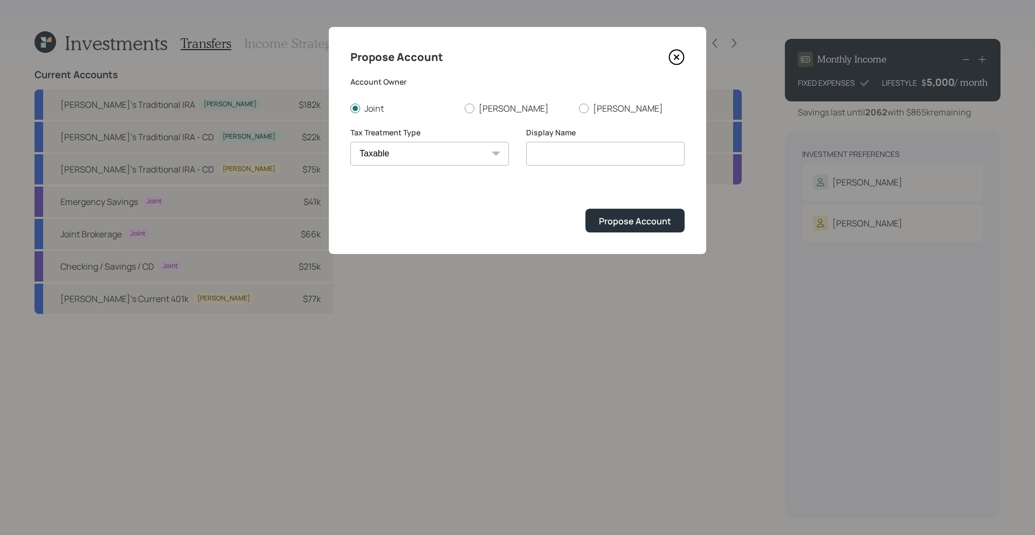
type input "Taxable"
click at [604, 154] on input "Taxable" at bounding box center [605, 154] width 158 height 24
click at [585, 209] on button "Propose Account" at bounding box center [634, 220] width 99 height 23
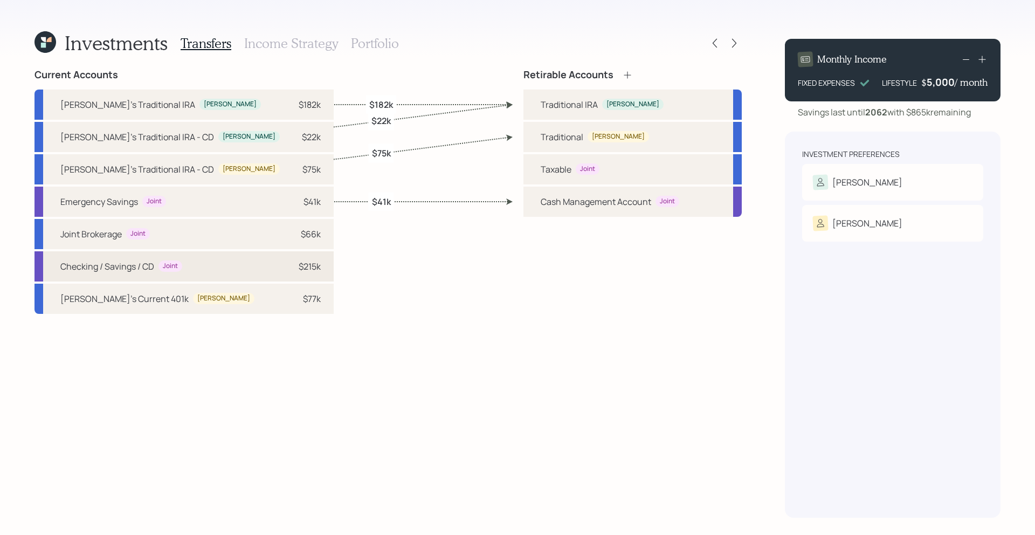
click at [181, 267] on div "Joint" at bounding box center [170, 265] width 24 height 11
click at [547, 163] on div "Taxable" at bounding box center [555, 169] width 31 height 13
select select "5959ad09-c821-4838-9b59-7f0a6d3ed6cc"
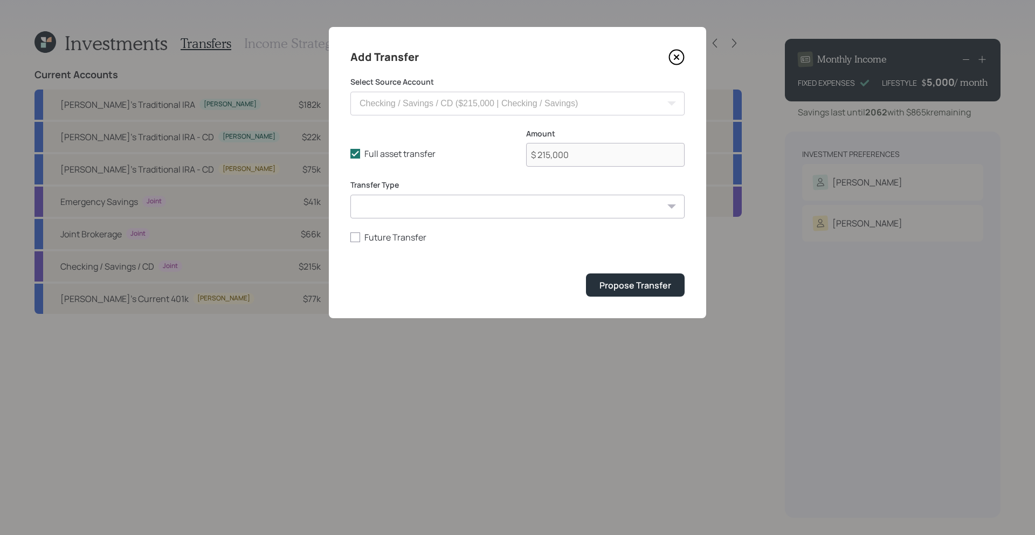
click at [402, 160] on div "Full asset transfer Check this option when we expect the entire asset to be tra…" at bounding box center [517, 154] width 334 height 52
click at [411, 154] on label "Full asset transfer" at bounding box center [429, 154] width 158 height 12
click at [350, 154] on input "Full asset transfer" at bounding box center [350, 154] width 1 height 1
checkbox input "false"
drag, startPoint x: 607, startPoint y: 156, endPoint x: 484, endPoint y: 156, distance: 122.9
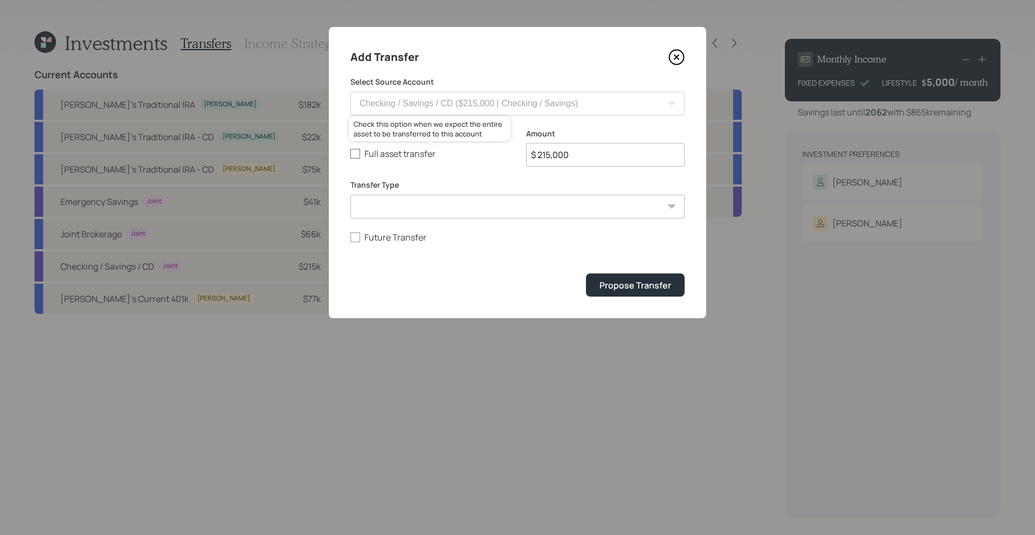
click at [484, 156] on div "Full asset transfer Check this option when we expect the entire asset to be tra…" at bounding box center [517, 154] width 334 height 52
type input "$ 100,000"
click at [586, 273] on button "Propose Transfer" at bounding box center [635, 284] width 99 height 23
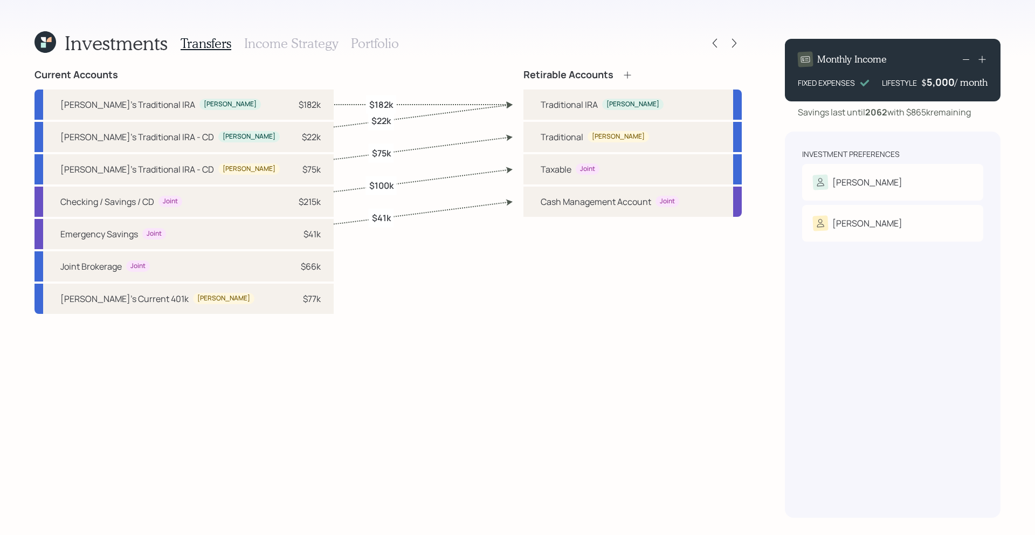
click at [303, 43] on h3 "Income Strategy" at bounding box center [291, 44] width 94 height 16
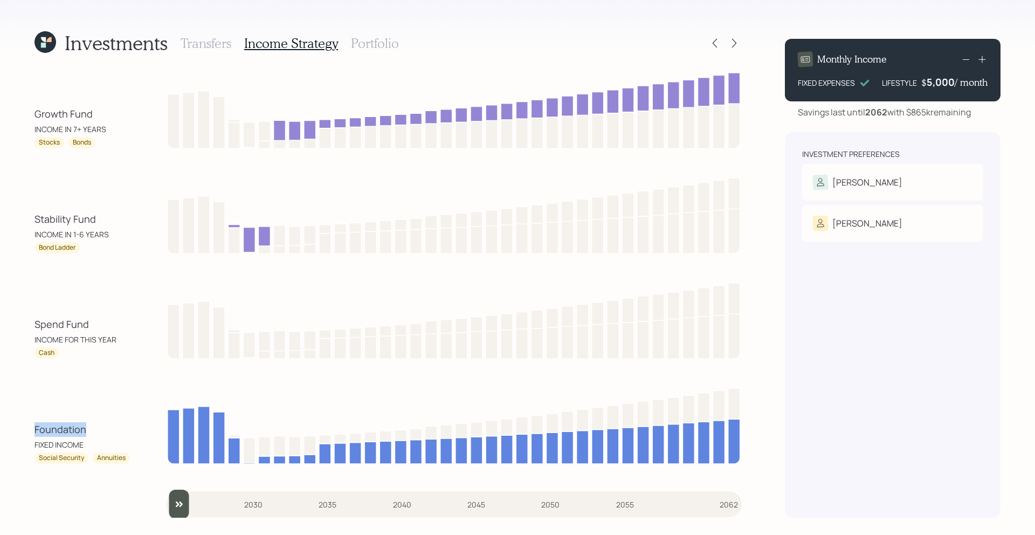
drag, startPoint x: 92, startPoint y: 424, endPoint x: 29, endPoint y: 424, distance: 63.6
click at [29, 424] on div "Investments Transfers Income Strategy Portfolio Growth Fund INCOME IN 7+ YEARS …" at bounding box center [517, 267] width 1035 height 535
click at [70, 377] on div "Growth Fund INCOME IN 7+ YEARS Stocks Bonds Stability Fund INCOME IN 1-6 YEARS …" at bounding box center [387, 293] width 707 height 448
drag, startPoint x: 98, startPoint y: 329, endPoint x: 27, endPoint y: 306, distance: 74.8
click at [27, 306] on div "Investments Transfers Income Strategy Portfolio Growth Fund INCOME IN 7+ YEARS …" at bounding box center [517, 267] width 1035 height 535
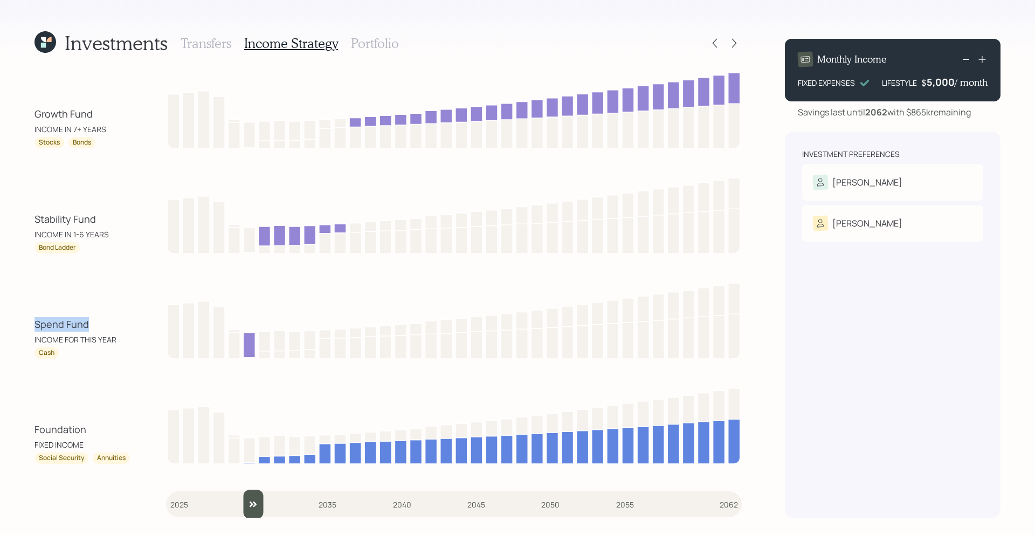
drag, startPoint x: 185, startPoint y: 503, endPoint x: 249, endPoint y: 492, distance: 65.0
type input "2030"
click at [249, 492] on input "slider" at bounding box center [454, 503] width 576 height 29
click at [132, 329] on div "Spend Fund INCOME FOR THIS YEAR Cash" at bounding box center [387, 318] width 707 height 79
drag, startPoint x: 100, startPoint y: 223, endPoint x: 36, endPoint y: 225, distance: 64.2
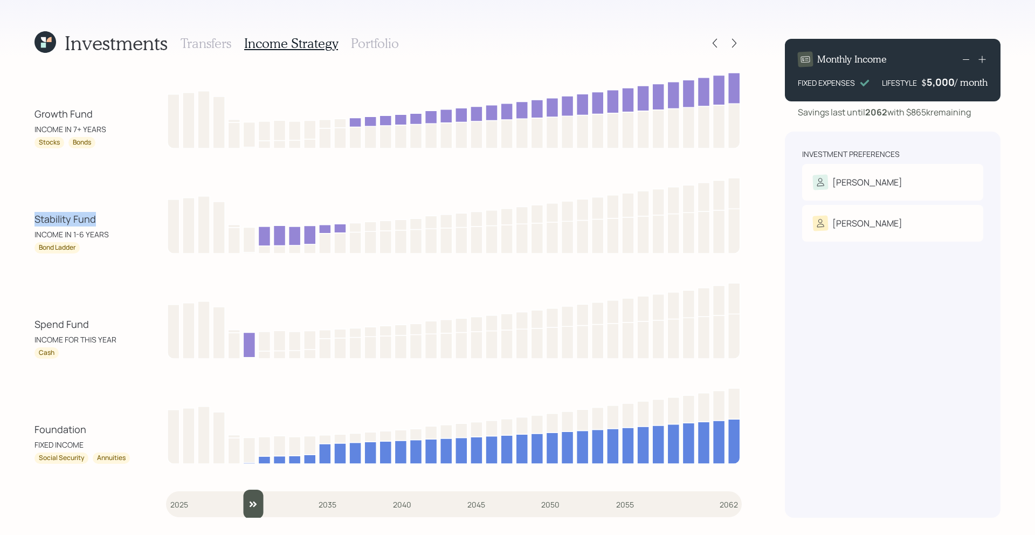
click at [36, 225] on div "Stability Fund" at bounding box center [82, 219] width 97 height 15
click at [105, 113] on div "Growth Fund" at bounding box center [82, 114] width 97 height 15
drag, startPoint x: 105, startPoint y: 113, endPoint x: 13, endPoint y: 113, distance: 91.6
click at [13, 113] on div "Investments Transfers Income Strategy Portfolio Growth Fund INCOME IN 7+ YEARS …" at bounding box center [517, 267] width 1035 height 535
click at [110, 130] on div "INCOME IN 7+ YEARS" at bounding box center [82, 128] width 97 height 11
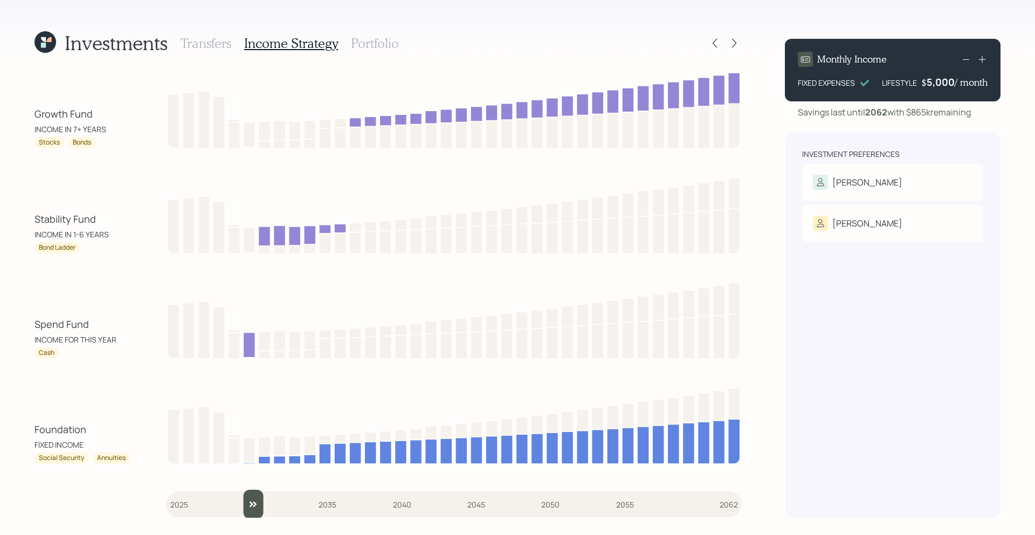
click at [385, 33] on div "Transfers Income Strategy Portfolio" at bounding box center [290, 43] width 218 height 26
click at [383, 39] on h3 "Portfolio" at bounding box center [375, 44] width 48 height 16
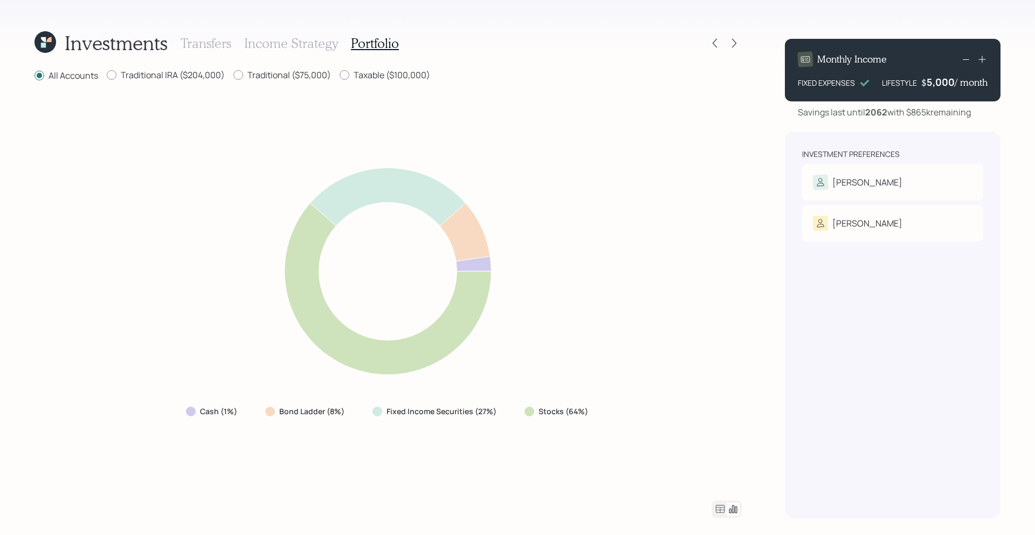
click at [49, 43] on icon at bounding box center [45, 42] width 22 height 22
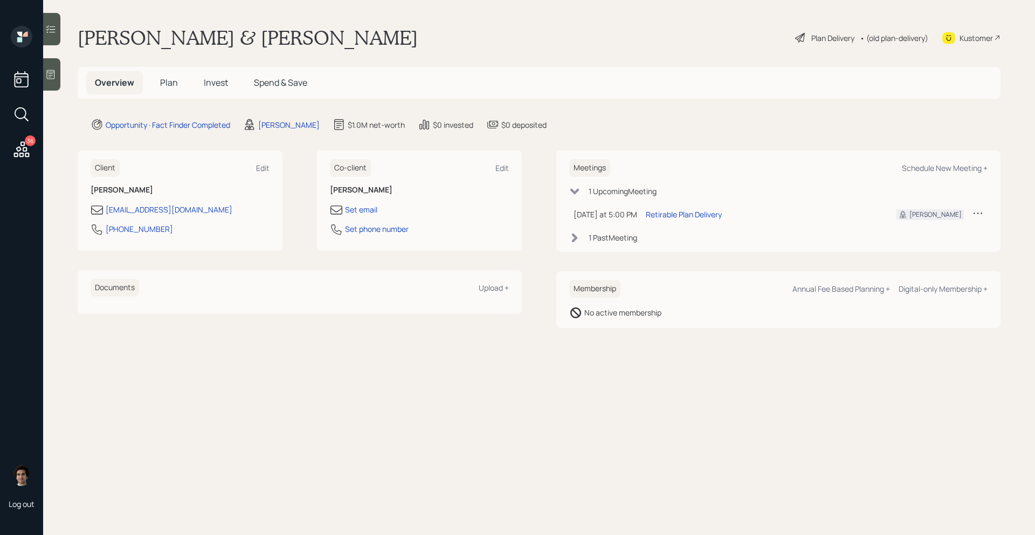
drag, startPoint x: 135, startPoint y: 98, endPoint x: 159, endPoint y: 93, distance: 24.3
click at [136, 98] on div "Overview Plan Invest Spend & Save" at bounding box center [539, 83] width 923 height 32
click at [160, 93] on h5 "Plan" at bounding box center [168, 82] width 35 height 23
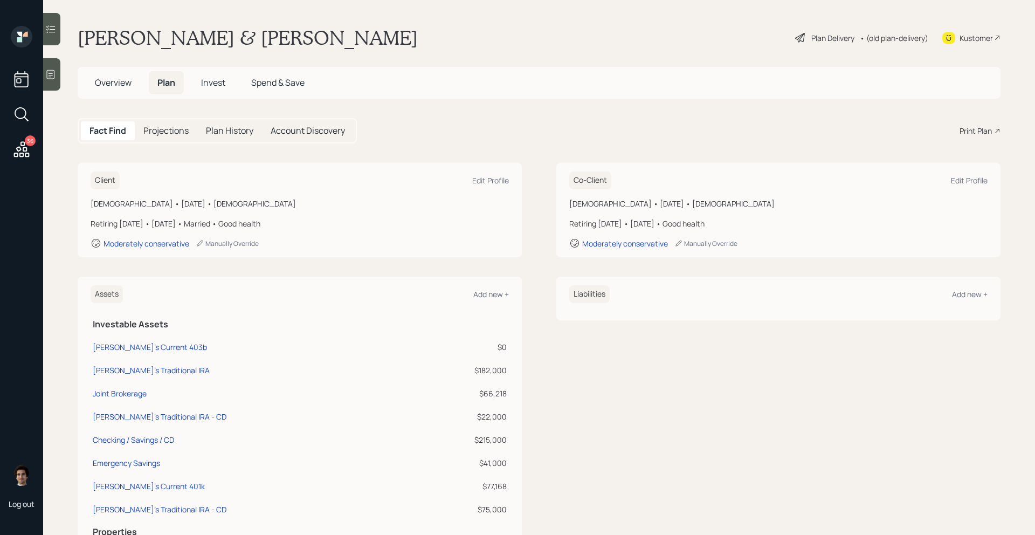
click at [908, 130] on div "Print Plan" at bounding box center [975, 130] width 32 height 11
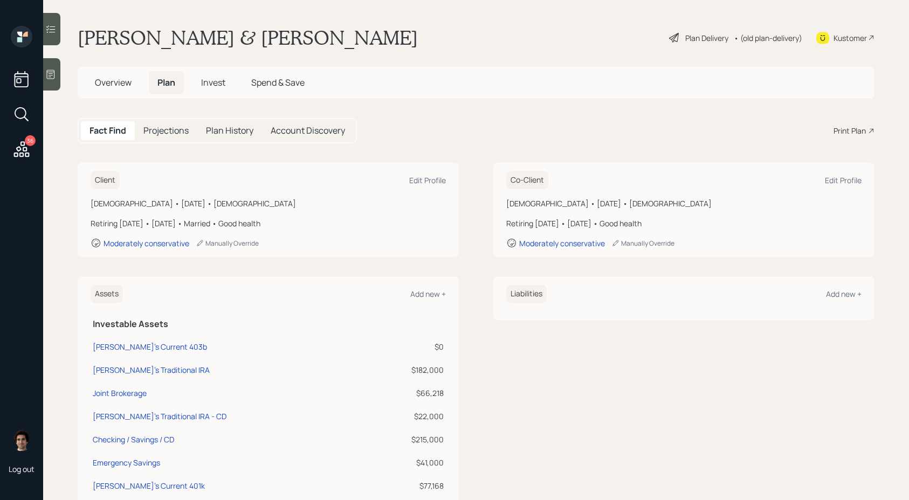
click at [833, 36] on div "Kustomer" at bounding box center [845, 38] width 58 height 24
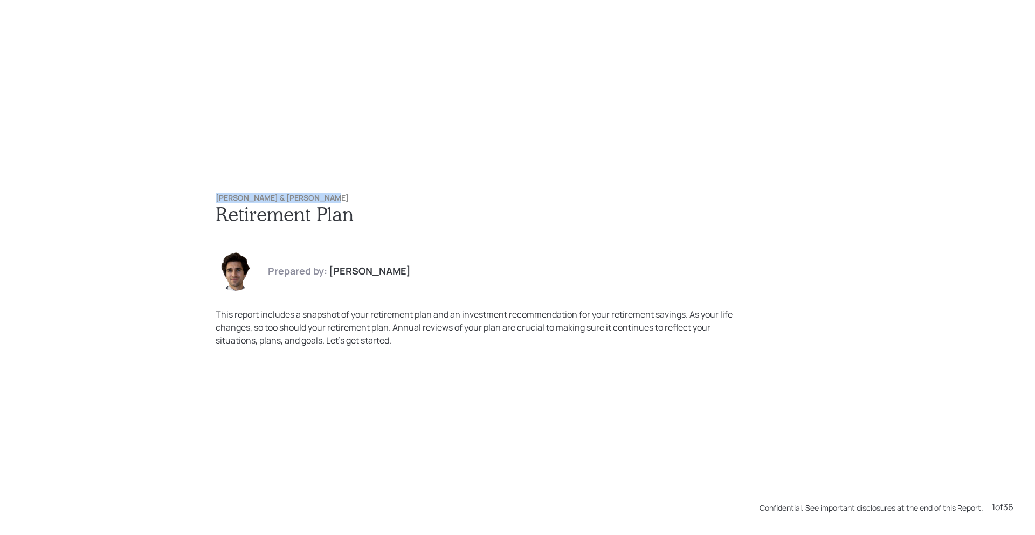
drag, startPoint x: 331, startPoint y: 198, endPoint x: 214, endPoint y: 198, distance: 116.4
click at [214, 198] on div "Joan Kowalski & Rob Necklen Retirement Plan Prepared by: Harrison Schaefer This…" at bounding box center [517, 270] width 647 height 196
copy h6 "[PERSON_NAME] & [PERSON_NAME]"
click at [364, 206] on h1 "Retirement Plan" at bounding box center [518, 213] width 604 height 23
